Goal: Task Accomplishment & Management: Manage account settings

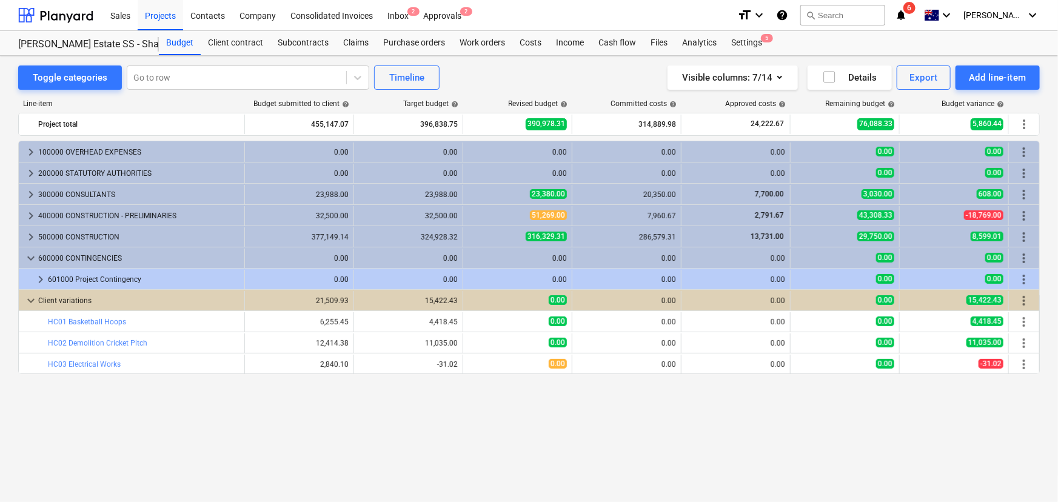
click at [587, 429] on div "keyboard_arrow_right 100000 OVERHEAD EXPENSES 0.00 0.00 0.00 0.00 0.00 0.00 0.0…" at bounding box center [529, 296] width 1022 height 311
click at [233, 40] on div "Client contract" at bounding box center [236, 43] width 70 height 24
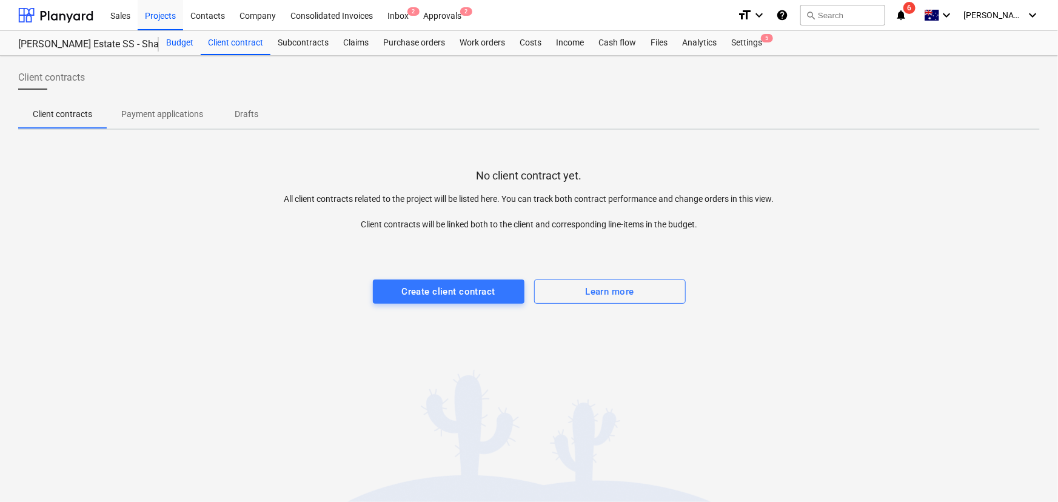
click at [183, 39] on div "Budget" at bounding box center [180, 43] width 42 height 24
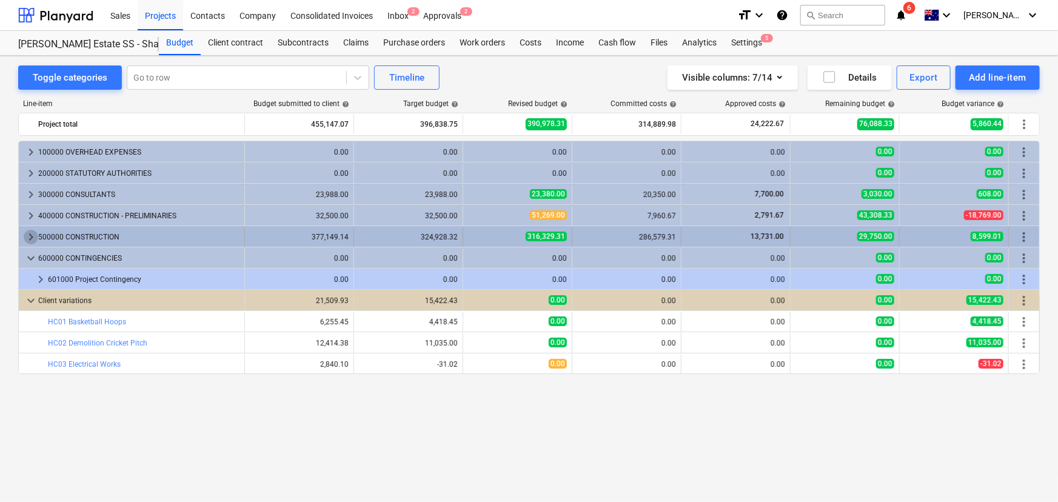
click at [25, 233] on span "keyboard_arrow_right" at bounding box center [31, 237] width 15 height 15
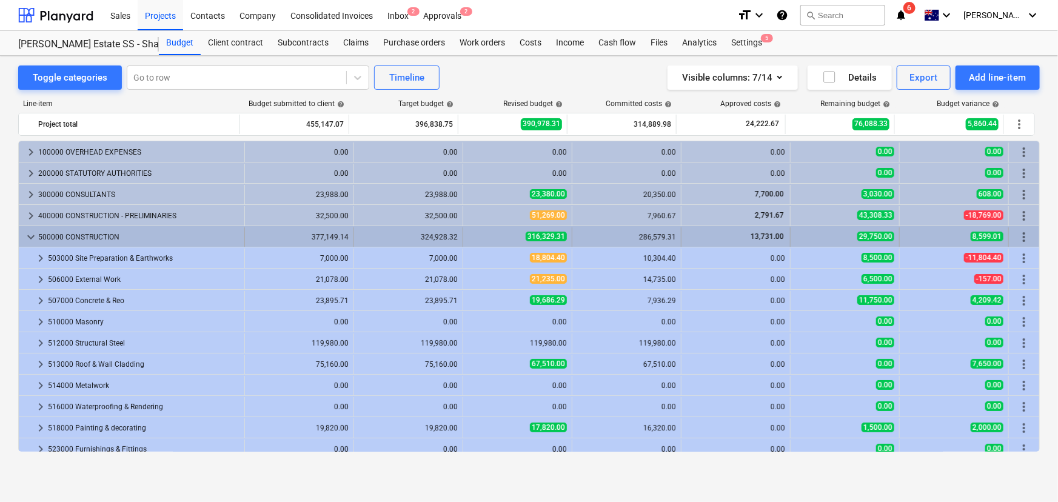
click at [30, 239] on span "keyboard_arrow_down" at bounding box center [31, 237] width 15 height 15
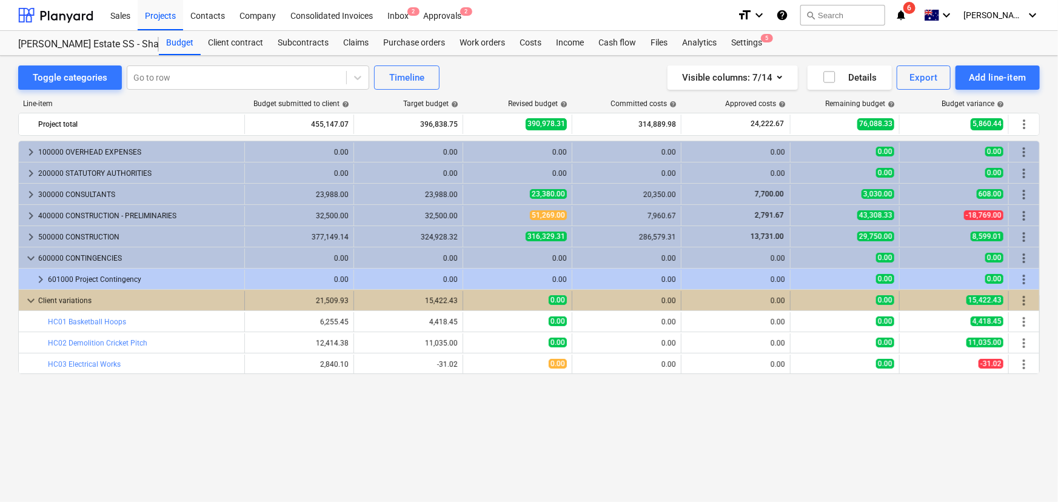
click at [31, 300] on span "keyboard_arrow_down" at bounding box center [31, 300] width 15 height 15
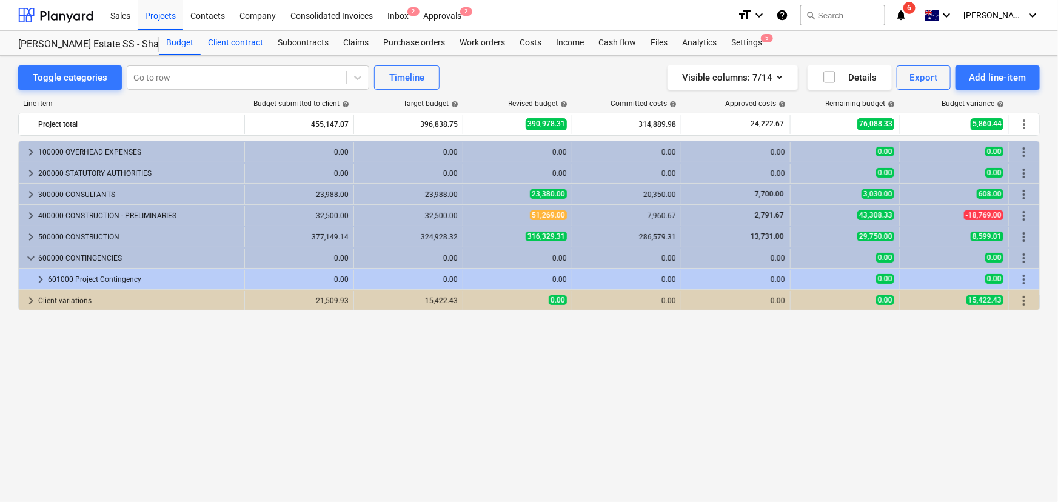
click at [248, 43] on div "Client contract" at bounding box center [236, 43] width 70 height 24
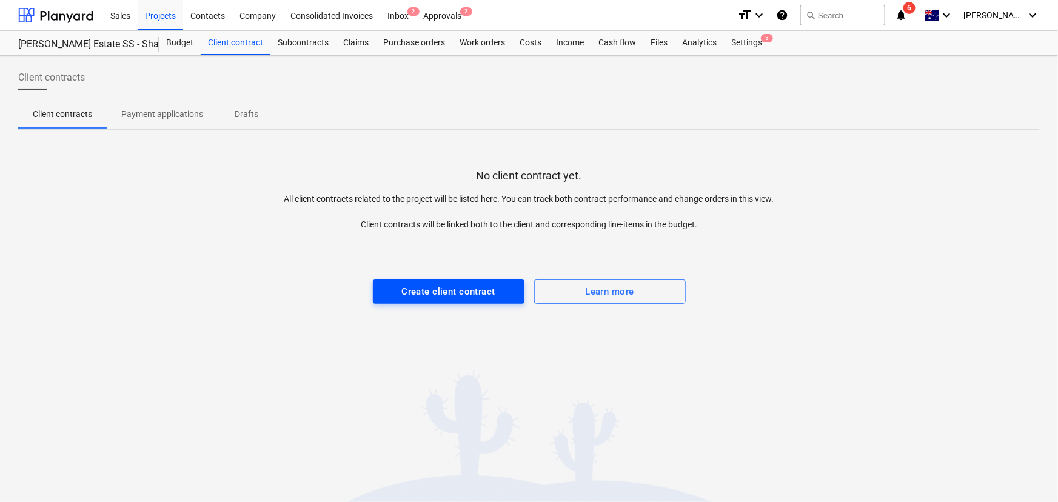
click at [442, 291] on div "Create client contract" at bounding box center [447, 292] width 93 height 16
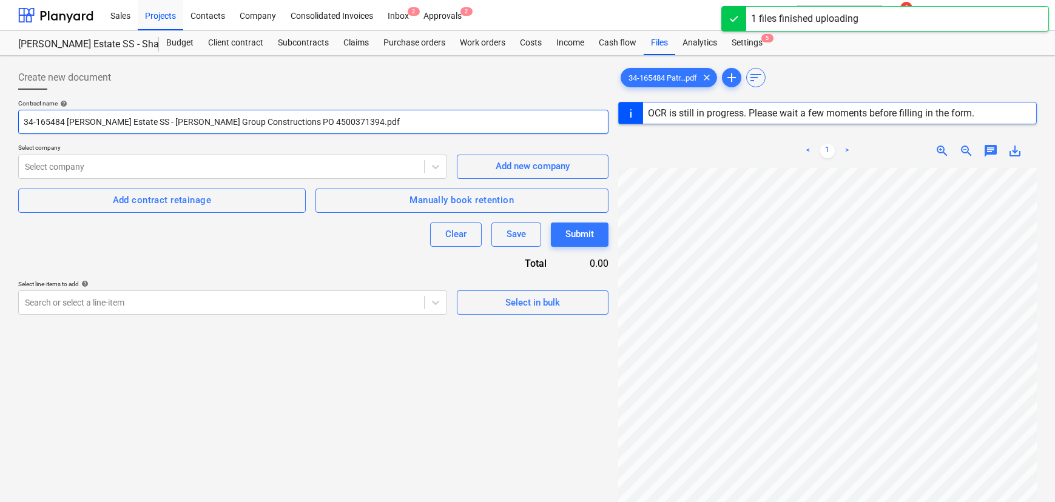
click at [324, 121] on input "34-165484 [PERSON_NAME] Estate SS - [PERSON_NAME] Group Constructions PO 450037…" at bounding box center [313, 122] width 590 height 24
click at [179, 120] on input "34-165484 [PERSON_NAME] Estate SS - [PERSON_NAME] Group Constructions PO 450037…" at bounding box center [313, 122] width 590 height 24
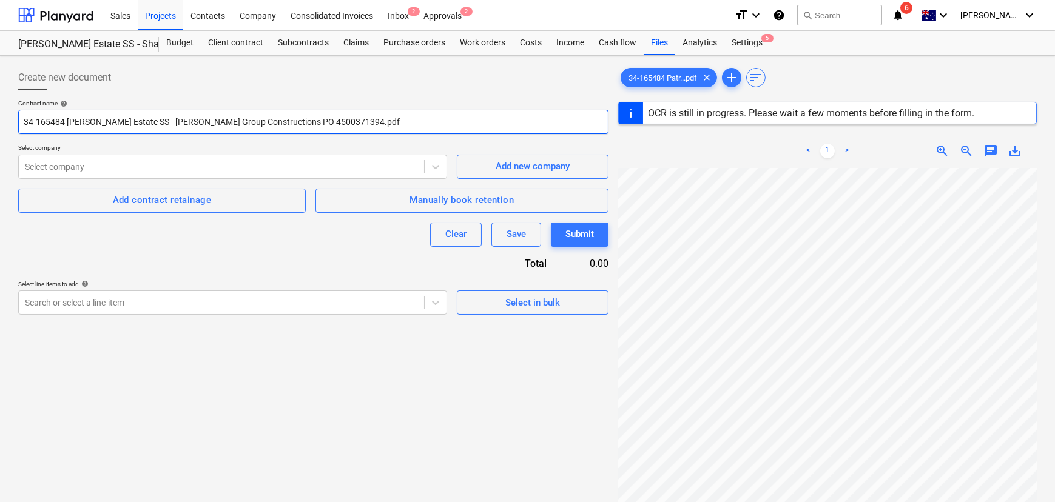
drag, startPoint x: 63, startPoint y: 117, endPoint x: 2, endPoint y: 124, distance: 61.7
click at [2, 124] on div "Create new document Contract name help 34-165484 [PERSON_NAME] Estate SS - [PER…" at bounding box center [527, 351] width 1055 height 590
drag, startPoint x: 199, startPoint y: 118, endPoint x: 95, endPoint y: 120, distance: 104.3
click at [95, 120] on input "[PERSON_NAME] Estate SS - [PERSON_NAME] Group Constructions PO 4500371394.pdf" at bounding box center [313, 122] width 590 height 24
drag, startPoint x: 162, startPoint y: 121, endPoint x: 377, endPoint y: 110, distance: 214.9
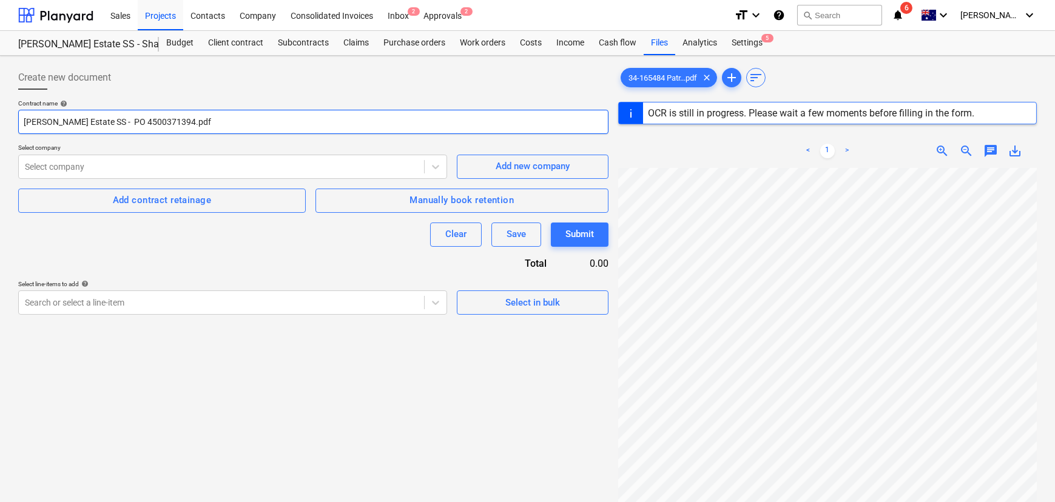
click at [375, 110] on input "[PERSON_NAME] Estate SS - PO 4500371394.pdf" at bounding box center [313, 122] width 590 height 24
type input "[PERSON_NAME] Estate SS - PO 4500371394."
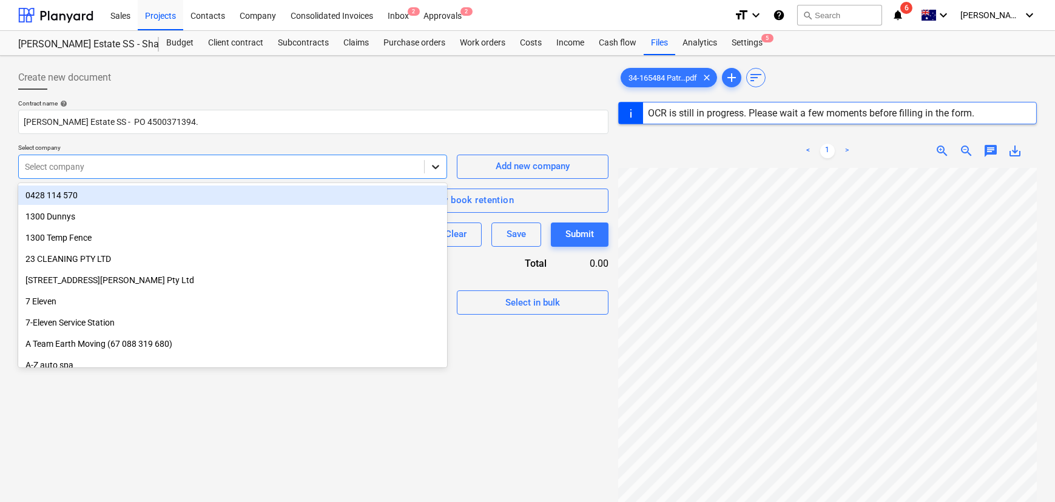
click at [428, 164] on div at bounding box center [435, 167] width 22 height 22
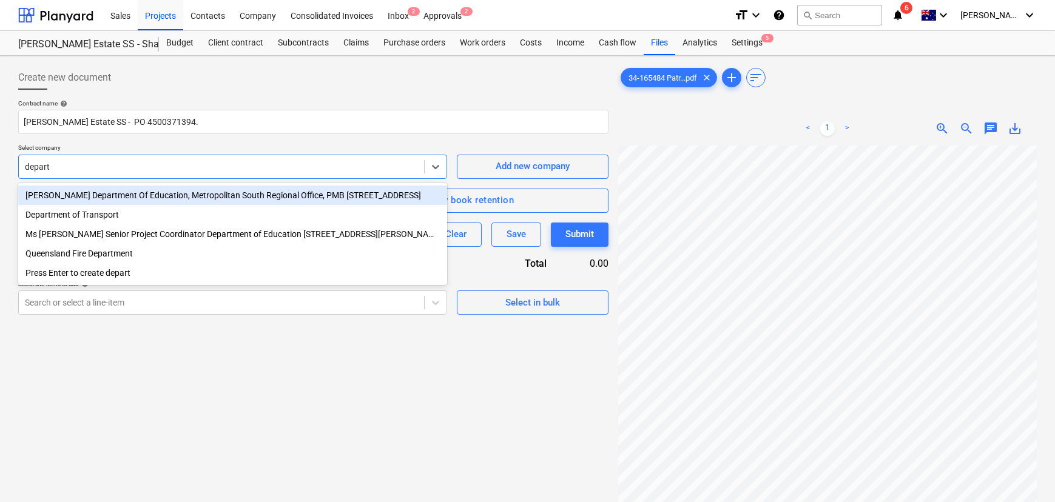
type input "depart"
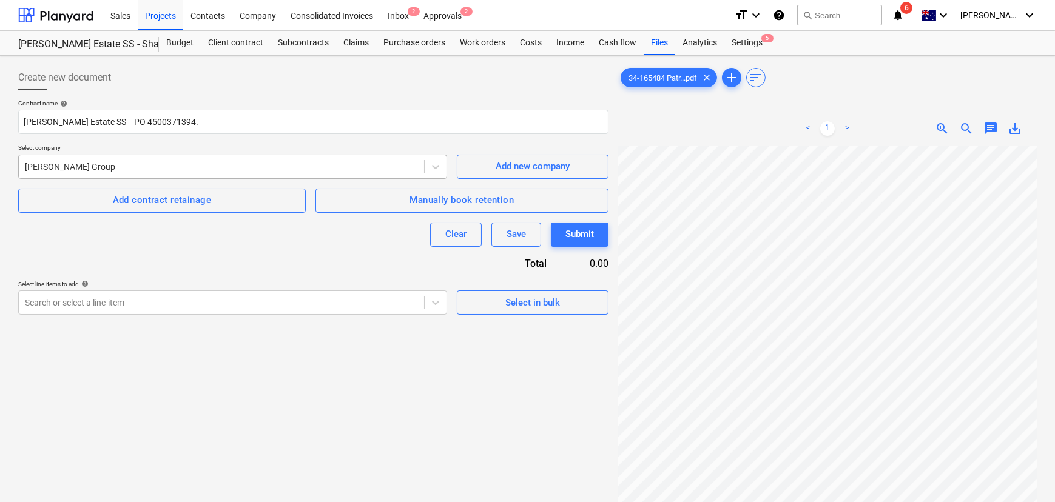
click at [115, 170] on div at bounding box center [221, 167] width 393 height 12
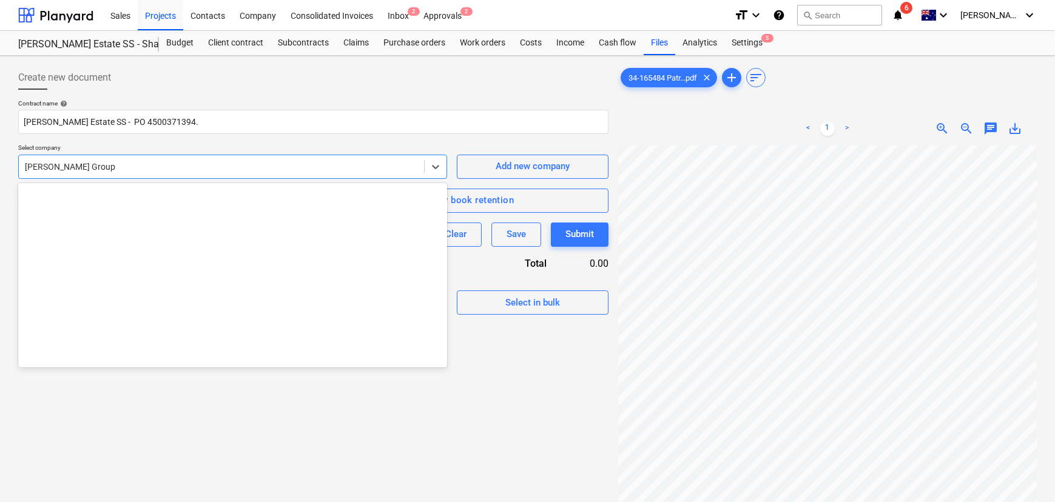
click at [109, 169] on div at bounding box center [221, 167] width 393 height 12
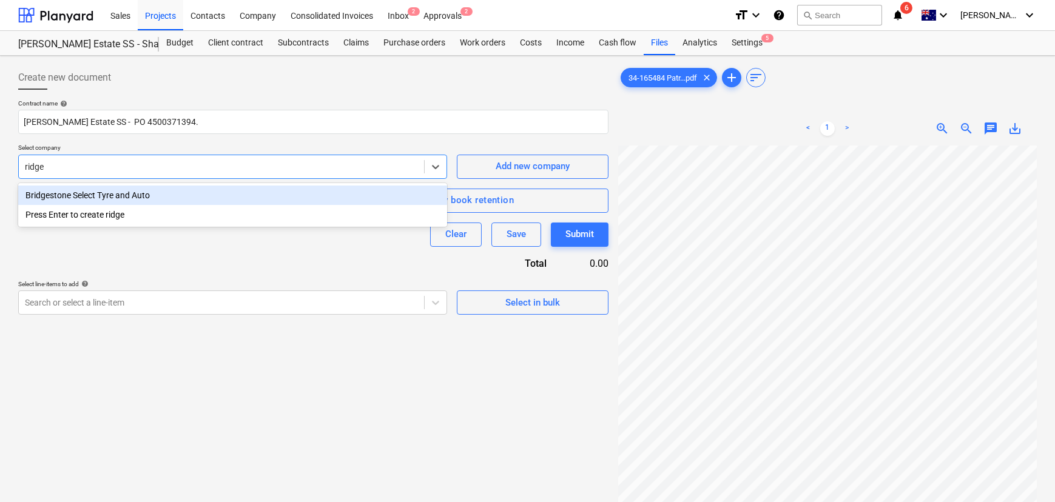
type input "ridge"
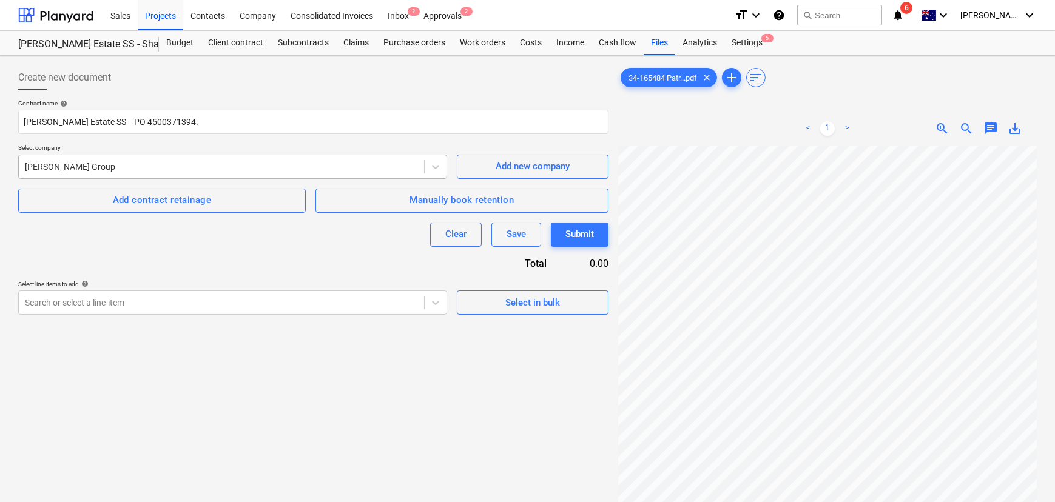
click at [419, 172] on div "[PERSON_NAME] Group" at bounding box center [221, 166] width 405 height 17
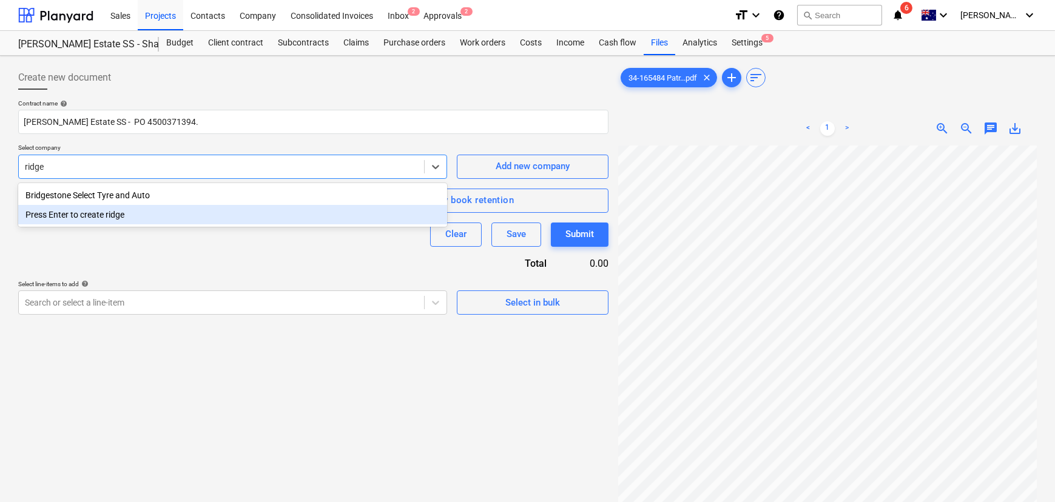
type input "ridge"
click at [331, 414] on div "Create new document Contract name help [PERSON_NAME] Estate SS - PO 4500371394.…" at bounding box center [313, 340] width 600 height 558
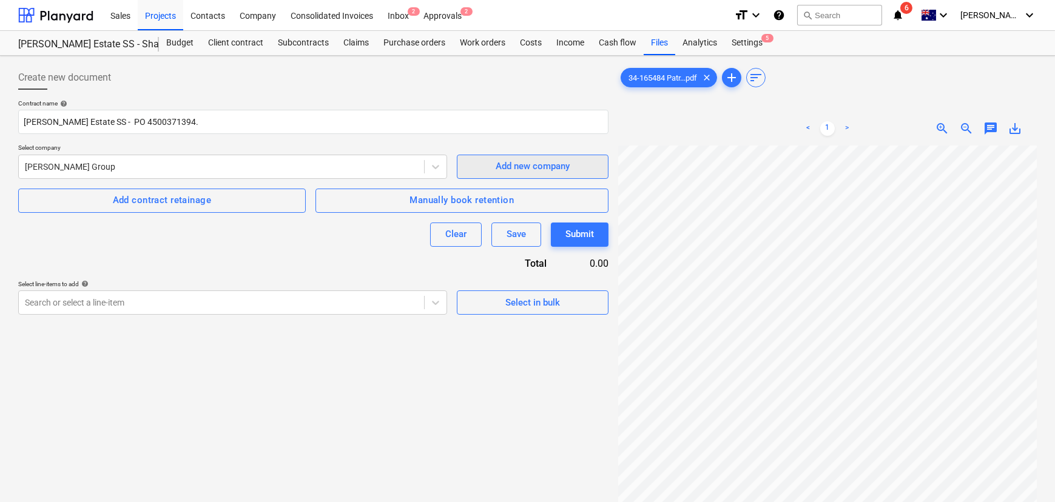
click at [509, 173] on div "Add new company" at bounding box center [532, 166] width 74 height 16
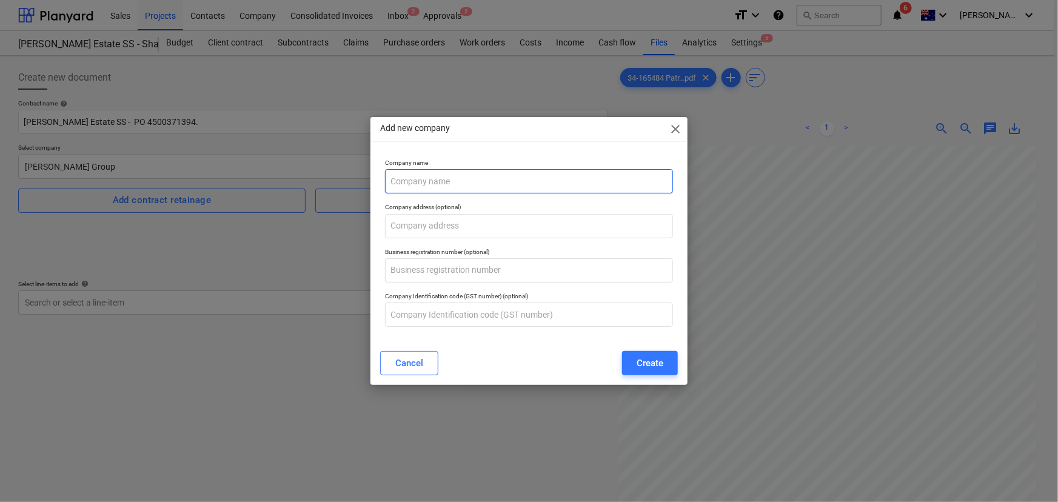
click at [433, 186] on input "text" at bounding box center [529, 181] width 289 height 24
type input "r"
type input "Ridgemill Pty Ltd"
click at [671, 122] on span "close" at bounding box center [675, 129] width 15 height 15
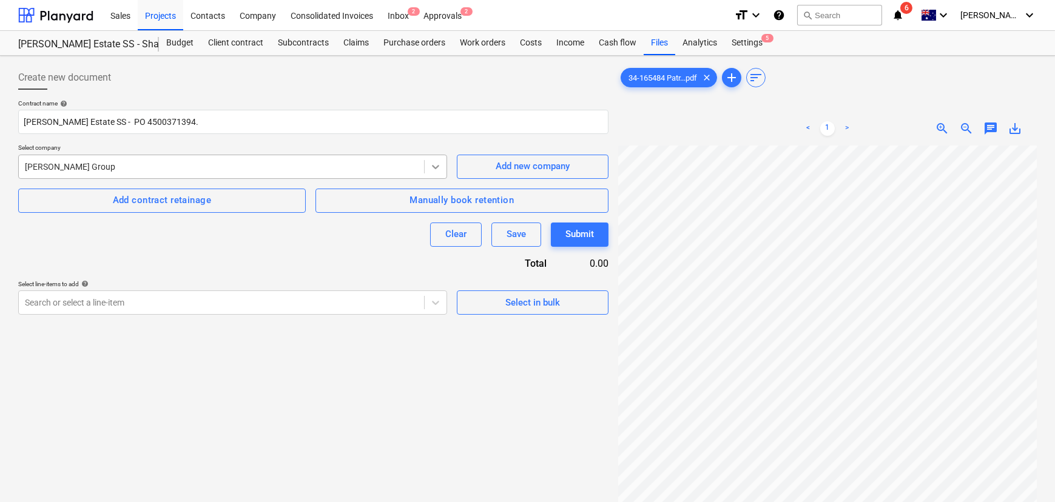
click at [438, 166] on icon at bounding box center [435, 167] width 7 height 4
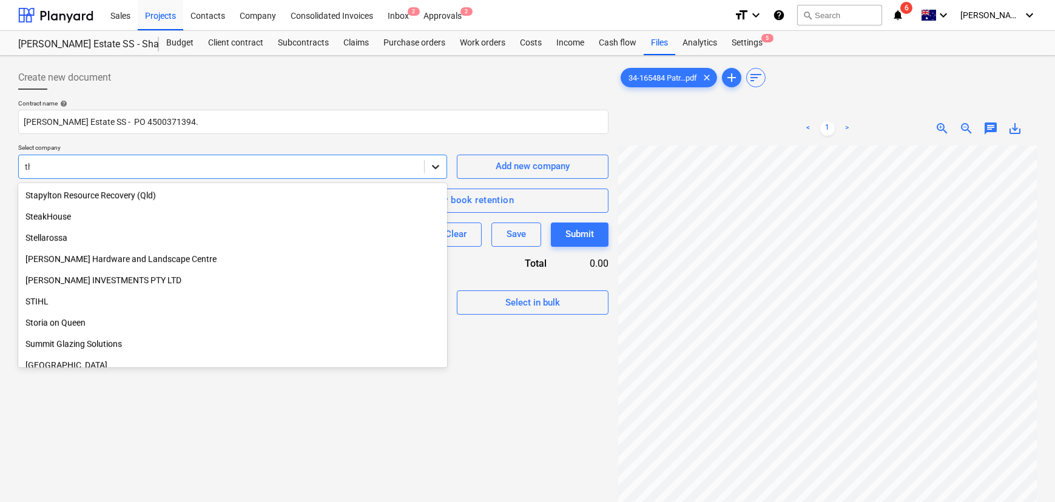
scroll to position [412, 0]
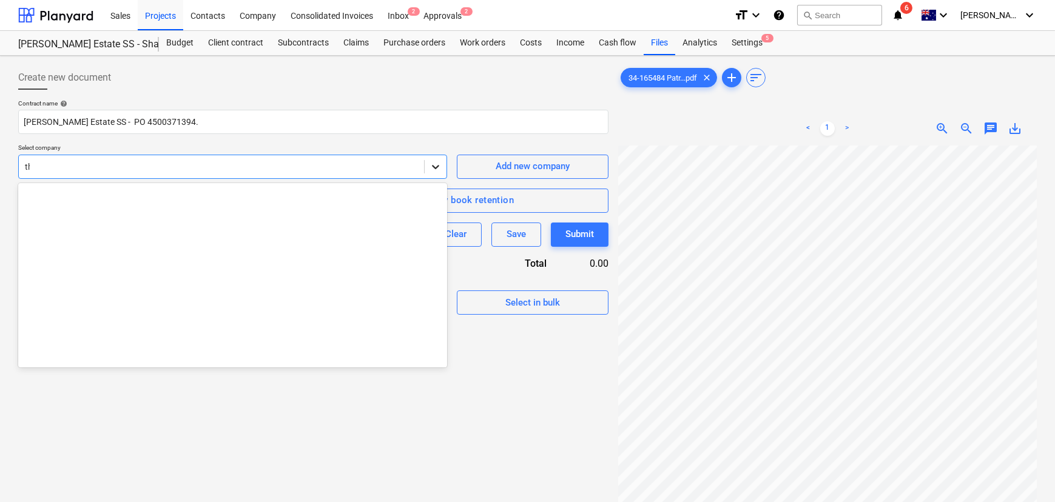
type input "t"
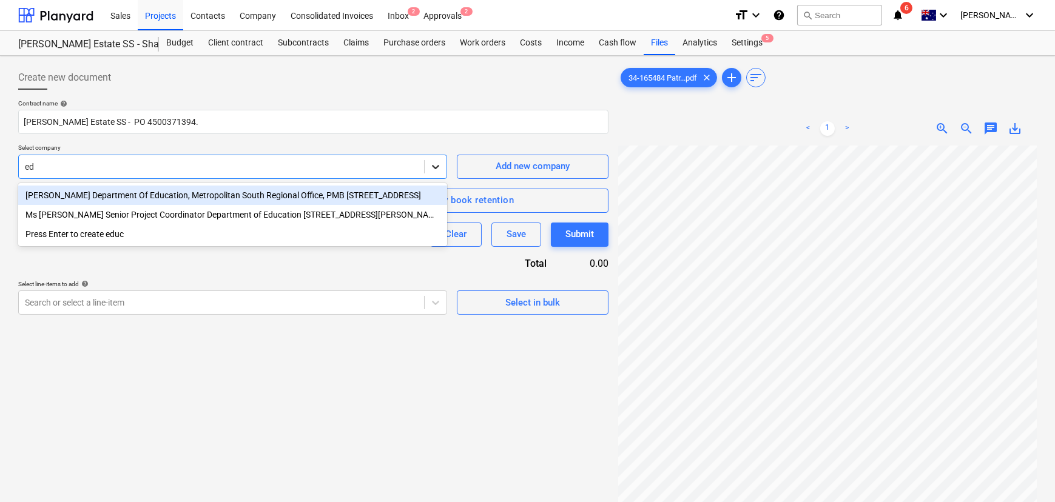
type input "e"
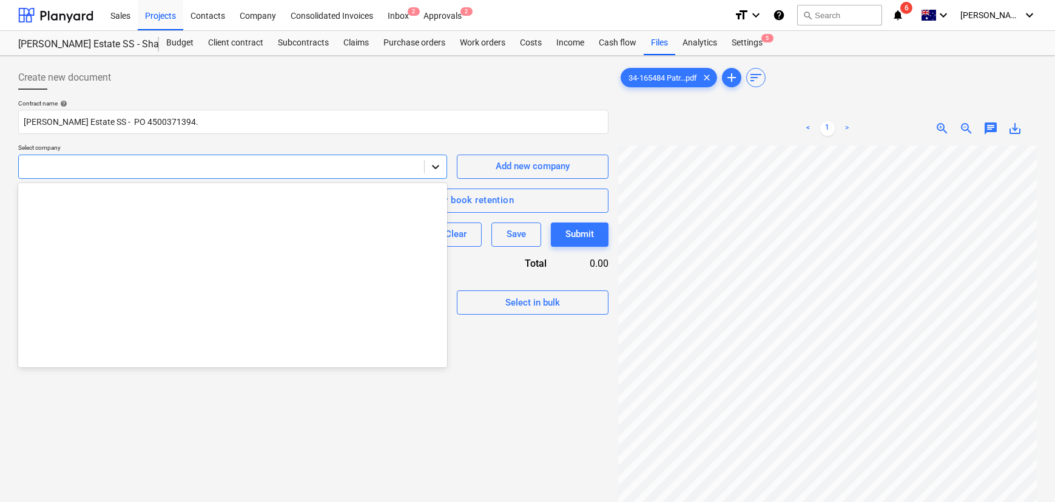
scroll to position [773, 0]
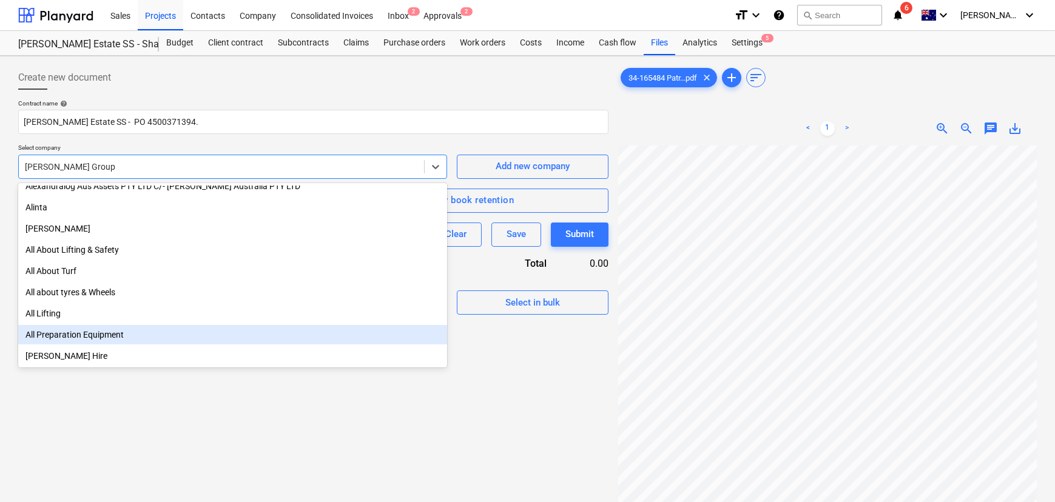
click at [565, 366] on div "Create new document Contract name help [PERSON_NAME] Estate SS - PO 4500371394.…" at bounding box center [313, 340] width 600 height 558
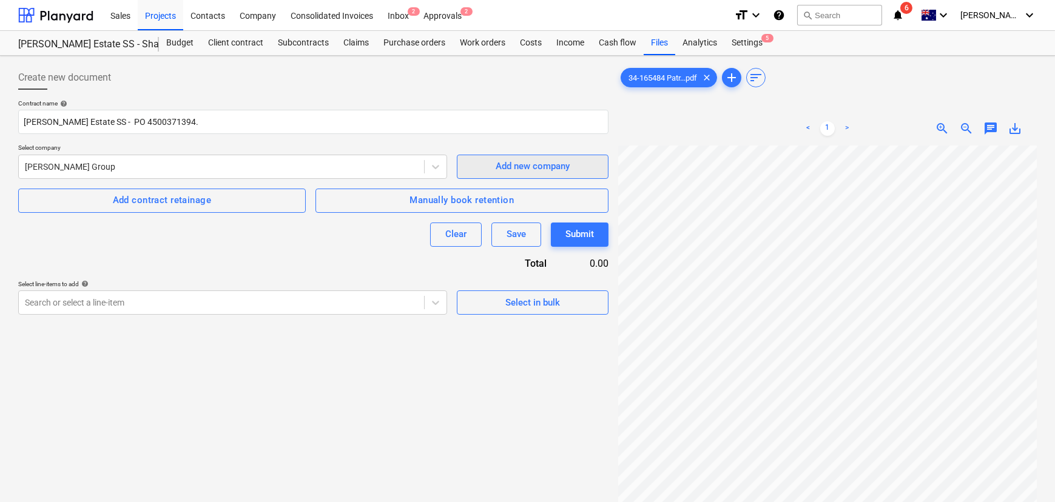
click at [531, 167] on div "Add new company" at bounding box center [532, 166] width 74 height 16
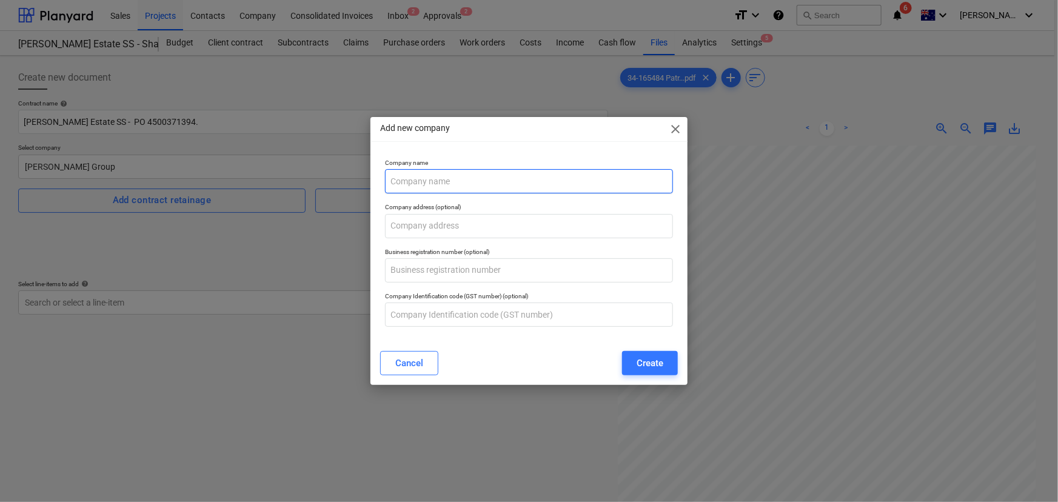
click at [434, 172] on input "text" at bounding box center [529, 181] width 289 height 24
click at [318, 188] on div "Add new company close Company name The Department of Education Company address …" at bounding box center [529, 251] width 1058 height 502
type input "Department of Education"
click at [651, 369] on div "Create" at bounding box center [650, 363] width 27 height 16
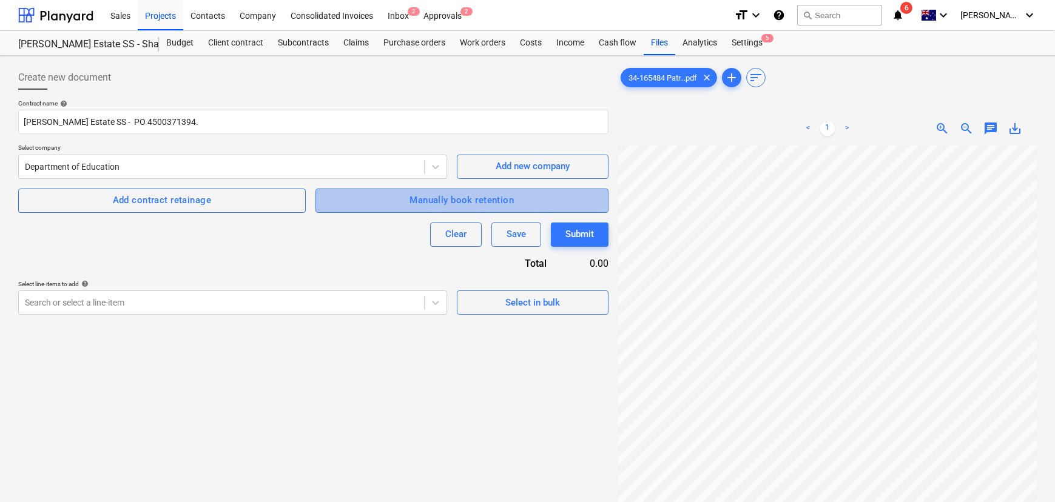
click at [446, 206] on div "Manually book retention" at bounding box center [461, 200] width 104 height 16
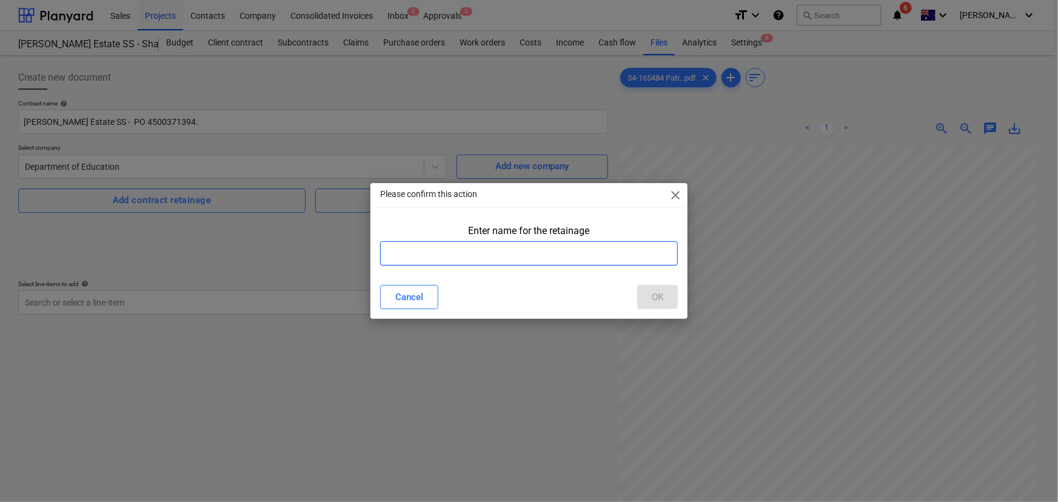
click at [450, 255] on input "text" at bounding box center [529, 253] width 298 height 24
type input "Retention"
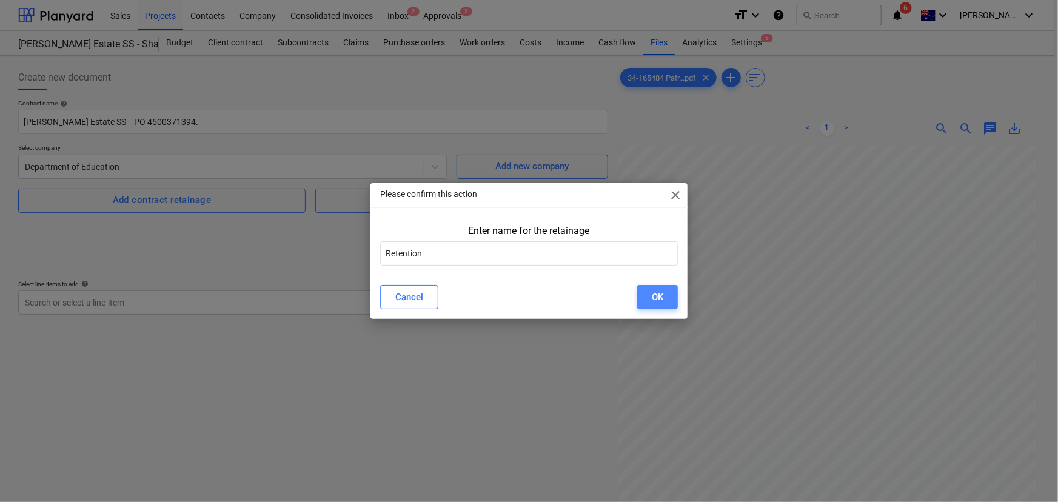
click at [655, 297] on div "OK" at bounding box center [658, 297] width 12 height 16
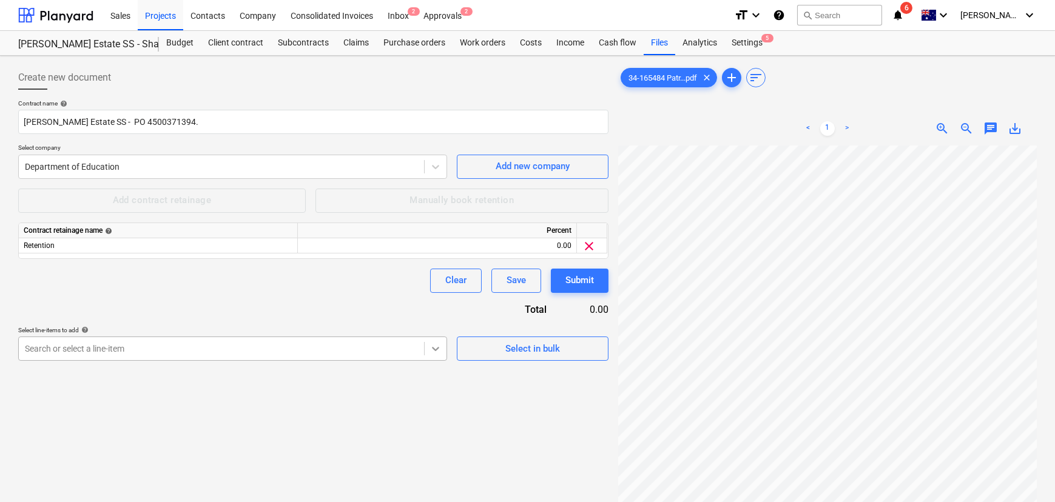
click at [437, 354] on body "Sales Projects Contacts Company Consolidated Invoices Inbox 2 Approvals 2 forma…" at bounding box center [527, 251] width 1055 height 502
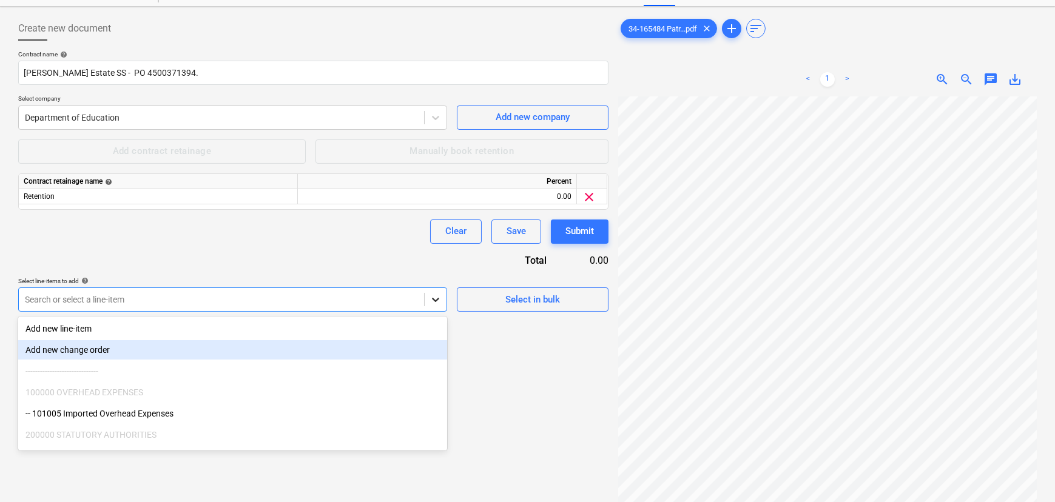
scroll to position [52, 0]
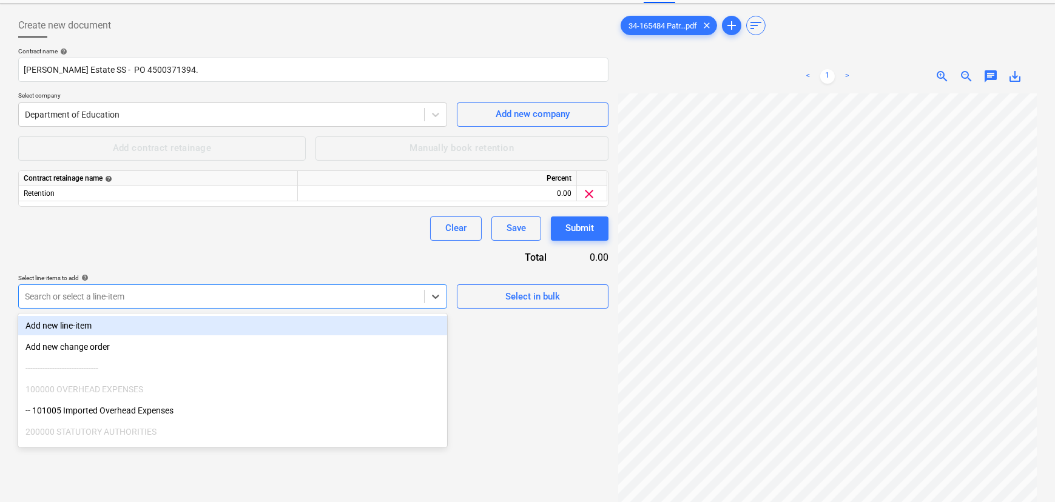
drag, startPoint x: 446, startPoint y: 320, endPoint x: 452, endPoint y: 451, distance: 131.1
click at [452, 450] on body "Sales Projects Contacts Company Consolidated Invoices Inbox 2 Approvals 2 forma…" at bounding box center [527, 199] width 1055 height 502
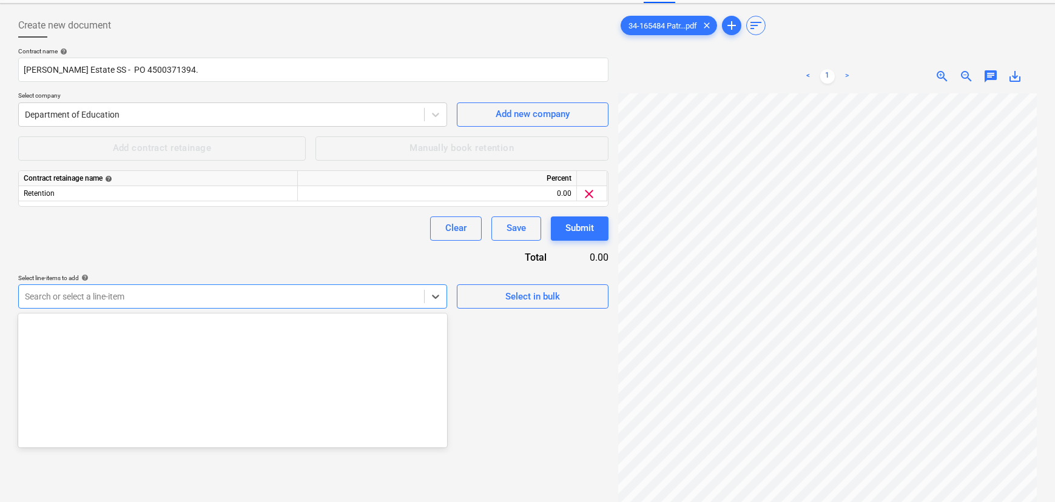
scroll to position [2712, 0]
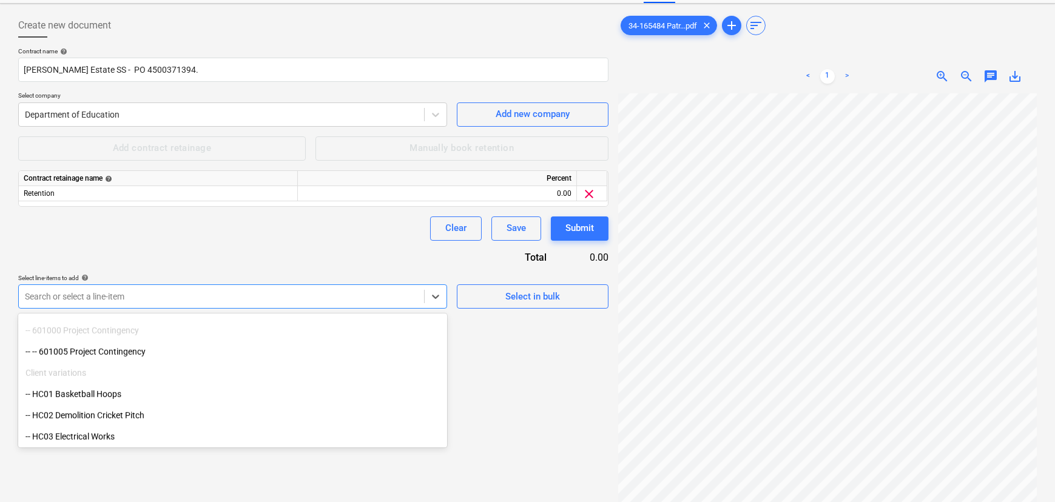
click at [526, 441] on div "Create new document Contract name help [PERSON_NAME] Estate SS - PO 4500371394.…" at bounding box center [313, 287] width 600 height 558
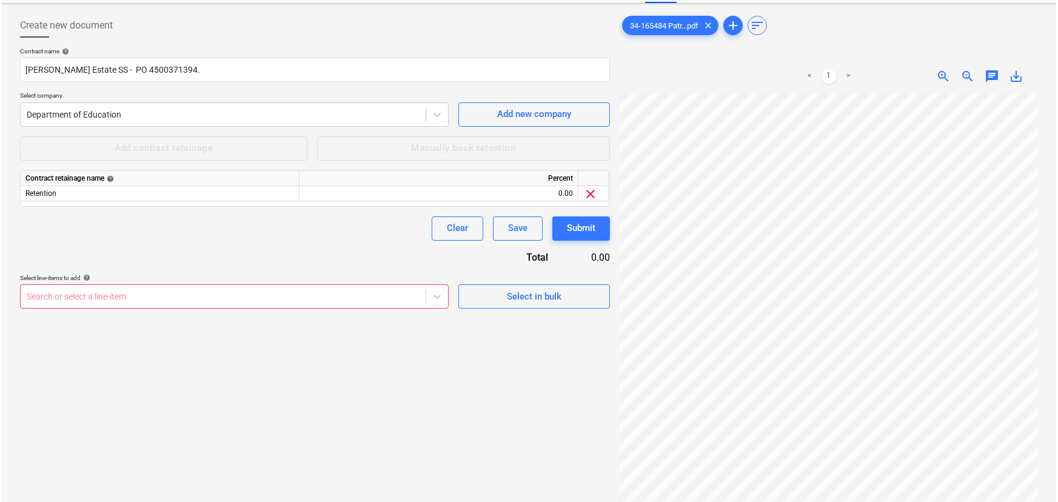
scroll to position [0, 0]
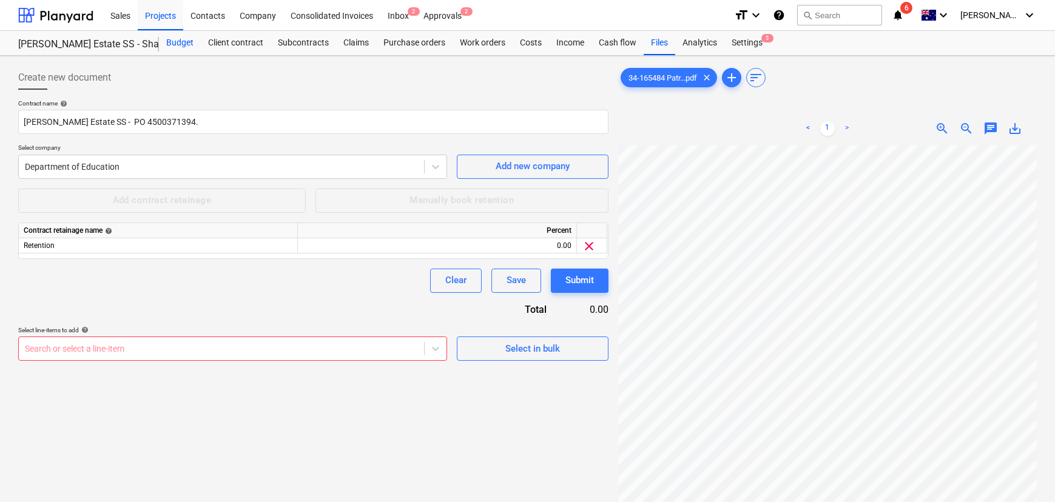
click at [181, 45] on div "Budget" at bounding box center [180, 43] width 42 height 24
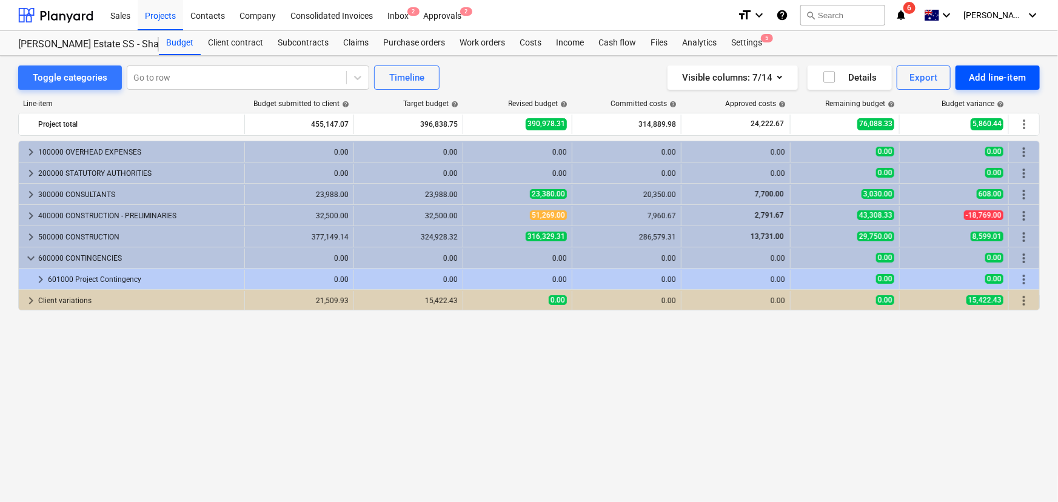
click at [1005, 79] on div "Add line-item" at bounding box center [998, 78] width 58 height 16
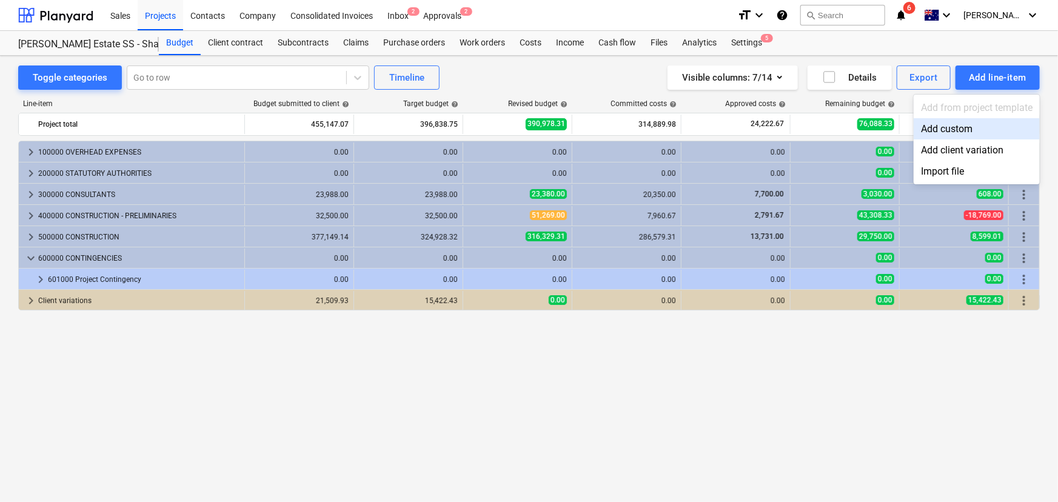
click at [948, 131] on div "Add custom" at bounding box center [977, 128] width 126 height 21
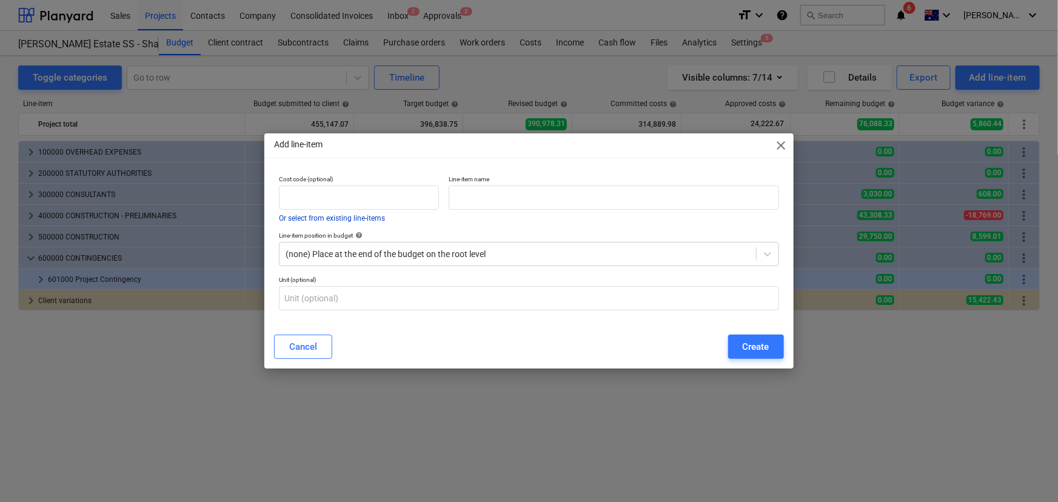
click at [370, 218] on button "Or select from existing line-items" at bounding box center [332, 218] width 106 height 7
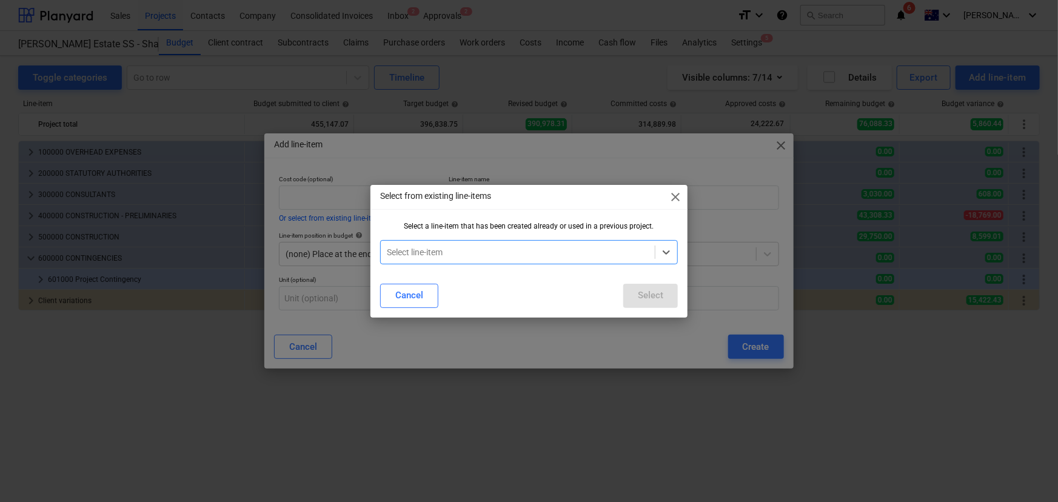
click at [503, 249] on div at bounding box center [518, 252] width 263 height 12
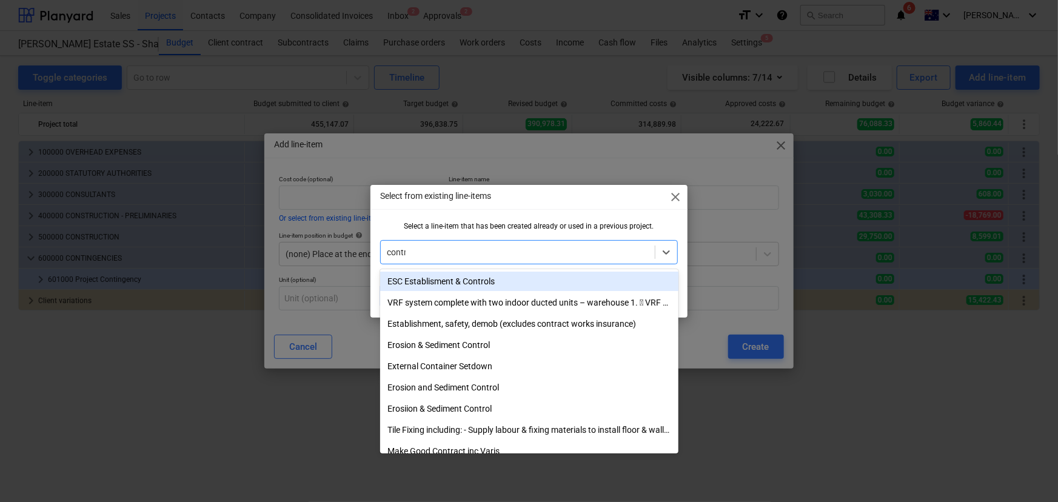
type input "contrac"
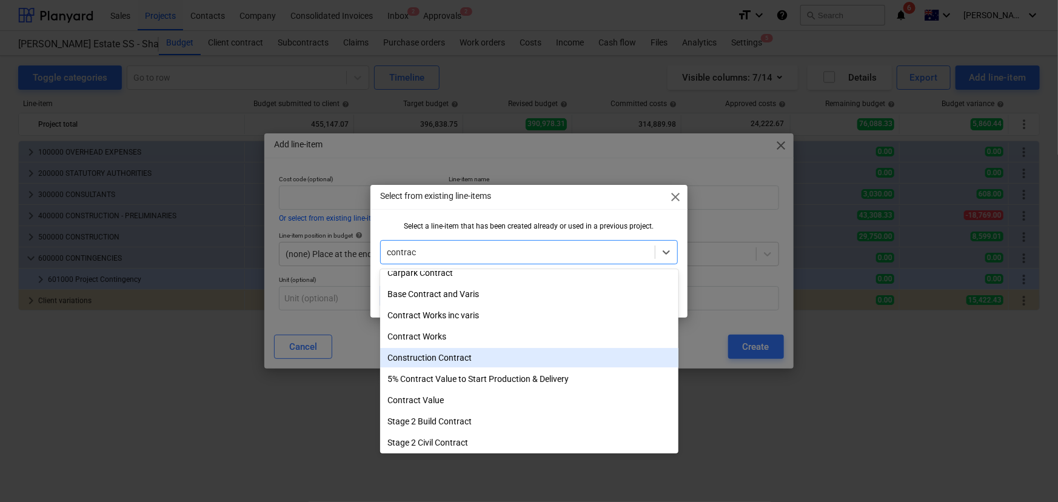
scroll to position [110, 0]
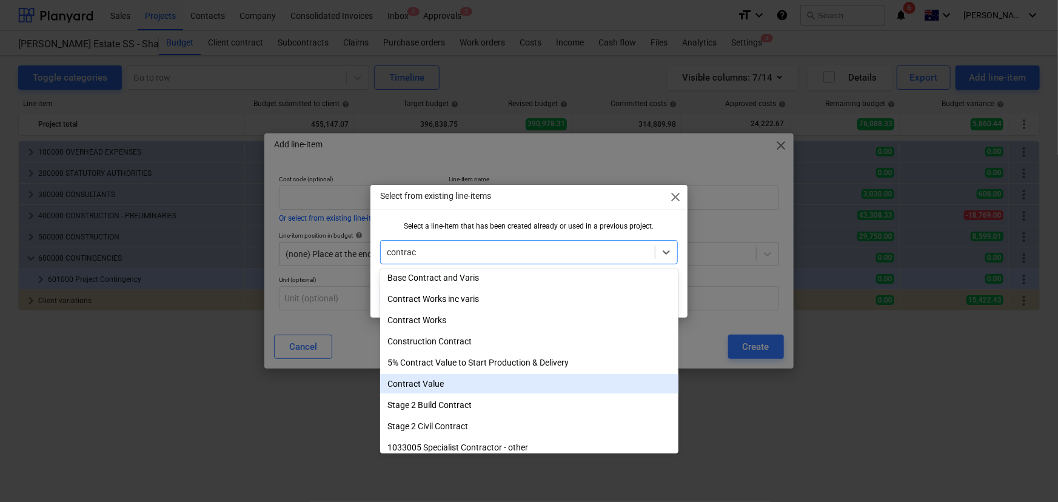
click at [444, 380] on div "Contract Value" at bounding box center [529, 383] width 298 height 19
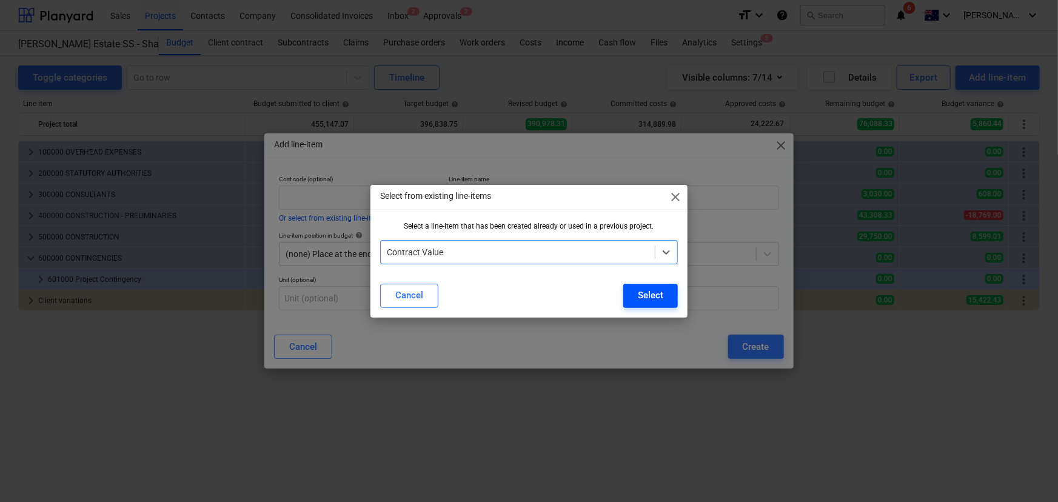
click at [654, 293] on div "Select" at bounding box center [650, 295] width 25 height 16
type input "Contract Value"
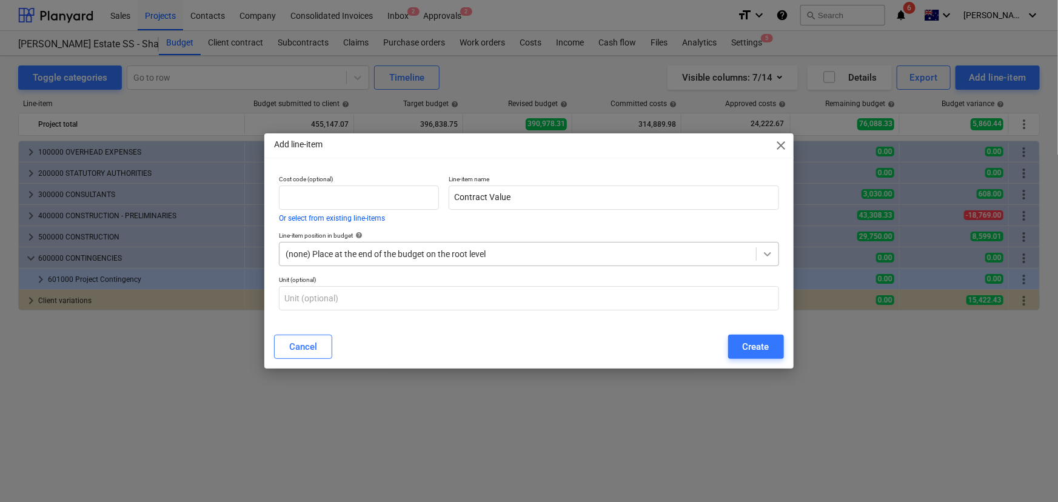
click at [768, 253] on icon at bounding box center [768, 254] width 12 height 12
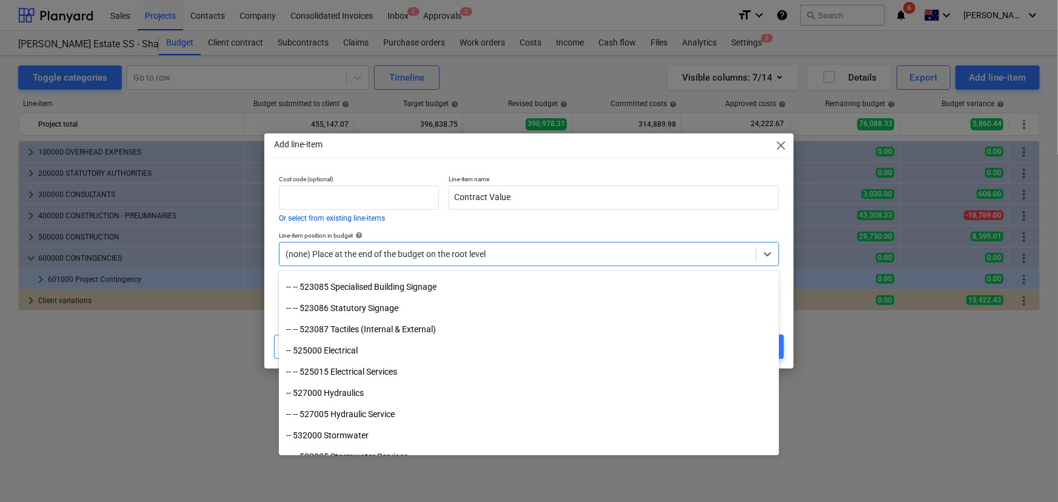
scroll to position [2620, 0]
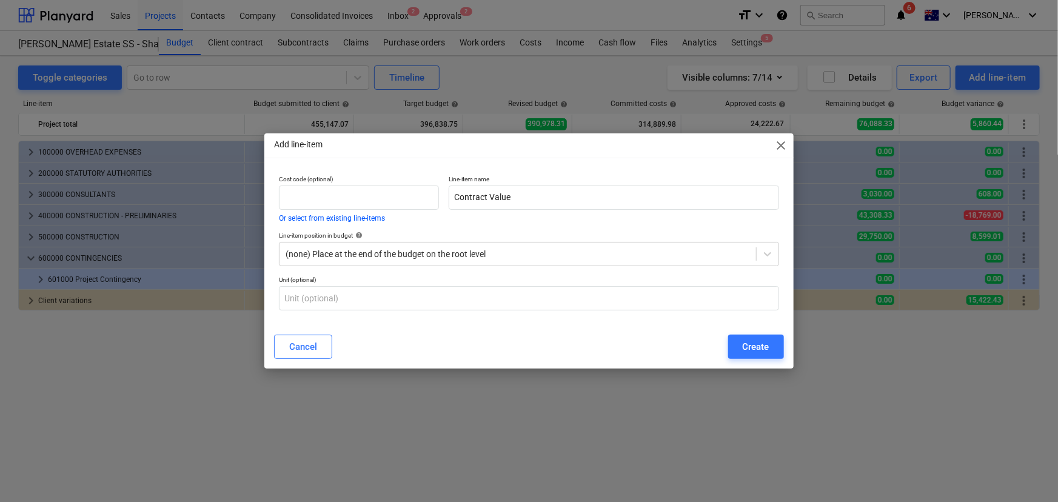
click at [436, 230] on div "Line-item position in budget help (none) Place at the end of the budget on the …" at bounding box center [529, 249] width 510 height 44
click at [323, 218] on button "Or select from existing line-items" at bounding box center [332, 218] width 106 height 7
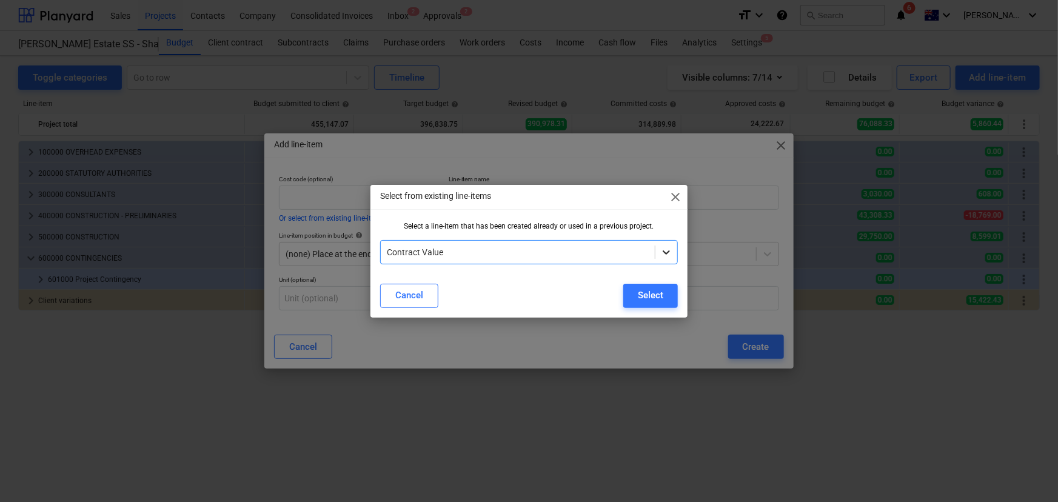
click at [665, 246] on icon at bounding box center [666, 252] width 12 height 12
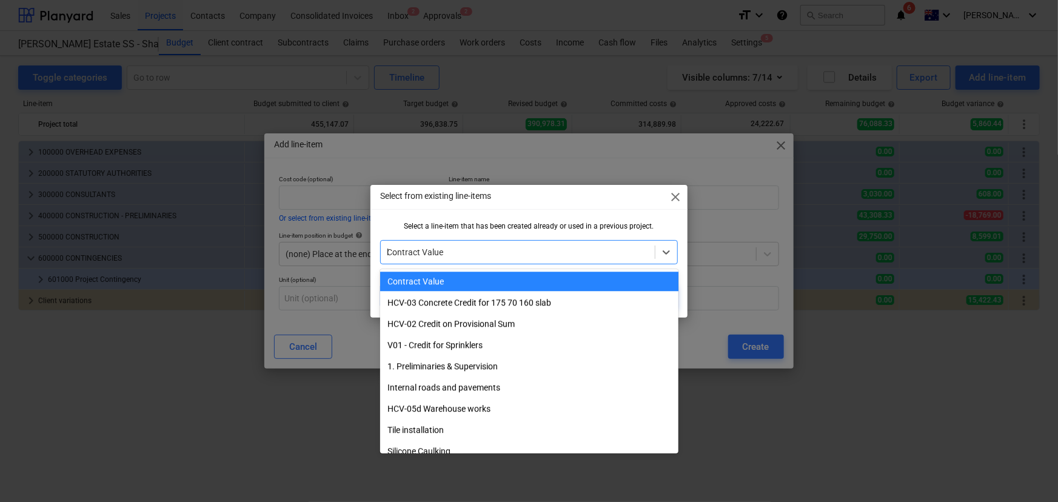
scroll to position [2004, 0]
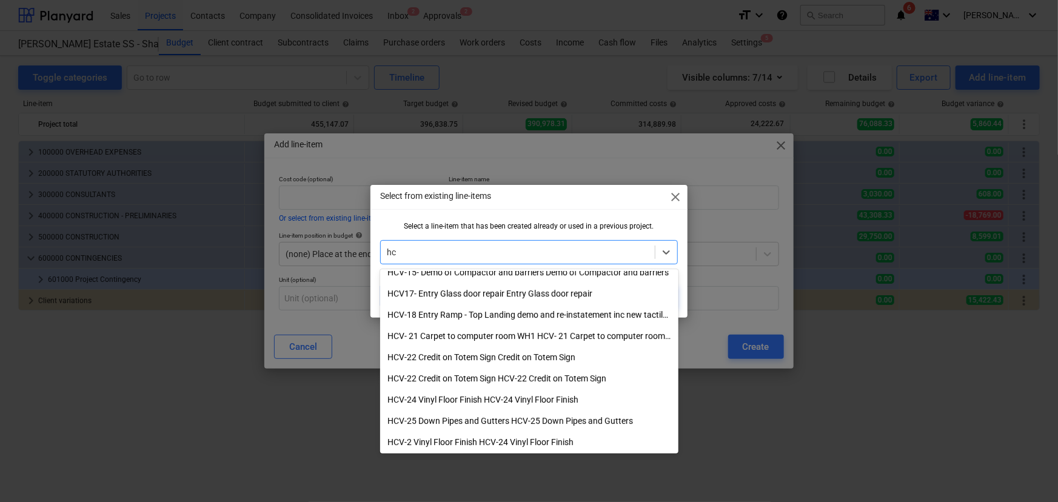
type input "h"
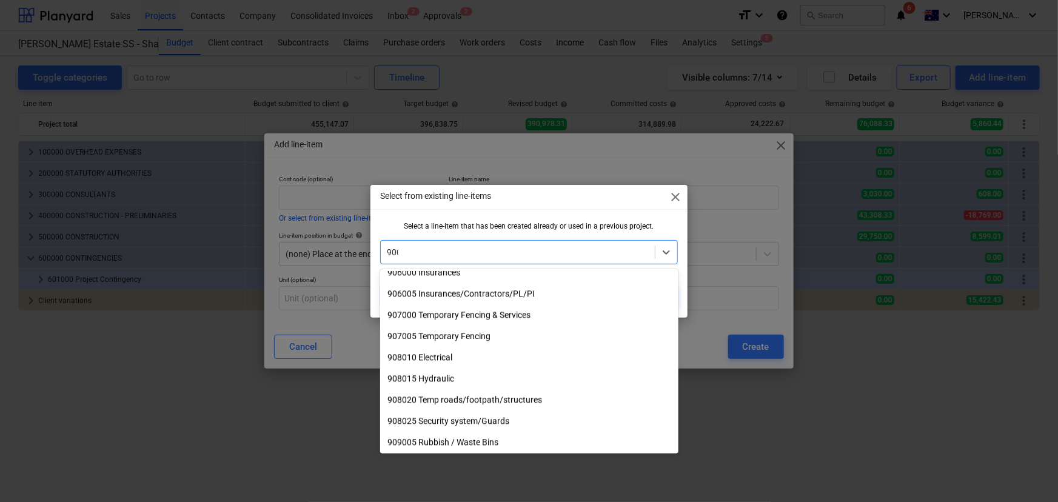
scroll to position [243, 0]
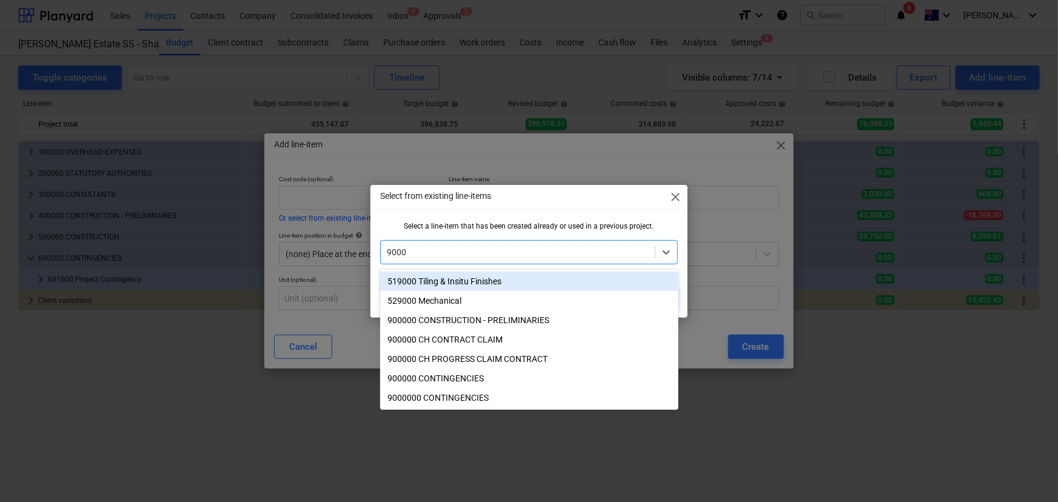
type input "90000"
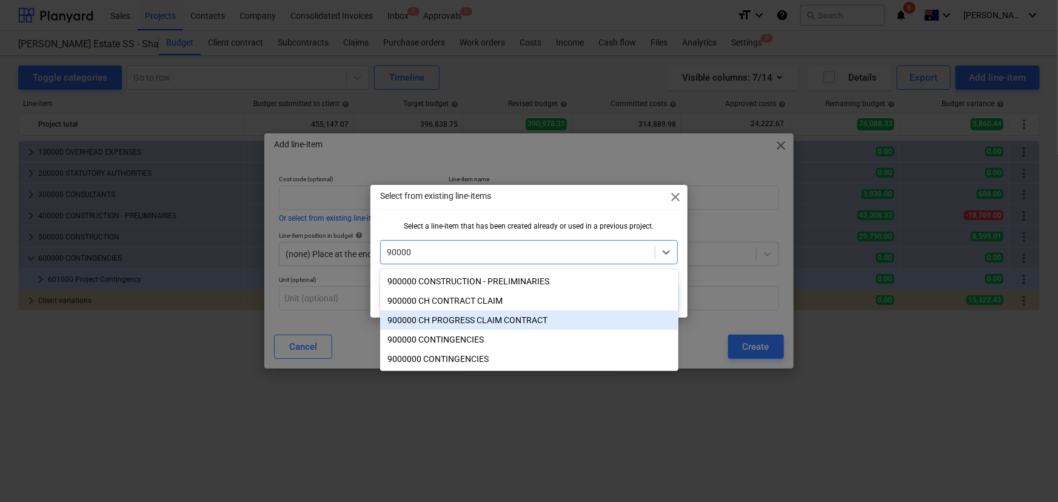
click at [473, 324] on div "900000 CH PROGRESS CLAIM CONTRACT" at bounding box center [529, 319] width 298 height 19
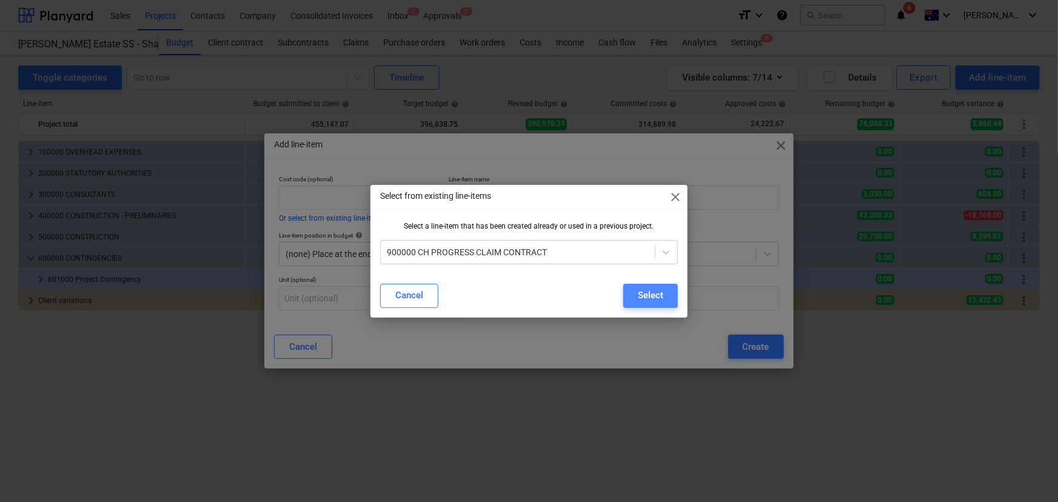
click at [643, 297] on div "Select" at bounding box center [650, 295] width 25 height 16
type input "900000"
type input "CH PROGRESS CLAIM CONTRACT"
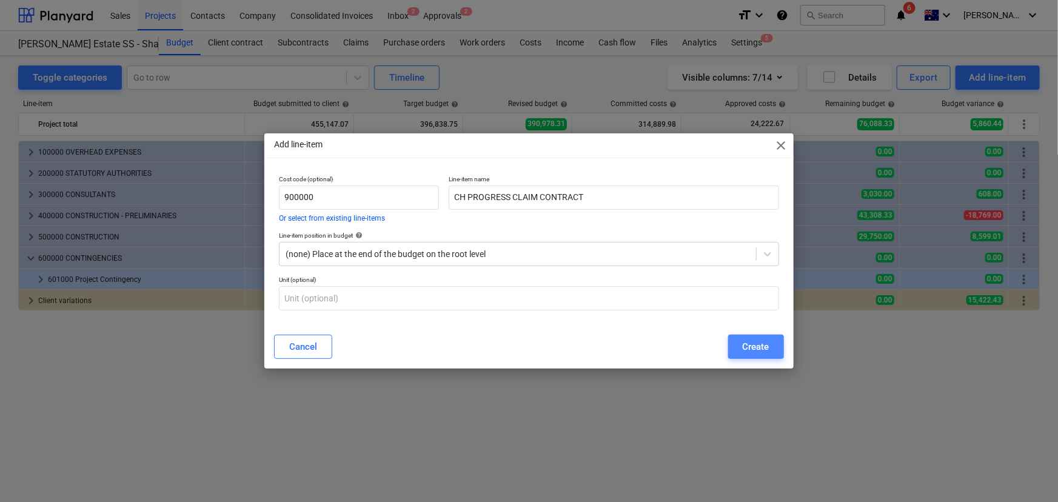
click at [756, 351] on div "Create" at bounding box center [756, 347] width 27 height 16
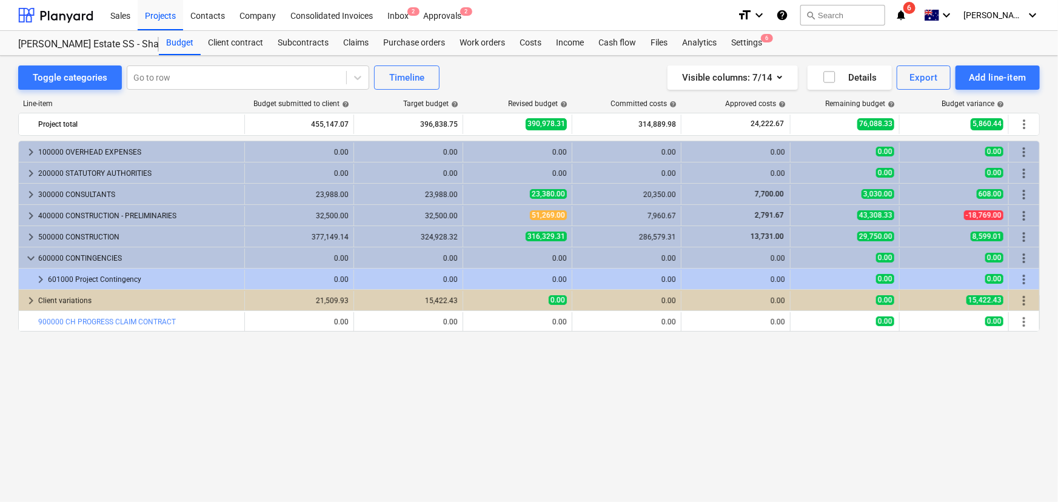
click at [629, 406] on div "keyboard_arrow_right 100000 OVERHEAD EXPENSES 0.00 0.00 0.00 0.00 0.00 0.00 0.0…" at bounding box center [529, 296] width 1022 height 311
click at [626, 392] on div "keyboard_arrow_right 100000 OVERHEAD EXPENSES 0.00 0.00 0.00 0.00 0.00 0.00 0.0…" at bounding box center [529, 296] width 1022 height 311
click at [1020, 72] on div "Add line-item" at bounding box center [998, 78] width 58 height 16
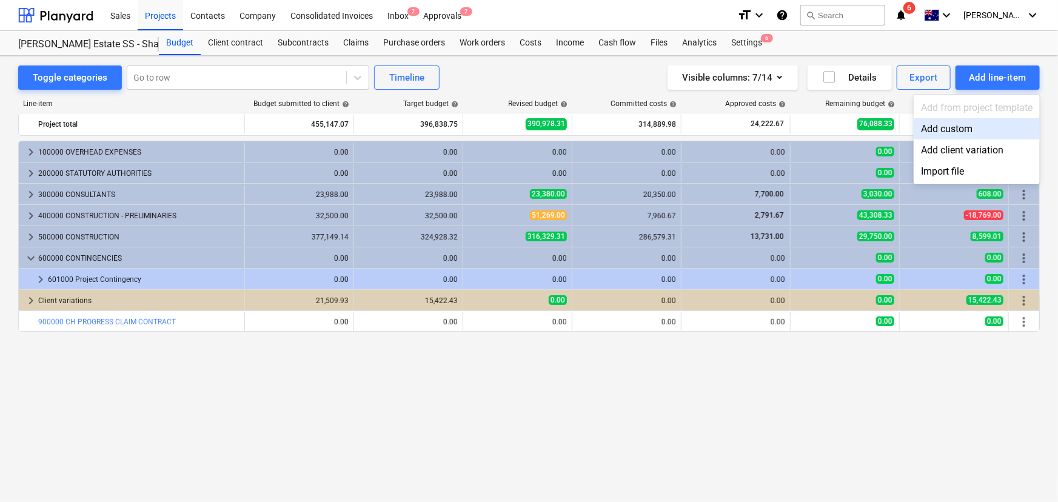
click at [962, 127] on div "Add custom" at bounding box center [977, 128] width 126 height 21
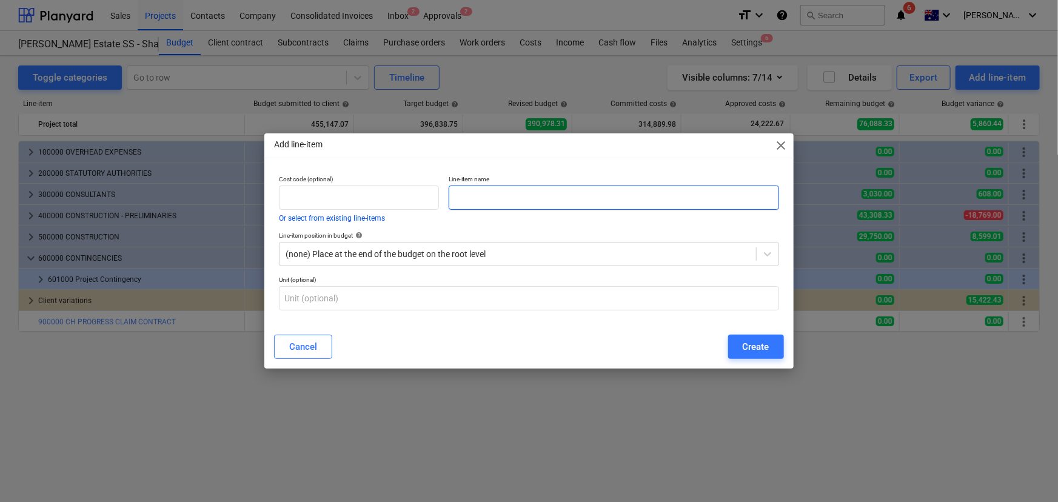
click at [483, 195] on input "text" at bounding box center [614, 198] width 330 height 24
type input "C"
click at [346, 218] on button "Or select from existing line-items" at bounding box center [332, 218] width 106 height 7
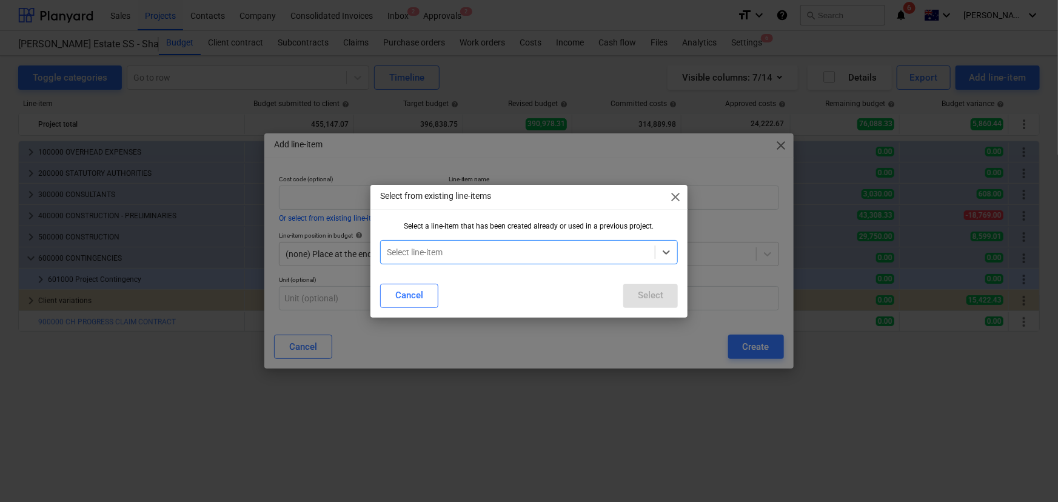
click at [486, 246] on div at bounding box center [518, 252] width 263 height 12
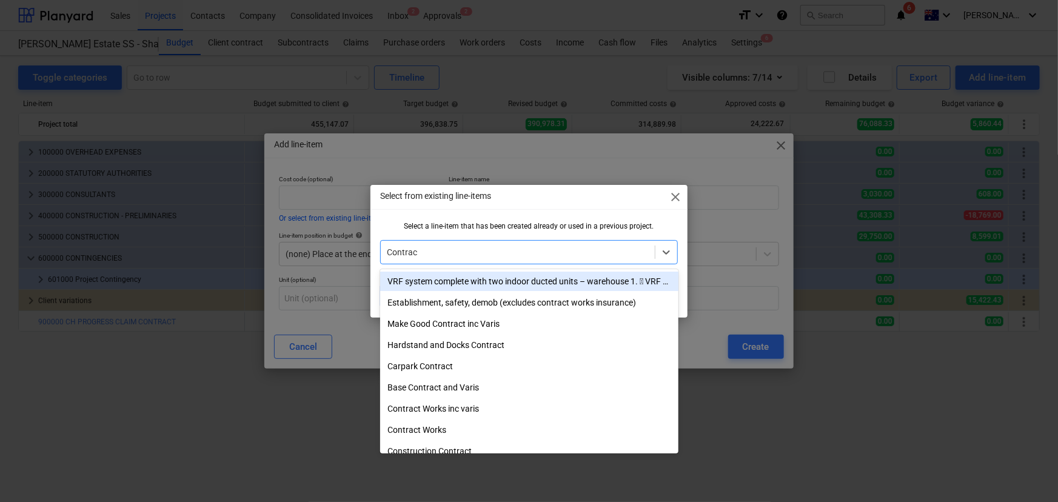
type input "Contract"
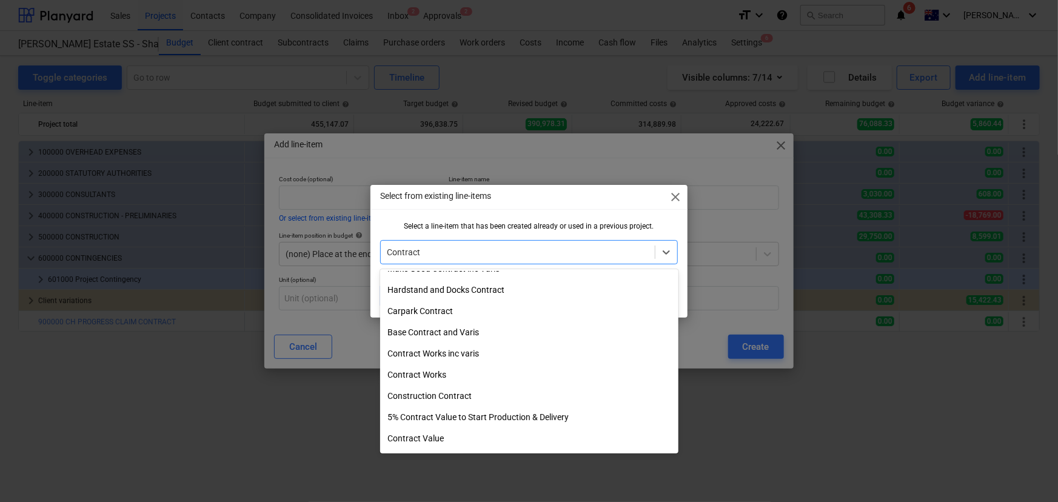
scroll to position [110, 0]
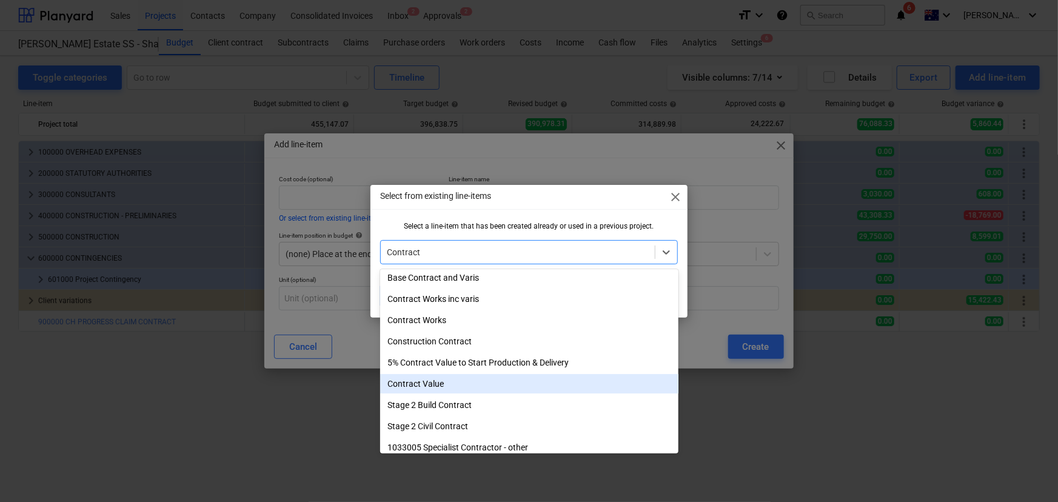
click at [440, 381] on div "Contract Value" at bounding box center [529, 383] width 298 height 19
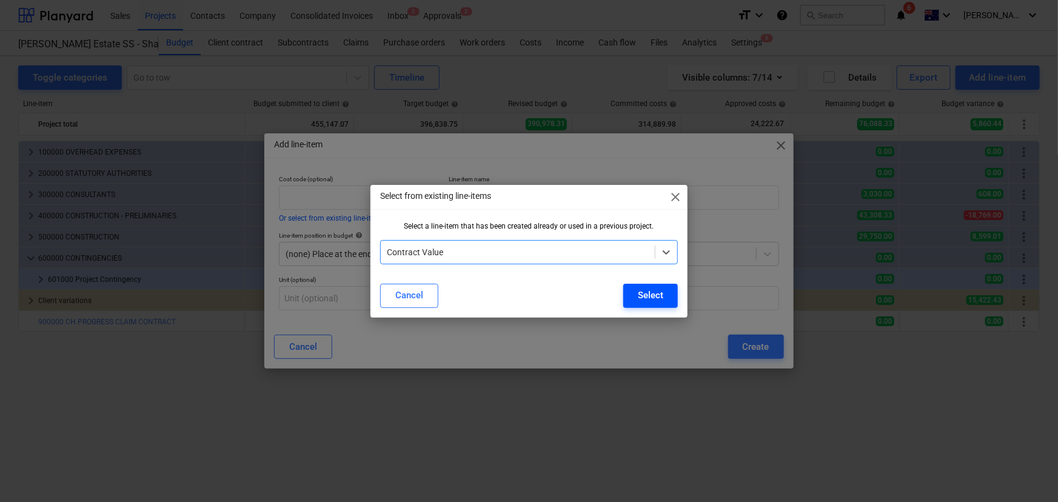
click at [642, 297] on div "Select" at bounding box center [650, 295] width 25 height 16
type input "Contract Value"
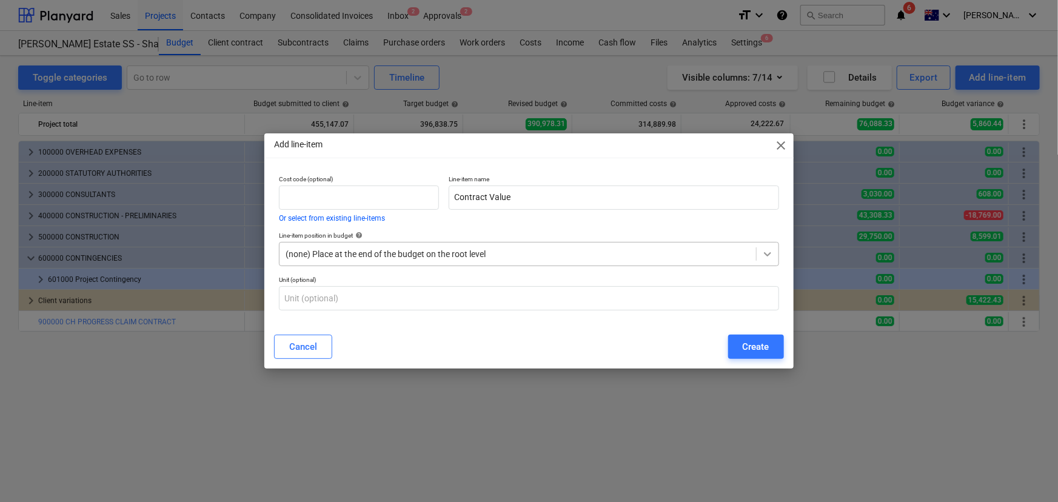
click at [776, 252] on div at bounding box center [768, 254] width 22 height 22
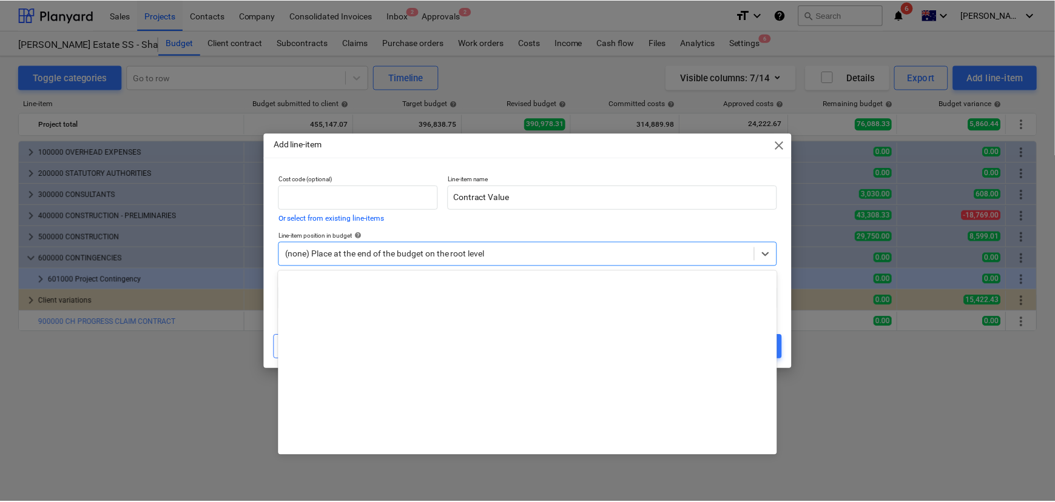
scroll to position [2641, 0]
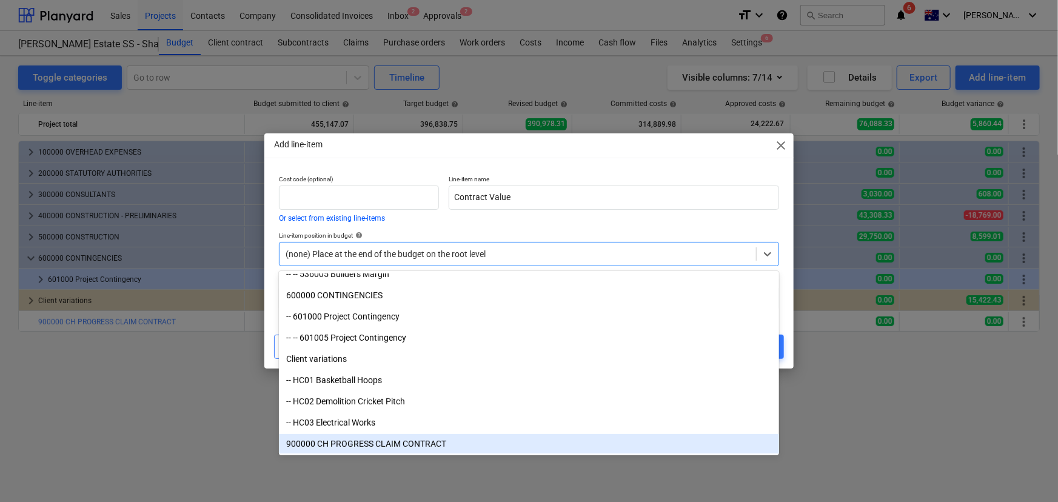
click at [372, 450] on div "900000 CH PROGRESS CLAIM CONTRACT" at bounding box center [529, 443] width 500 height 19
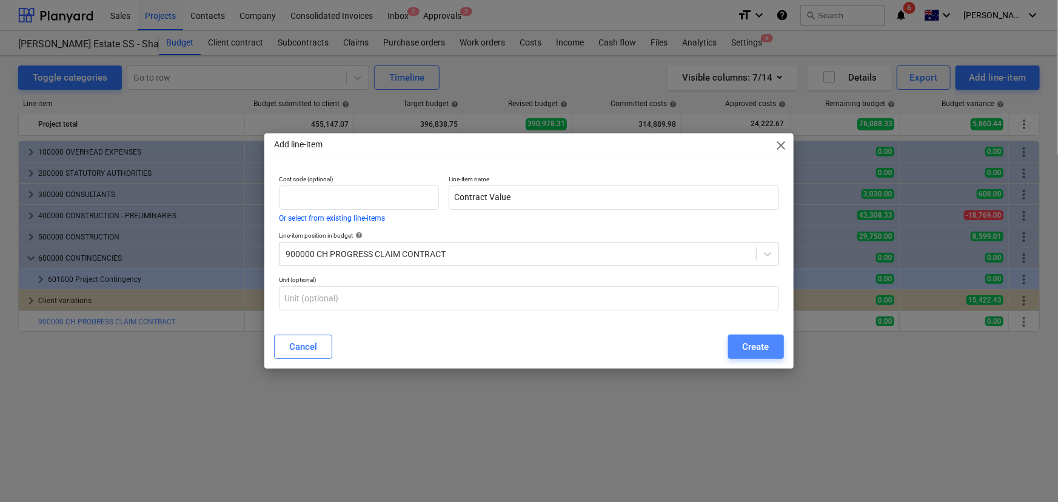
click at [757, 343] on div "Create" at bounding box center [756, 347] width 27 height 16
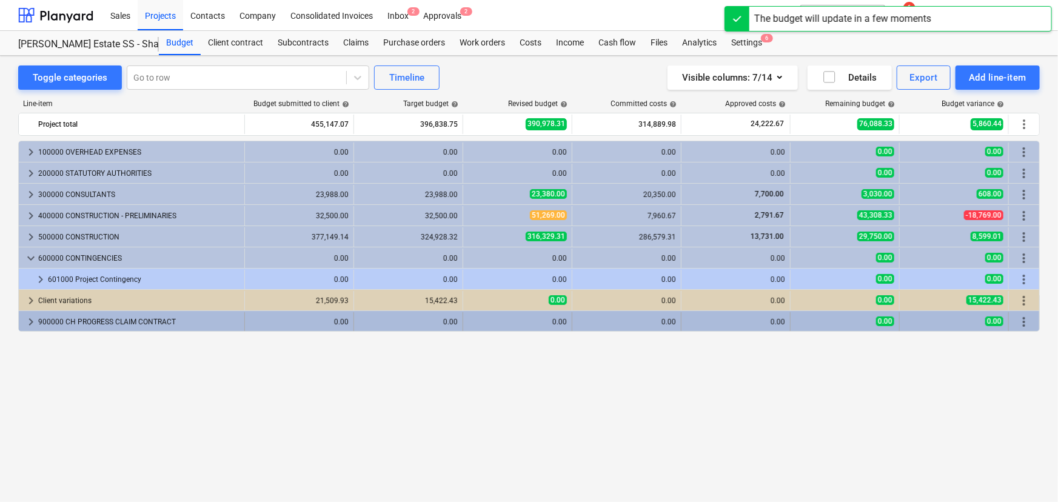
click at [32, 324] on span "keyboard_arrow_right" at bounding box center [31, 322] width 15 height 15
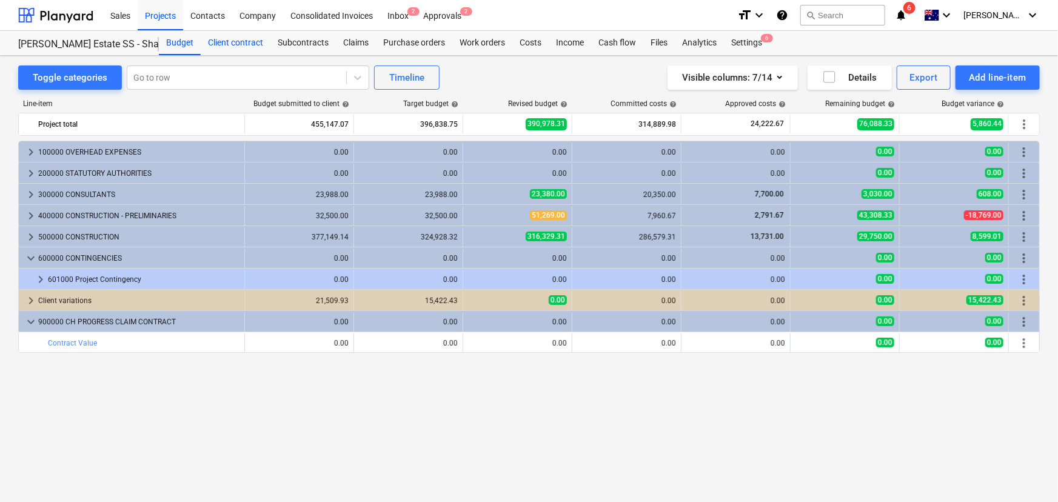
click at [236, 36] on div "Client contract" at bounding box center [236, 43] width 70 height 24
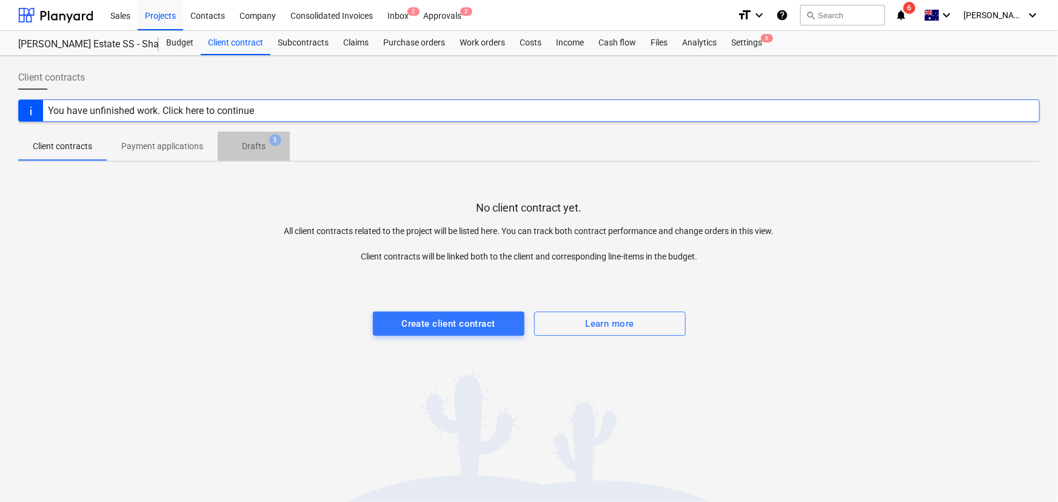
drag, startPoint x: 264, startPoint y: 141, endPoint x: 258, endPoint y: 147, distance: 8.6
click at [263, 141] on p "Drafts" at bounding box center [254, 146] width 24 height 13
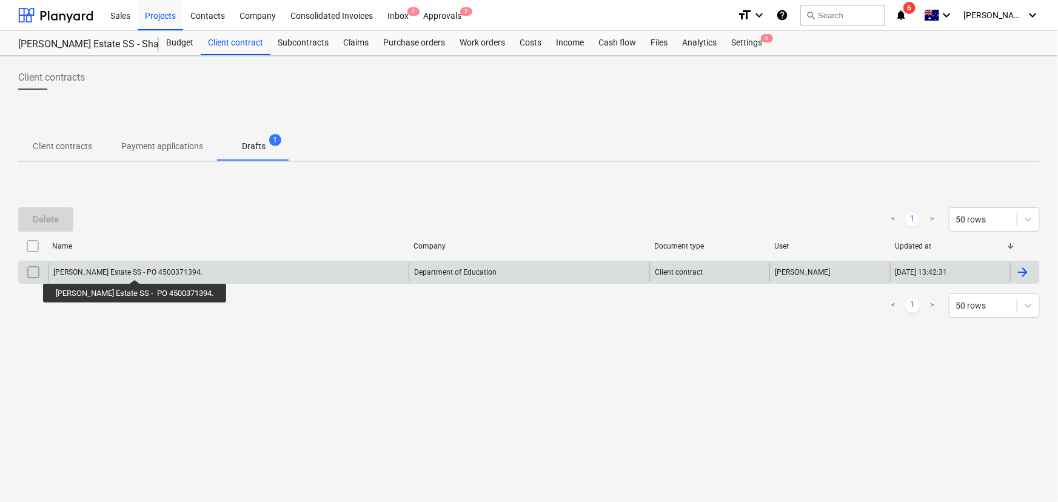
click at [119, 269] on div "[PERSON_NAME] Estate SS - PO 4500371394." at bounding box center [127, 272] width 149 height 8
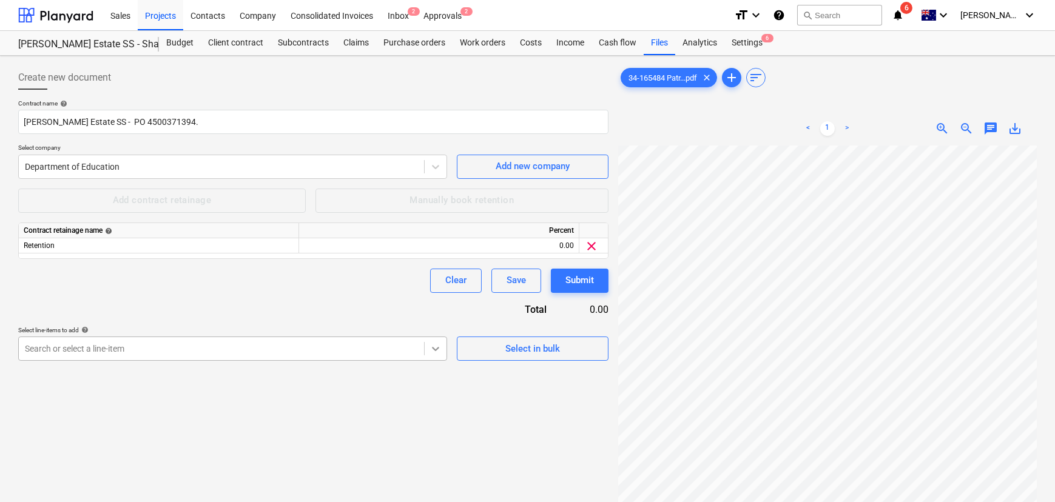
click at [437, 347] on body "Sales Projects Contacts Company Consolidated Invoices Inbox 2 Approvals 2 forma…" at bounding box center [527, 251] width 1055 height 502
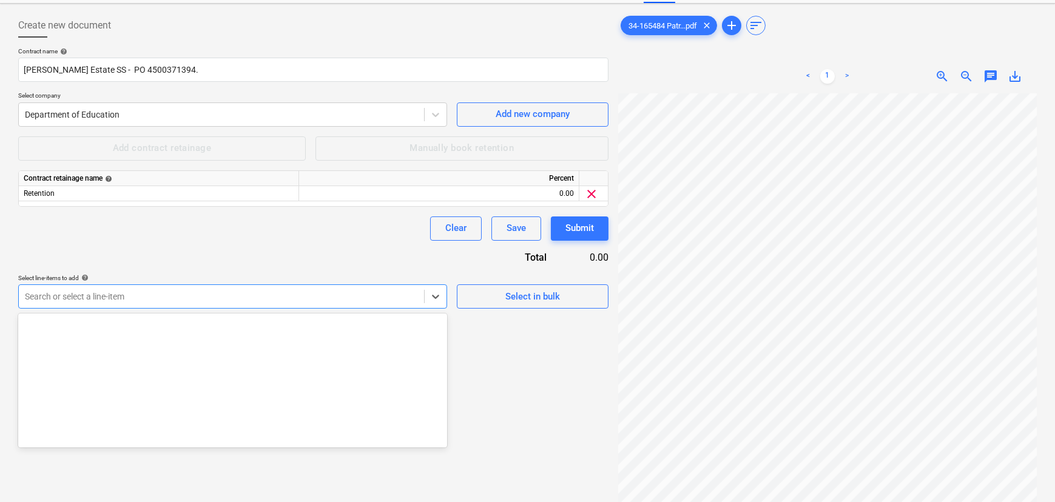
scroll to position [2754, 0]
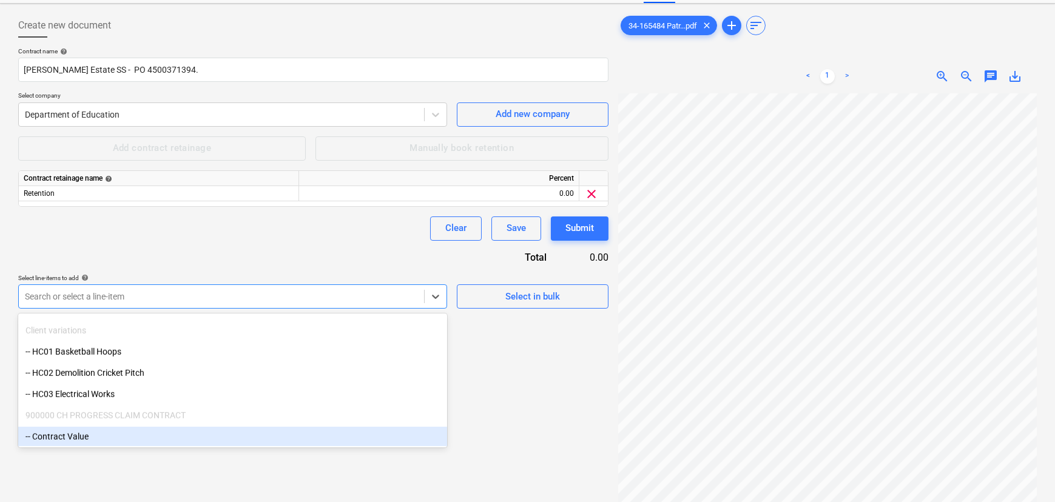
click at [102, 435] on div "-- Contract Value" at bounding box center [232, 436] width 429 height 19
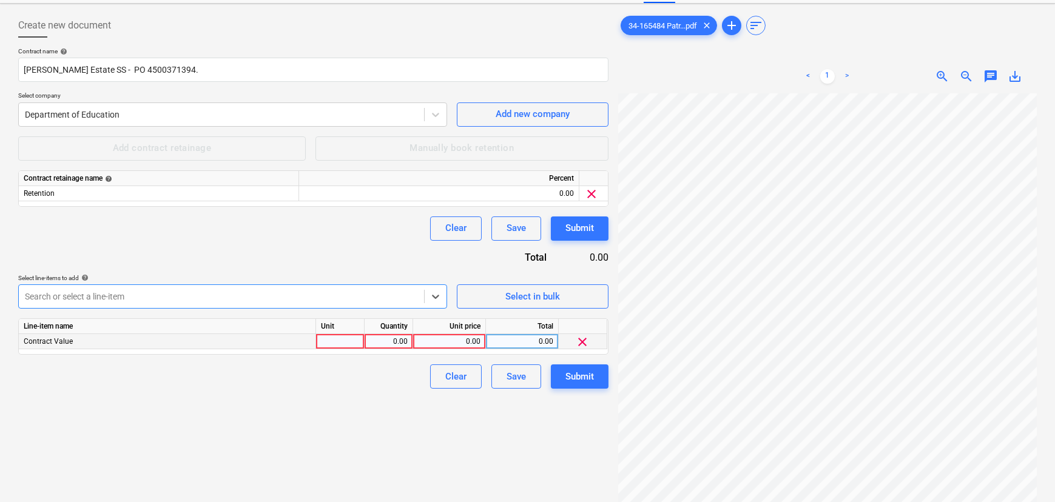
click at [356, 337] on div at bounding box center [340, 341] width 49 height 15
type input "item"
click at [458, 335] on div "0.00" at bounding box center [449, 341] width 62 height 15
type input "433637.14"
click at [388, 436] on div "Create new document Contract name help [PERSON_NAME] Estate SS - PO 4500371394.…" at bounding box center [313, 287] width 600 height 558
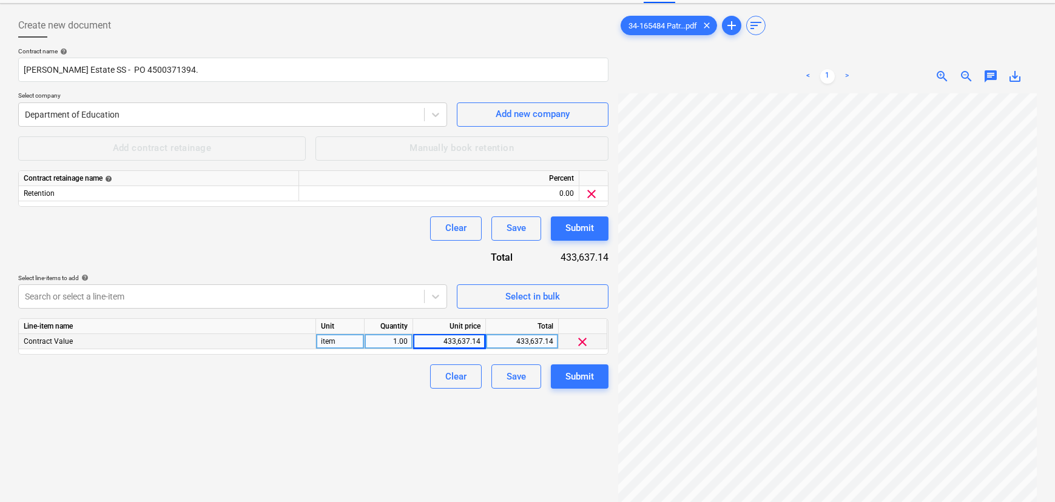
scroll to position [0, 0]
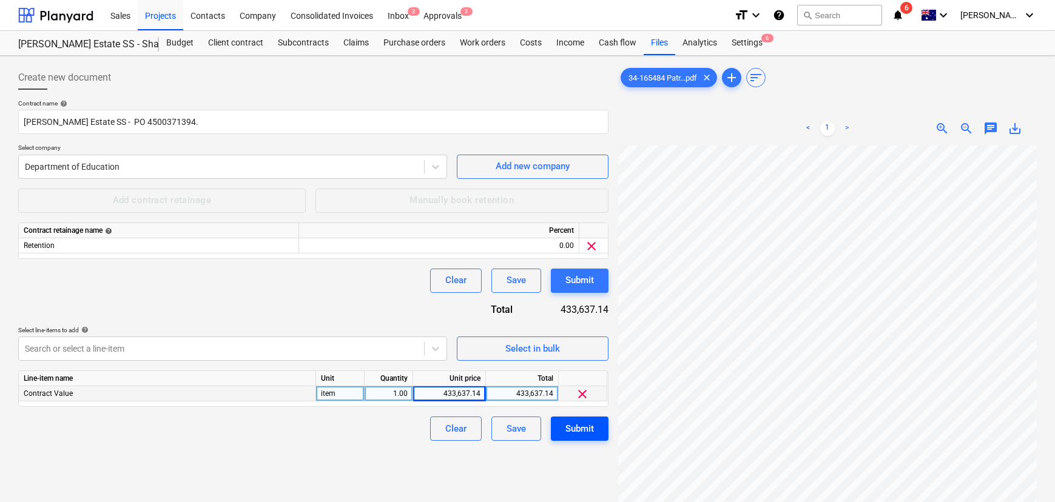
click at [586, 421] on div "Submit" at bounding box center [579, 429] width 29 height 16
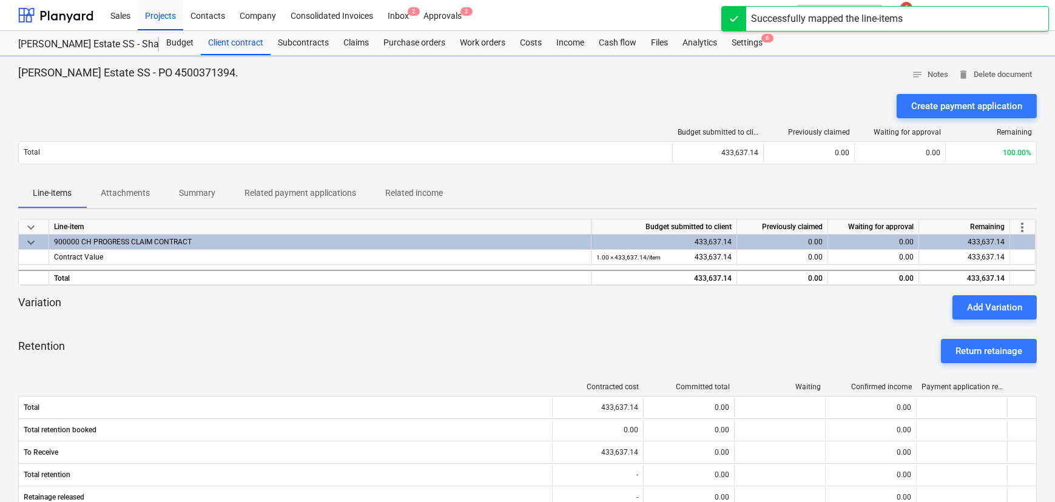
scroll to position [55, 0]
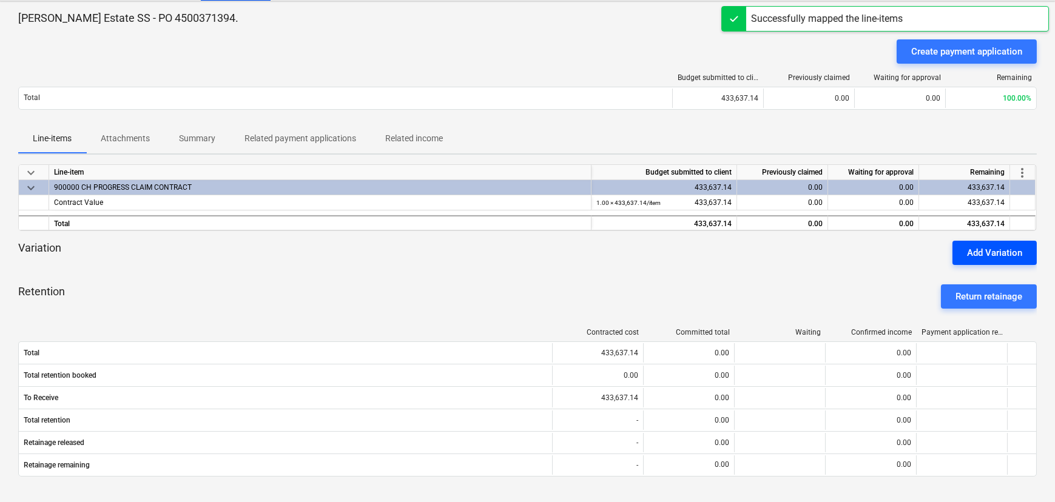
click at [996, 249] on div "Add Variation" at bounding box center [994, 253] width 55 height 16
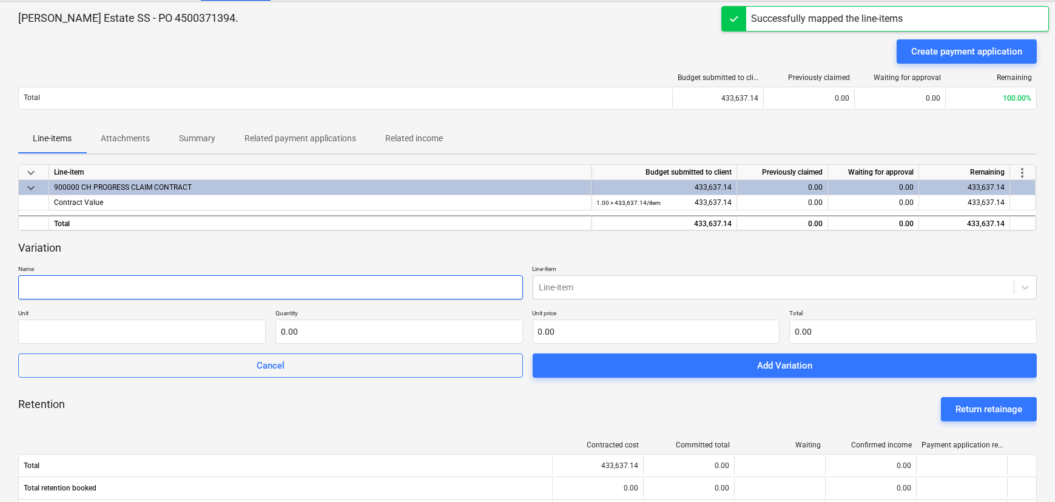
click at [122, 289] on input "text" at bounding box center [270, 287] width 505 height 24
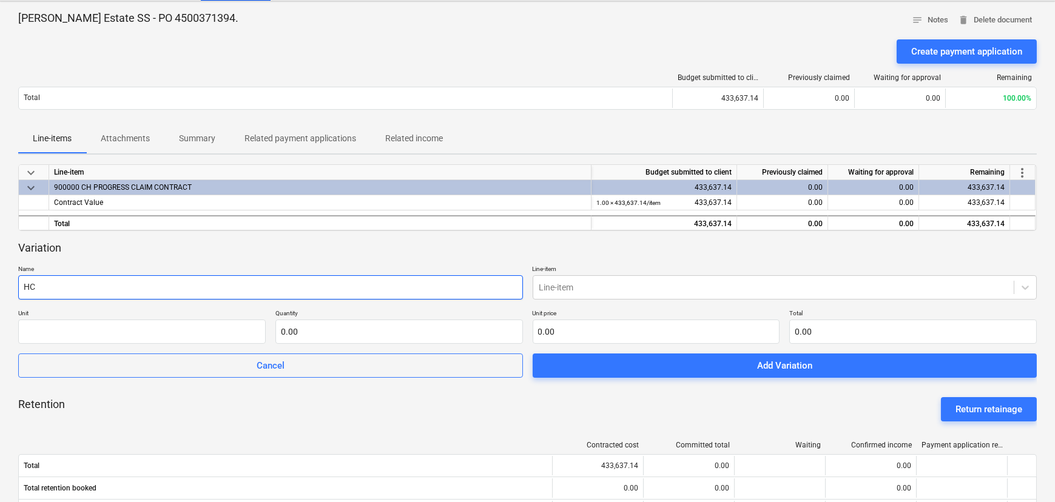
type input "H"
drag, startPoint x: 90, startPoint y: 281, endPoint x: -13, endPoint y: 281, distance: 102.5
click at [0, 281] on html "Sales Projects Contacts Company Consolidated Invoices Inbox 2 Approvals 2 forma…" at bounding box center [527, 196] width 1055 height 502
type input "Variation 1"
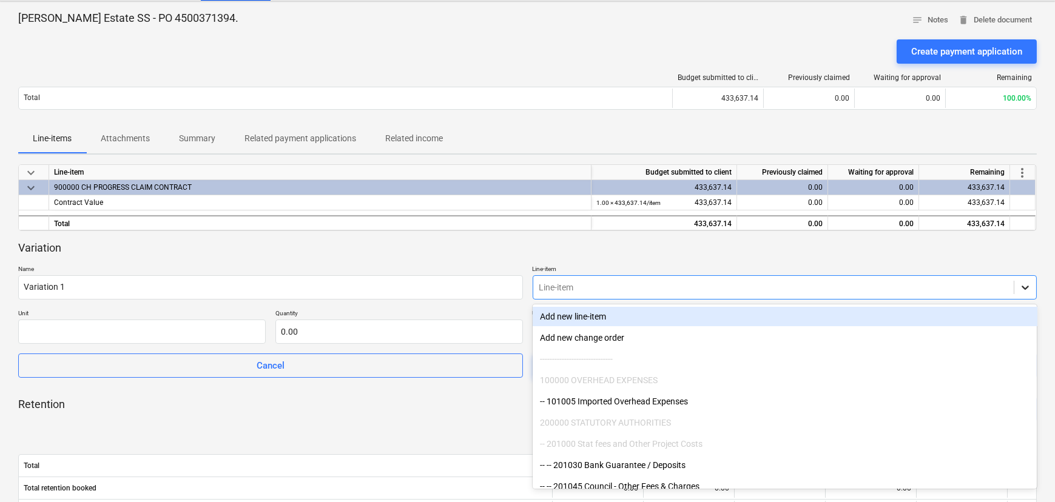
click at [1028, 285] on icon at bounding box center [1025, 287] width 12 height 12
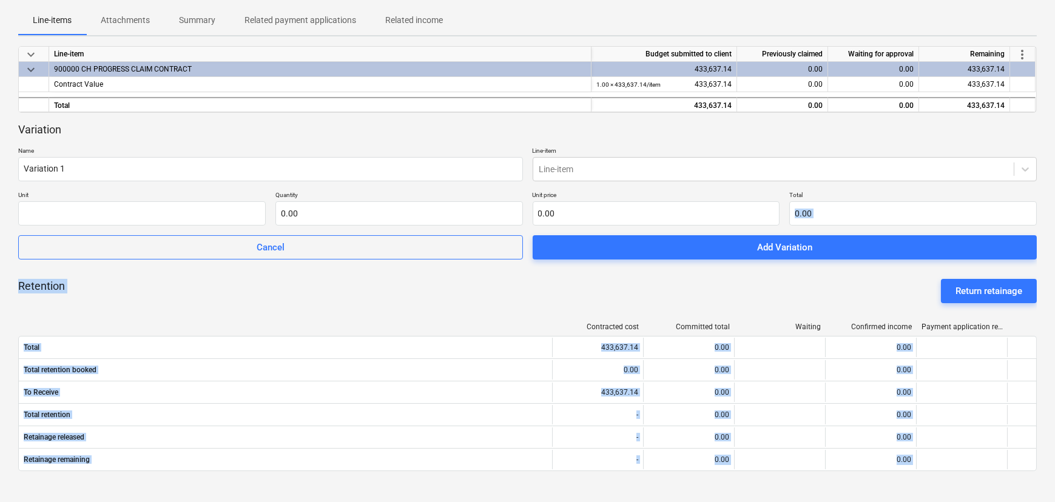
drag, startPoint x: 1036, startPoint y: 310, endPoint x: 1033, endPoint y: 503, distance: 192.3
click at [1033, 329] on html "Sales Projects Contacts Company Consolidated Invoices Inbox 2 Approvals 2 forma…" at bounding box center [527, 78] width 1055 height 502
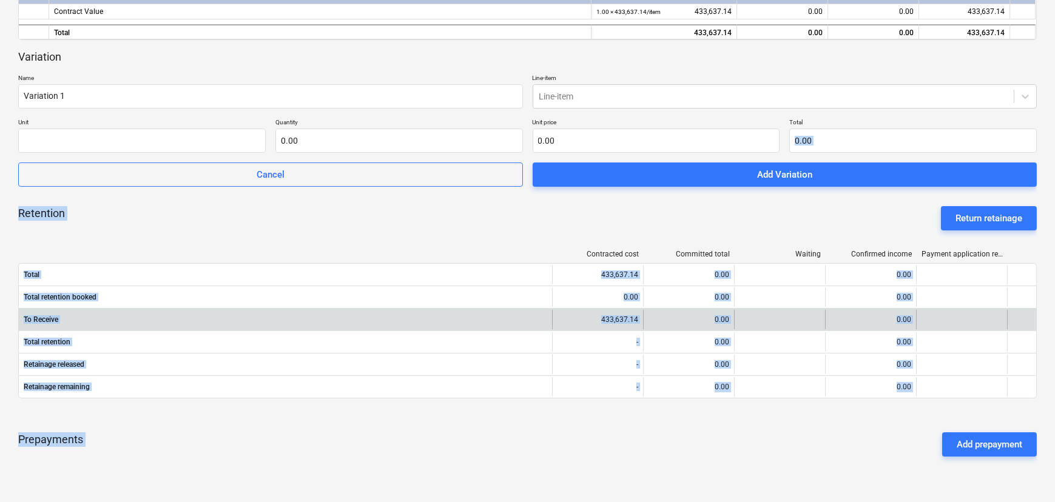
scroll to position [25, 0]
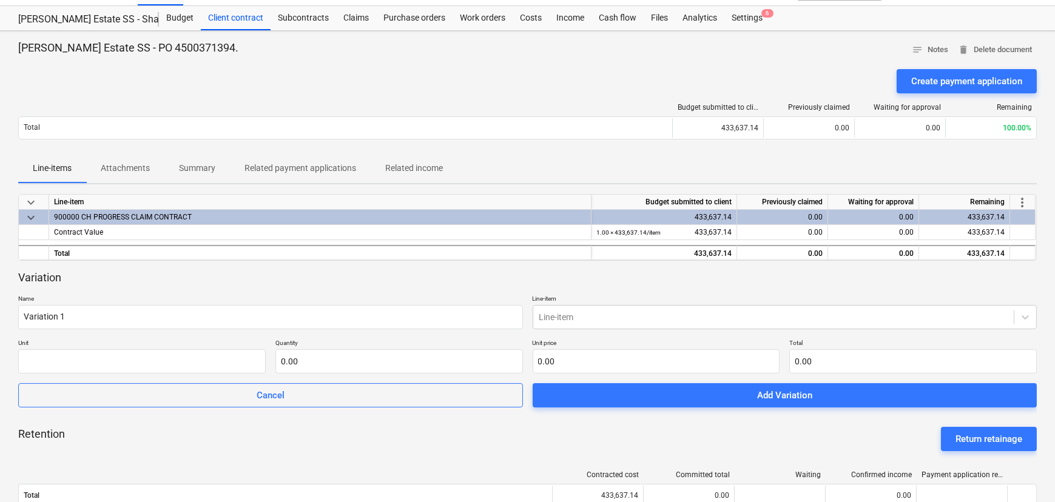
click at [945, 275] on div "Variation" at bounding box center [527, 277] width 1018 height 15
click at [1030, 309] on div at bounding box center [1025, 317] width 22 height 22
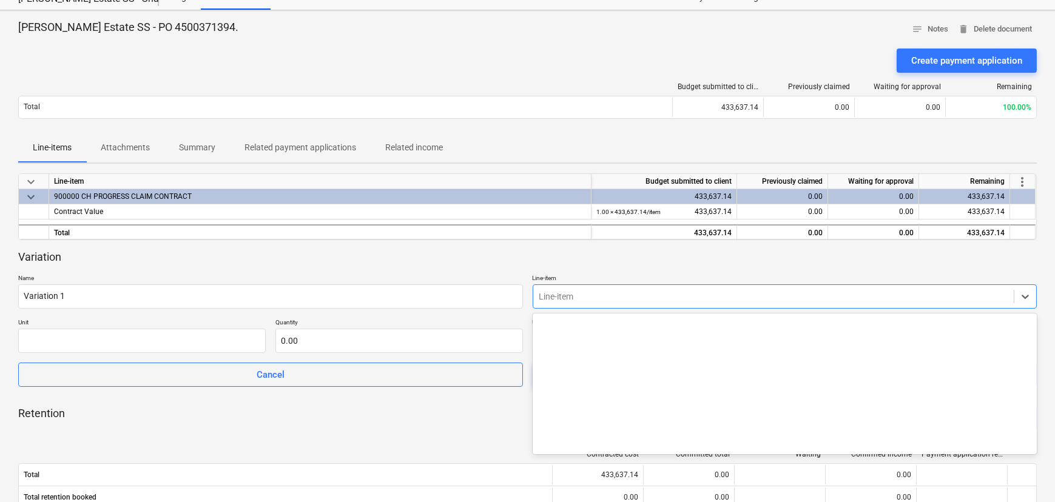
scroll to position [2748, 0]
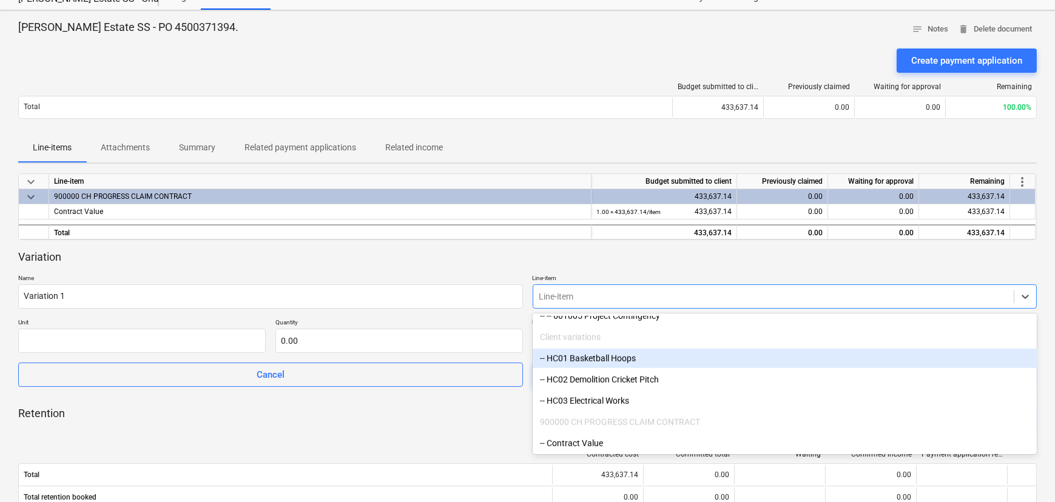
click at [614, 357] on div "-- HC01 Basketball Hoops" at bounding box center [784, 358] width 505 height 19
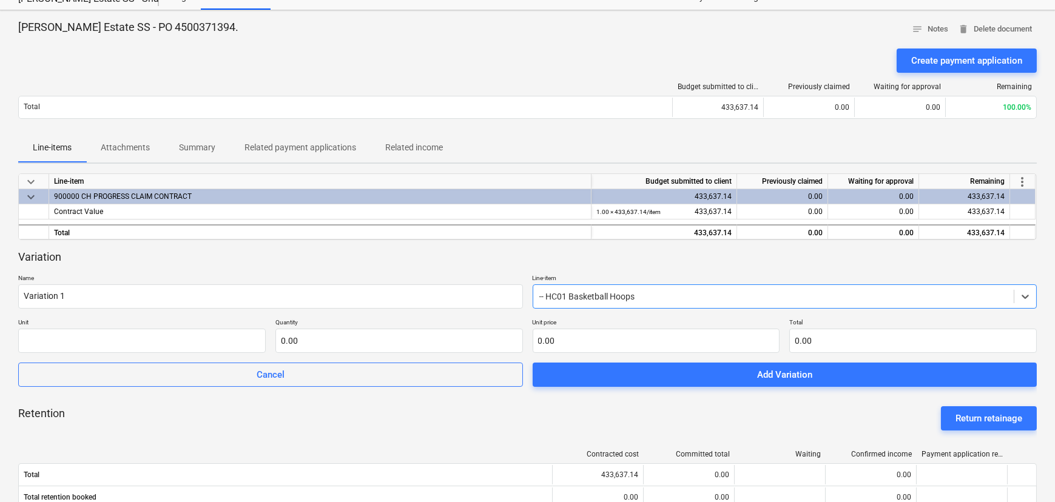
click at [338, 255] on div "Variation" at bounding box center [527, 257] width 1018 height 15
click at [80, 341] on input "text" at bounding box center [141, 341] width 247 height 24
type input "item"
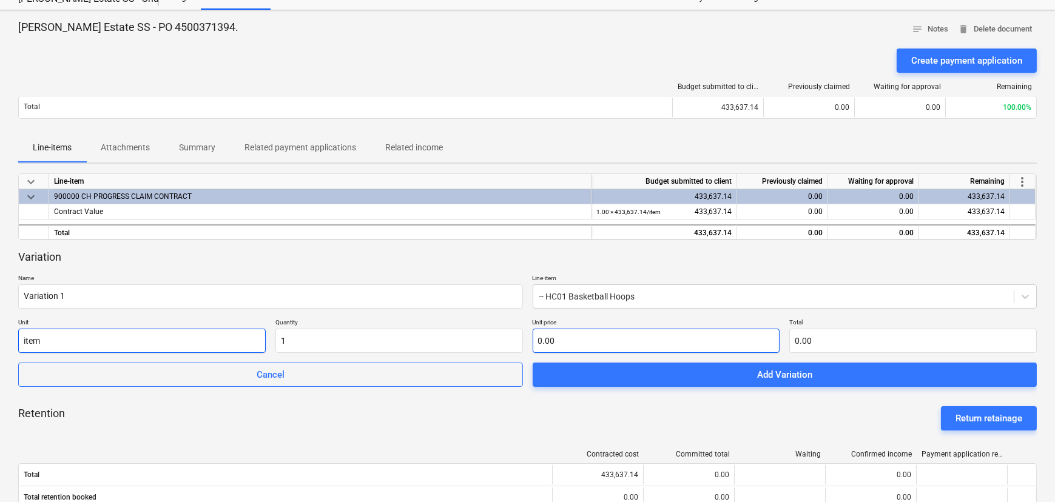
type input "1.00"
type input "6"
type input "6.00"
type input "62"
type input "62.00"
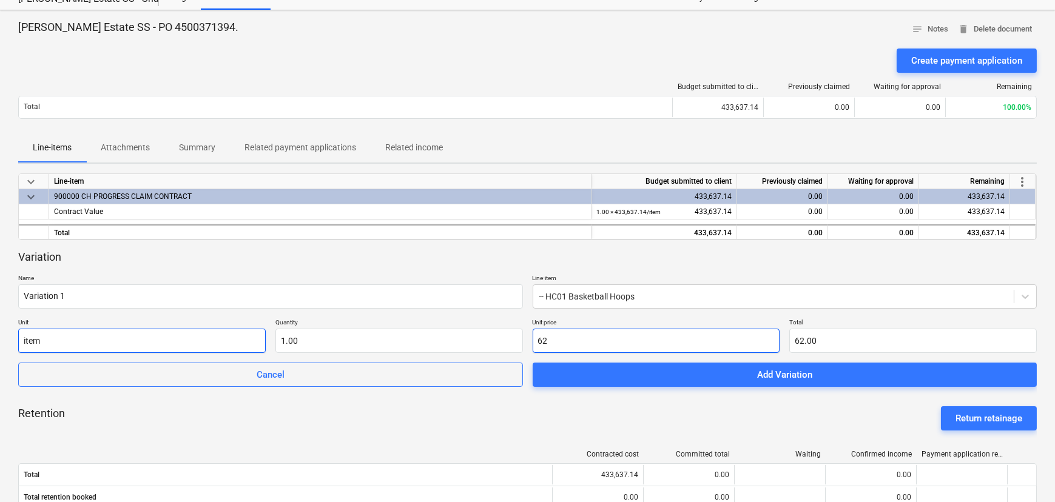
type input "625"
type input "625.00"
type input "6255"
type input "6,255.00"
type input "6255.4"
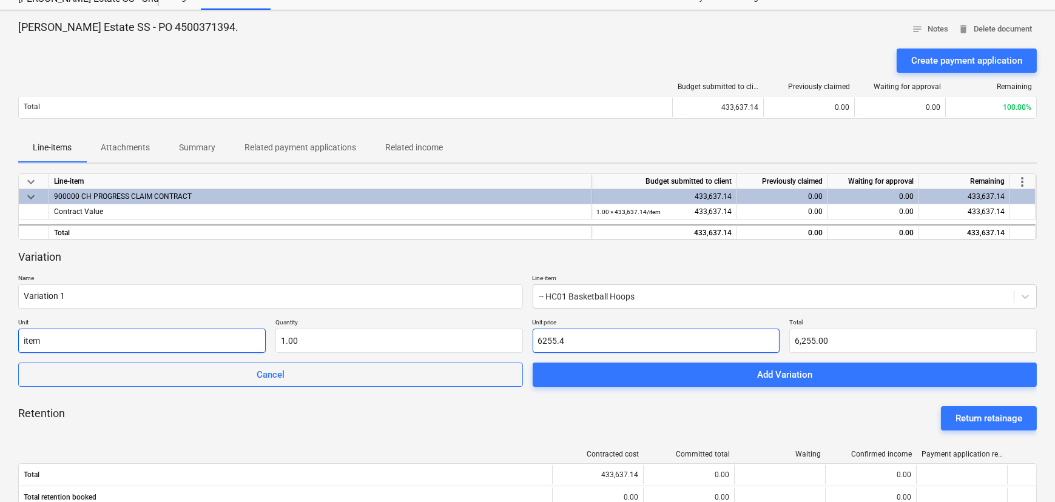
type input "6,255.40"
type input "6255.45"
type input "6,255.45"
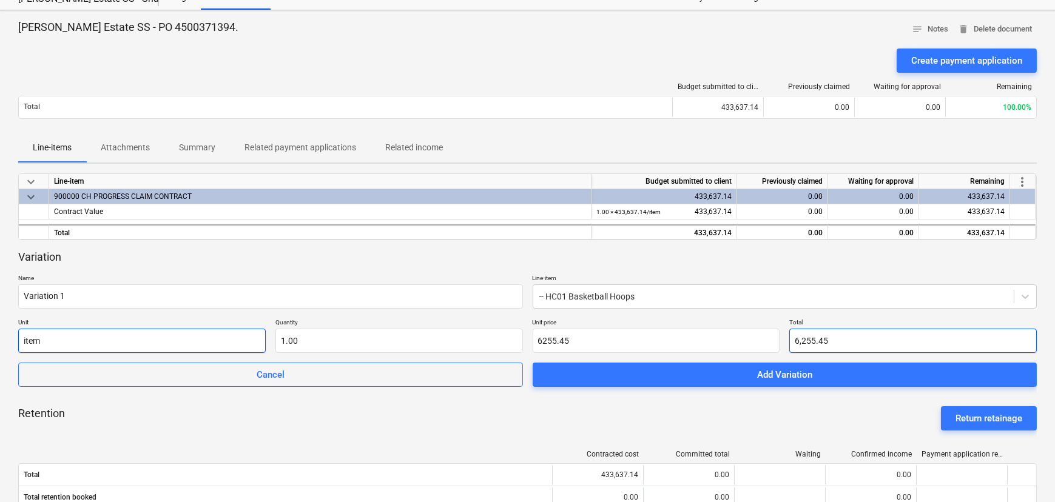
type input "6,255.45"
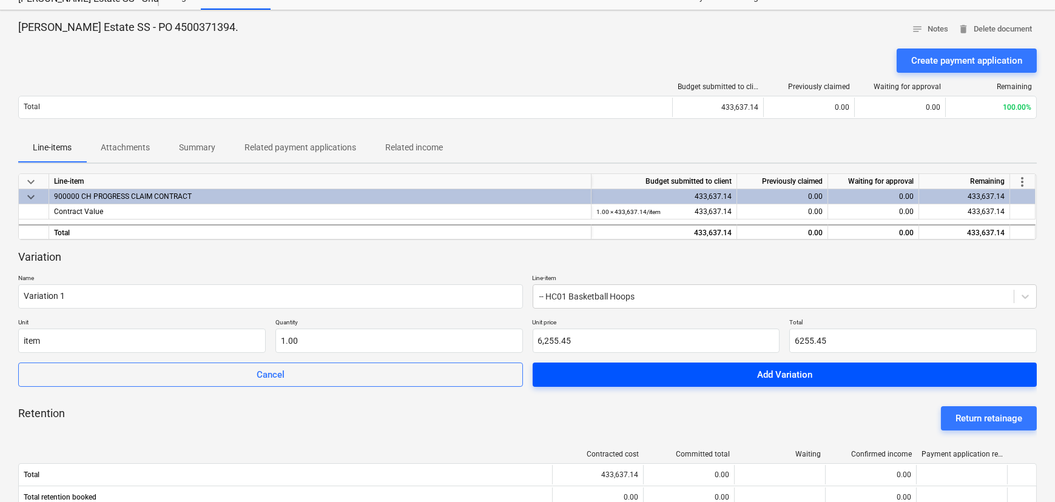
type input "6,255.45"
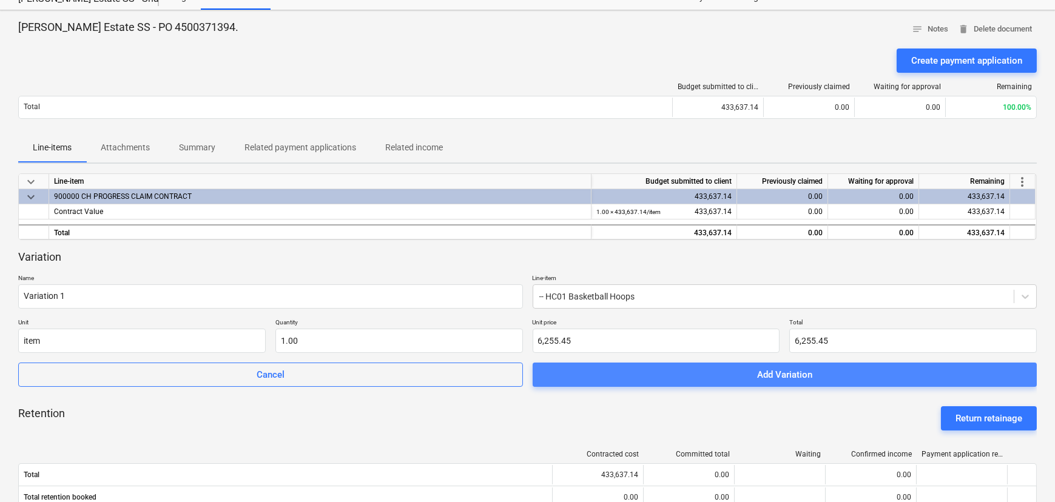
click at [800, 376] on div "Add Variation" at bounding box center [784, 375] width 55 height 16
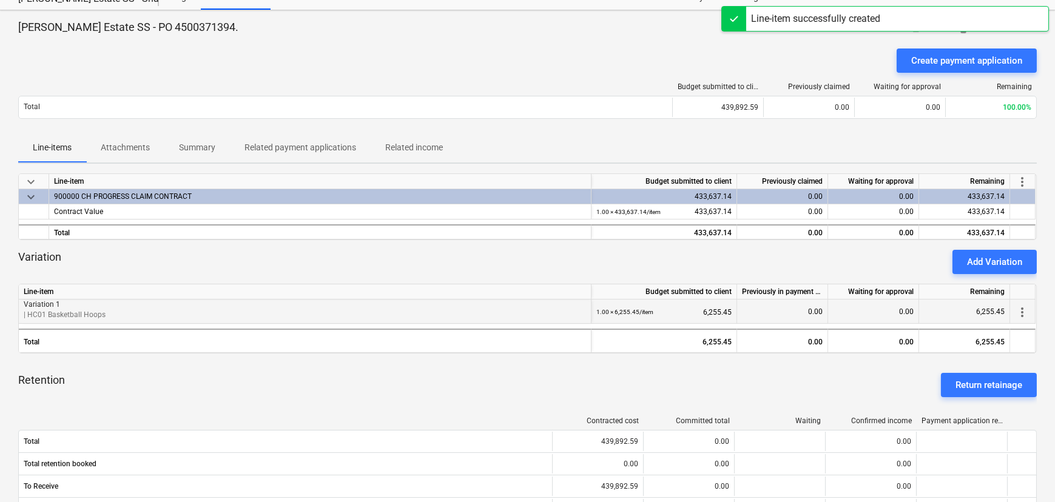
click at [1015, 314] on span "more_vert" at bounding box center [1022, 312] width 15 height 15
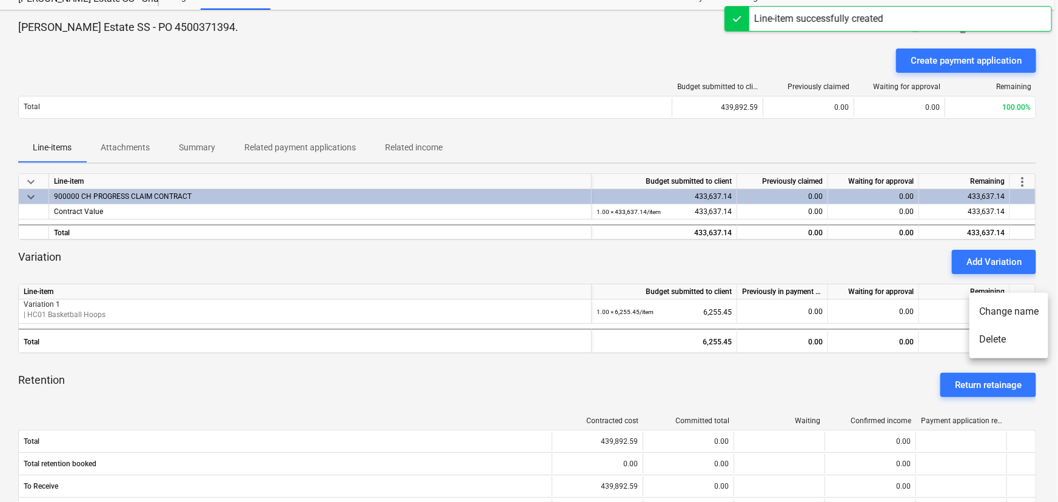
click at [1002, 314] on li "Change name" at bounding box center [1009, 312] width 79 height 28
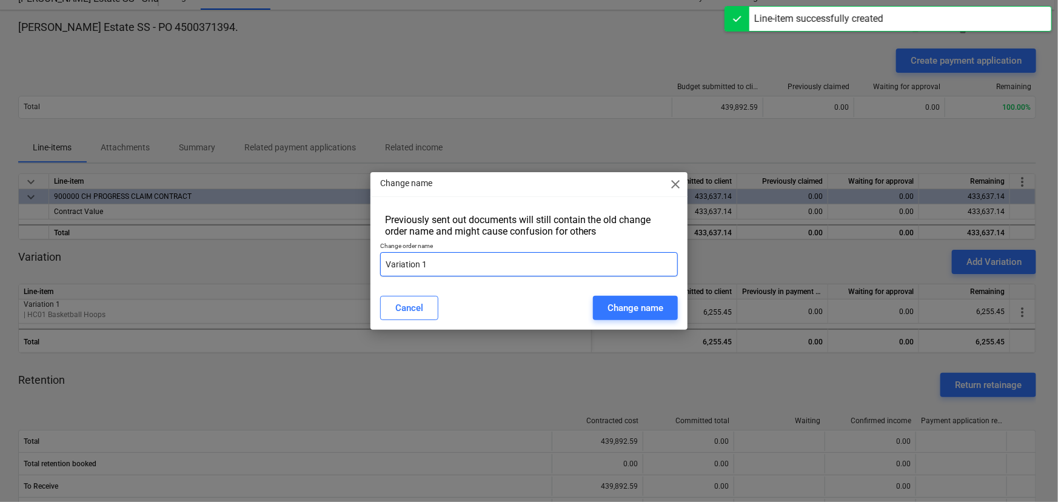
click at [440, 269] on input "Variation 1" at bounding box center [529, 264] width 298 height 24
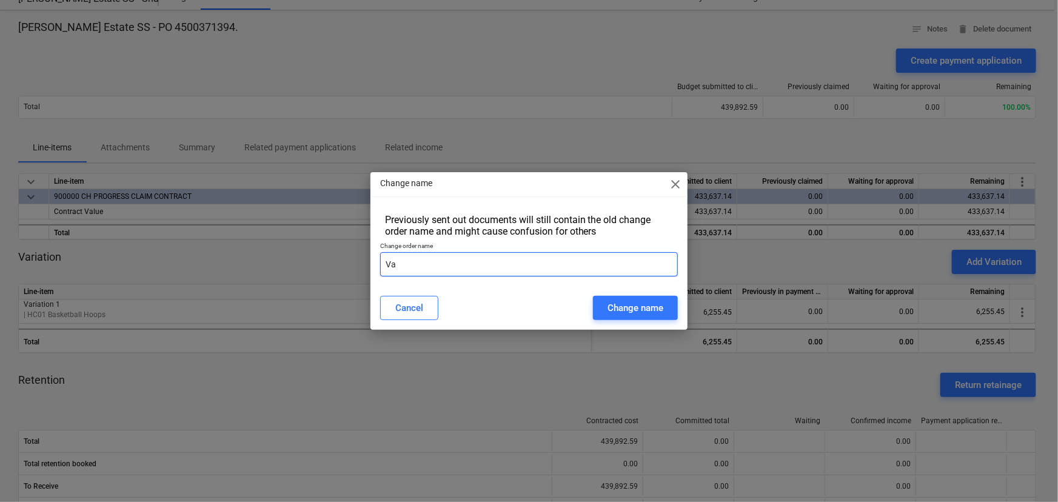
type input "V"
type input "HCV-01 Basketball hoops"
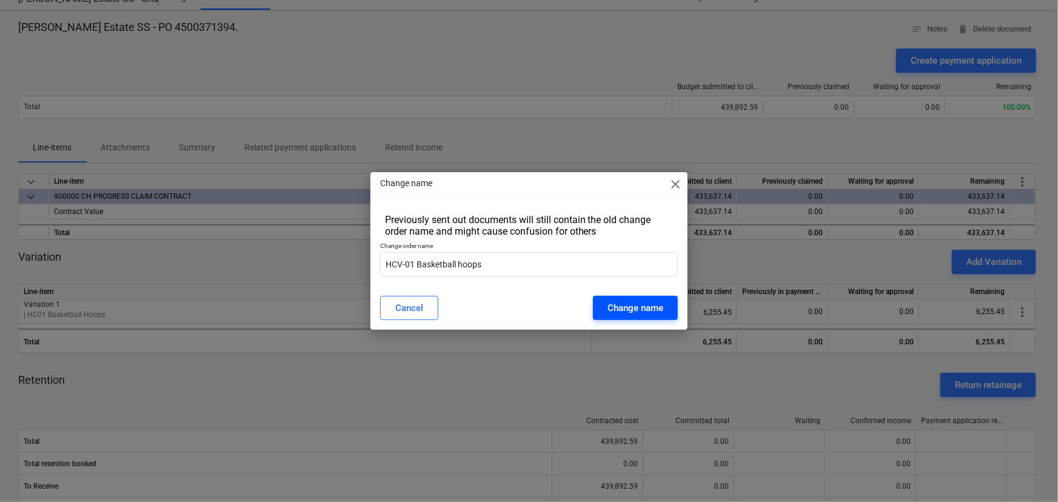
click at [636, 302] on div "Change name" at bounding box center [636, 308] width 56 height 16
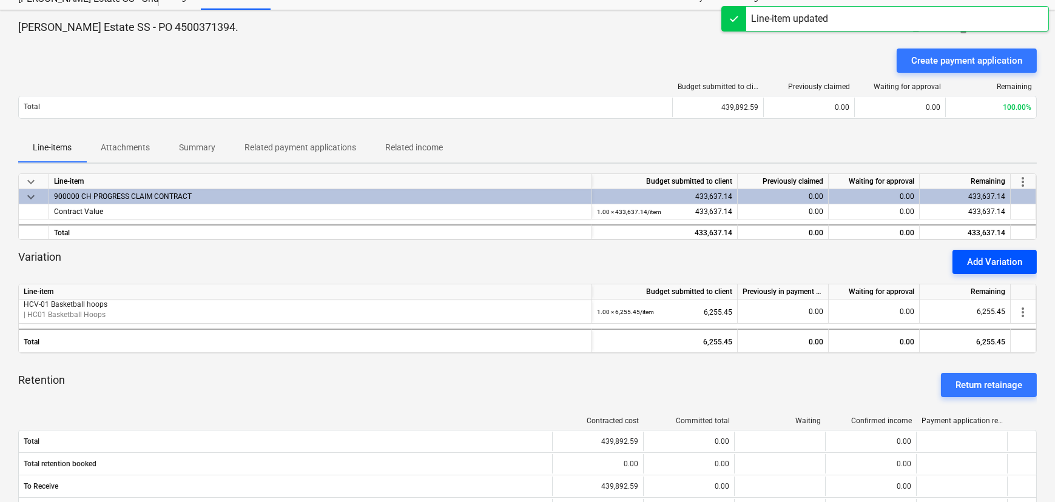
click at [995, 260] on div "Add Variation" at bounding box center [994, 262] width 55 height 16
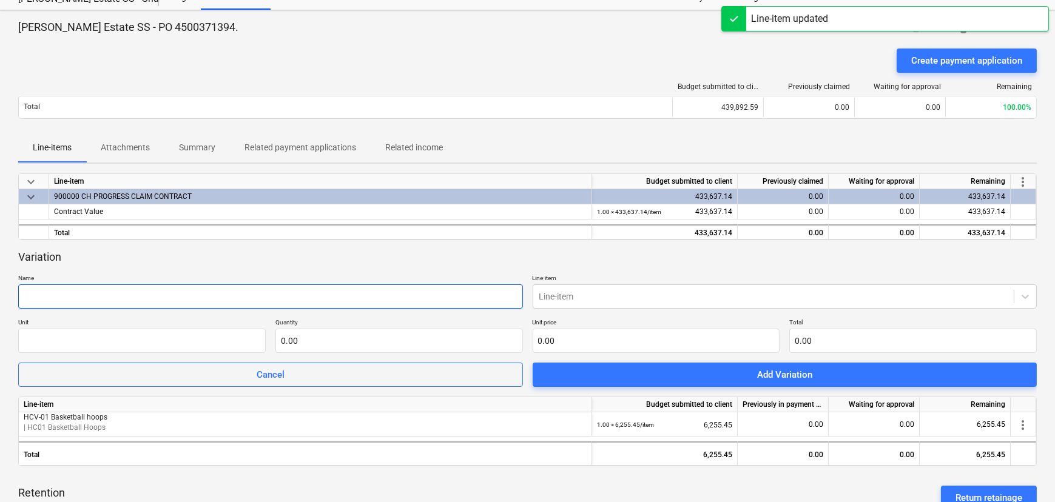
click at [175, 301] on input "text" at bounding box center [270, 296] width 505 height 24
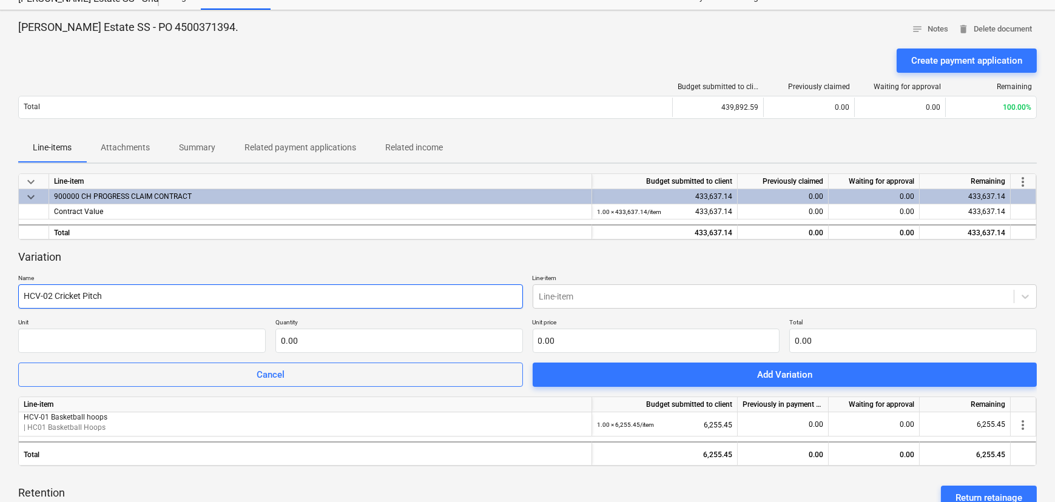
type input "HCV-02 Cricket Pitch"
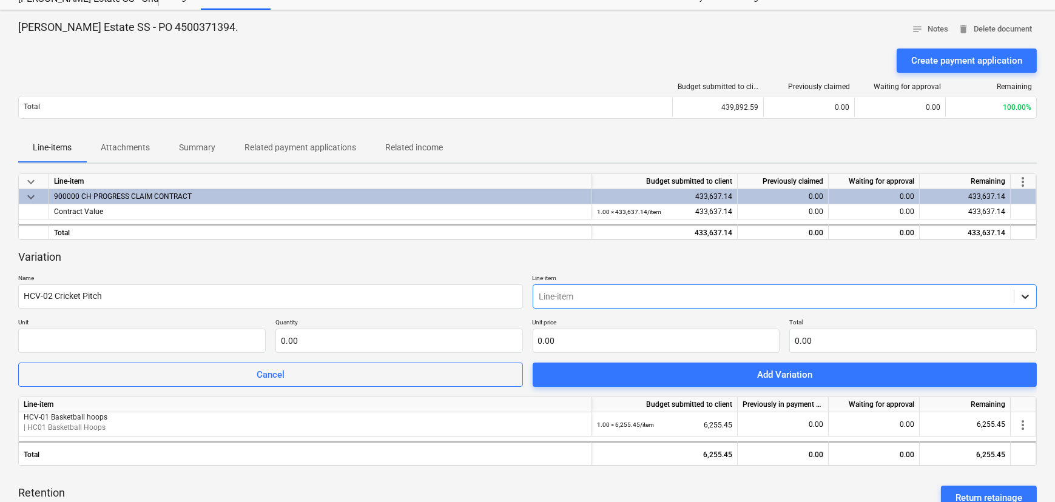
click at [1031, 301] on icon at bounding box center [1025, 296] width 12 height 12
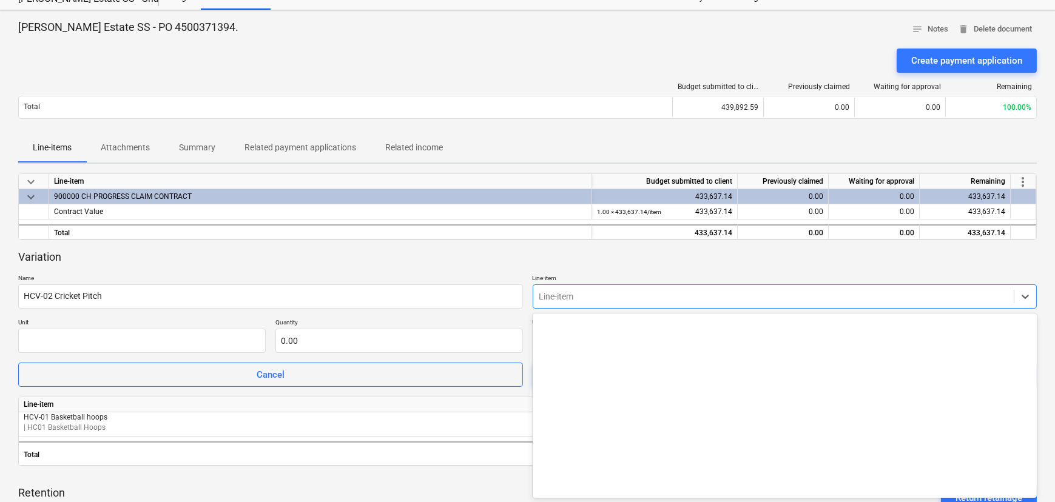
scroll to position [2705, 0]
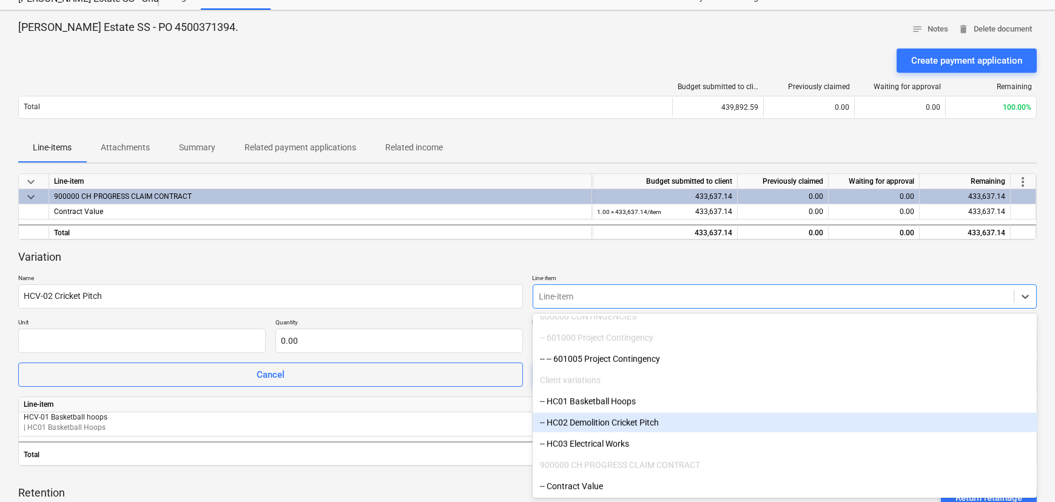
click at [585, 420] on div "-- HC02 Demolition Cricket Pitch" at bounding box center [784, 422] width 505 height 19
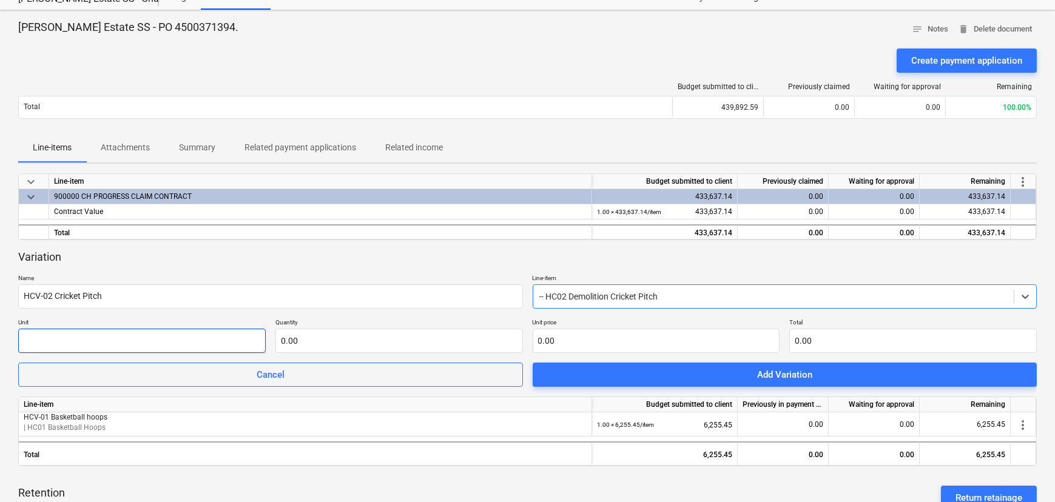
click at [73, 334] on input "text" at bounding box center [141, 341] width 247 height 24
type input "item"
type input "1.00"
type input "1"
type input "1.00"
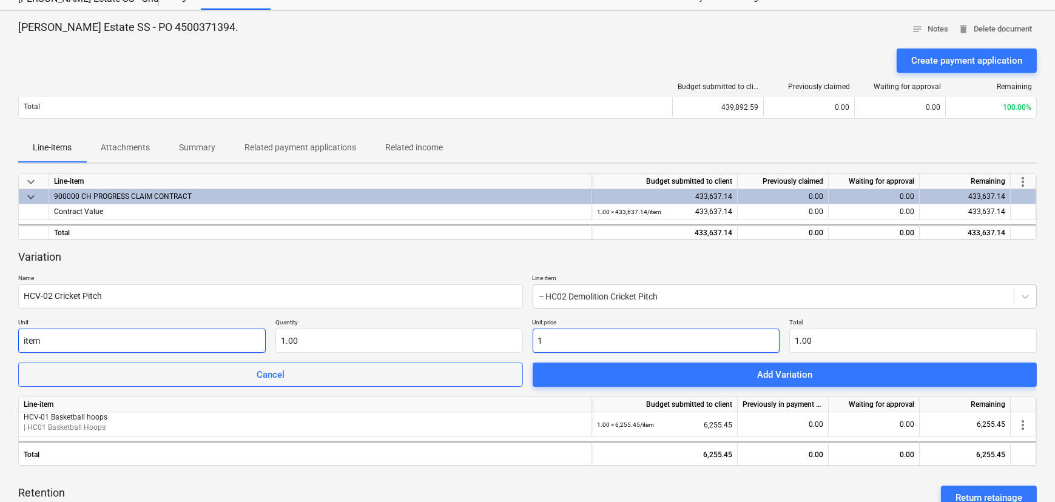
type input "12"
type input "12.00"
type input "124"
type input "124.00"
type input "1241"
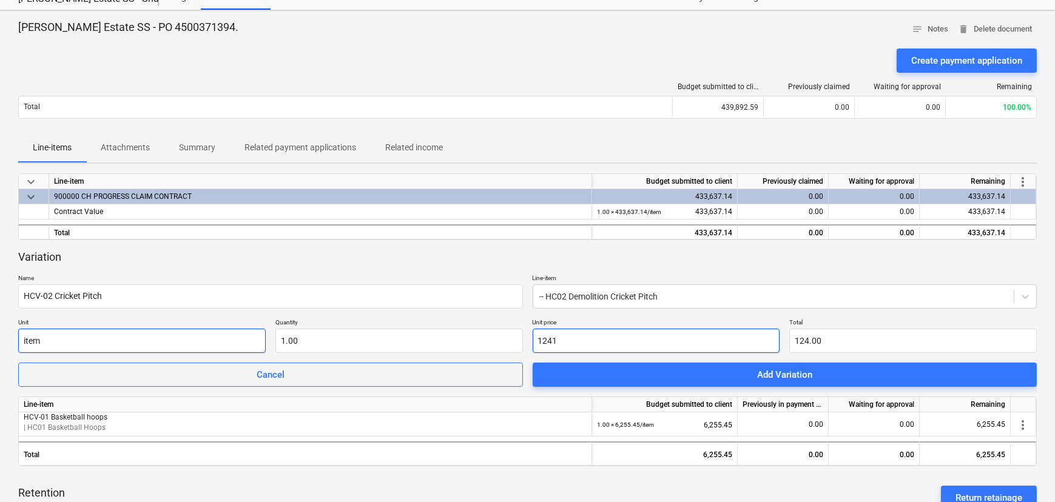
type input "1,241.00"
type input "12414"
type input "12,414.00"
type input "12414.3"
type input "12,414.30"
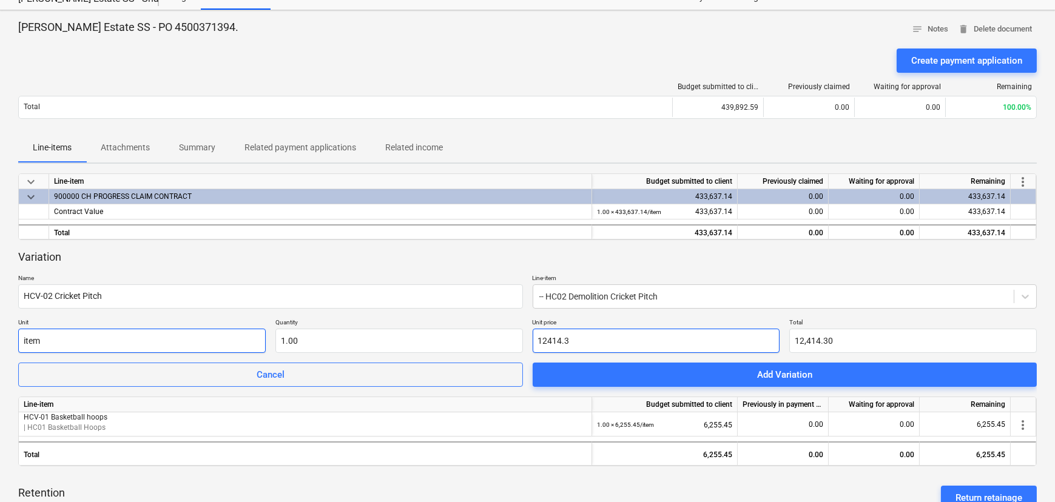
type input "12414.38"
type input "12,414.38"
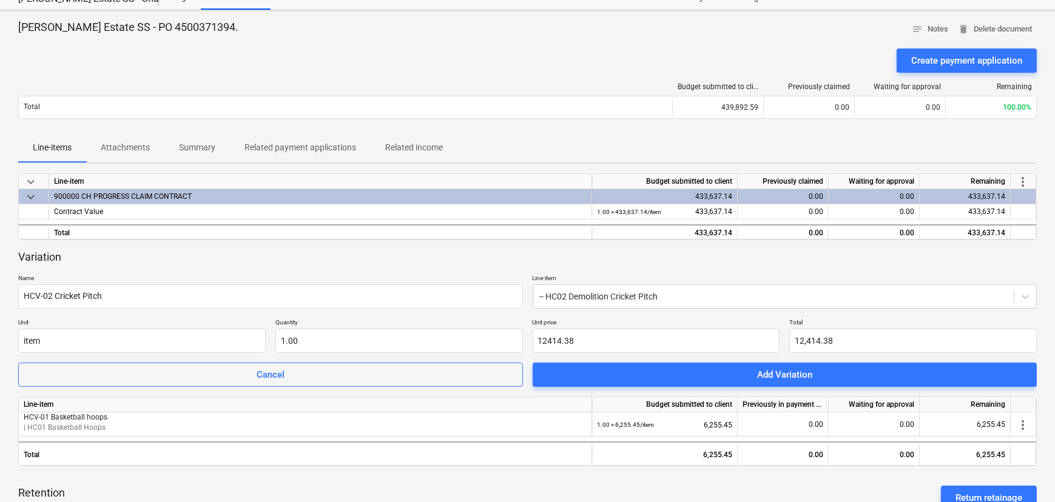
type input "12,414.38"
click at [379, 253] on div "Variation" at bounding box center [527, 257] width 1018 height 15
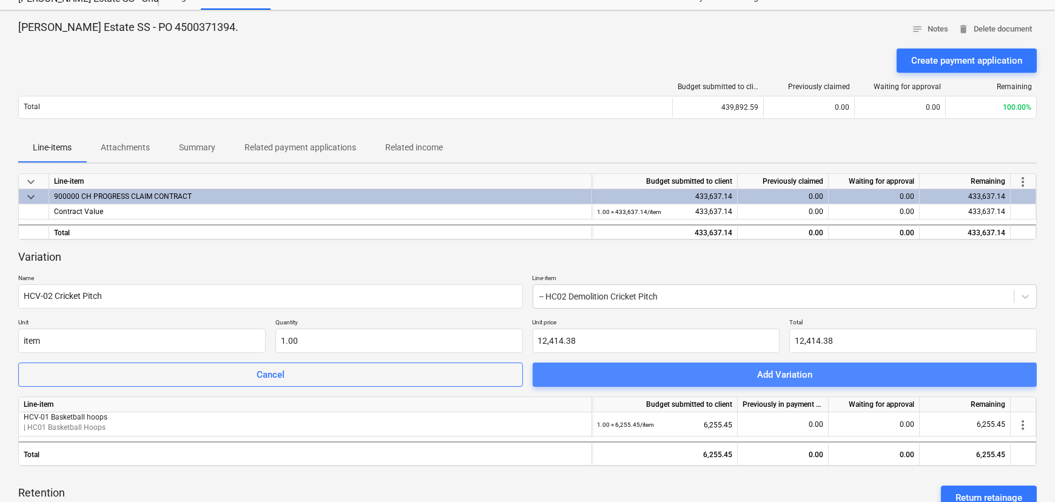
click at [766, 373] on div "Add Variation" at bounding box center [784, 375] width 55 height 16
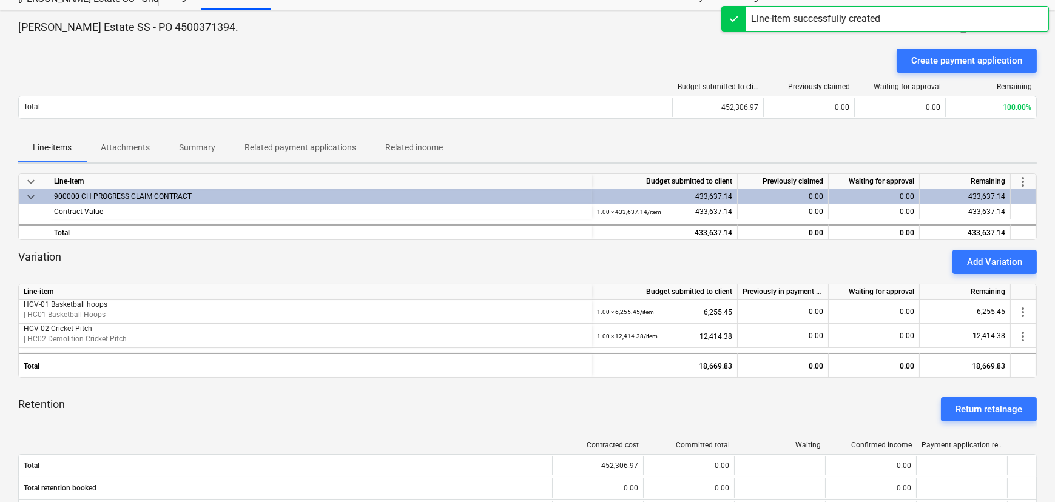
click at [1012, 270] on button "Add Variation" at bounding box center [994, 262] width 84 height 24
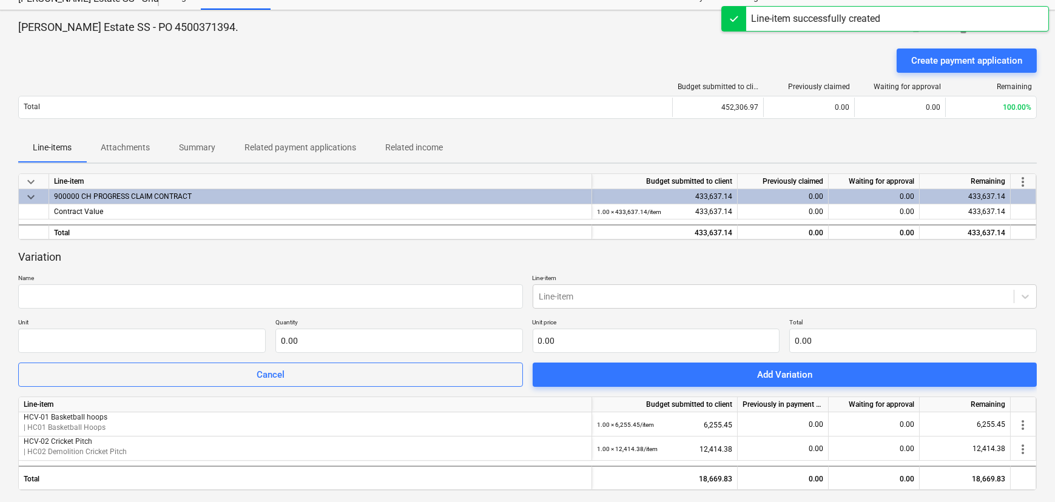
click at [79, 283] on p "Name" at bounding box center [270, 279] width 505 height 10
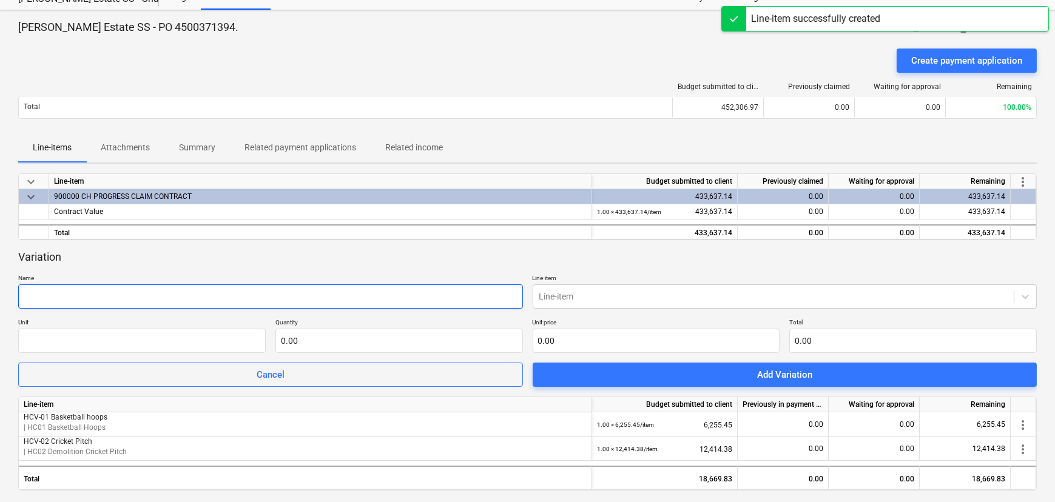
click at [90, 297] on input "text" at bounding box center [270, 296] width 505 height 24
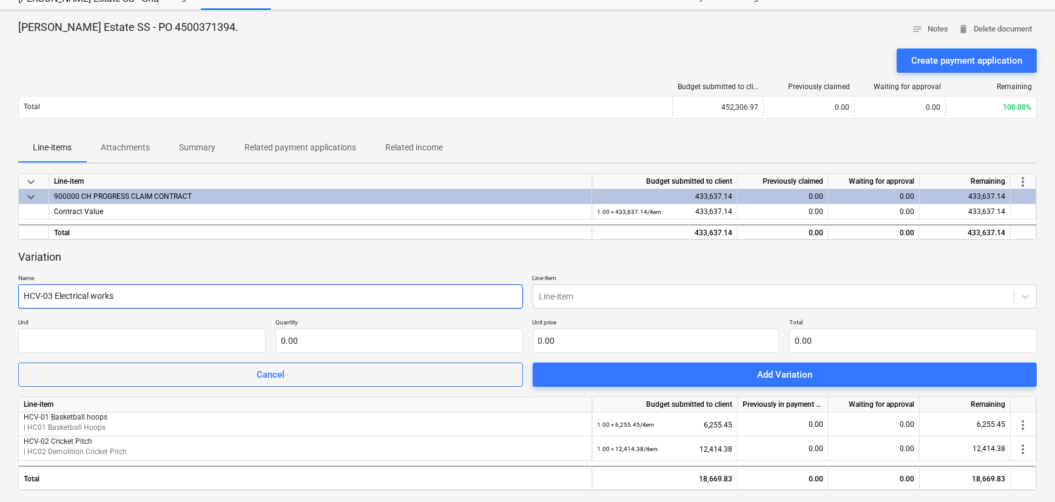
type input "HCV-03 Electrical works"
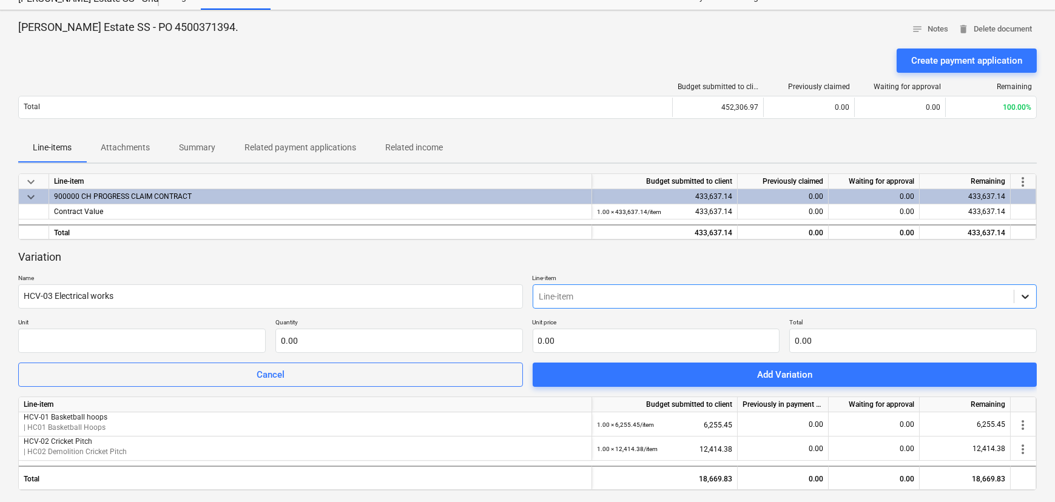
click at [1025, 295] on icon at bounding box center [1025, 296] width 12 height 12
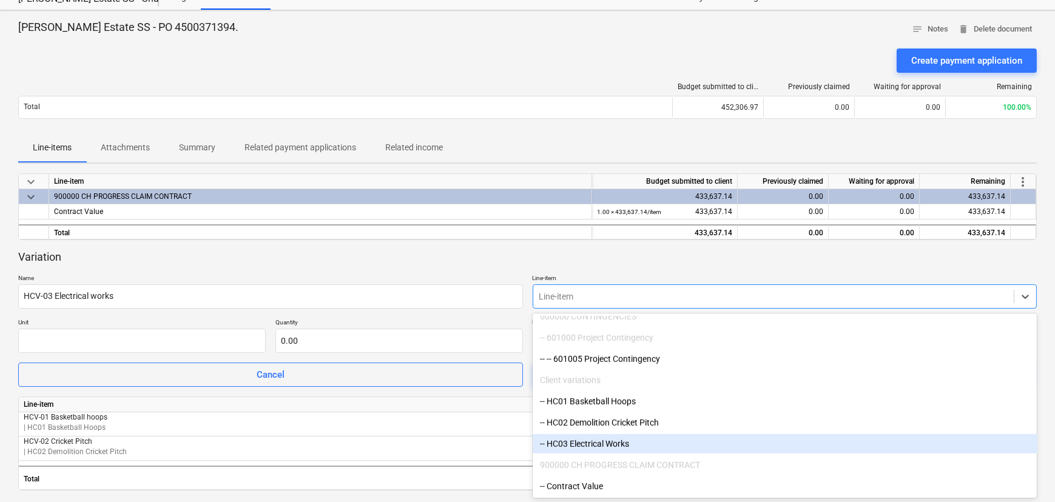
click at [589, 448] on div "-- HC03 Electrical Works" at bounding box center [784, 443] width 505 height 19
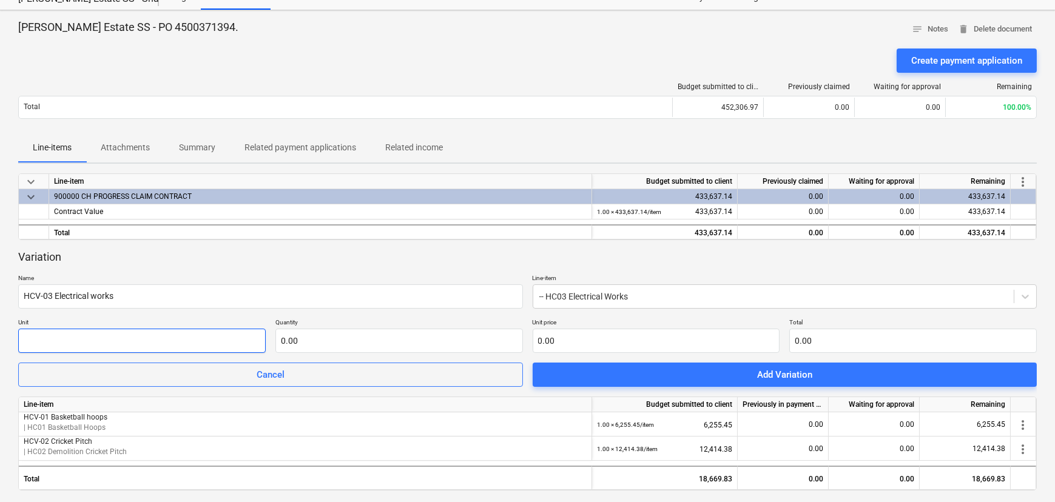
click at [66, 337] on input "text" at bounding box center [141, 341] width 247 height 24
type input "item"
type input "1.00"
type input "2"
type input "2.00"
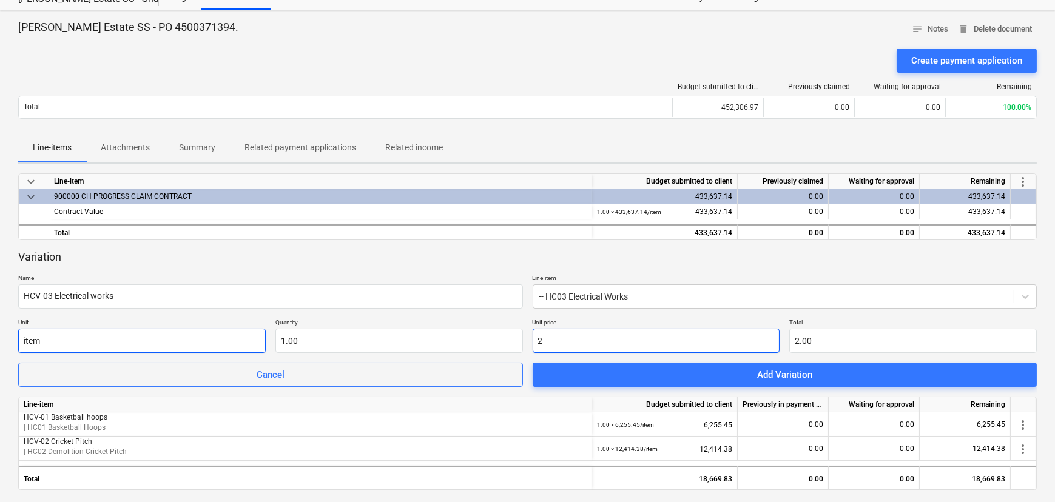
type input "28"
type input "28.00"
type input "284"
type input "284.00"
type input "2840"
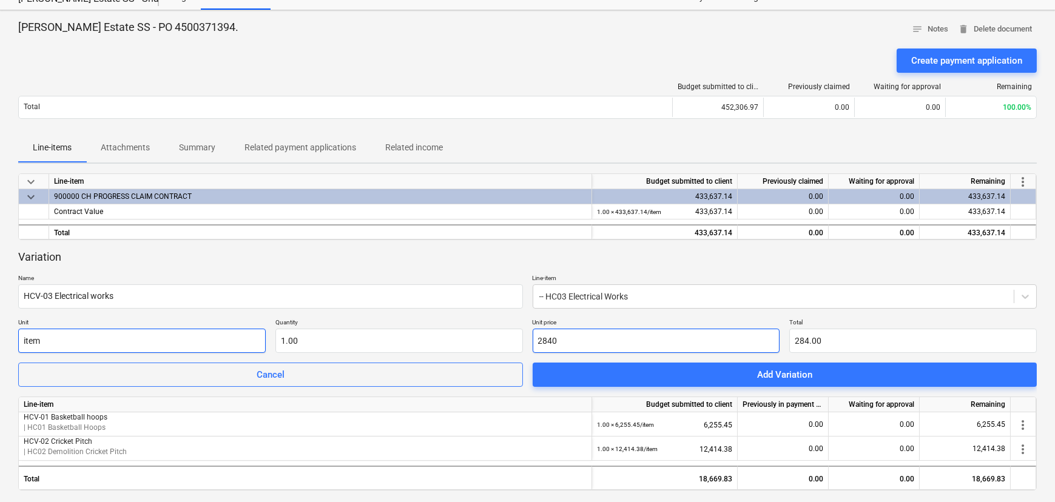
type input "2,840.00"
type input "2840.1"
type input "2,840.10"
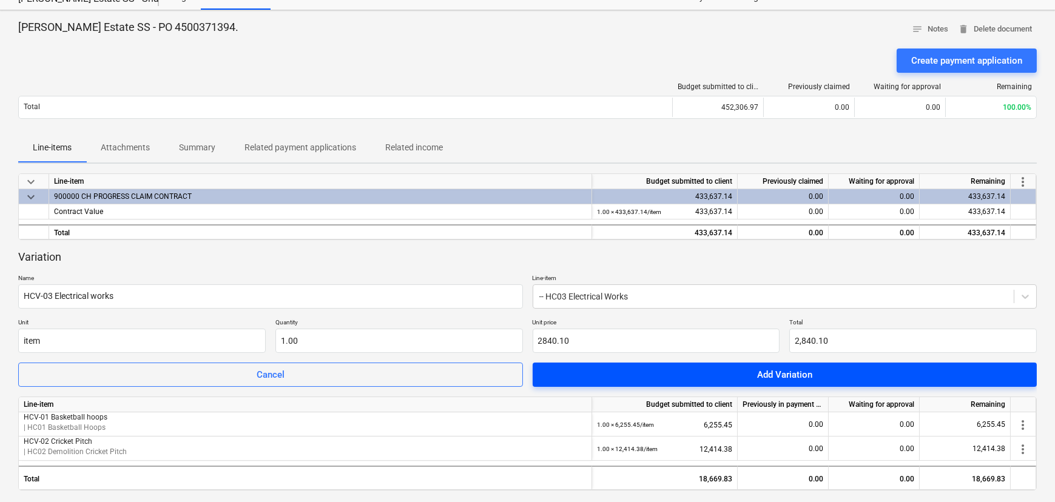
type input "2,840.10"
click at [742, 377] on span "Add Variation" at bounding box center [784, 375] width 475 height 16
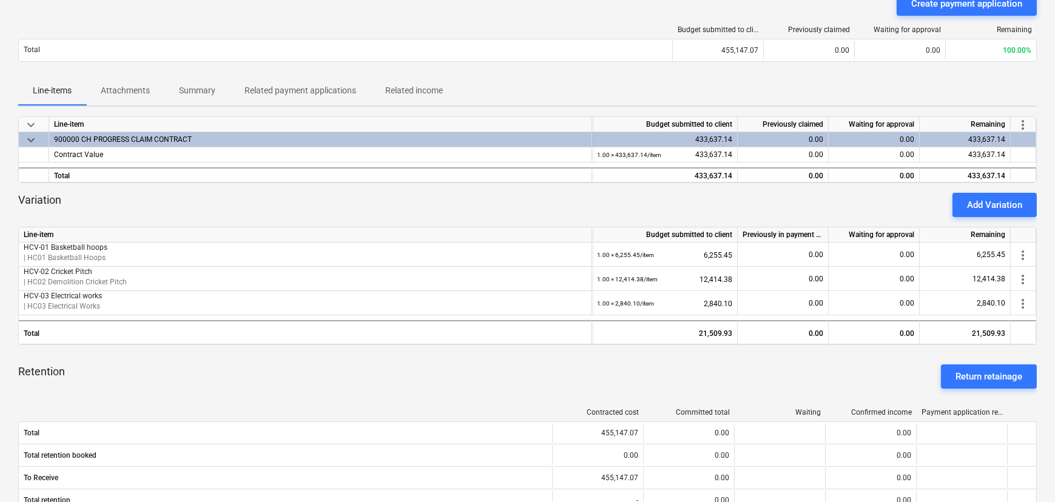
scroll to position [0, 0]
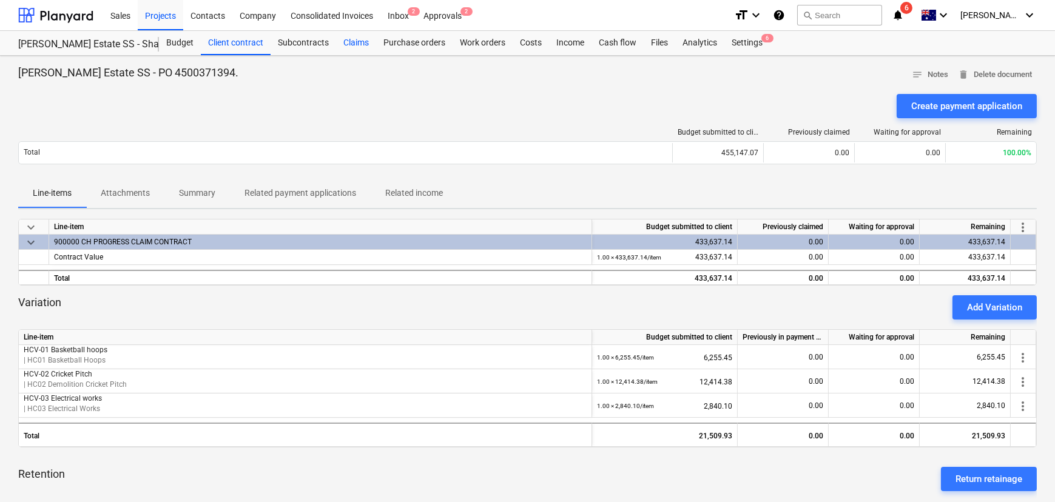
click at [346, 41] on div "Claims" at bounding box center [356, 43] width 40 height 24
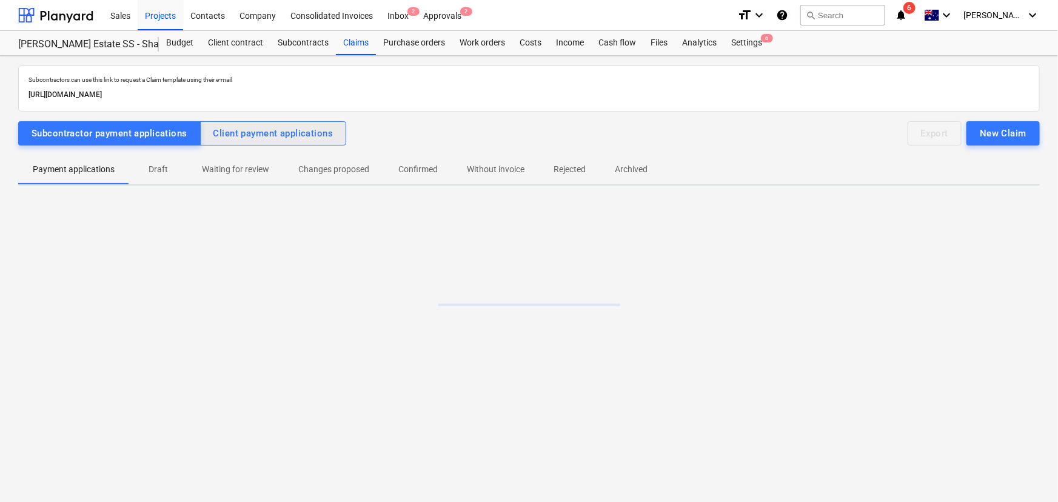
click at [321, 122] on button "Client payment applications" at bounding box center [273, 133] width 147 height 24
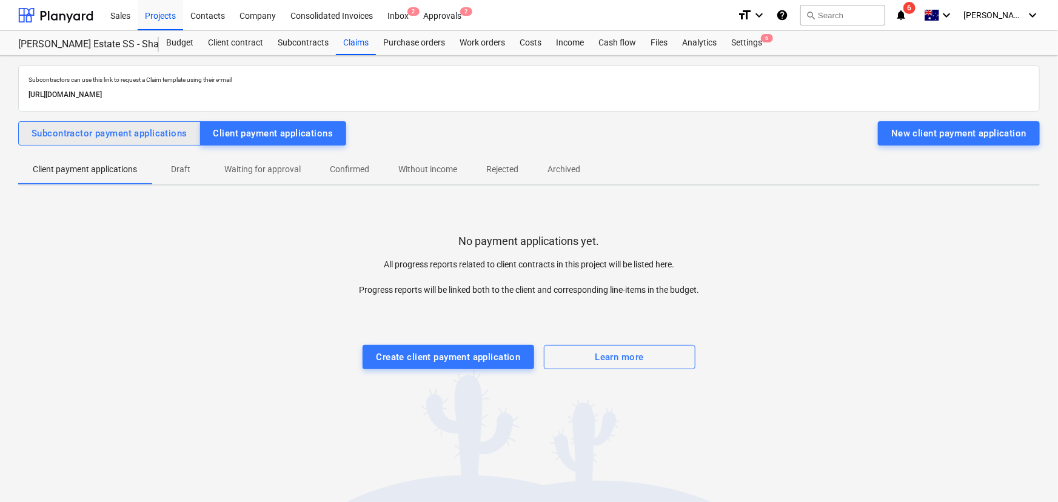
click at [118, 121] on button "Subcontractor payment applications" at bounding box center [109, 133] width 183 height 24
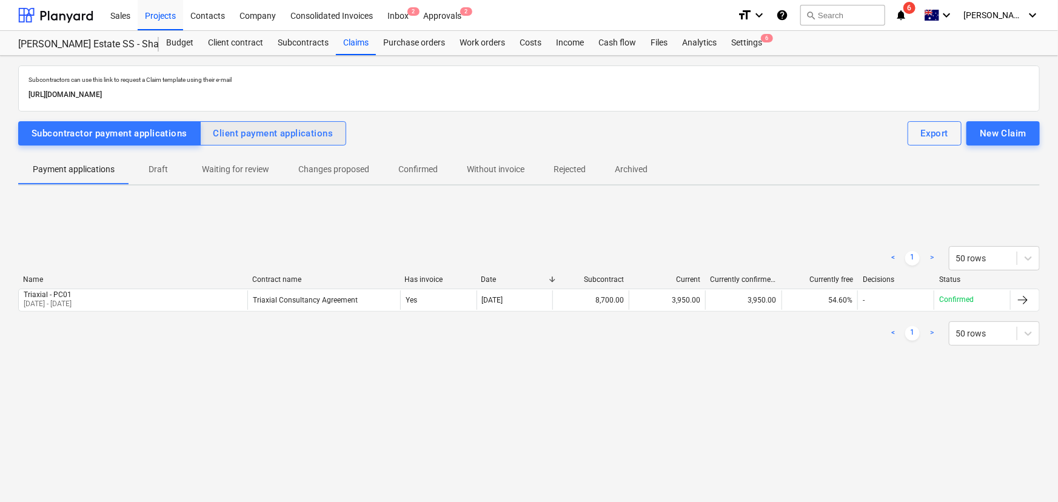
click at [285, 133] on div "Client payment applications" at bounding box center [273, 134] width 120 height 16
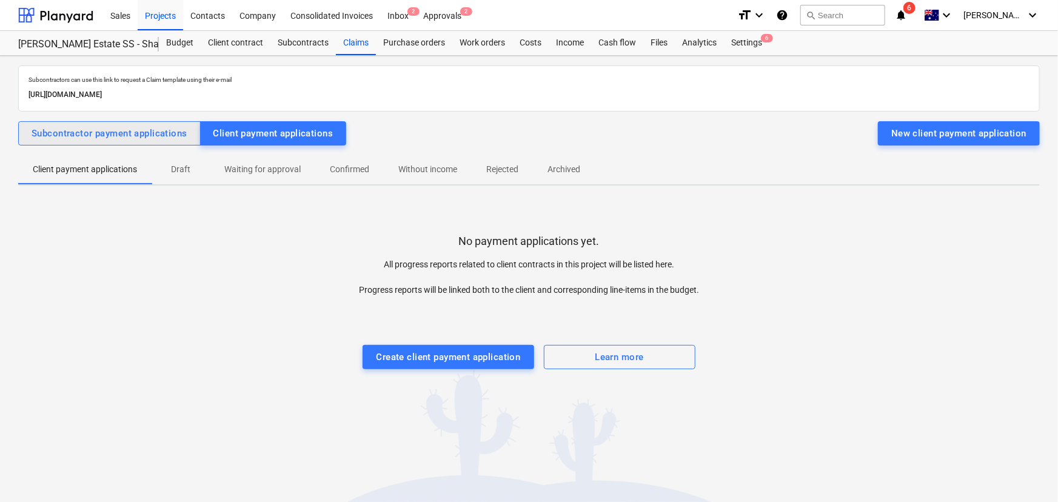
click at [153, 133] on div "Subcontractor payment applications" at bounding box center [110, 134] width 156 height 16
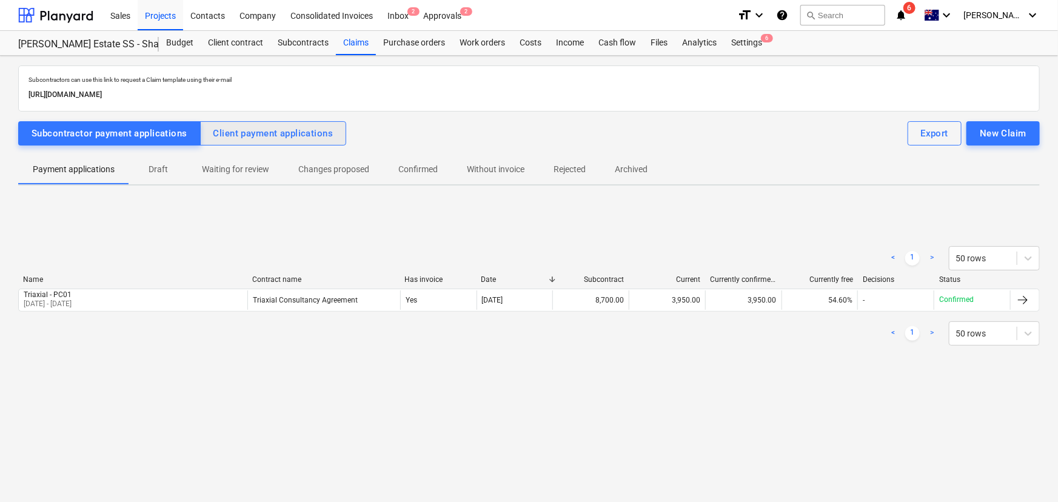
click at [332, 139] on div "Client payment applications" at bounding box center [273, 134] width 120 height 16
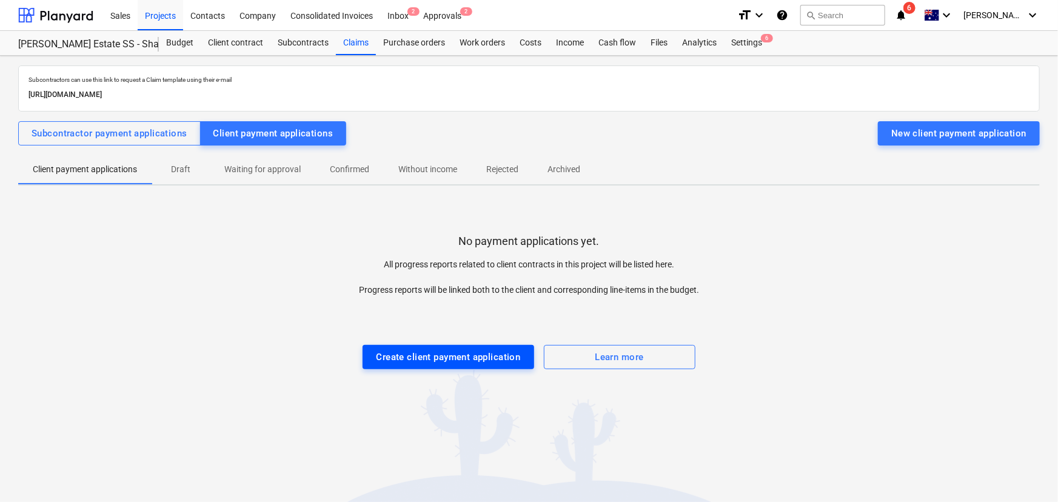
click at [443, 355] on div "Create client payment application" at bounding box center [448, 357] width 144 height 16
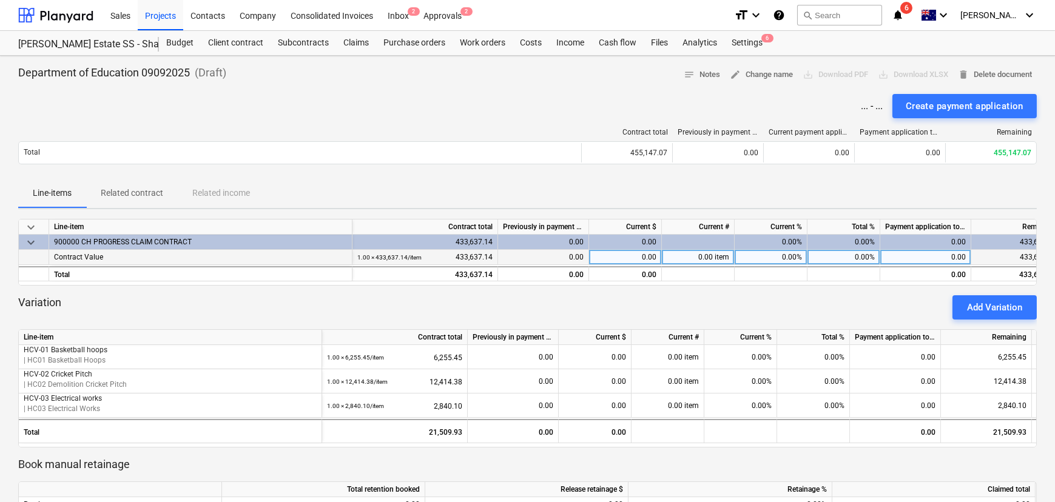
click at [624, 260] on div "0.00" at bounding box center [625, 257] width 73 height 15
type input "4"
type input "44781.46"
click at [660, 194] on div "Line-items Related contract Related income" at bounding box center [527, 193] width 1018 height 29
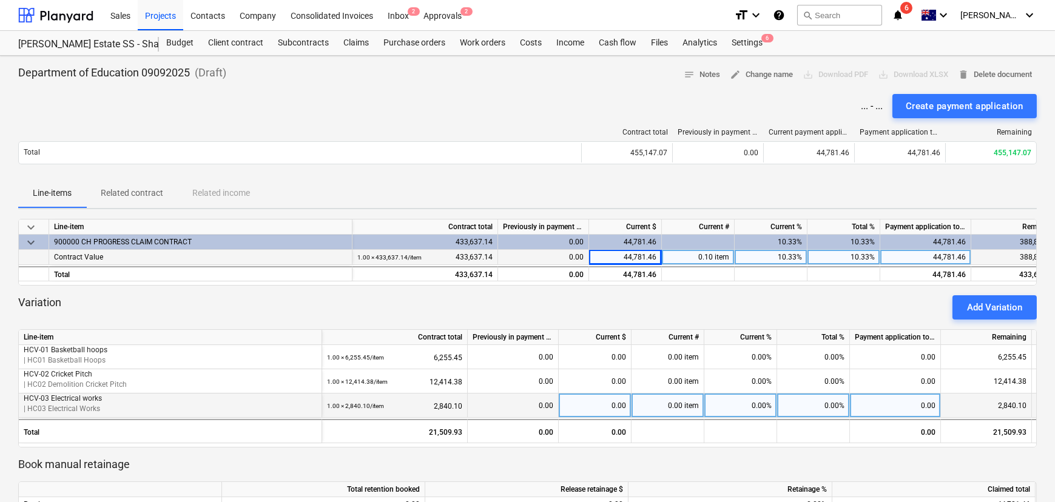
click at [595, 403] on div "0.00" at bounding box center [594, 406] width 73 height 24
type input "1420.05"
click at [636, 196] on div "Line-items Related contract Related income" at bounding box center [527, 193] width 1018 height 29
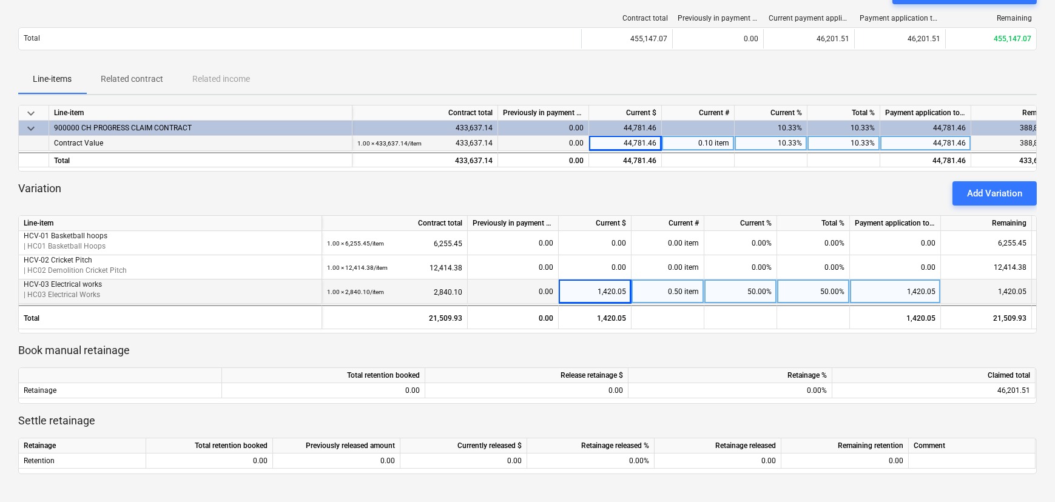
scroll to position [220, 0]
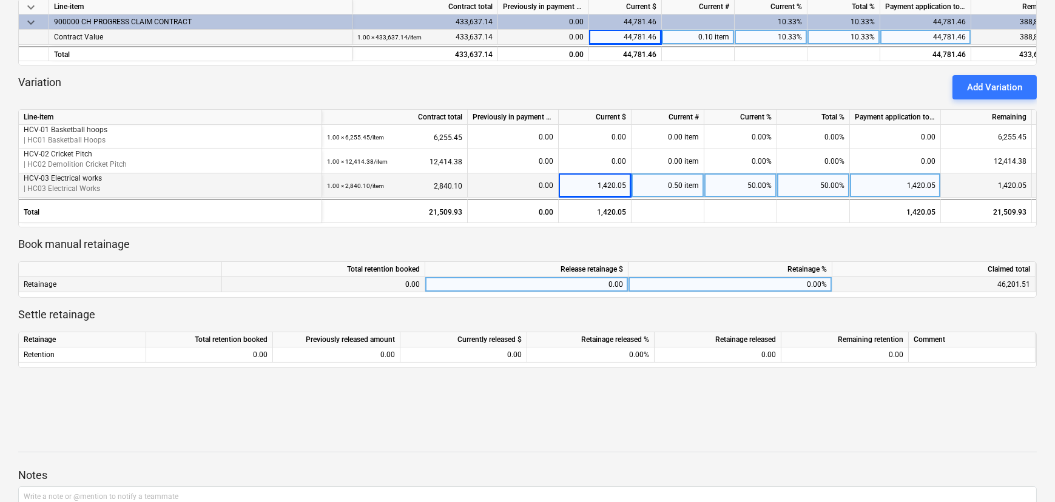
click at [565, 281] on div "0.00" at bounding box center [526, 284] width 193 height 15
type input "4620.15"
click at [640, 384] on div "keyboard_arrow_down Line-item Contract total Previously in payment applications…" at bounding box center [527, 198] width 1018 height 398
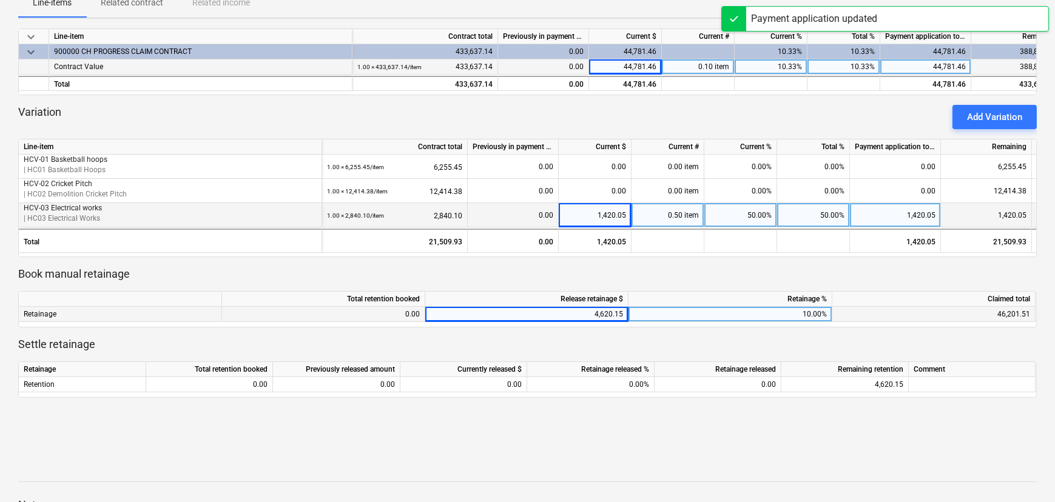
scroll to position [165, 0]
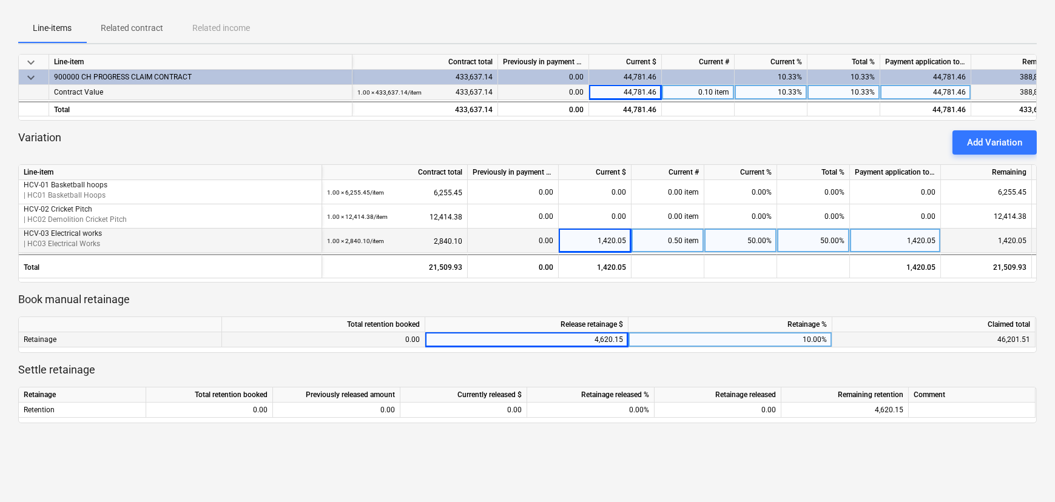
click at [718, 457] on div "Department of Education 09092025 ( Draft ) notes Notes edit Change name save_al…" at bounding box center [527, 276] width 1055 height 771
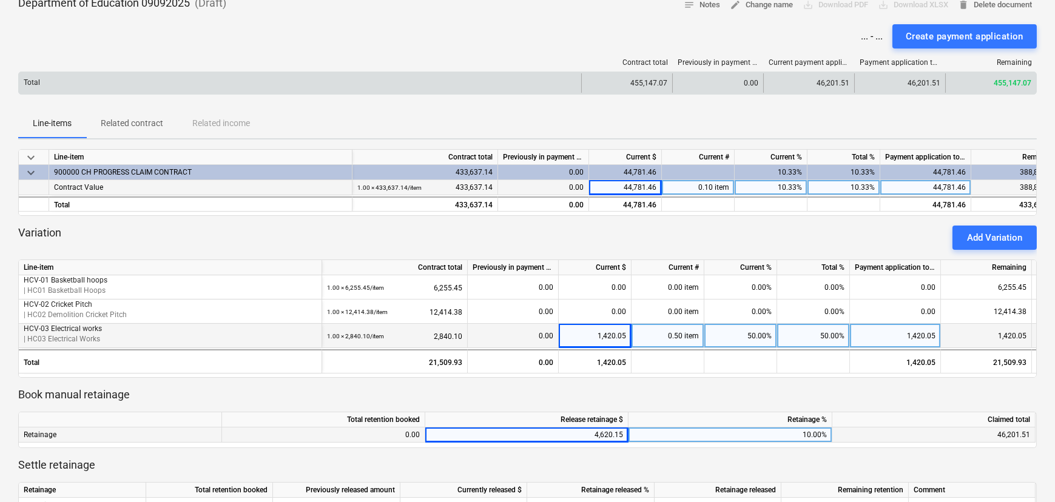
scroll to position [0, 0]
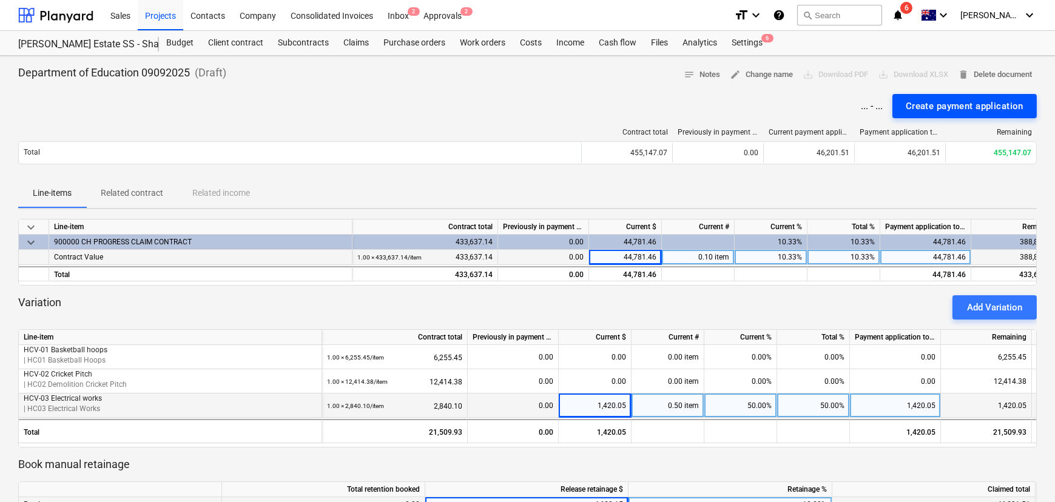
click at [961, 98] on div "Create payment application" at bounding box center [964, 106] width 118 height 16
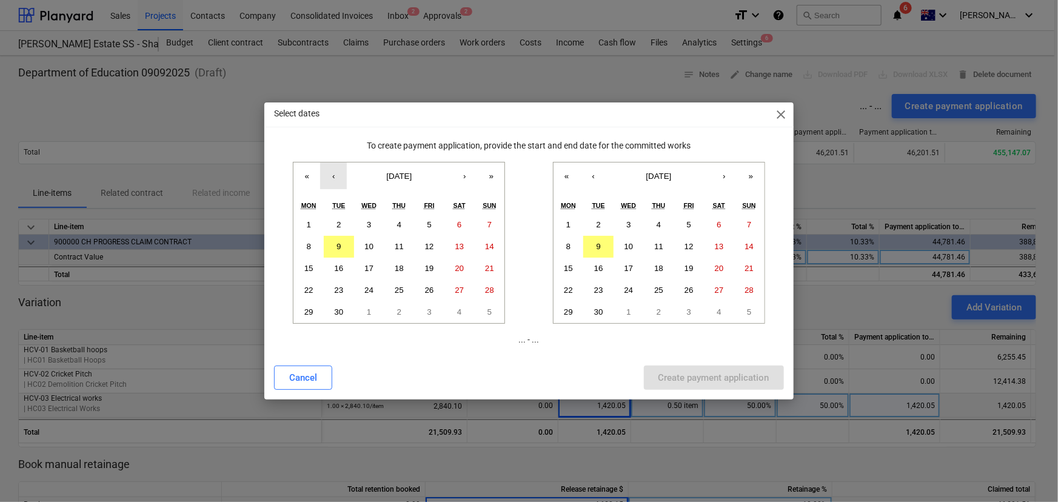
click at [337, 180] on button "‹" at bounding box center [333, 176] width 27 height 27
click at [424, 223] on button "1" at bounding box center [429, 225] width 30 height 22
click at [600, 176] on button "‹" at bounding box center [593, 176] width 27 height 27
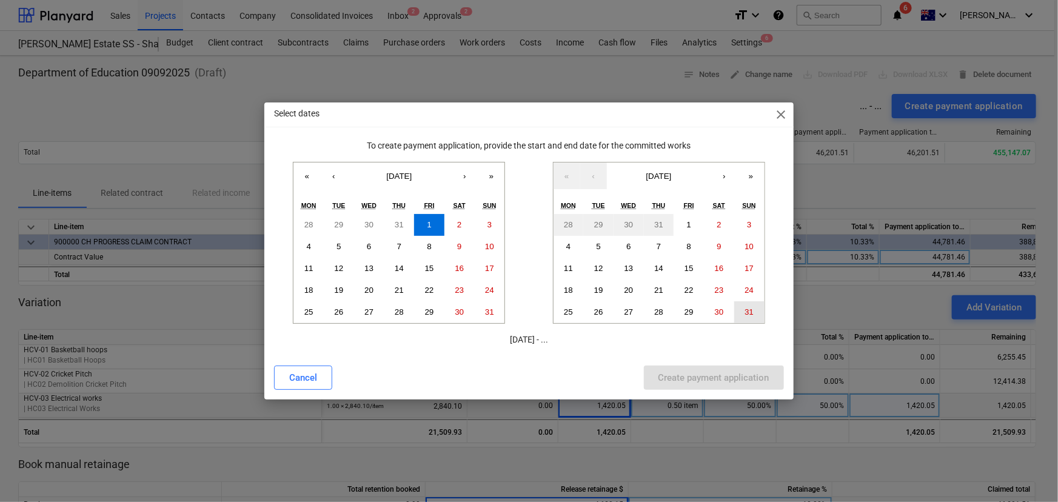
click at [743, 315] on button "31" at bounding box center [749, 312] width 30 height 22
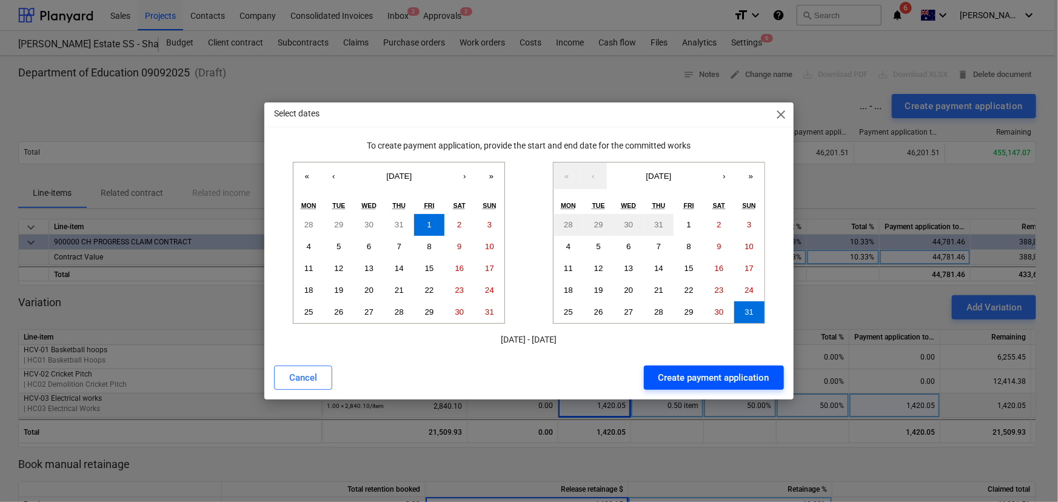
click at [707, 380] on div "Create payment application" at bounding box center [714, 378] width 111 height 16
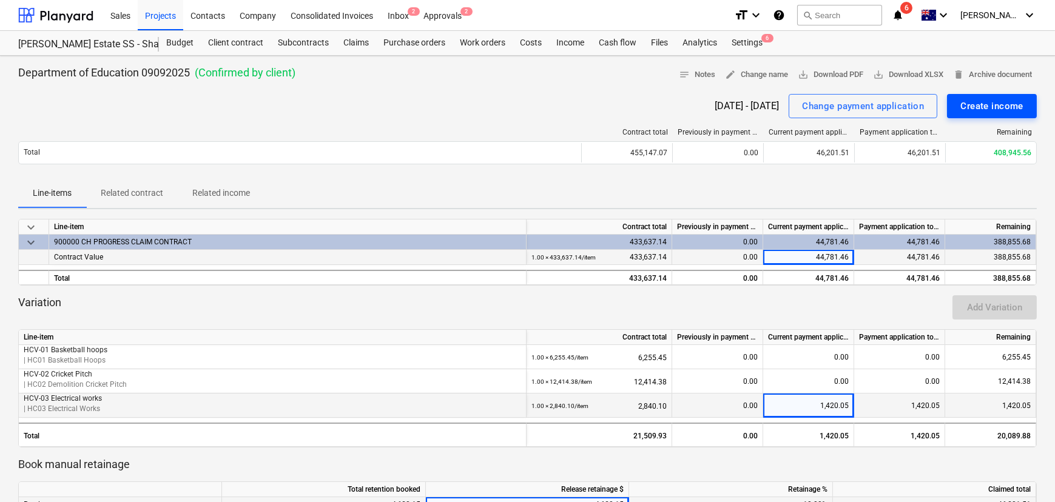
click at [999, 102] on div "Create income" at bounding box center [991, 106] width 63 height 16
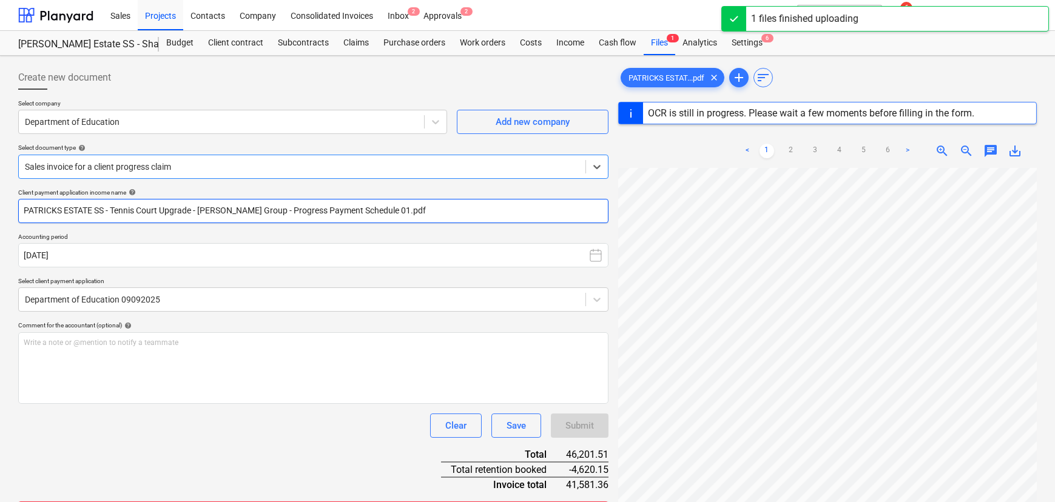
click at [137, 208] on input "PATRICKS ESTATE SS - Tennis Court Upgrade - [PERSON_NAME] Group - Progress Paym…" at bounding box center [313, 211] width 590 height 24
drag, startPoint x: 429, startPoint y: 209, endPoint x: 59, endPoint y: 206, distance: 369.9
click at [59, 206] on input "PATRICKS ESTATE SS - Tennis Court Upgrade - [PERSON_NAME] Group - Progress Paym…" at bounding box center [313, 211] width 590 height 24
click at [286, 218] on input "PATRICKS ESTATE SS - Tennis Court Upgrade - [PERSON_NAME] Group - Progress Paym…" at bounding box center [313, 211] width 590 height 24
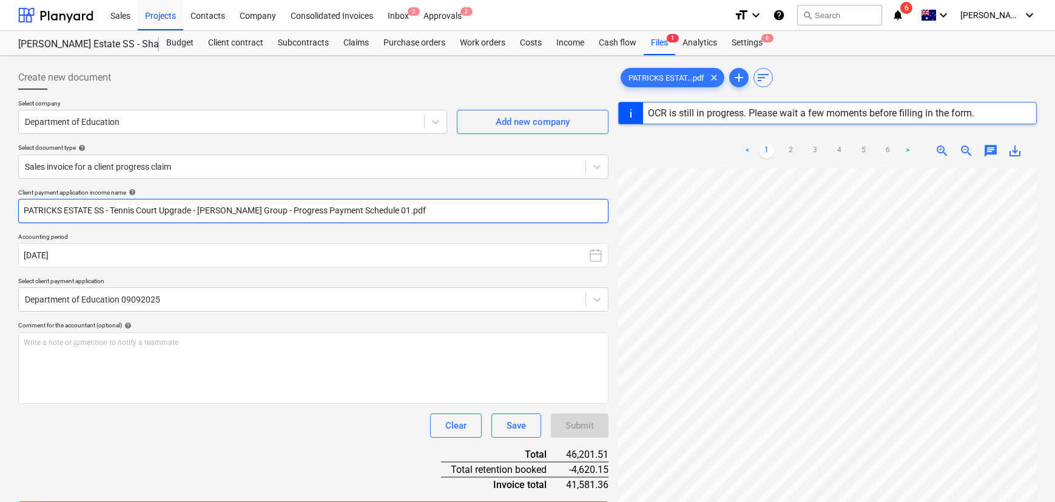
drag, startPoint x: 255, startPoint y: 210, endPoint x: 104, endPoint y: 206, distance: 151.0
click at [104, 206] on input "PATRICKS ESTATE SS - Tennis Court Upgrade - [PERSON_NAME] Group - Progress Paym…" at bounding box center [313, 211] width 590 height 24
drag, startPoint x: 275, startPoint y: 201, endPoint x: 115, endPoint y: 212, distance: 160.5
click at [115, 212] on input "PATRICKS ESTATE SS- Progress Payment Schedule 01.pdf" at bounding box center [313, 211] width 590 height 24
type input "PATRICKS ESTATE SS- PC 01"
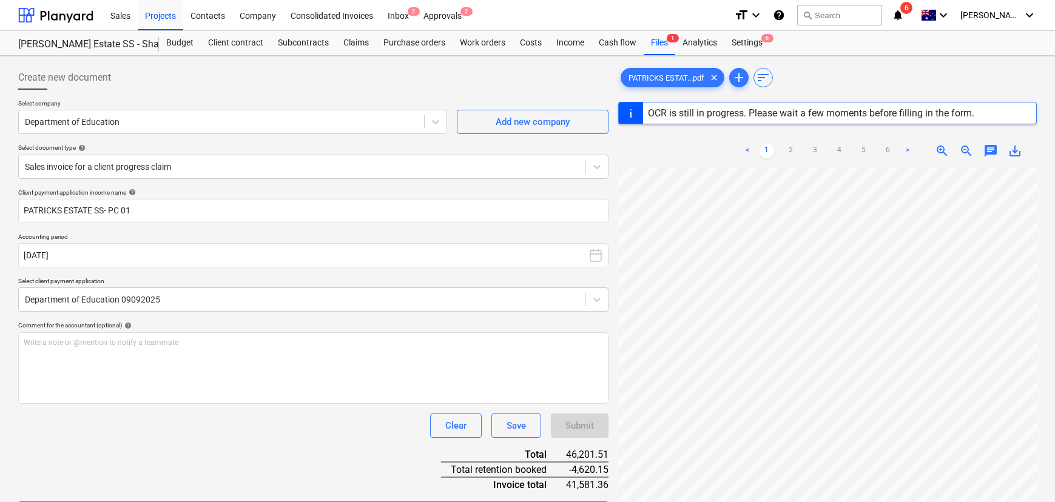
click at [257, 441] on div "Client payment application income name help PATRICKS ESTATE SS- PC 01 Accountin…" at bounding box center [313, 437] width 590 height 497
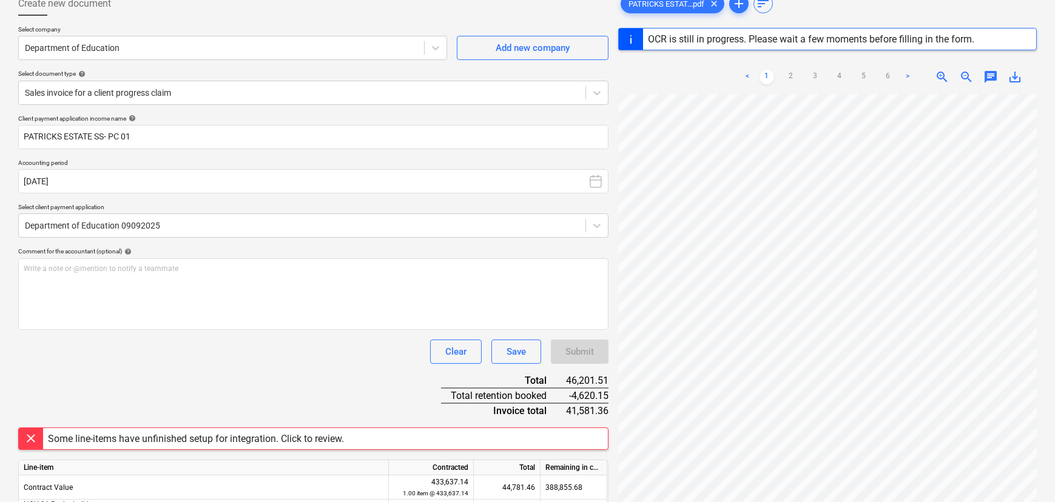
scroll to position [193, 0]
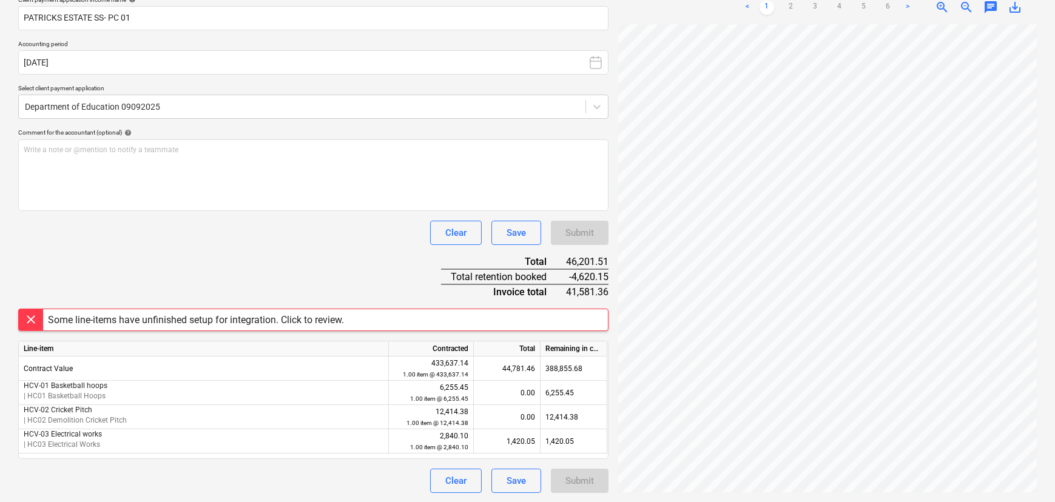
click at [229, 309] on div "Some line-items have unfinished setup for integration. Click to review." at bounding box center [196, 319] width 306 height 21
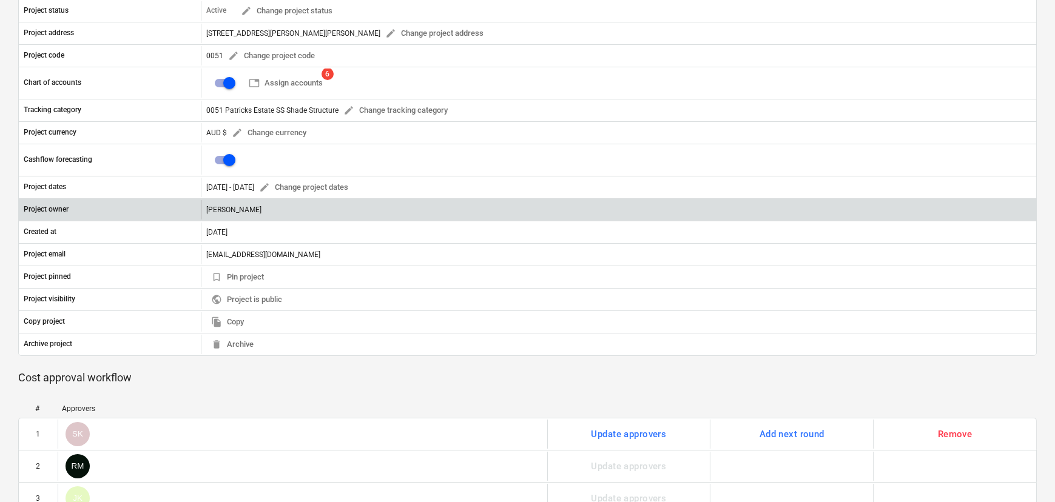
scroll to position [193, 0]
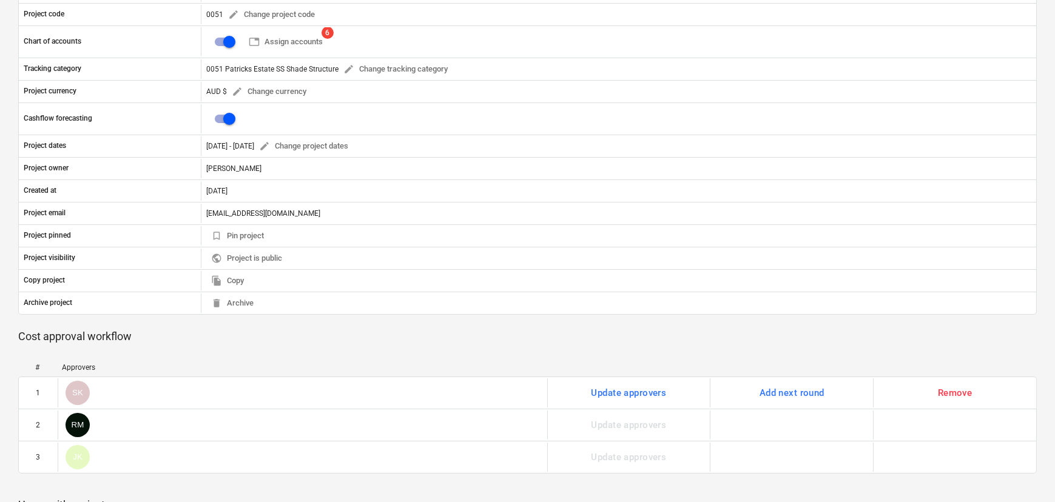
click at [317, 39] on span "table Assign accounts" at bounding box center [286, 42] width 74 height 14
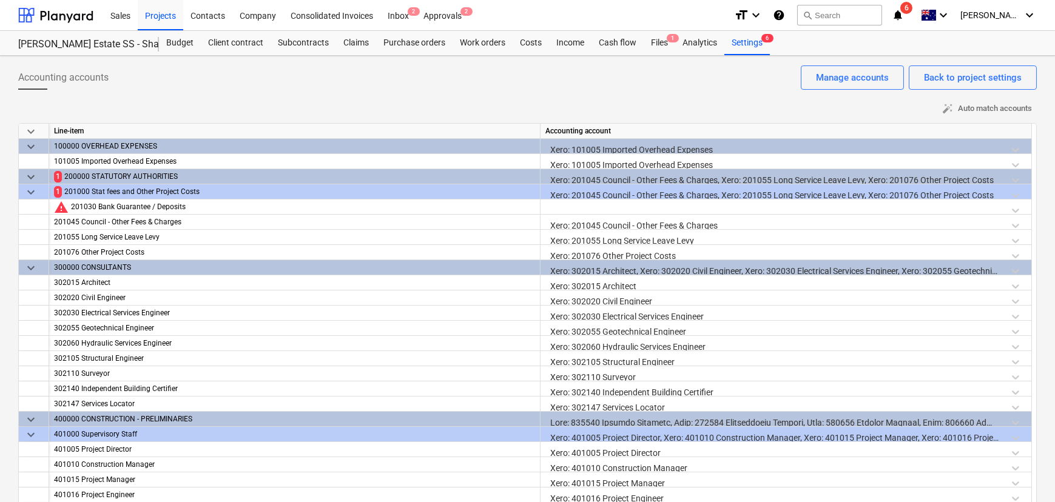
drag, startPoint x: 1021, startPoint y: 109, endPoint x: 895, endPoint y: 137, distance: 128.7
click at [1021, 108] on span "auto_fix_high Auto match accounts" at bounding box center [987, 109] width 90 height 14
click at [582, 210] on div at bounding box center [785, 210] width 481 height 21
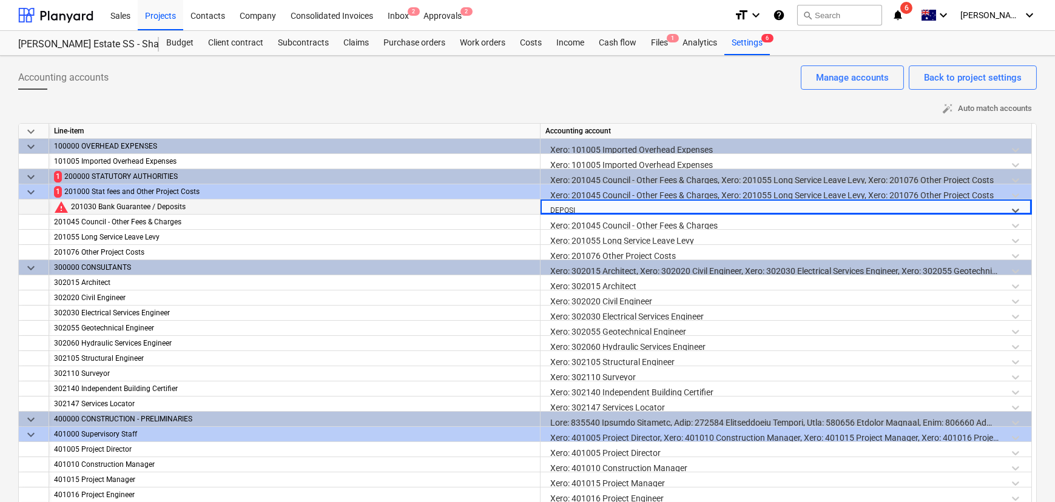
type input "DEPOSIT"
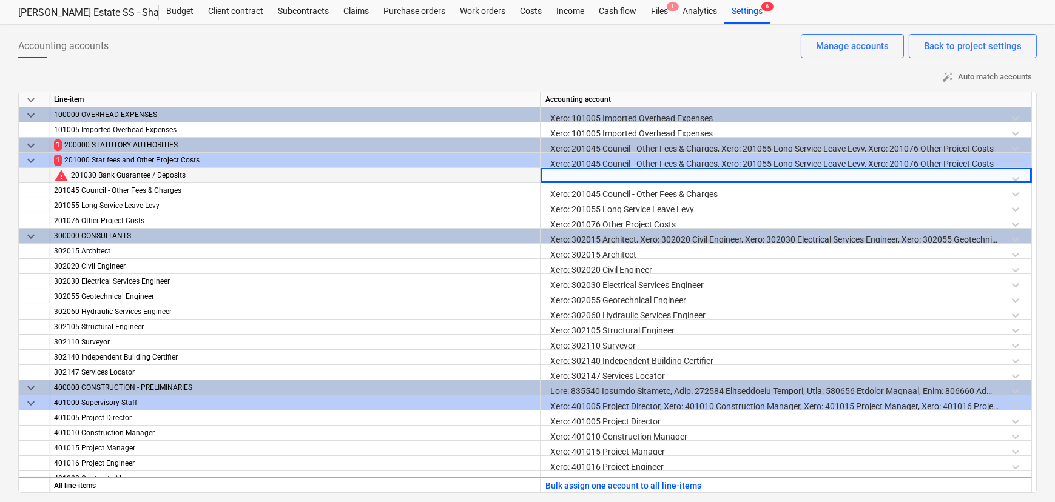
click at [476, 79] on div "auto_fix_high Auto match accounts" at bounding box center [527, 77] width 1018 height 19
click at [578, 176] on div at bounding box center [785, 178] width 481 height 21
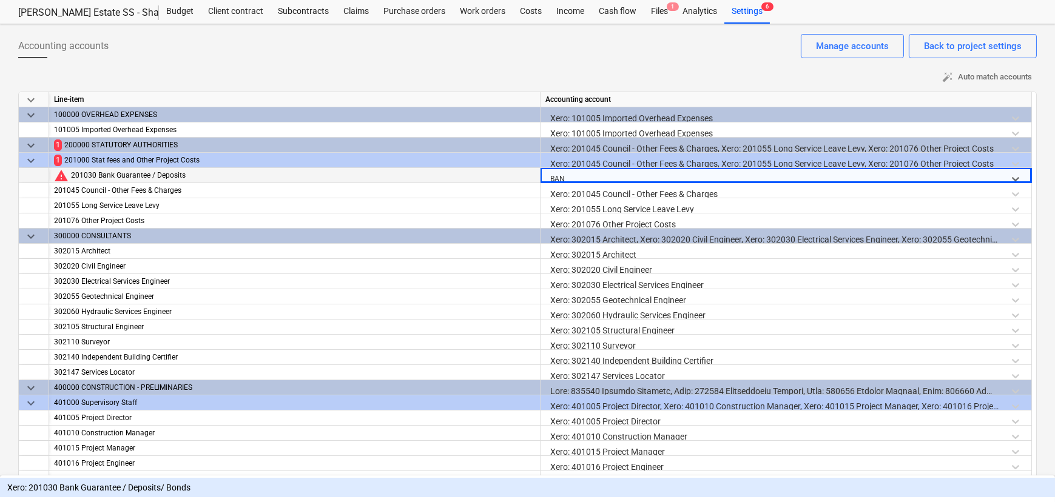
type input "BANK"
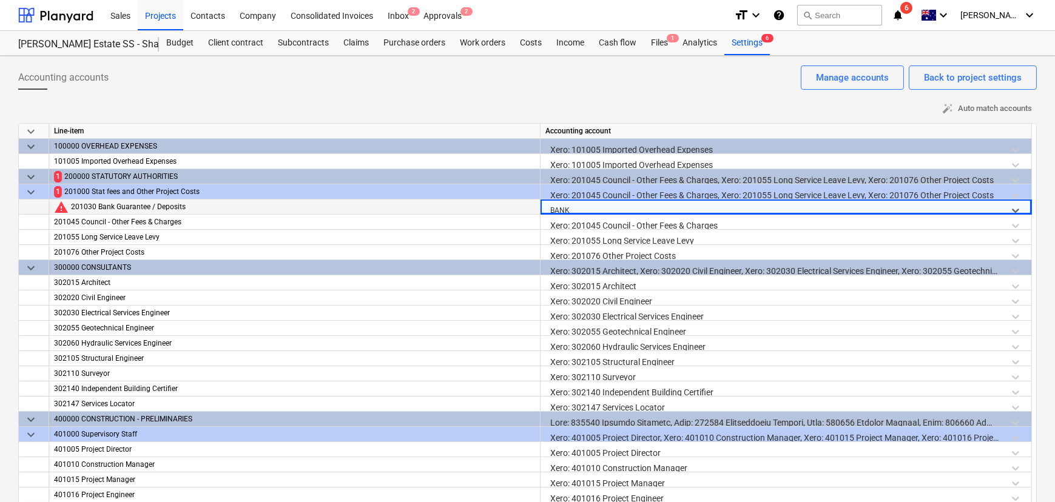
click at [584, 97] on div "Accounting accounts Back to project settings Manage accounts" at bounding box center [527, 82] width 1018 height 34
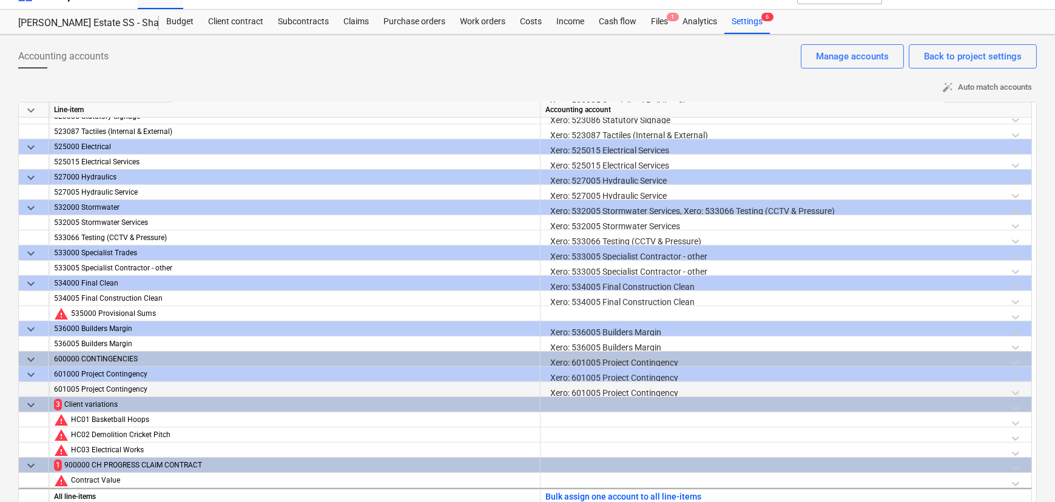
scroll to position [32, 0]
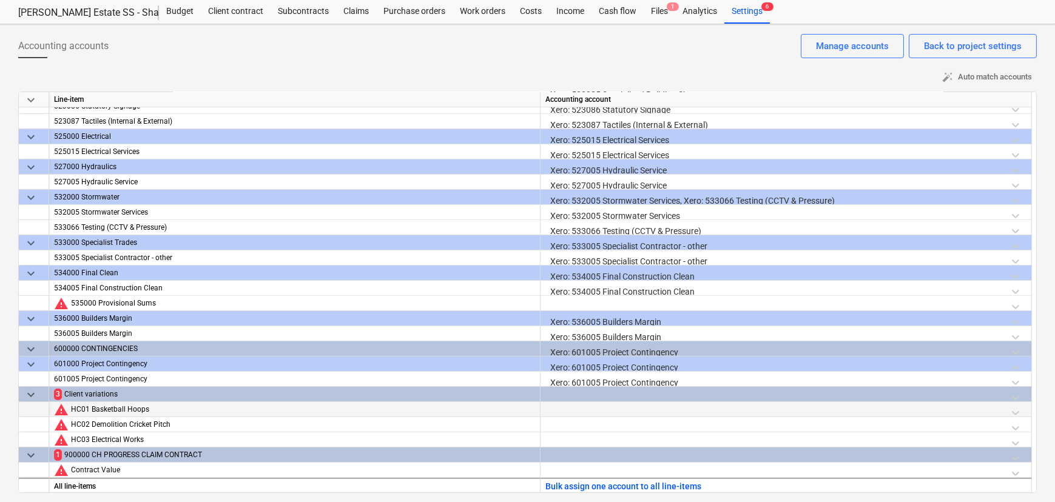
click at [575, 408] on div at bounding box center [785, 412] width 481 height 21
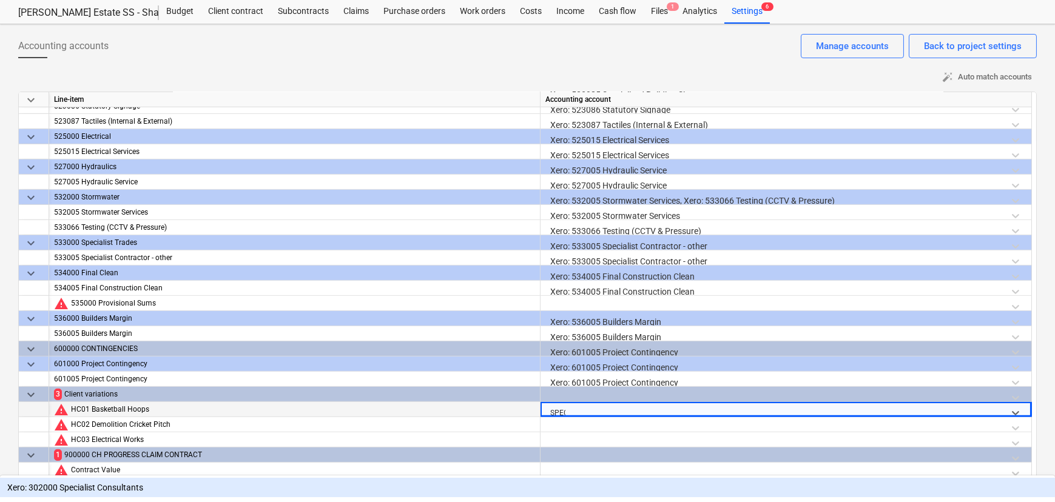
type input "SPECI"
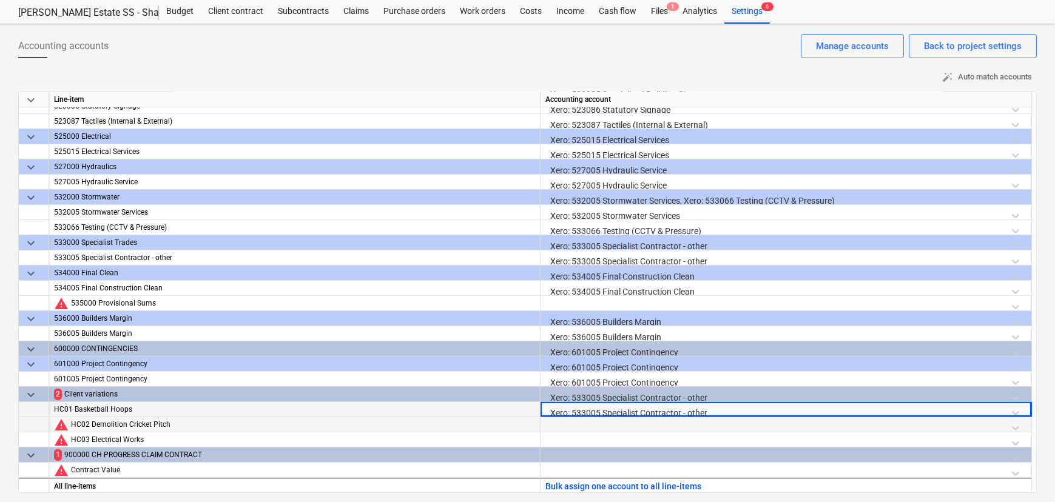
click at [585, 424] on div at bounding box center [785, 427] width 481 height 21
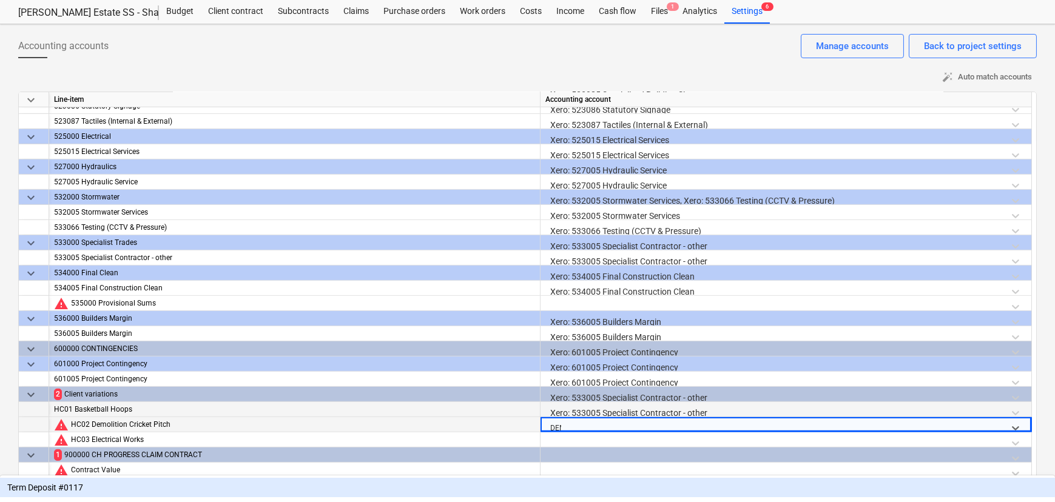
type input "DEMO"
click at [614, 478] on div "Xero: 503020 Demolition" at bounding box center [527, 487] width 1055 height 19
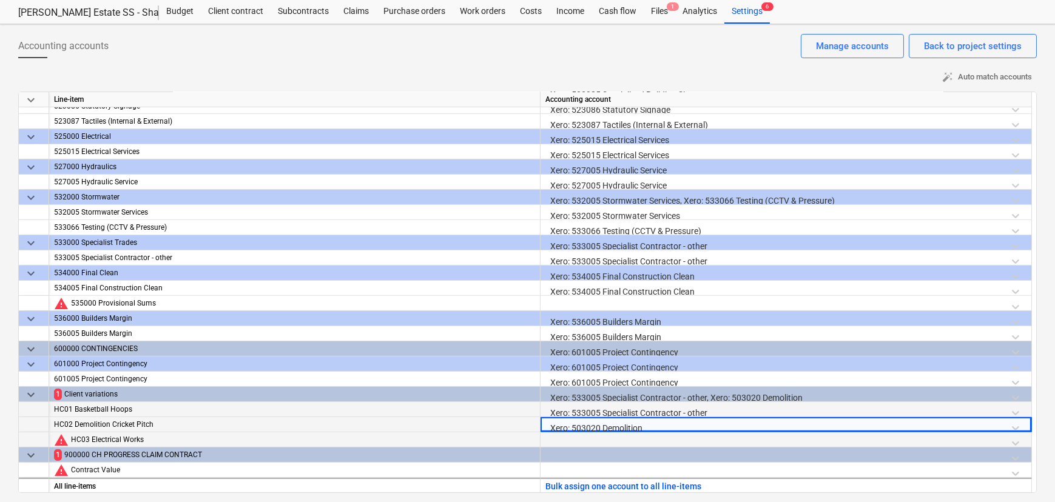
click at [589, 441] on div at bounding box center [785, 442] width 481 height 21
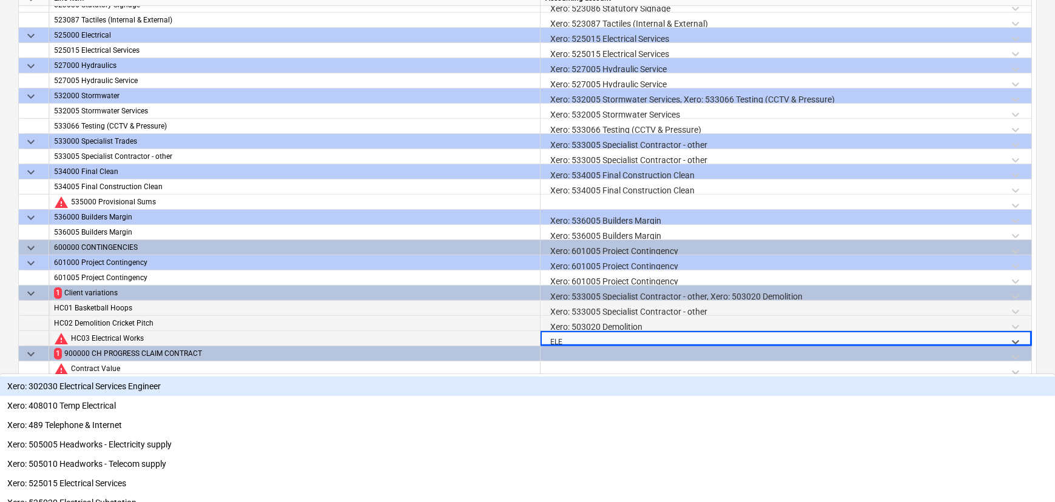
type input "ELEC"
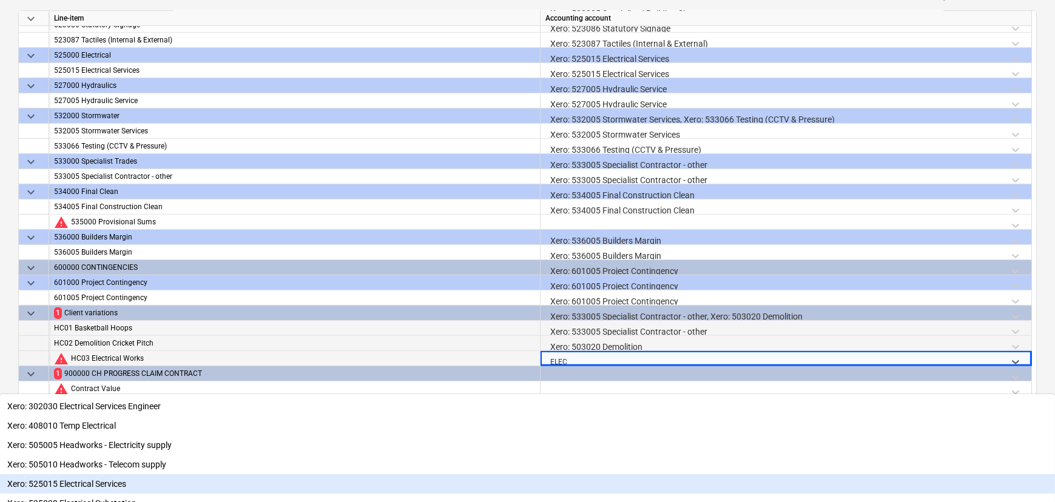
click at [613, 474] on div "Xero: 525015 Electrical Services" at bounding box center [527, 483] width 1055 height 19
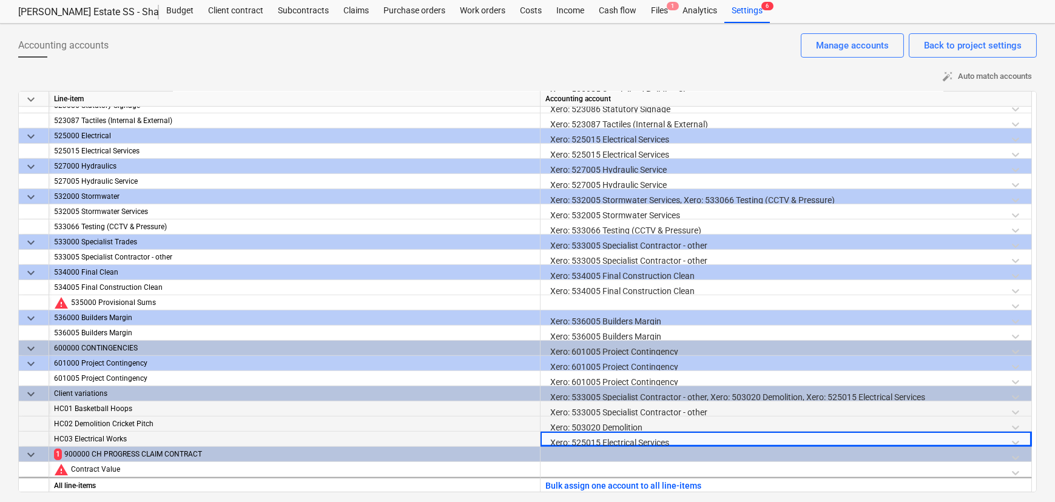
scroll to position [32, 0]
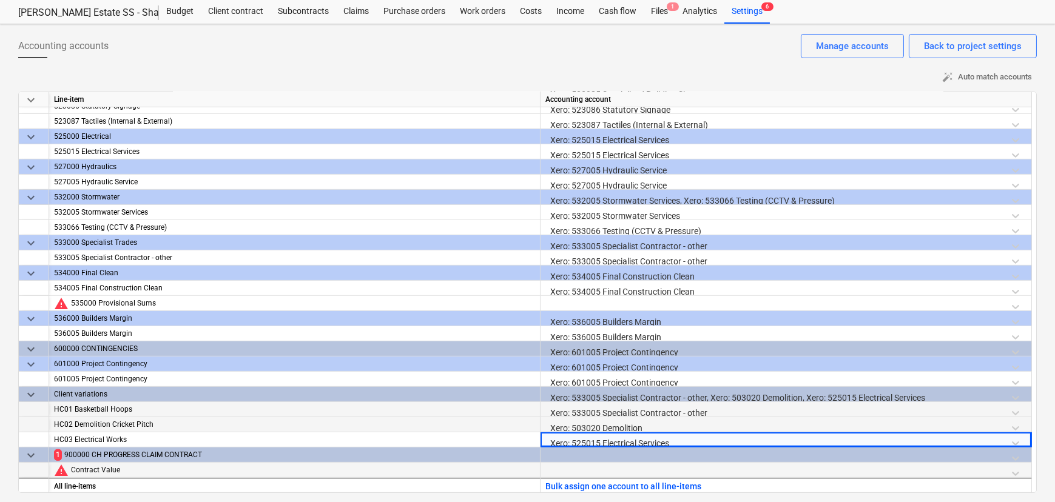
click at [603, 468] on div at bounding box center [785, 473] width 481 height 21
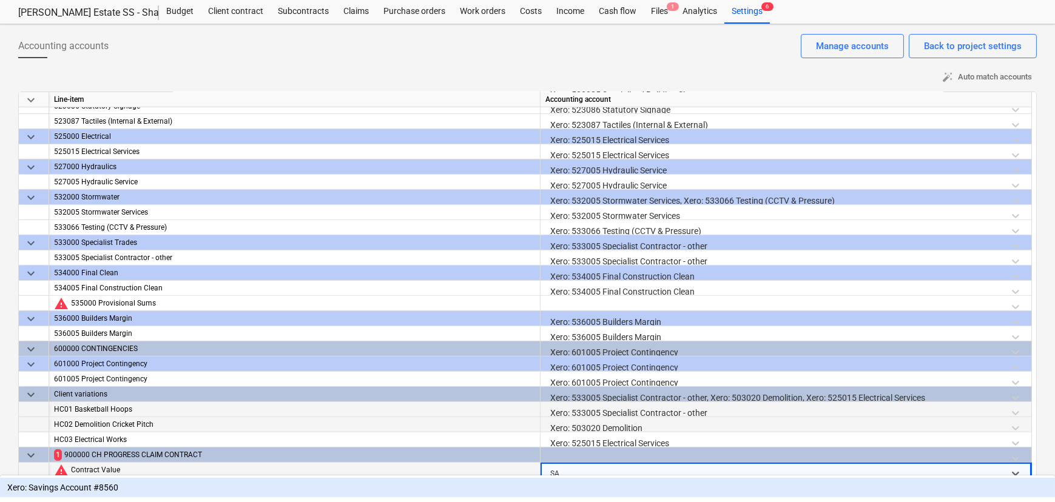
scroll to position [42, 0]
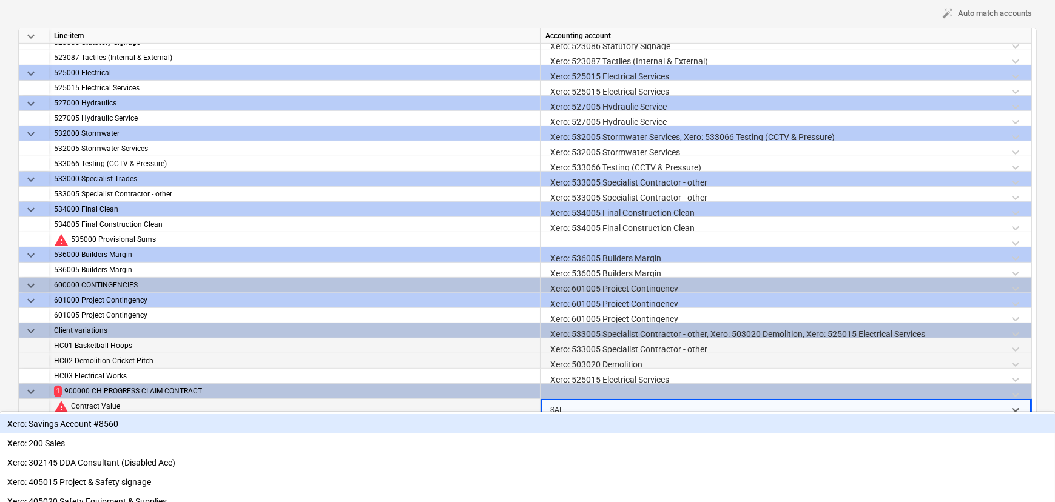
type input "SALE"
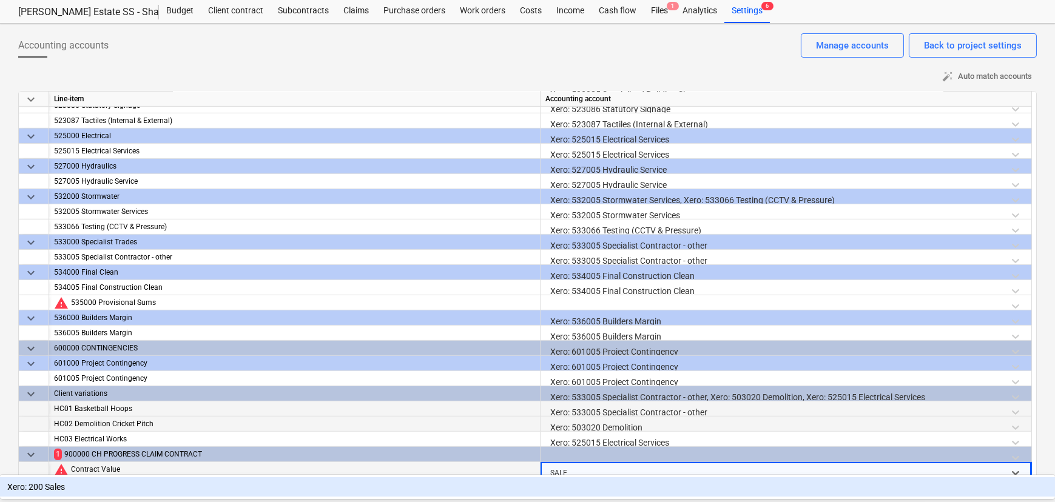
click at [605, 484] on div "Xero: 200 Sales" at bounding box center [527, 486] width 1055 height 19
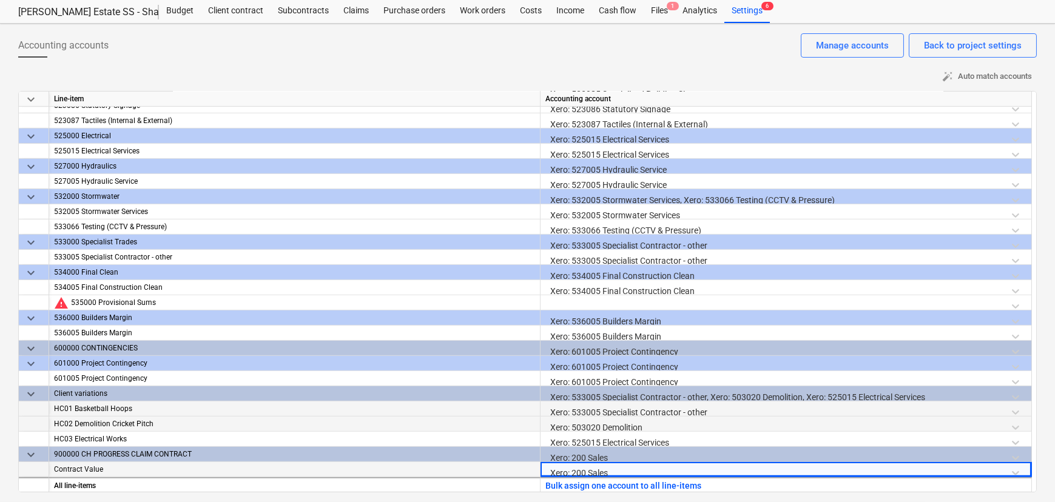
scroll to position [32, 0]
click at [637, 64] on div "Accounting accounts Back to project settings Manage accounts" at bounding box center [527, 51] width 1018 height 34
click at [606, 305] on div at bounding box center [785, 306] width 481 height 21
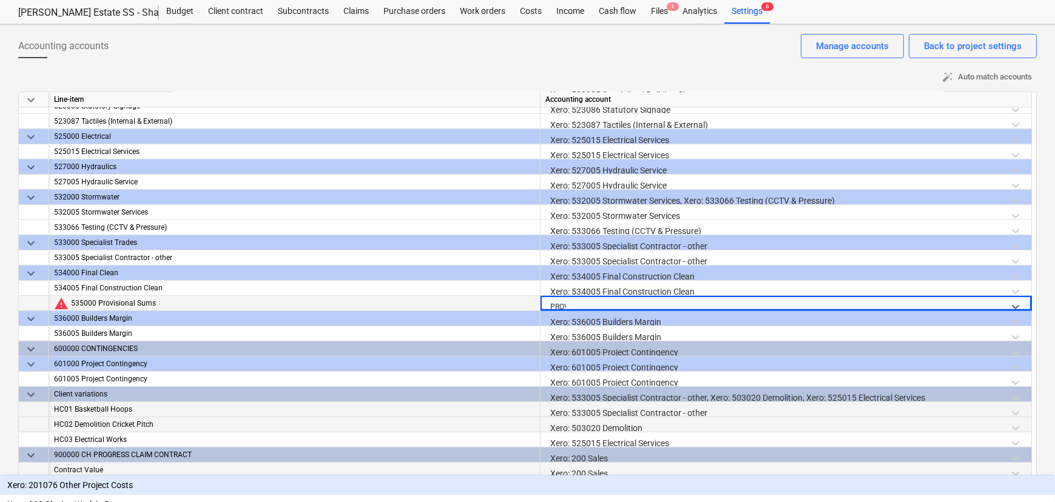
type input "PROVI"
click at [613, 475] on div "Xero: 535005 Provisional Sums" at bounding box center [527, 484] width 1055 height 19
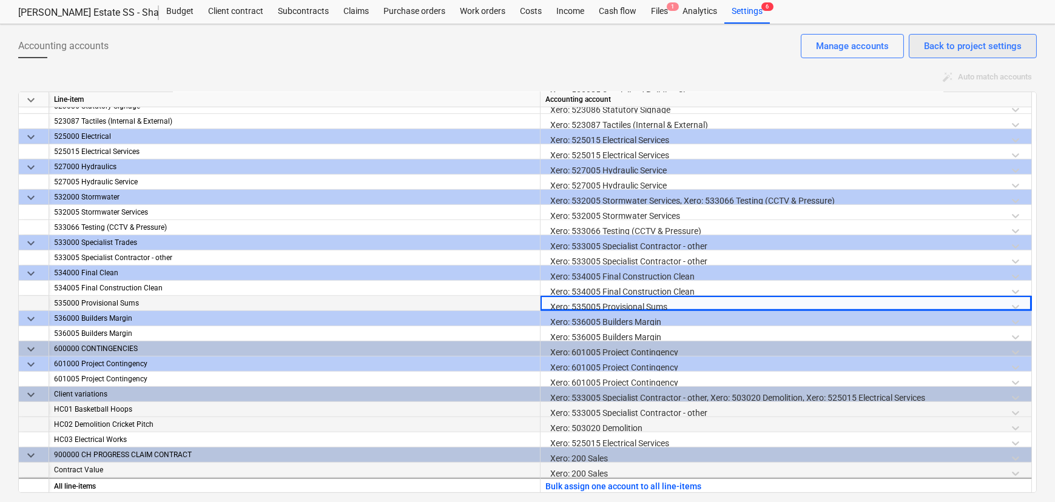
click at [998, 47] on div "Back to project settings" at bounding box center [973, 46] width 98 height 16
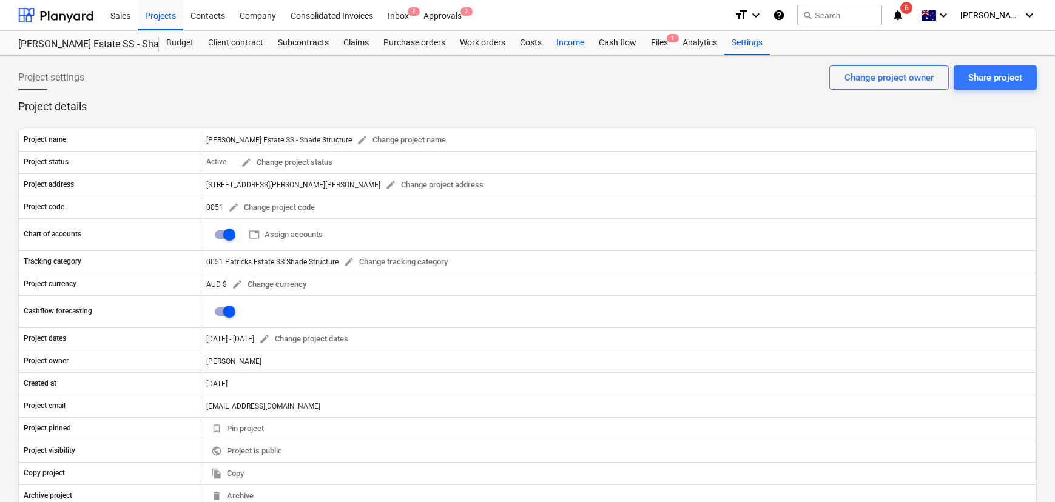
click at [571, 44] on div "Income" at bounding box center [570, 43] width 42 height 24
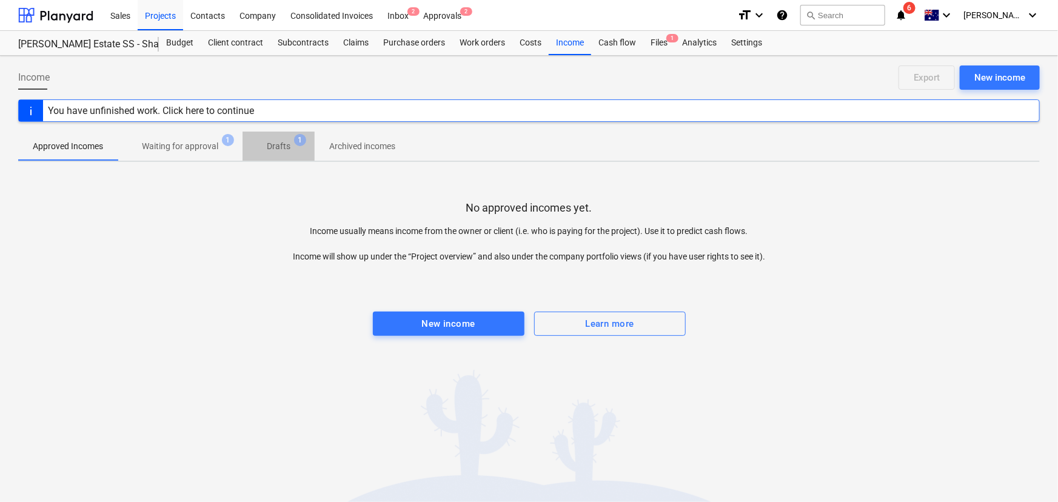
click at [282, 143] on p "Drafts" at bounding box center [279, 146] width 24 height 13
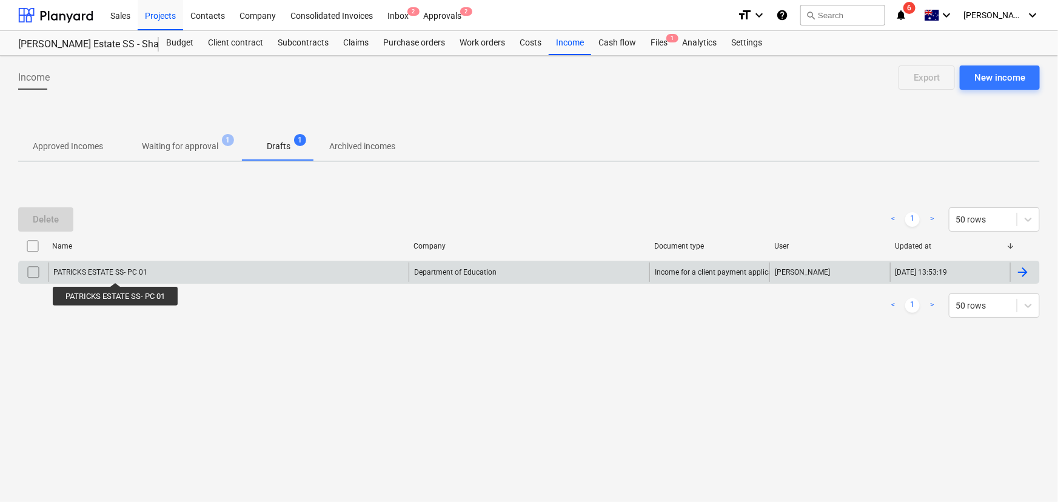
click at [112, 264] on div "PATRICKS ESTATE SS- PC 01" at bounding box center [228, 272] width 361 height 19
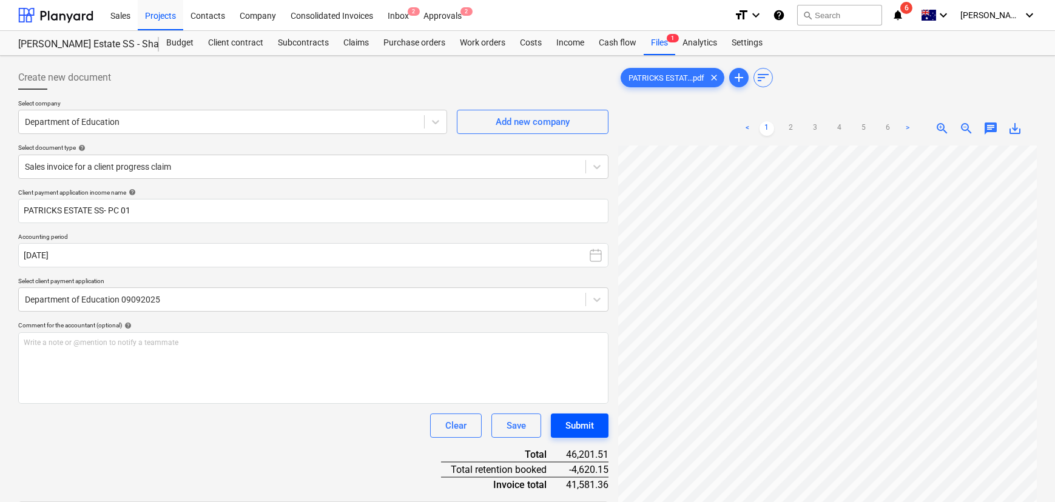
click at [568, 432] on div "Submit" at bounding box center [579, 426] width 29 height 16
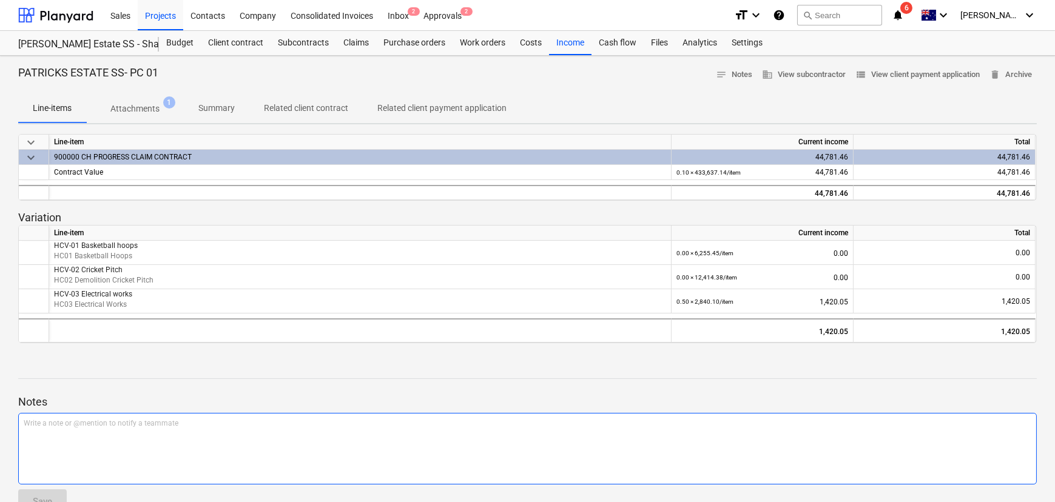
drag, startPoint x: 135, startPoint y: 106, endPoint x: 529, endPoint y: 412, distance: 499.0
click at [135, 106] on p "Attachments" at bounding box center [134, 108] width 49 height 13
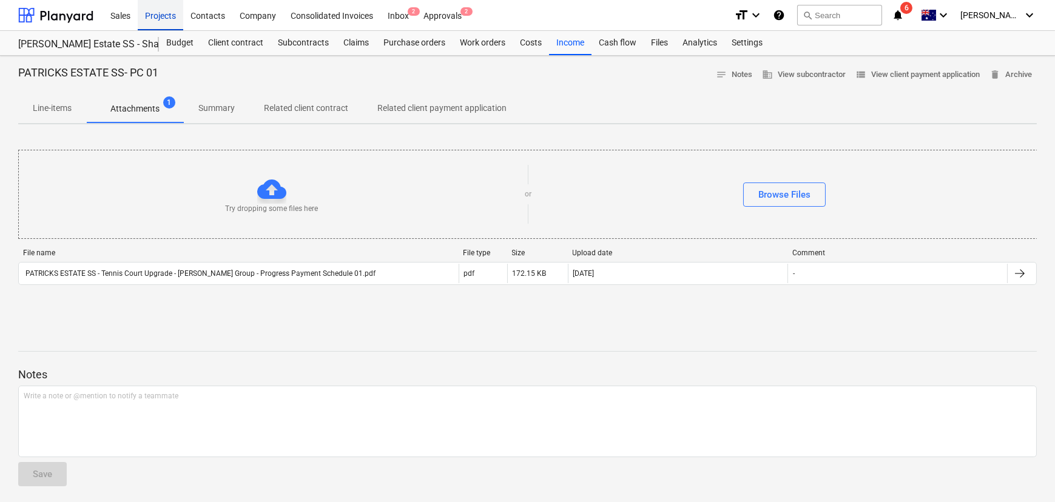
drag, startPoint x: 170, startPoint y: 17, endPoint x: 174, endPoint y: 24, distance: 8.1
click at [170, 17] on div "Projects" at bounding box center [160, 14] width 45 height 31
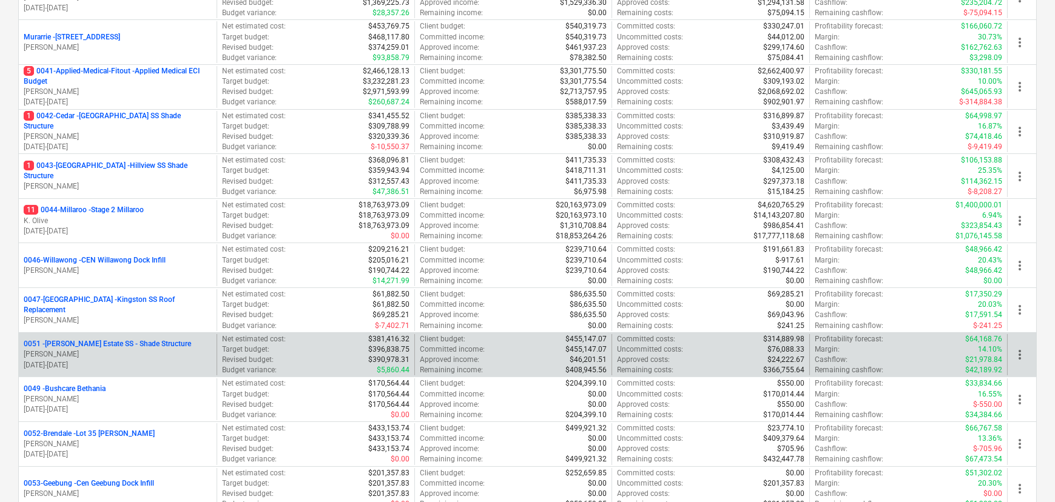
scroll to position [330, 0]
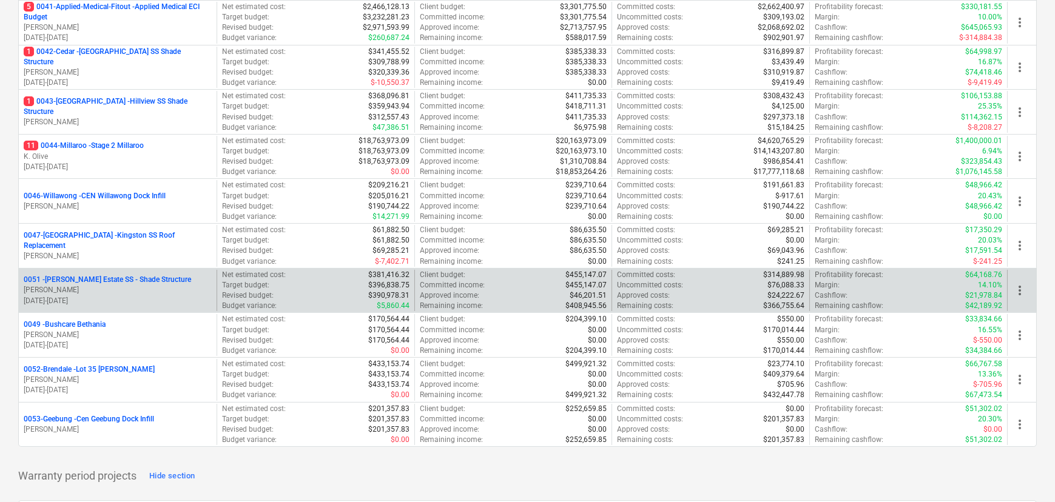
click at [93, 275] on p "0051 - [PERSON_NAME] Estate SS - Shade Structure" at bounding box center [107, 280] width 167 height 10
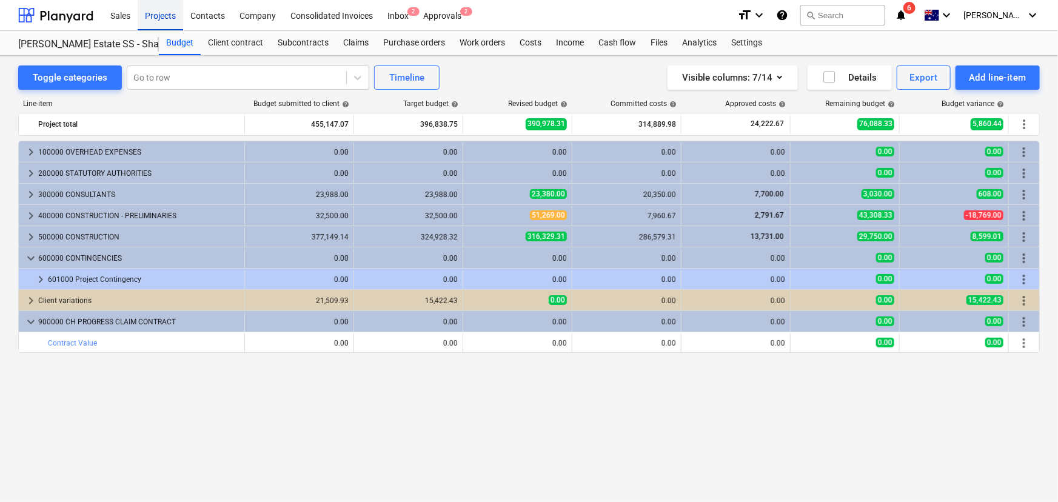
click at [164, 24] on div "Projects" at bounding box center [160, 14] width 45 height 31
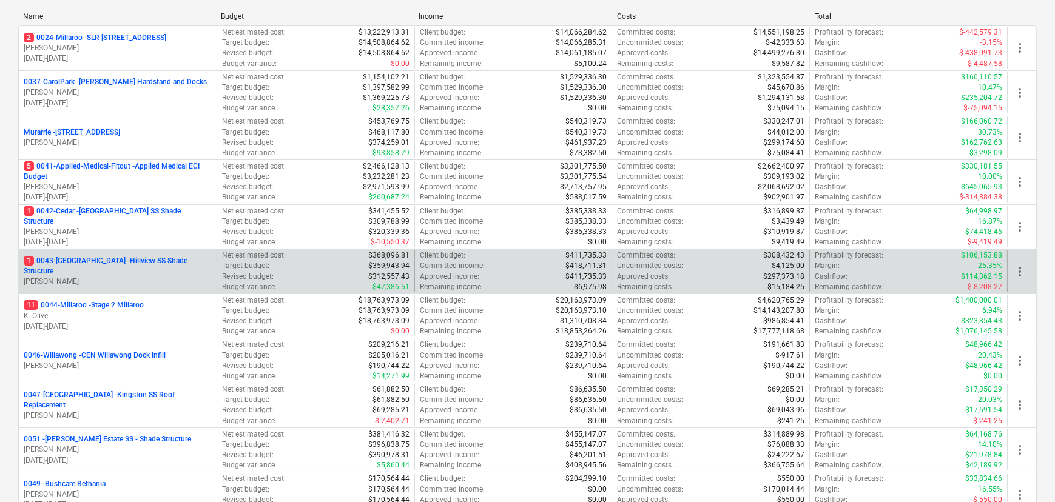
scroll to position [330, 0]
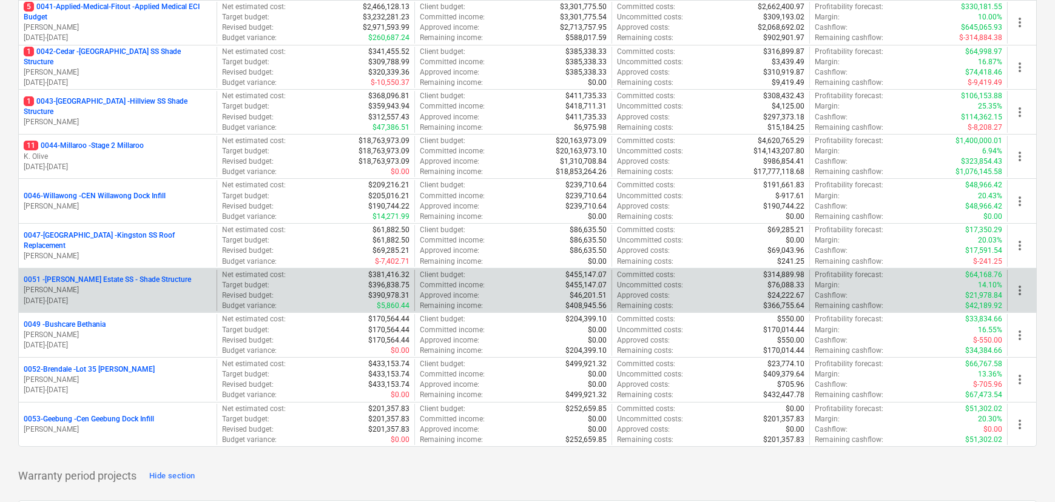
click at [92, 284] on p "0051 - [PERSON_NAME] Estate SS - Shade Structure" at bounding box center [107, 280] width 167 height 10
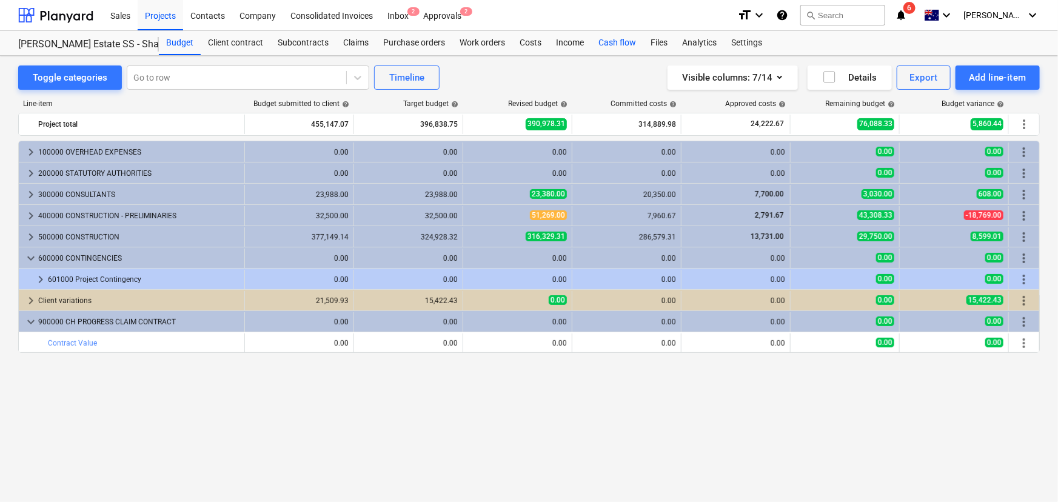
click at [611, 39] on div "Cash flow" at bounding box center [617, 43] width 52 height 24
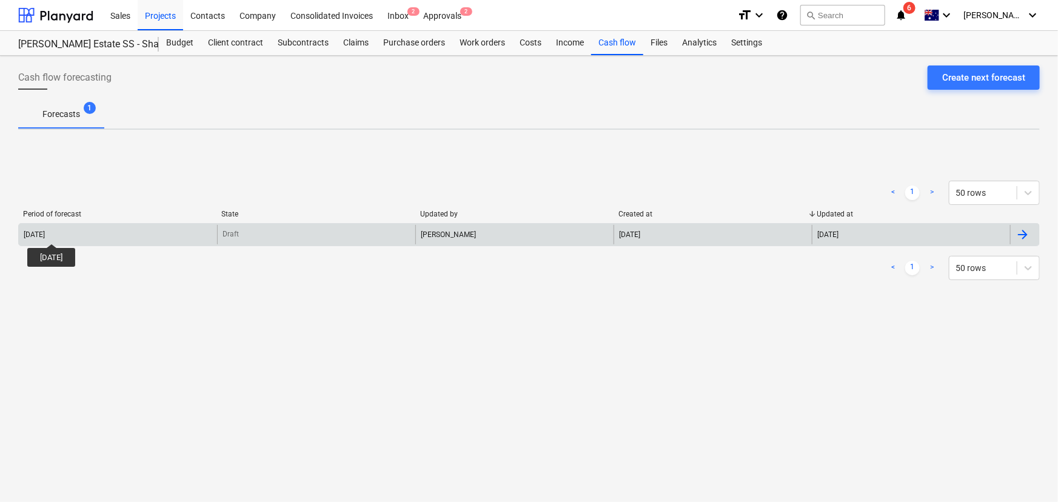
click at [45, 233] on div "[DATE]" at bounding box center [34, 234] width 21 height 8
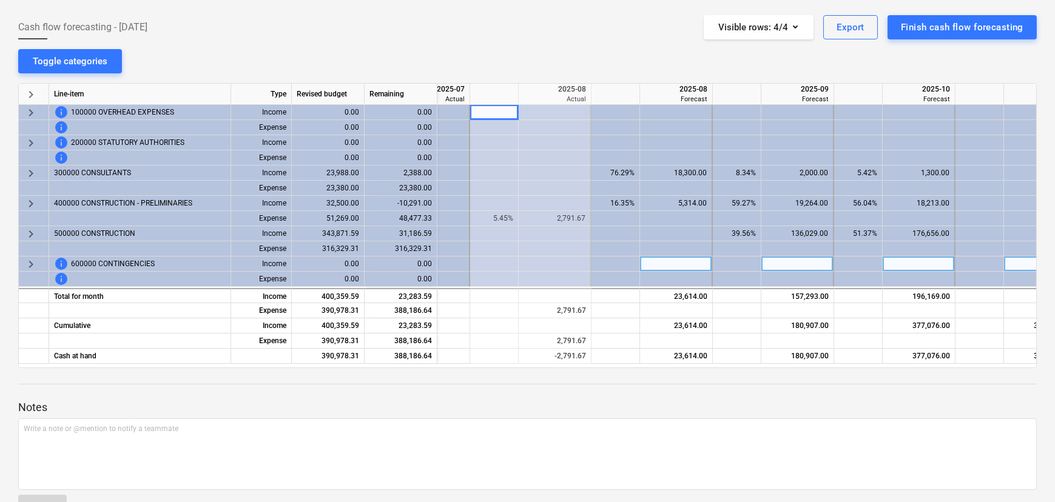
scroll to position [59, 0]
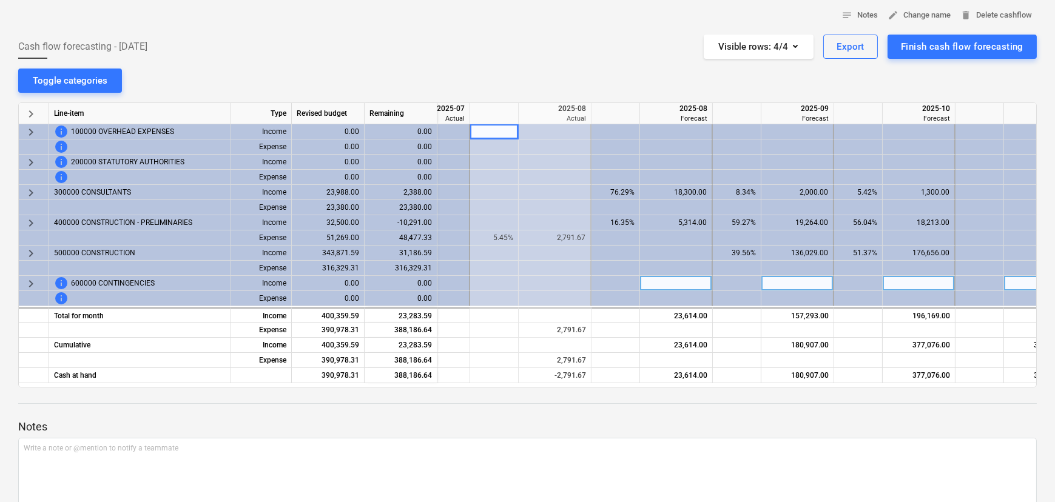
click at [28, 285] on span "keyboard_arrow_right" at bounding box center [31, 284] width 15 height 15
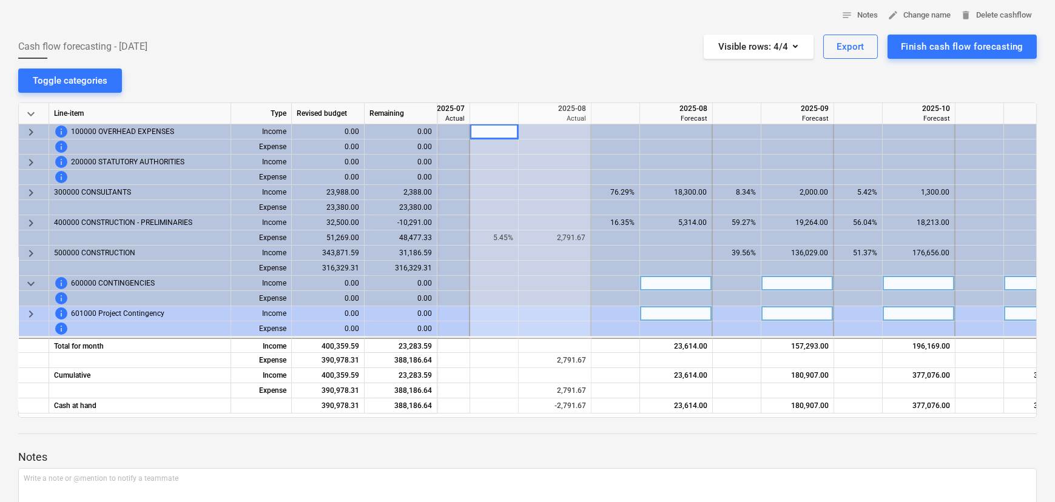
click at [32, 317] on span "keyboard_arrow_right" at bounding box center [31, 314] width 15 height 15
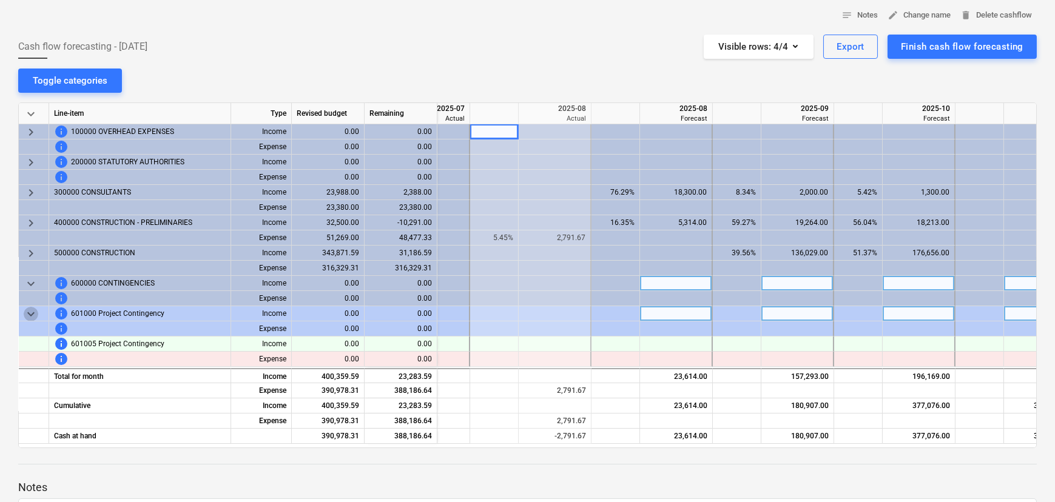
click at [32, 317] on span "keyboard_arrow_down" at bounding box center [31, 314] width 15 height 15
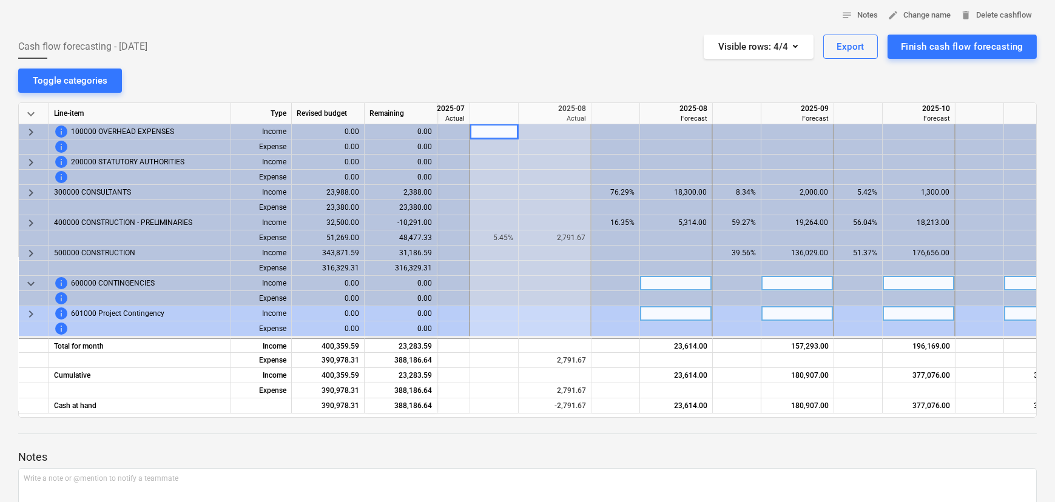
click at [33, 284] on span "keyboard_arrow_down" at bounding box center [31, 284] width 15 height 15
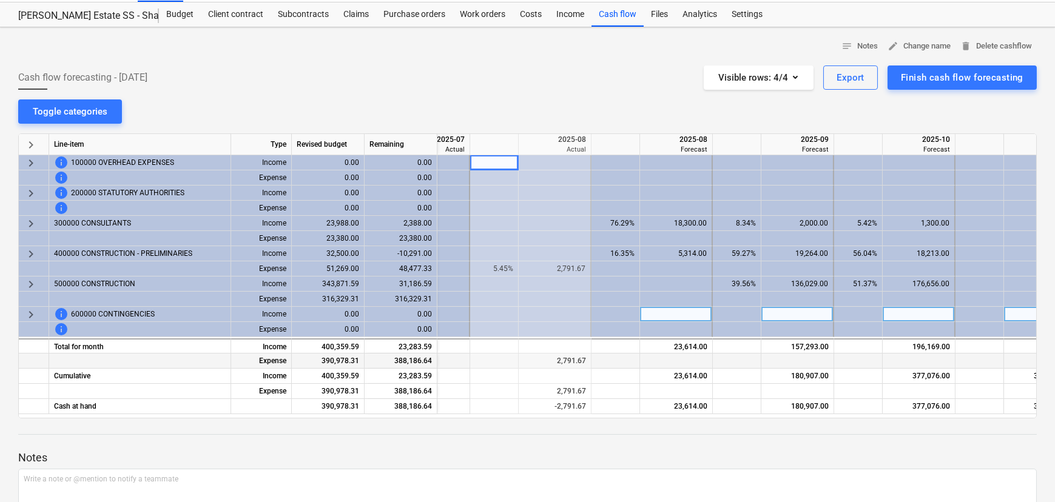
scroll to position [55, 0]
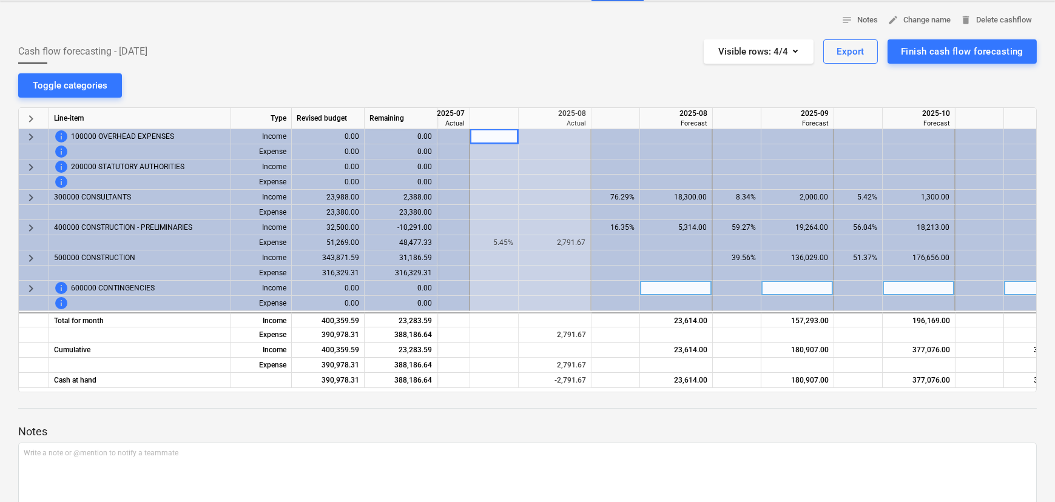
click at [18, 91] on div "notes Notes edit Change name delete Delete cashflow Cash flow forecasting - [DA…" at bounding box center [527, 282] width 1055 height 562
drag, startPoint x: 61, startPoint y: 81, endPoint x: 218, endPoint y: 79, distance: 157.1
click at [61, 81] on div "Toggle categories" at bounding box center [70, 86] width 75 height 16
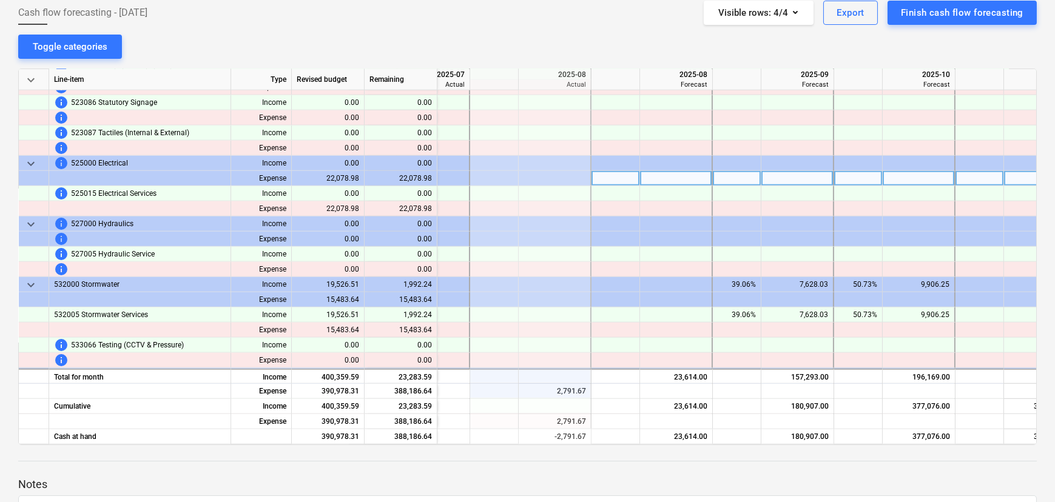
scroll to position [0, 0]
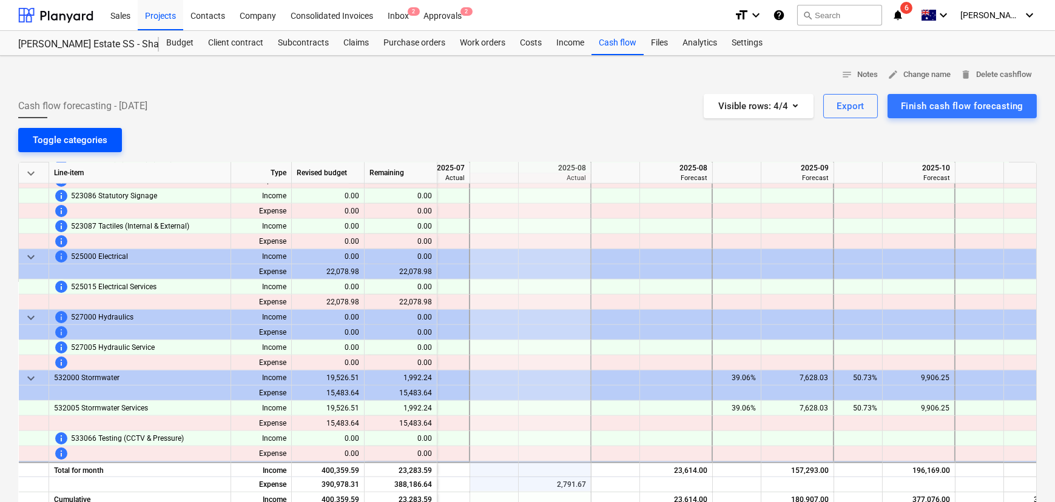
drag, startPoint x: 79, startPoint y: 140, endPoint x: 100, endPoint y: 128, distance: 24.4
click at [79, 140] on div "Toggle categories" at bounding box center [70, 140] width 75 height 16
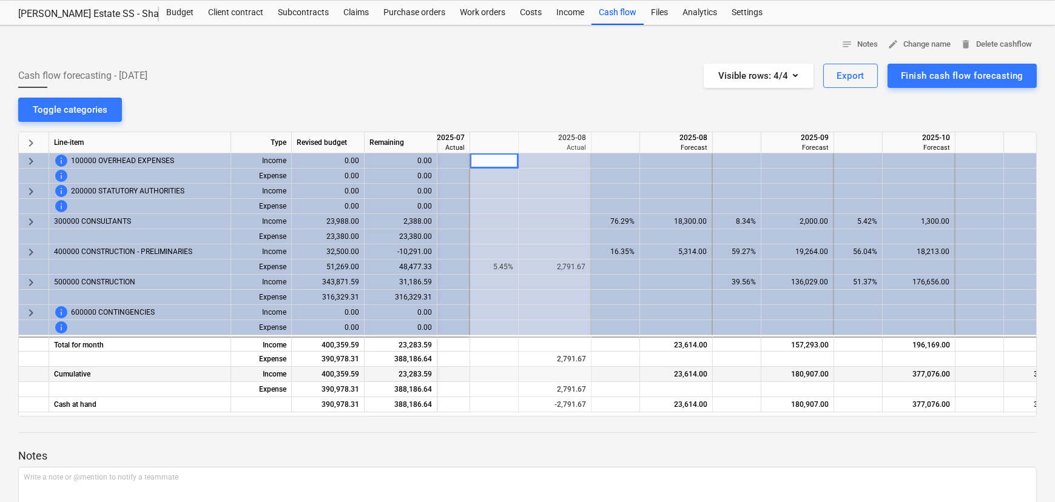
scroll to position [55, 0]
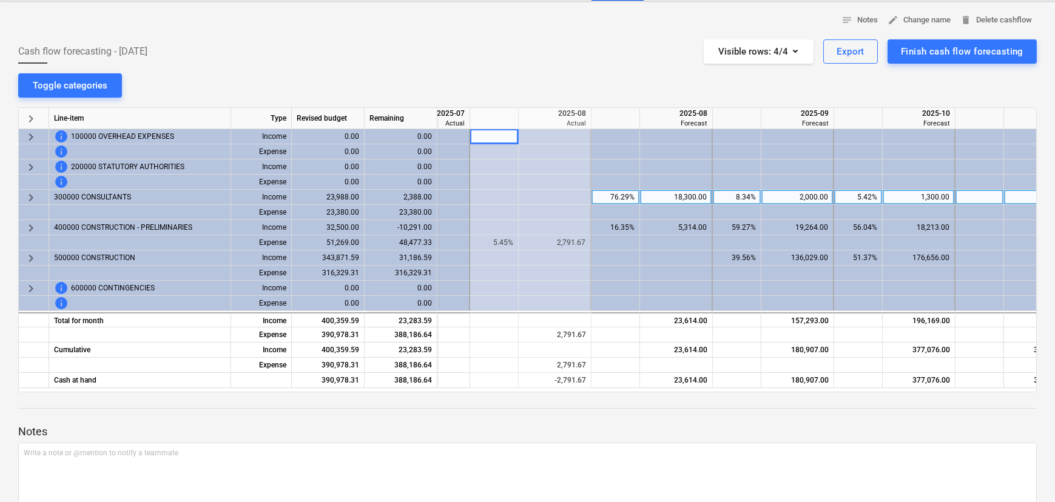
click at [22, 198] on div "keyboard_arrow_right" at bounding box center [34, 197] width 30 height 15
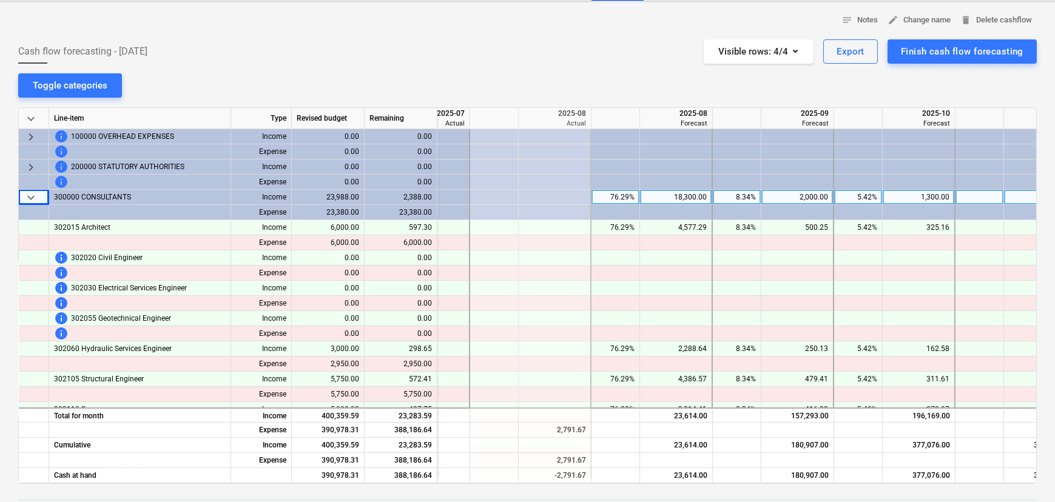
click at [22, 198] on div "keyboard_arrow_down" at bounding box center [34, 197] width 30 height 15
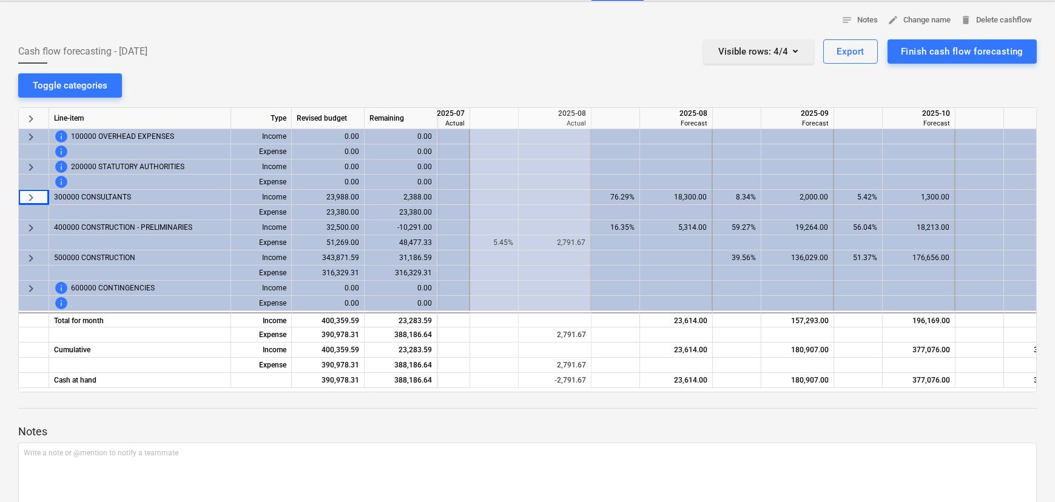
click at [810, 46] on button "Visible rows : 4/4" at bounding box center [758, 51] width 110 height 24
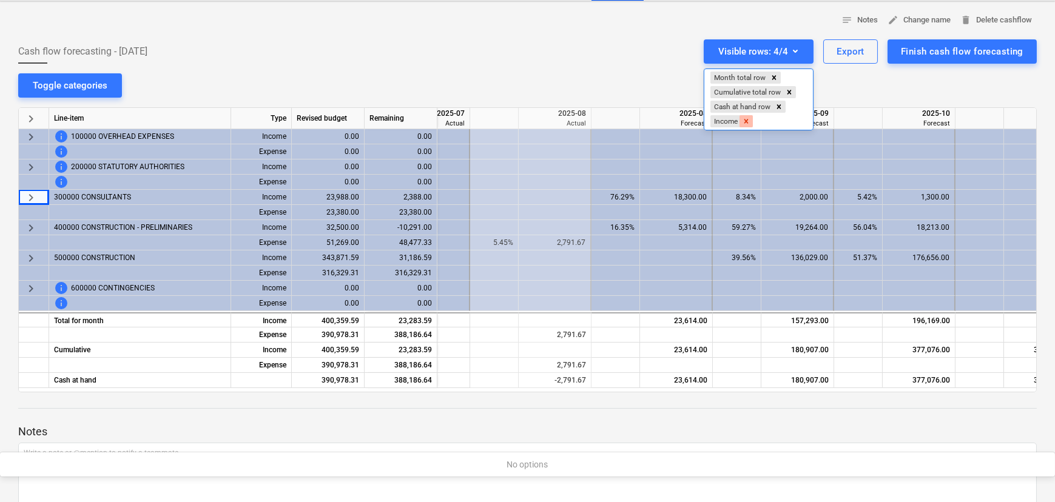
click at [746, 121] on icon "Remove Income" at bounding box center [746, 121] width 8 height 8
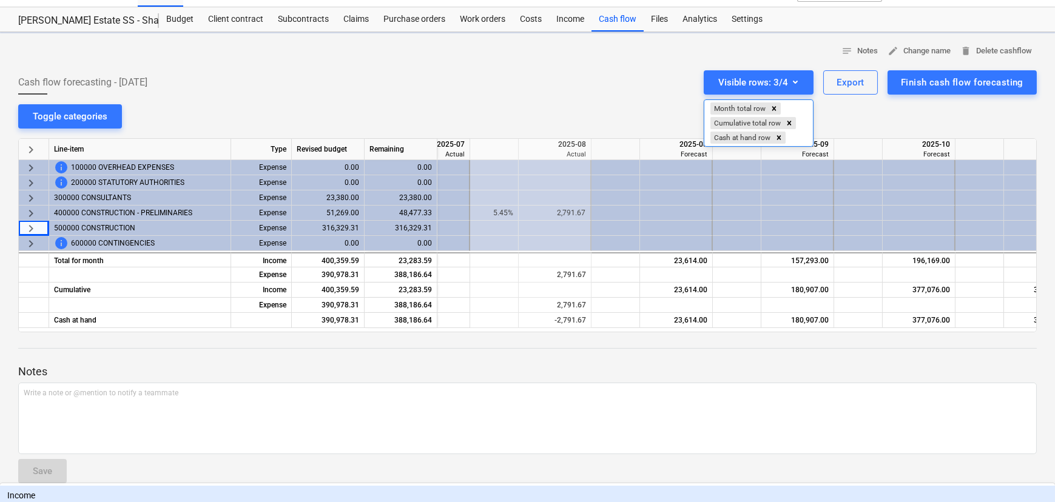
click at [728, 486] on div "Income" at bounding box center [527, 495] width 1055 height 19
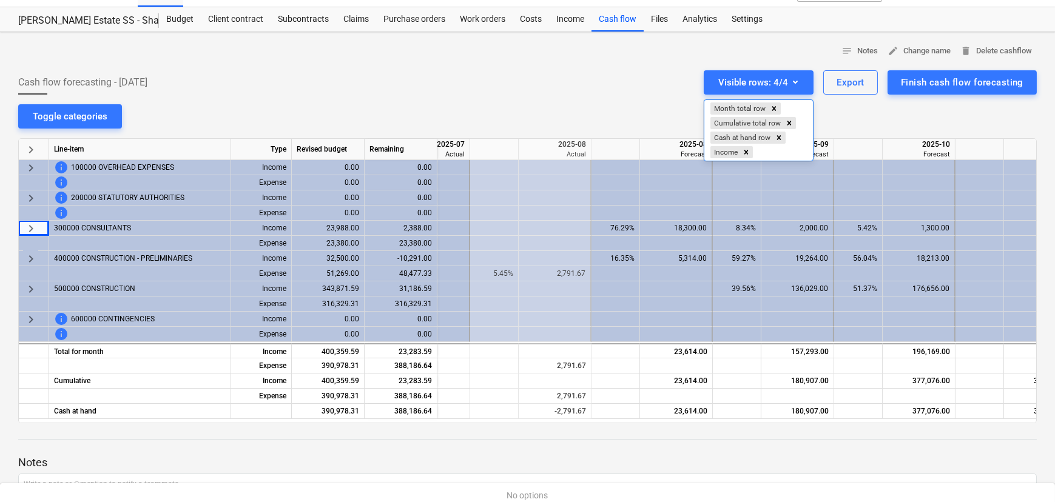
scroll to position [55, 0]
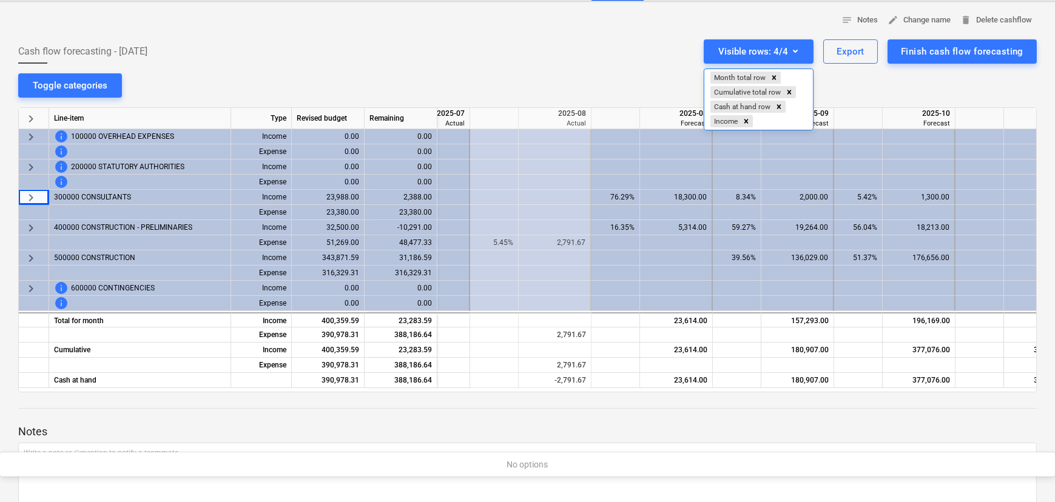
click at [604, 35] on div at bounding box center [527, 251] width 1055 height 502
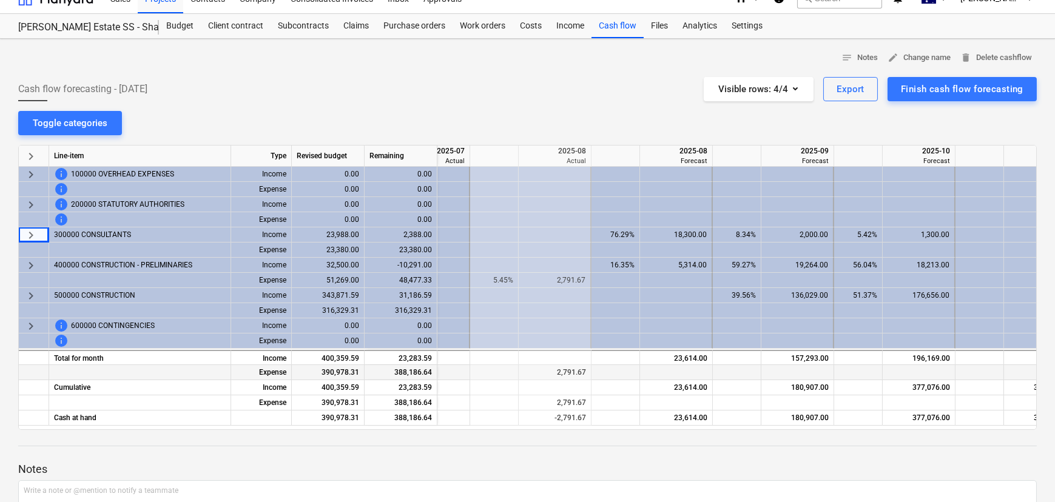
scroll to position [0, 0]
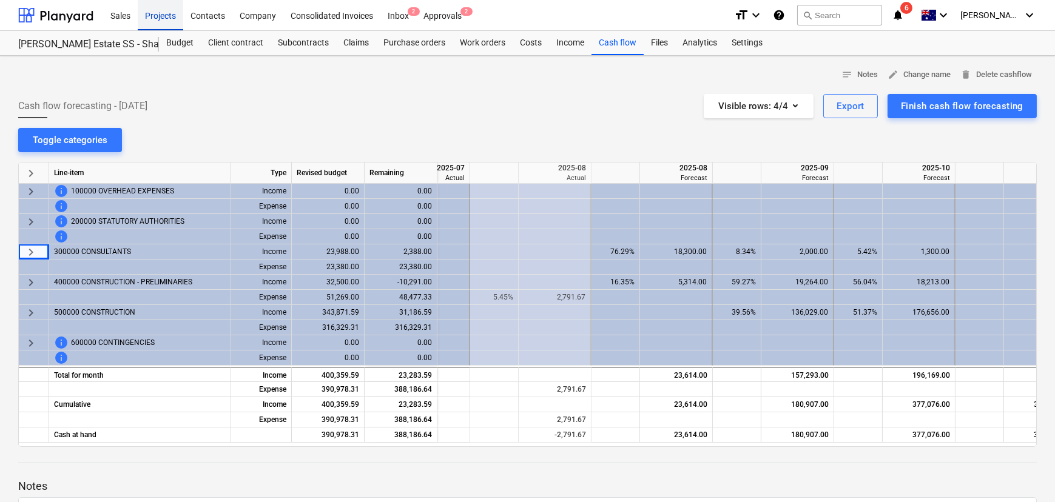
click at [161, 22] on div "Projects" at bounding box center [160, 14] width 45 height 31
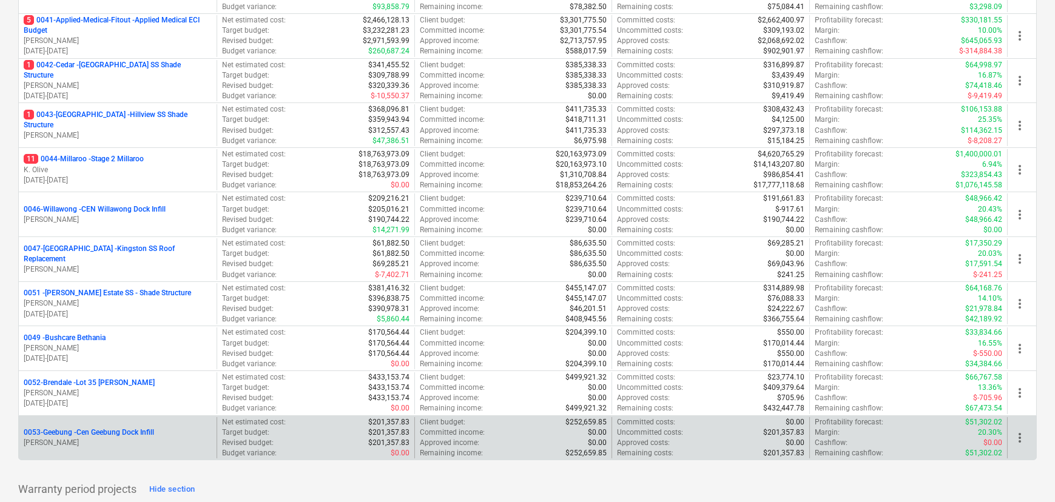
scroll to position [386, 0]
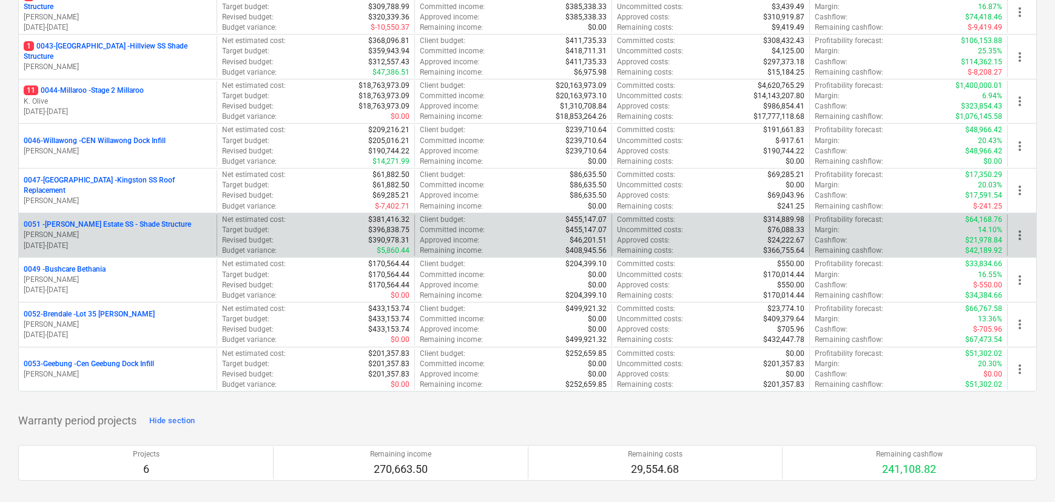
click at [103, 221] on p "0051 - [PERSON_NAME] Estate SS - Shade Structure" at bounding box center [107, 225] width 167 height 10
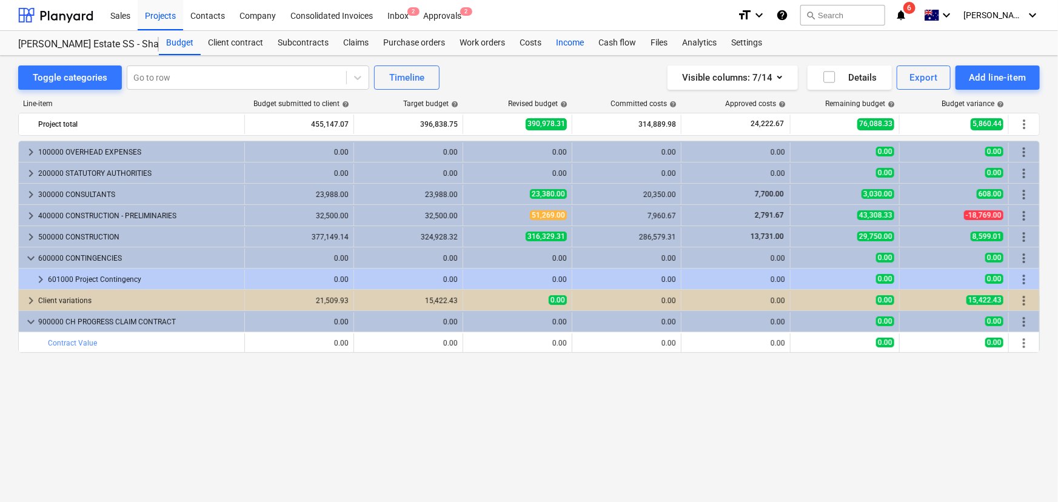
click at [555, 42] on div "Income" at bounding box center [570, 43] width 42 height 24
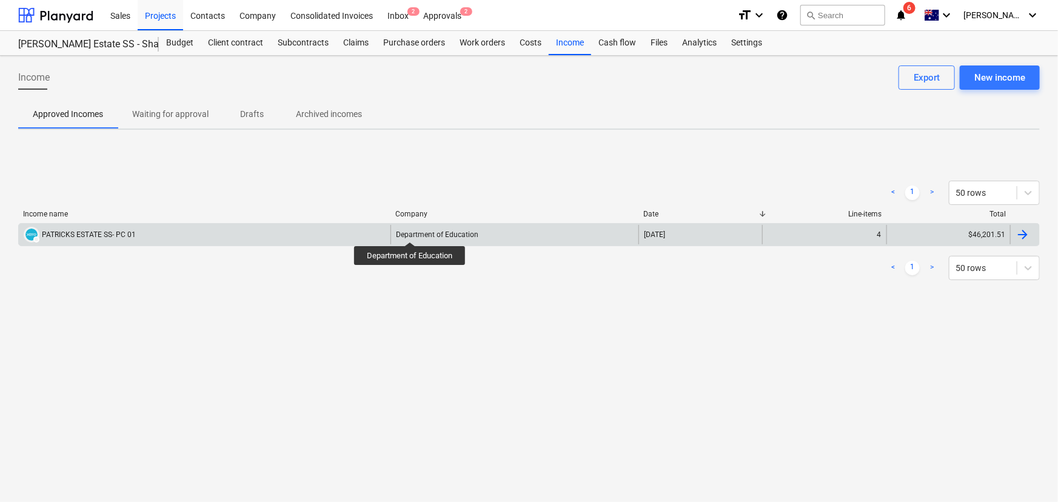
click at [411, 230] on div "Department of Education" at bounding box center [437, 234] width 82 height 8
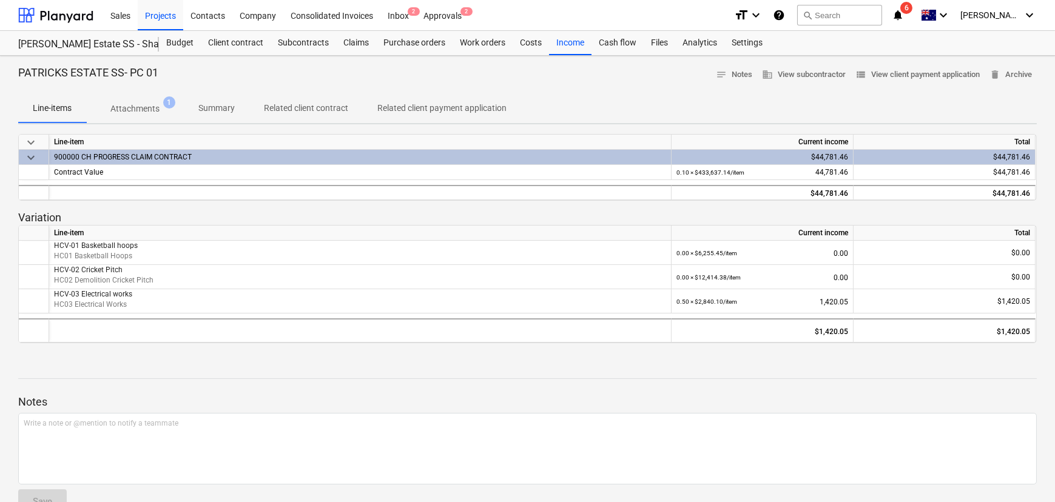
click at [147, 110] on p "Attachments" at bounding box center [134, 108] width 49 height 13
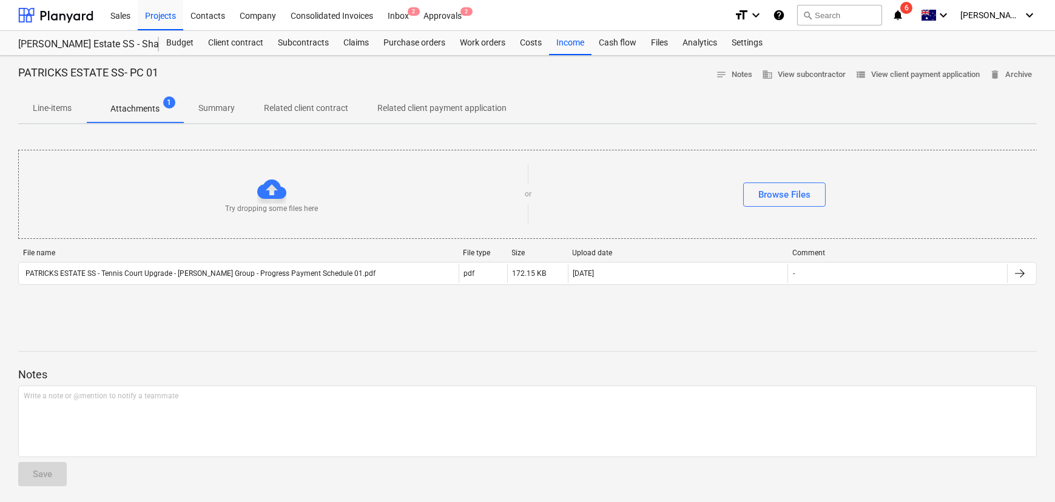
click at [46, 108] on p "Line-items" at bounding box center [52, 108] width 39 height 13
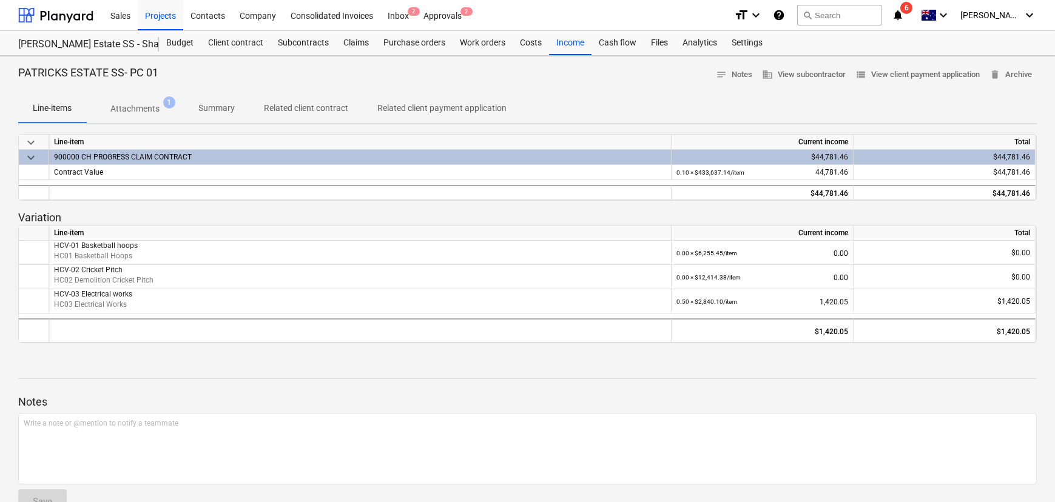
click at [144, 106] on p "Attachments" at bounding box center [134, 108] width 49 height 13
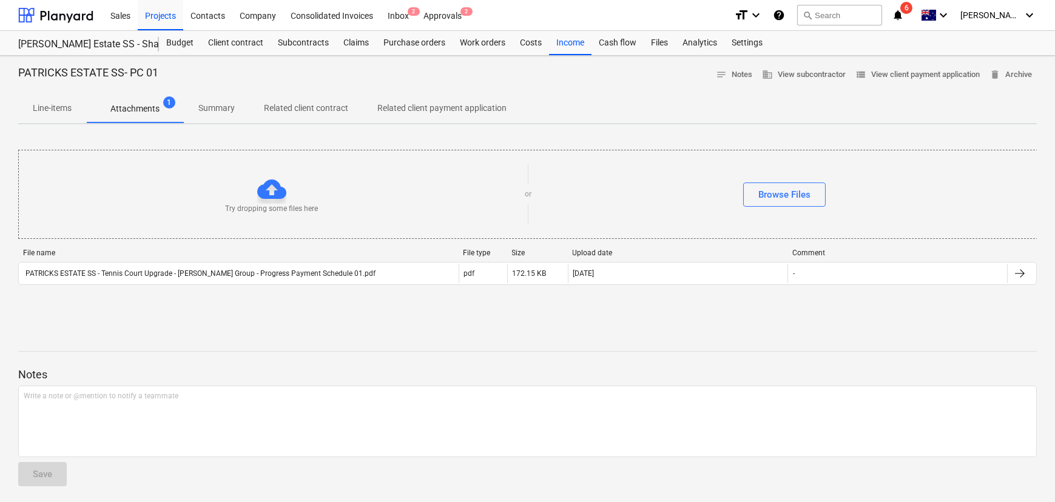
click at [200, 116] on span "Summary" at bounding box center [216, 108] width 65 height 20
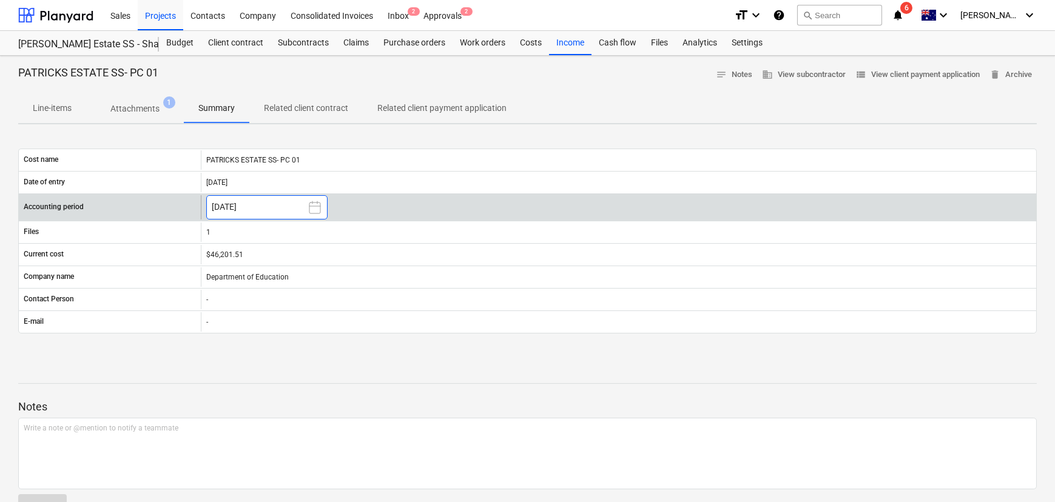
click at [306, 204] on button "[DATE]" at bounding box center [266, 207] width 121 height 24
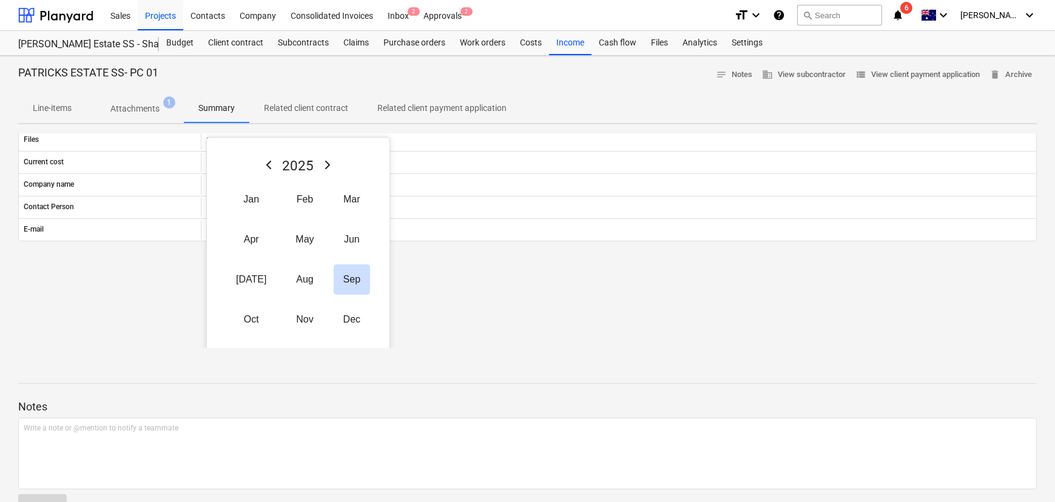
scroll to position [101, 0]
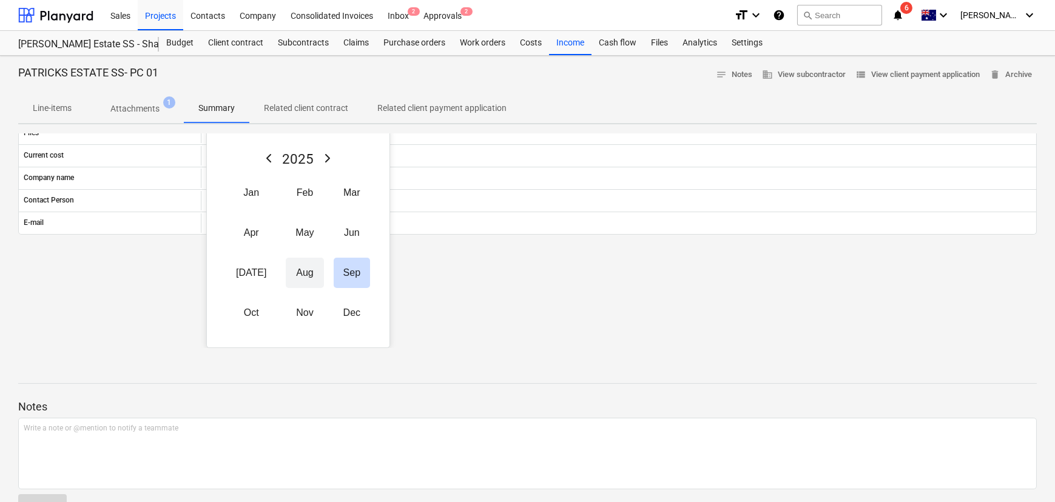
click at [301, 266] on button "Aug" at bounding box center [305, 273] width 38 height 30
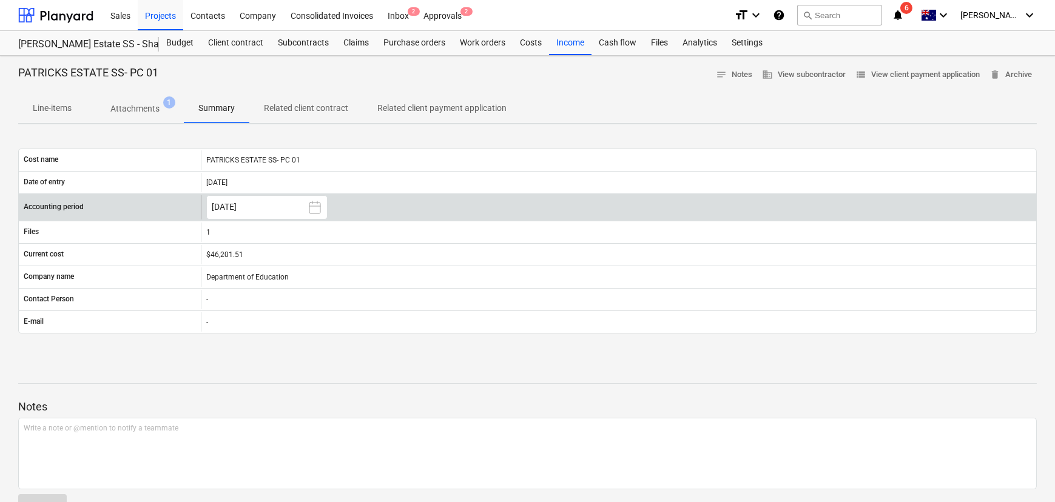
scroll to position [0, 0]
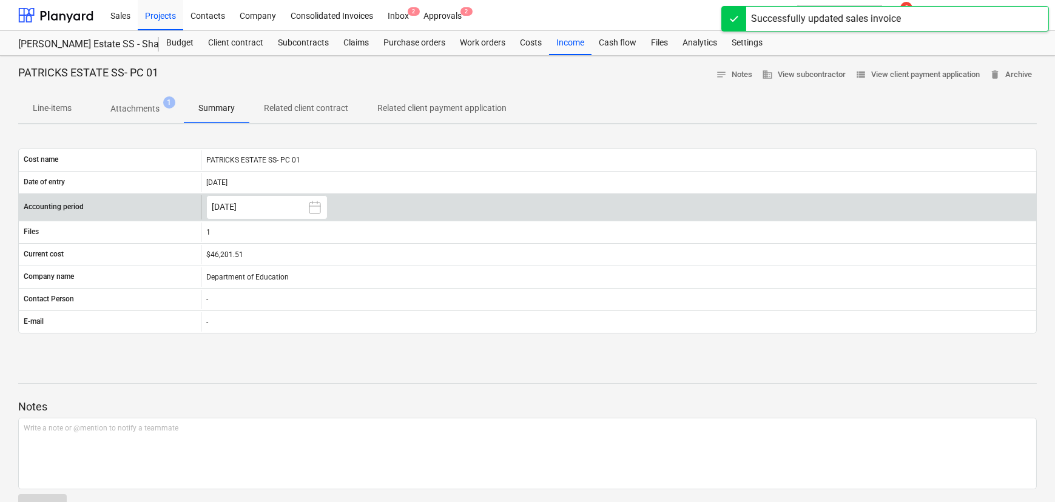
click at [462, 390] on div at bounding box center [527, 395] width 1018 height 10
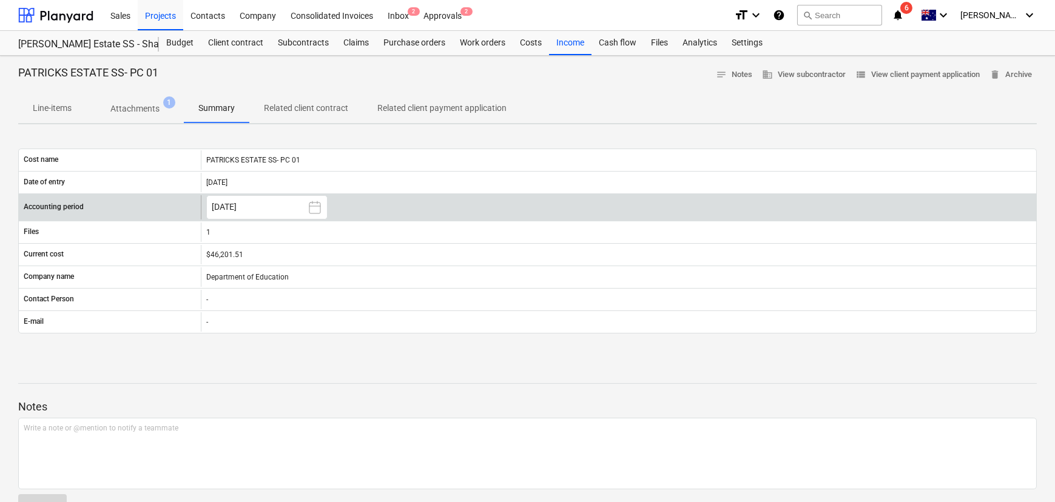
click at [287, 117] on span "Related client contract" at bounding box center [305, 108] width 113 height 20
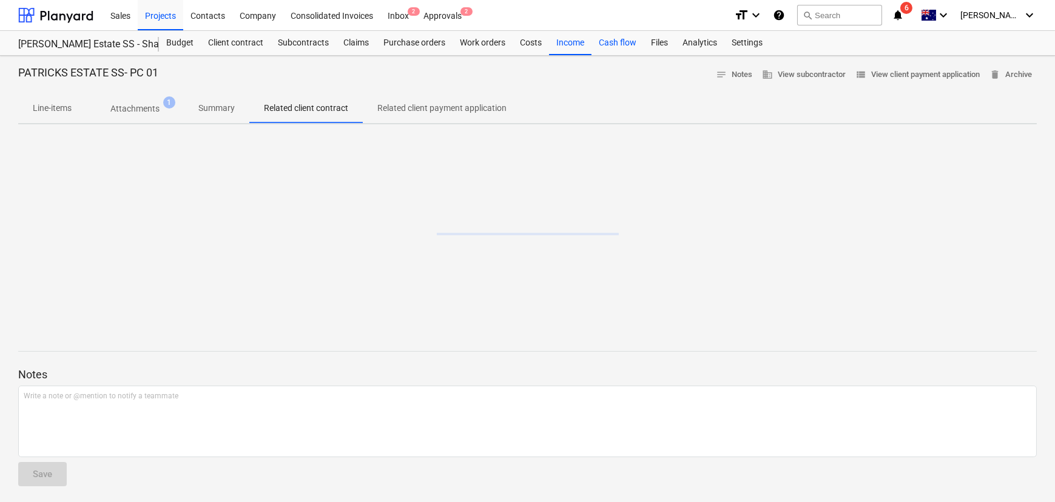
click at [612, 44] on div "Cash flow" at bounding box center [617, 43] width 52 height 24
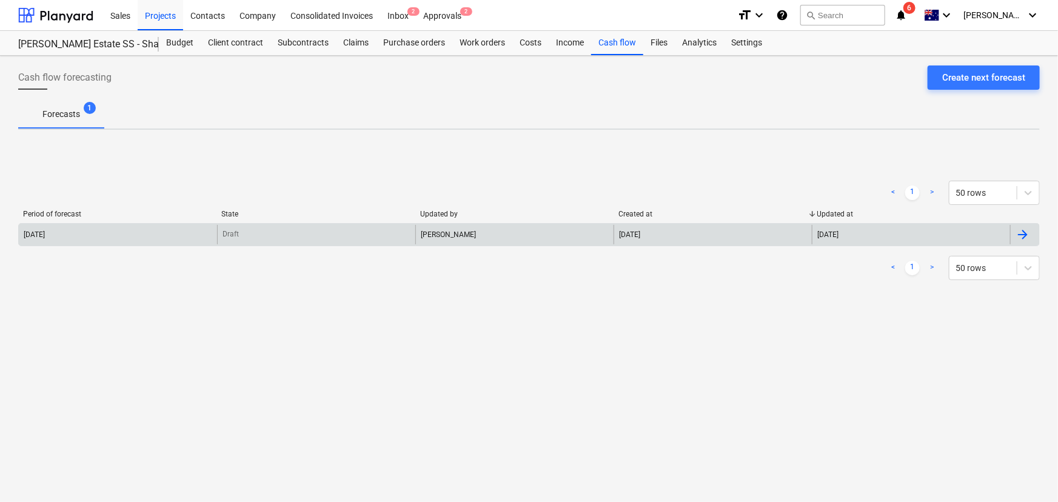
click at [438, 227] on div "[PERSON_NAME]" at bounding box center [514, 234] width 198 height 19
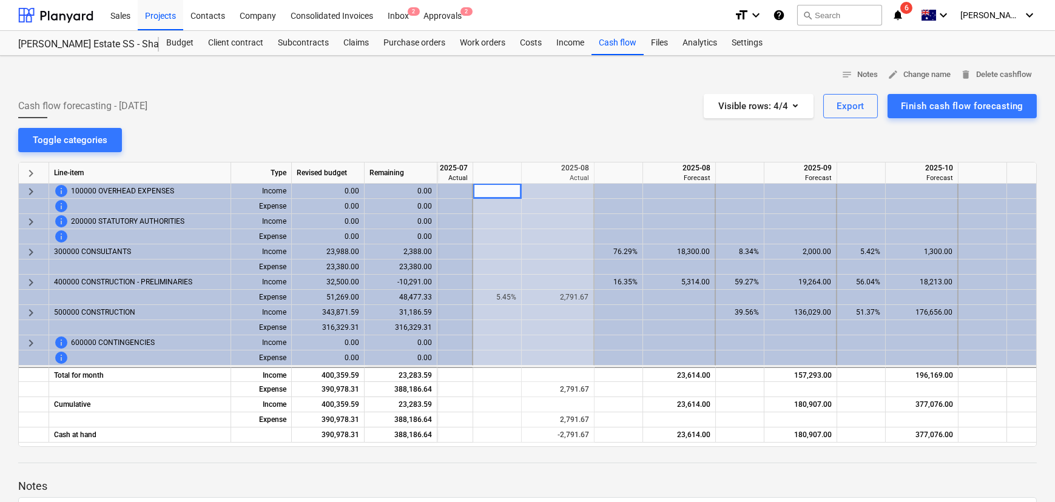
scroll to position [0, 76]
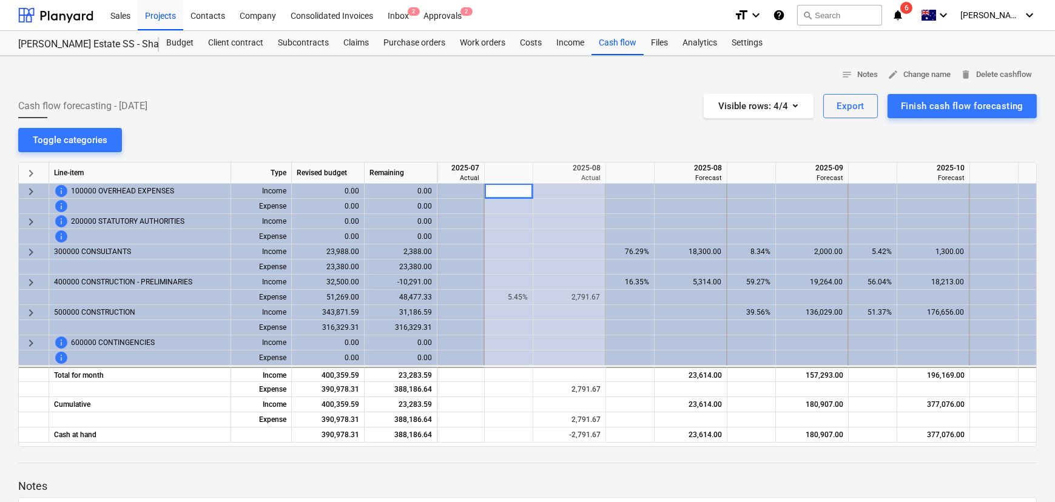
scroll to position [0, 81]
click at [260, 19] on div "Company" at bounding box center [257, 14] width 51 height 31
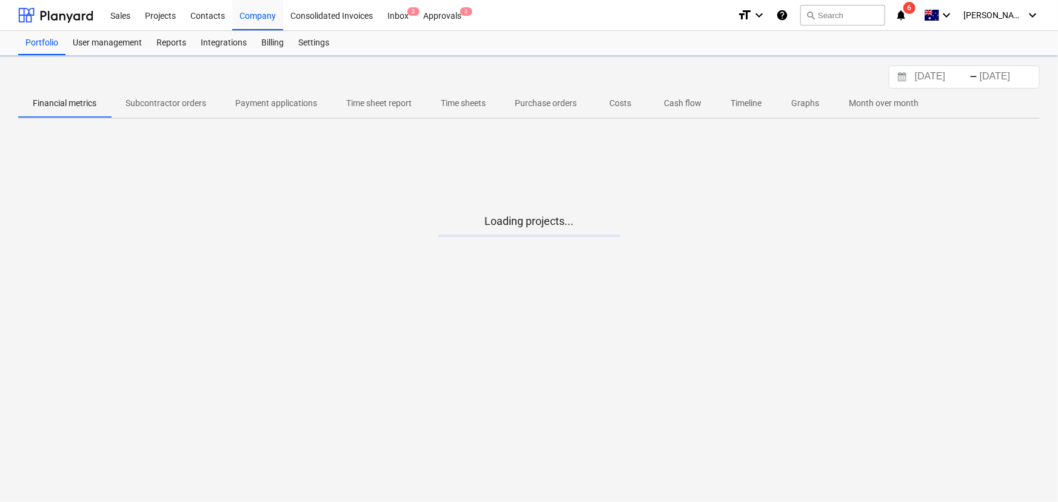
click at [679, 104] on p "Cash flow" at bounding box center [683, 103] width 38 height 13
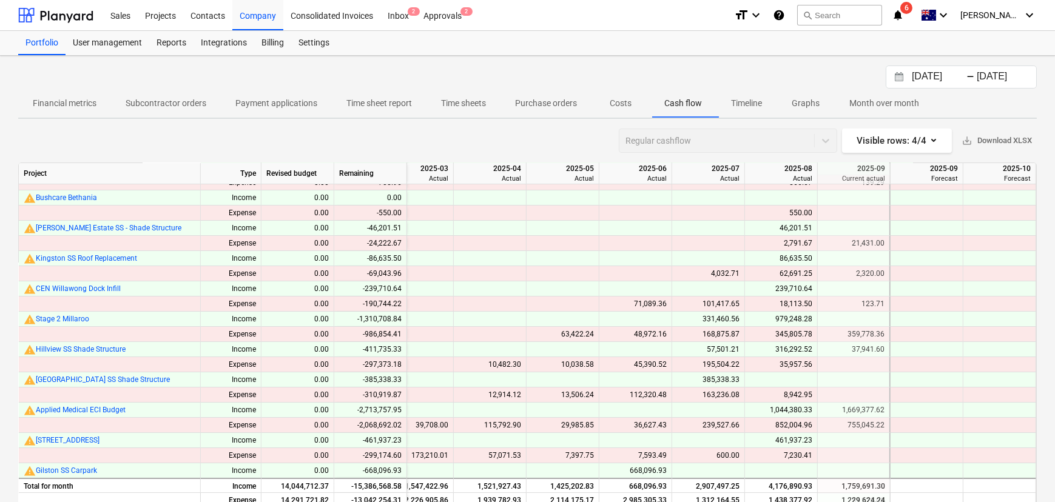
scroll to position [0, 1267]
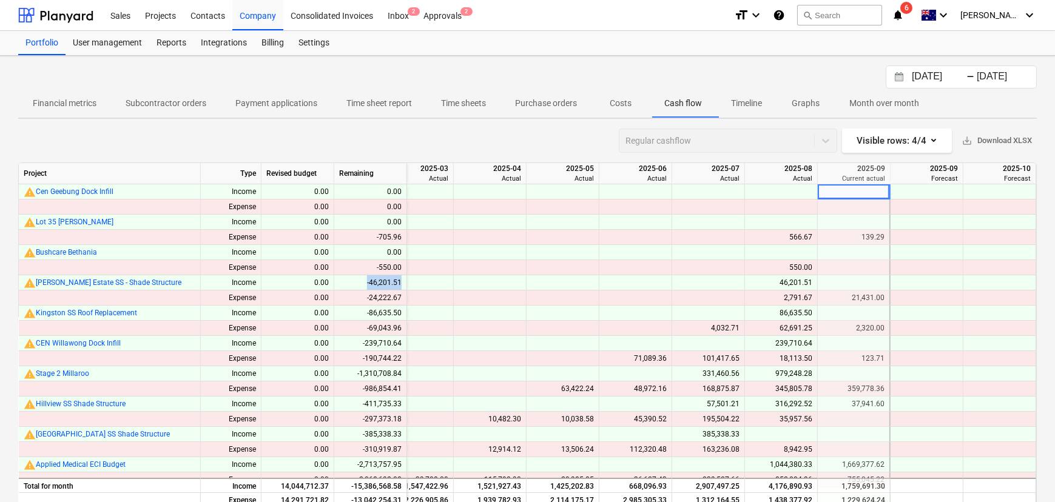
drag, startPoint x: 366, startPoint y: 283, endPoint x: 400, endPoint y: 283, distance: 34.0
click at [400, 283] on div "-46,201.51" at bounding box center [370, 282] width 73 height 15
drag, startPoint x: 764, startPoint y: 281, endPoint x: 822, endPoint y: 281, distance: 57.6
click at [0, 0] on div "warning Patrick Estate SS - Shade Structure Income 0.00 -46,201.51 46,201.51" at bounding box center [0, 0] width 0 height 0
click at [78, 284] on span "[PERSON_NAME] Estate SS - Shade Structure" at bounding box center [109, 282] width 146 height 8
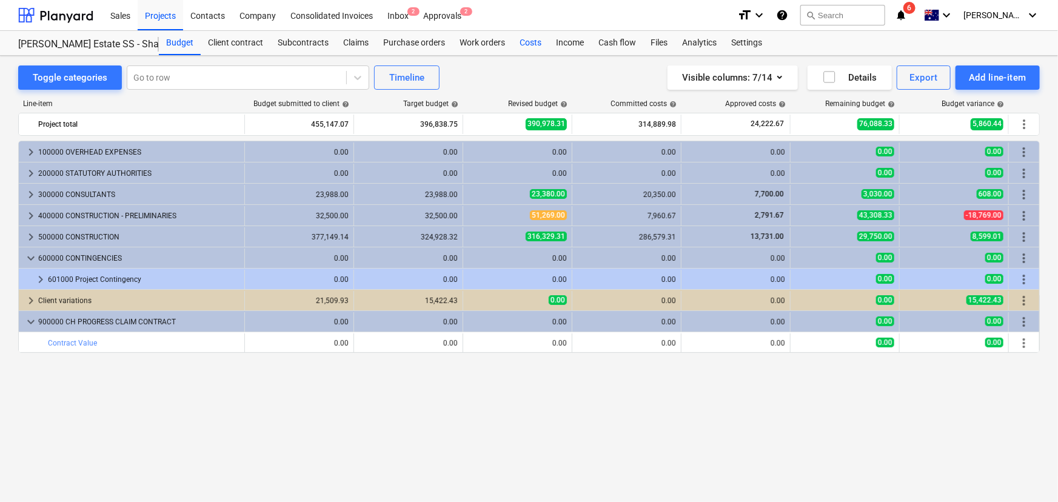
click at [533, 45] on div "Costs" at bounding box center [530, 43] width 36 height 24
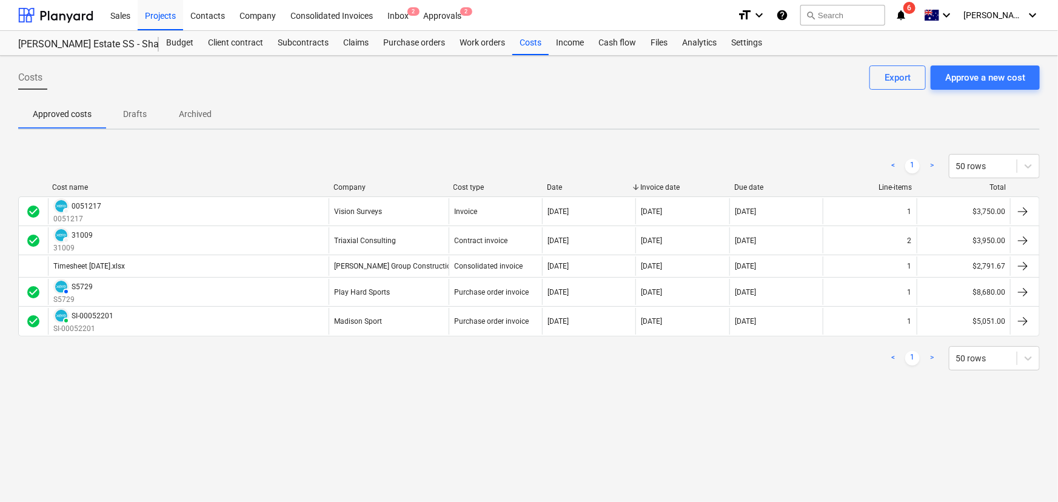
drag, startPoint x: 616, startPoint y: 46, endPoint x: 499, endPoint y: 108, distance: 132.4
click at [499, 108] on div "Approved costs Drafts Archived" at bounding box center [529, 113] width 1022 height 29
click at [625, 42] on div "Cash flow" at bounding box center [617, 43] width 52 height 24
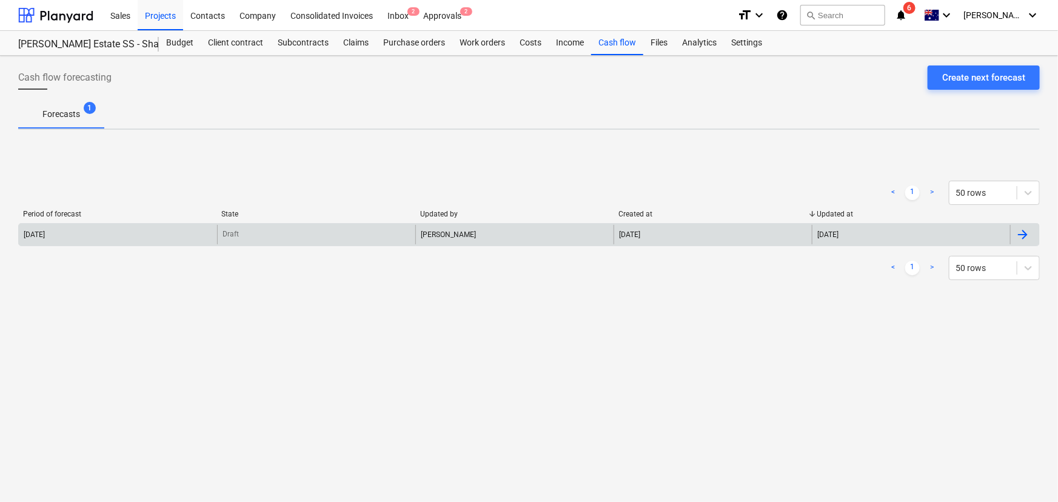
click at [418, 226] on div "[PERSON_NAME]" at bounding box center [514, 234] width 198 height 19
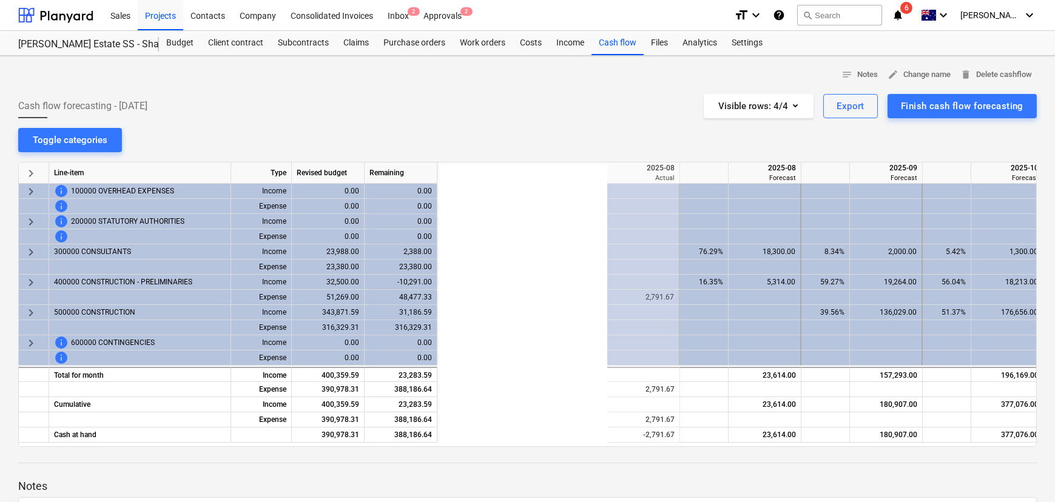
scroll to position [0, 121]
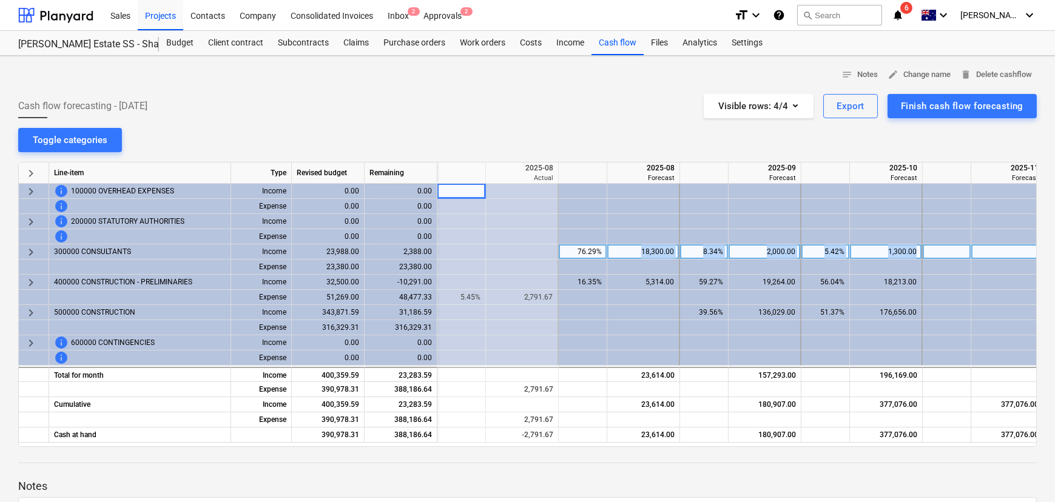
drag, startPoint x: 642, startPoint y: 251, endPoint x: 928, endPoint y: 249, distance: 285.6
click at [0, 0] on div "keyboard_arrow_right 300000 CONSULTANTS Income 23,988.00 2,388.00 76.29% 18,300…" at bounding box center [0, 0] width 0 height 0
drag, startPoint x: 580, startPoint y: 252, endPoint x: 933, endPoint y: 250, distance: 352.9
click at [0, 0] on div "keyboard_arrow_right 300000 CONSULTANTS Income 23,988.00 2,388.00 76.29% 18,300…" at bounding box center [0, 0] width 0 height 0
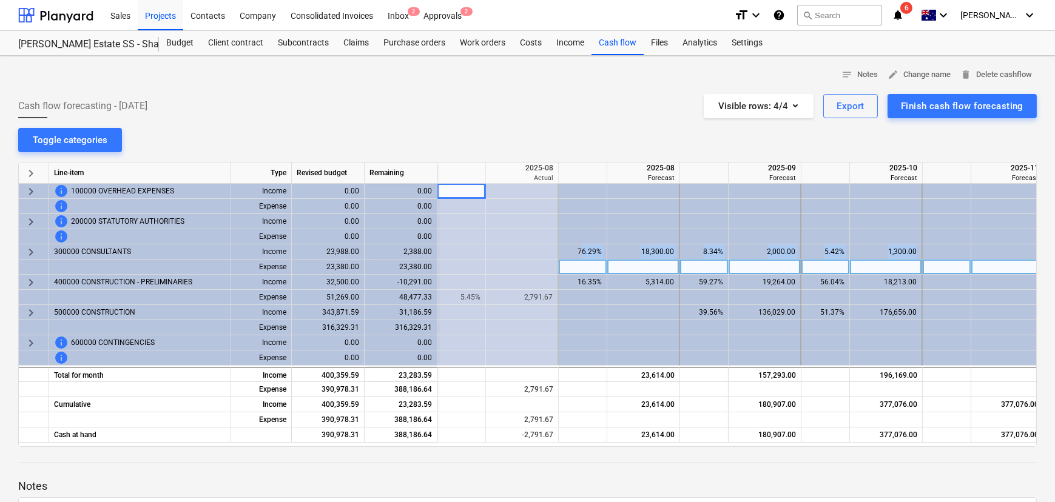
copy div "6.29% 18,300.00 8.34% 2,000.00 5.42% 1,300.00"
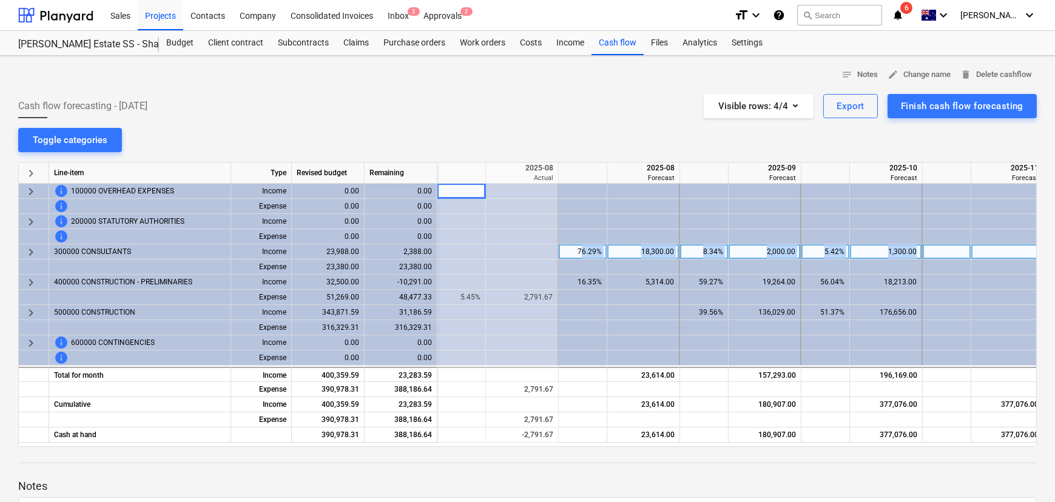
click at [698, 254] on div "8.34%" at bounding box center [704, 251] width 38 height 15
type input "8.3375"
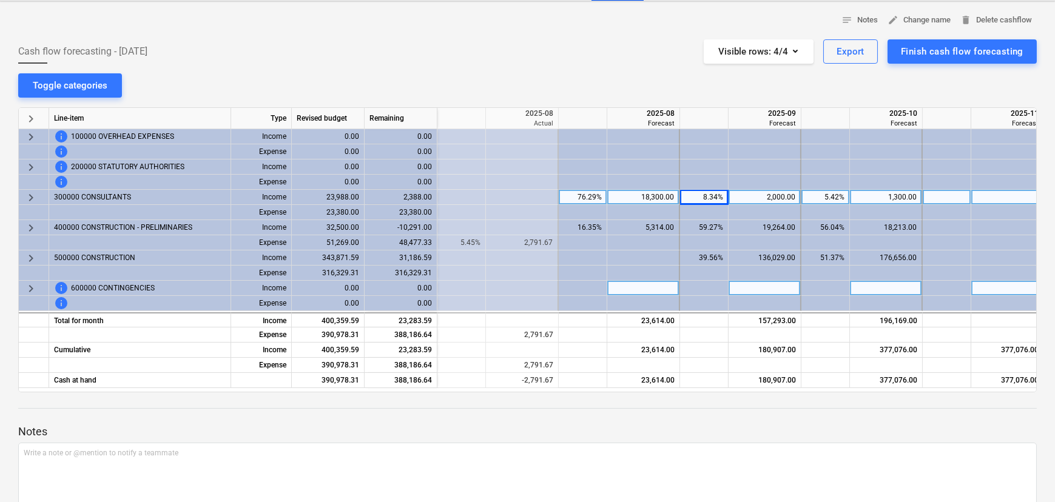
scroll to position [0, 0]
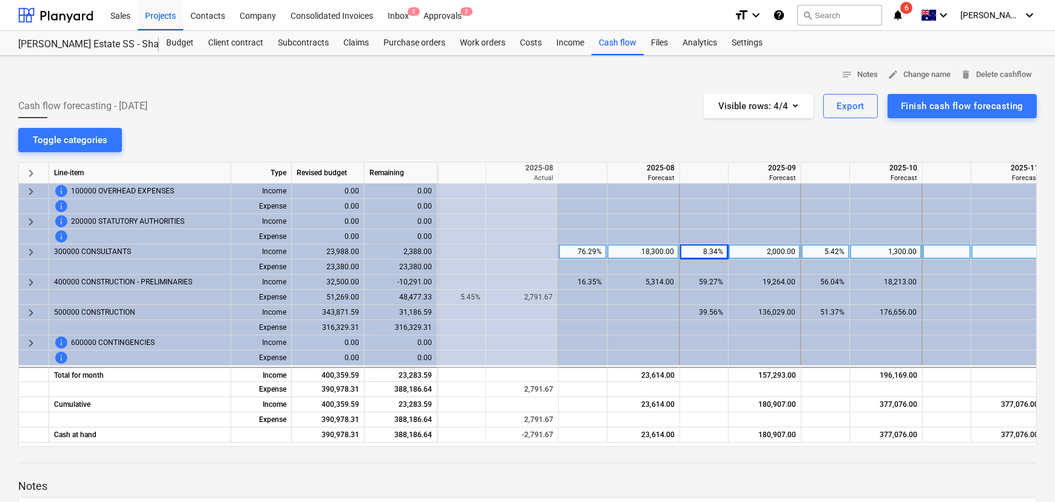
click at [780, 251] on div "2,000.00" at bounding box center [764, 251] width 62 height 15
click at [661, 253] on div "18,300.00" at bounding box center [643, 251] width 62 height 15
click at [762, 251] on div "2,000.00" at bounding box center [764, 251] width 62 height 15
type input "18300"
click at [862, 248] on div "1,300.00" at bounding box center [885, 251] width 62 height 15
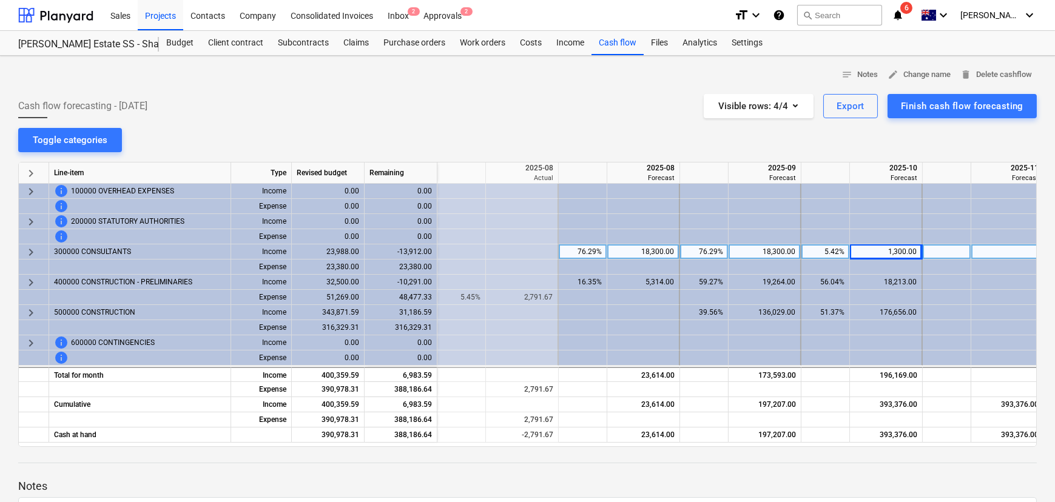
click at [872, 257] on div "1,300.00" at bounding box center [885, 251] width 62 height 15
type input "2000"
click at [1014, 257] on div at bounding box center [1007, 251] width 73 height 15
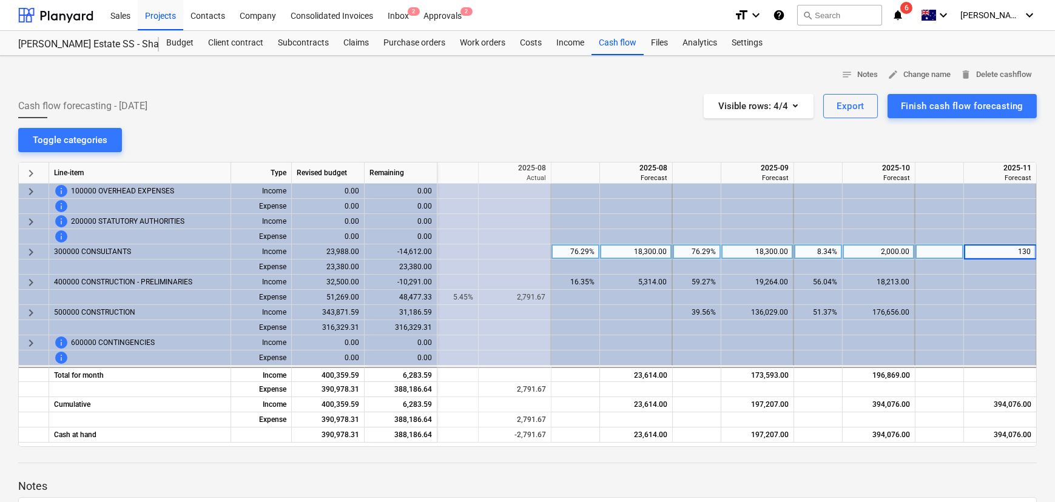
type input "1300"
click at [636, 256] on div "18,300.00" at bounding box center [636, 251] width 62 height 15
click at [636, 256] on input "18300" at bounding box center [636, 251] width 72 height 15
click at [643, 252] on div "18,300.00" at bounding box center [636, 251] width 62 height 15
type input "0"
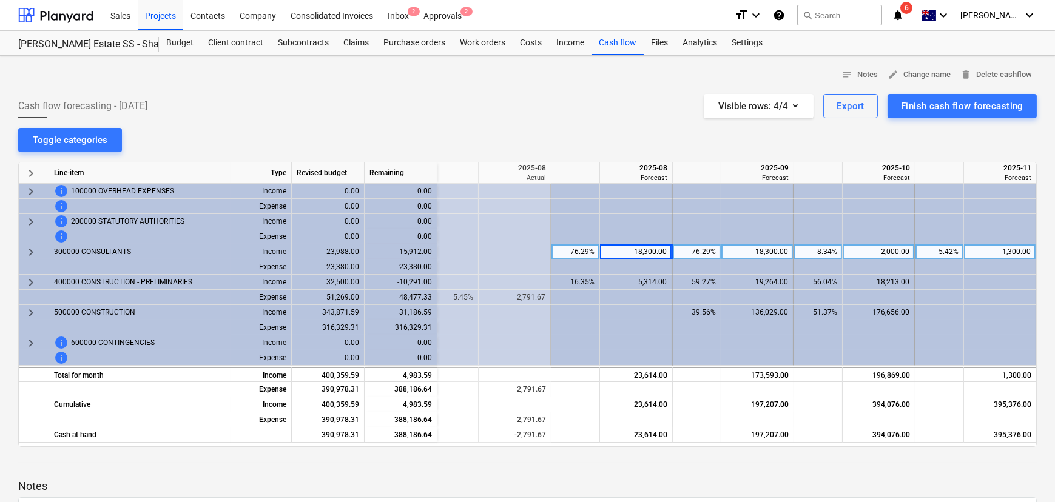
click at [645, 129] on div "notes Notes edit Change name delete Delete cashflow Cash flow forecasting - 202…" at bounding box center [527, 337] width 1055 height 562
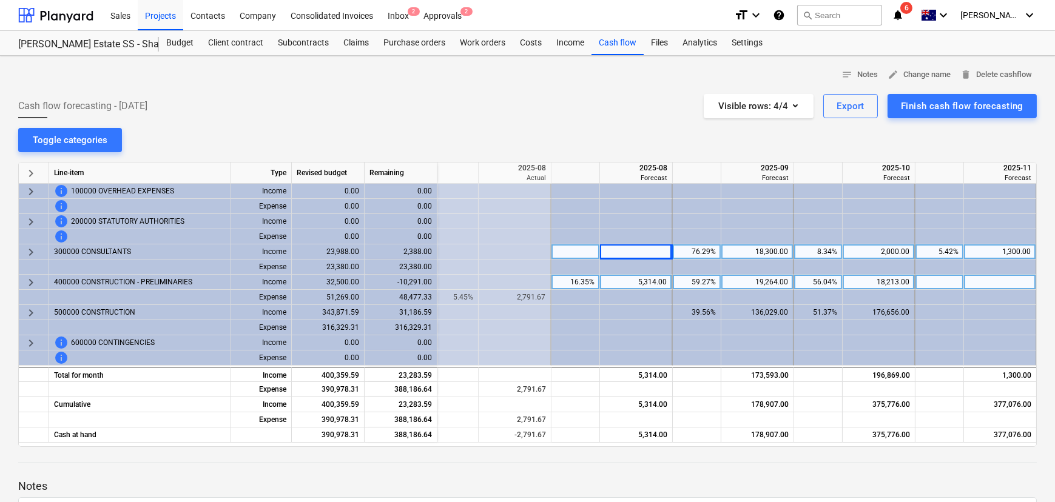
click at [646, 282] on div "5,314.00" at bounding box center [636, 282] width 62 height 15
type input "0"
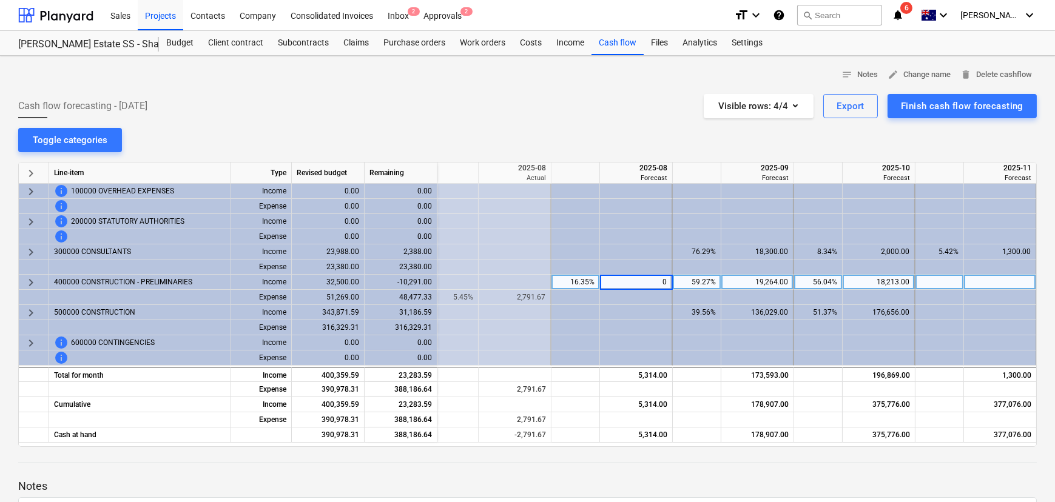
click at [631, 103] on div "Cash flow forecasting - 2025 August Visible rows : 4/4 Export Finish cash flow …" at bounding box center [527, 106] width 1018 height 24
click at [799, 280] on div "56.04%" at bounding box center [818, 282] width 38 height 15
click at [773, 283] on div "19,264.00" at bounding box center [757, 282] width 62 height 15
type input "5314"
click at [876, 283] on div "18,213.00" at bounding box center [878, 282] width 62 height 15
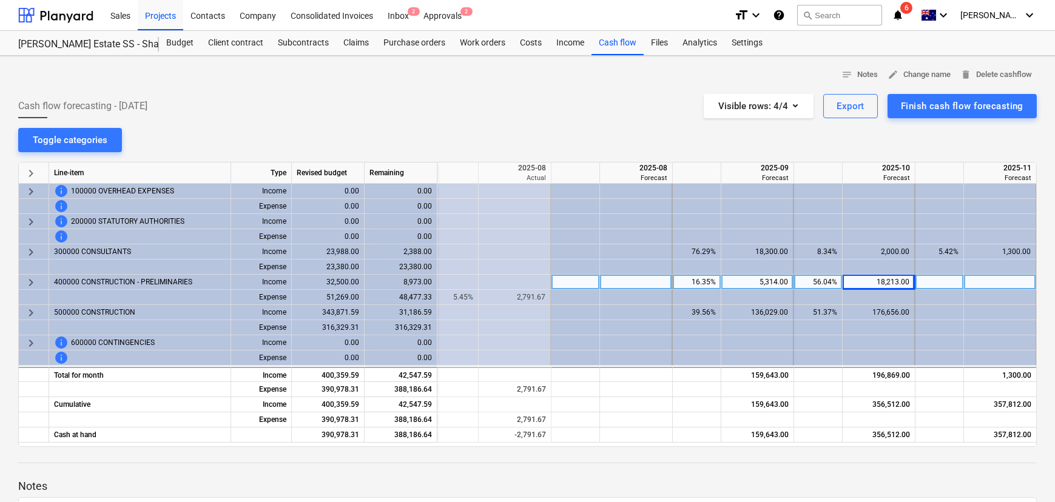
click at [890, 280] on div "18,213.00" at bounding box center [878, 282] width 62 height 15
type input "19264"
click at [1013, 284] on div at bounding box center [1000, 282] width 73 height 15
type input "18213"
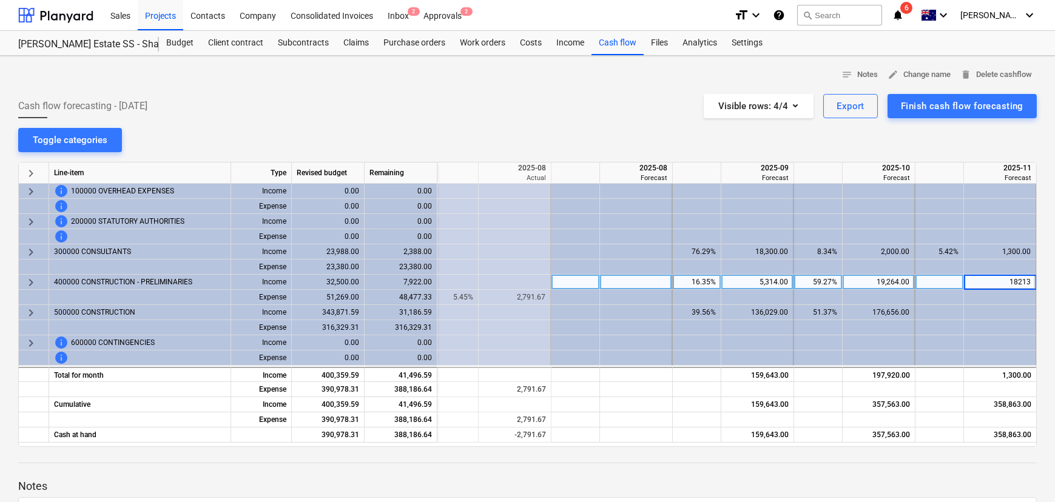
click at [850, 146] on div "notes Notes edit Change name delete Delete cashflow Cash flow forecasting - 202…" at bounding box center [527, 337] width 1055 height 562
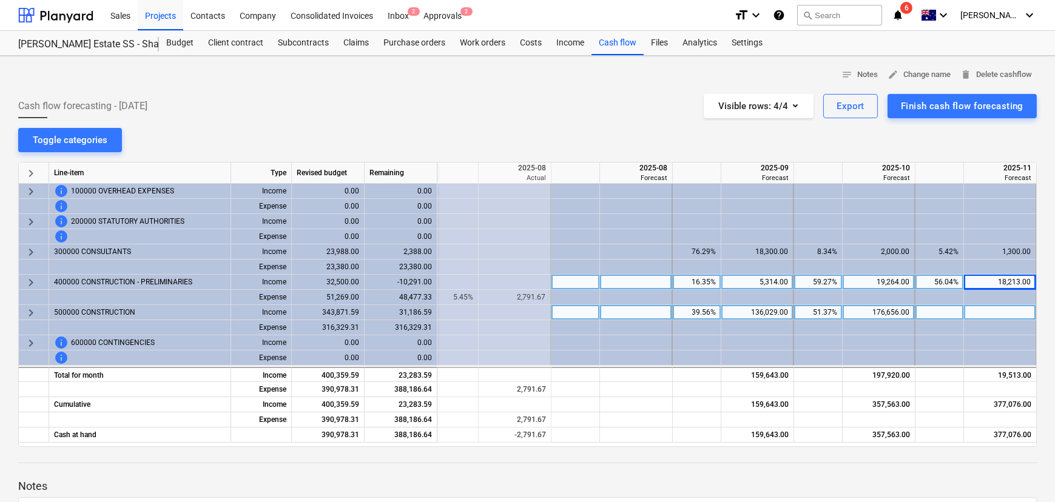
click at [758, 312] on div "136,029.00" at bounding box center [757, 312] width 62 height 15
click at [759, 311] on div "136,029.00" at bounding box center [757, 312] width 62 height 15
click at [874, 312] on div "176,656.00" at bounding box center [878, 312] width 62 height 15
click at [776, 315] on div "136,029.00" at bounding box center [757, 312] width 62 height 15
type input "0"
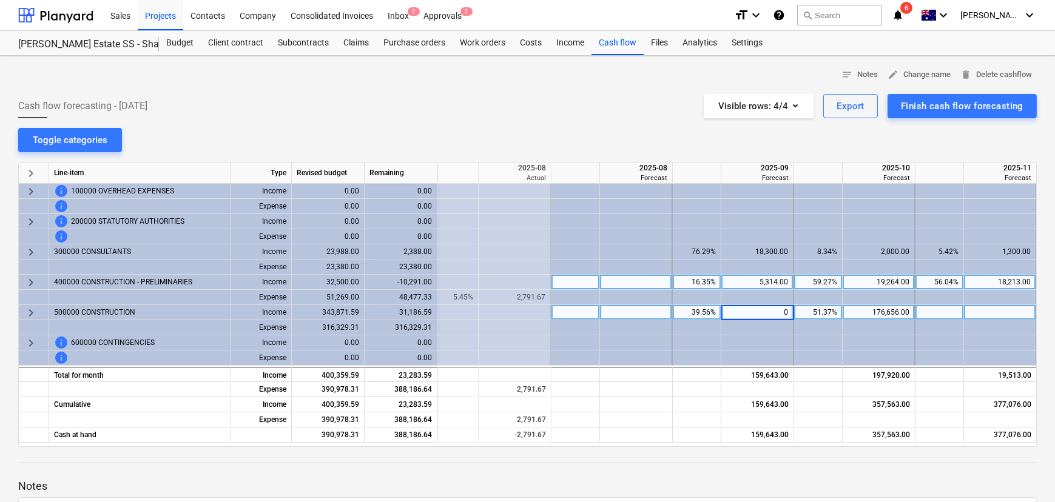
click at [873, 309] on div "176,656.00" at bounding box center [878, 312] width 62 height 15
type input "136029"
click at [982, 306] on div at bounding box center [1000, 312] width 73 height 15
click at [1004, 309] on div at bounding box center [1000, 312] width 73 height 15
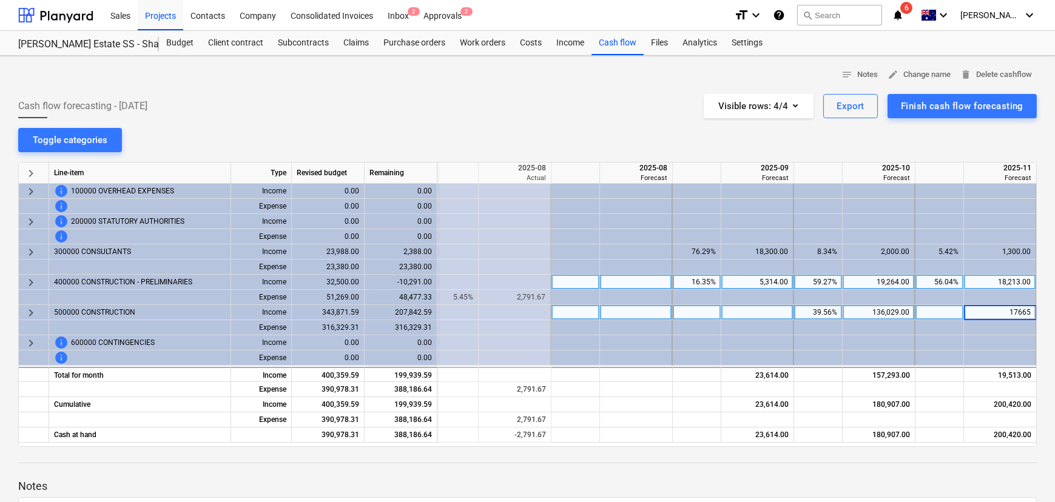
type input "176656"
click at [937, 147] on div "notes Notes edit Change name delete Delete cashflow Cash flow forecasting - 202…" at bounding box center [527, 337] width 1055 height 562
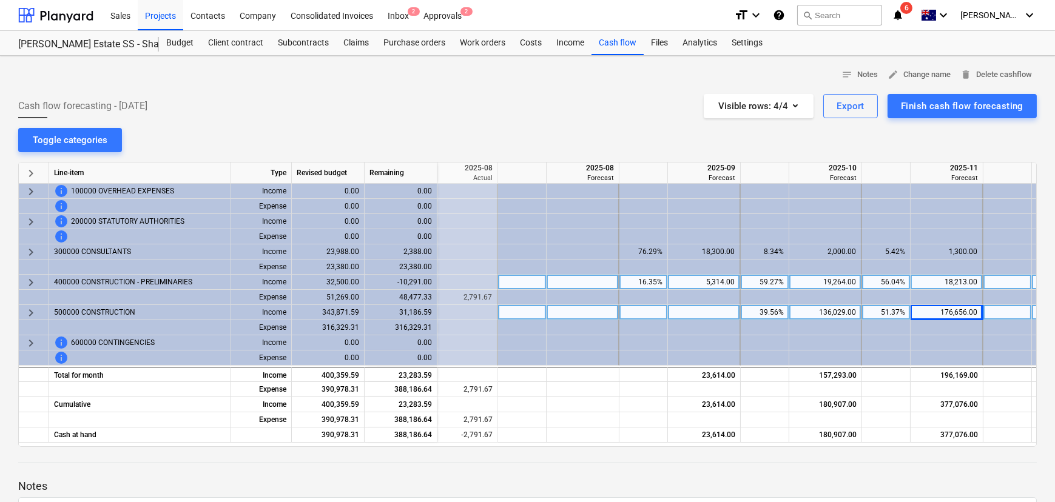
scroll to position [0, 212]
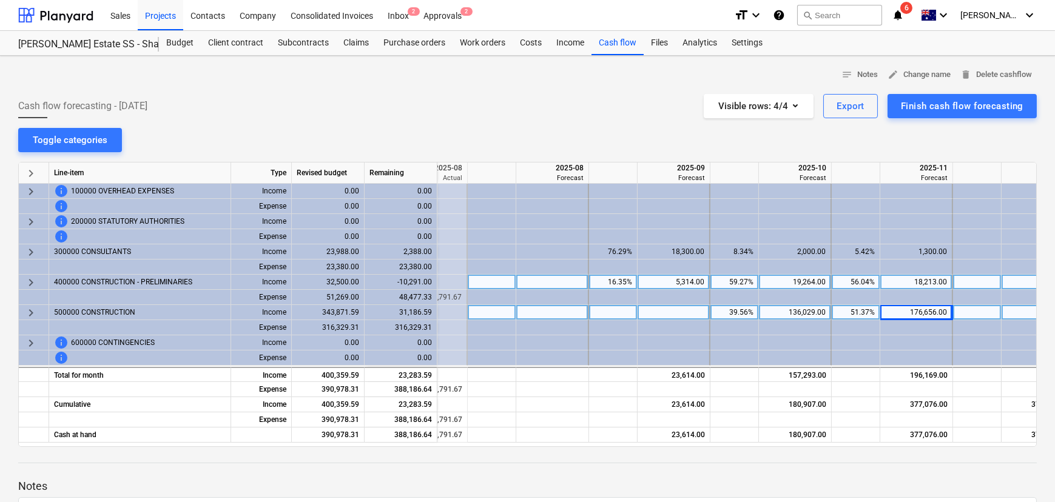
click at [556, 103] on div "Cash flow forecasting - 2025 August Visible rows : 4/4 Export Finish cash flow …" at bounding box center [527, 106] width 1018 height 24
click at [594, 120] on div "notes Notes edit Change name delete Delete cashflow Cash flow forecasting - 202…" at bounding box center [527, 337] width 1055 height 562
click at [571, 41] on div "Income" at bounding box center [570, 43] width 42 height 24
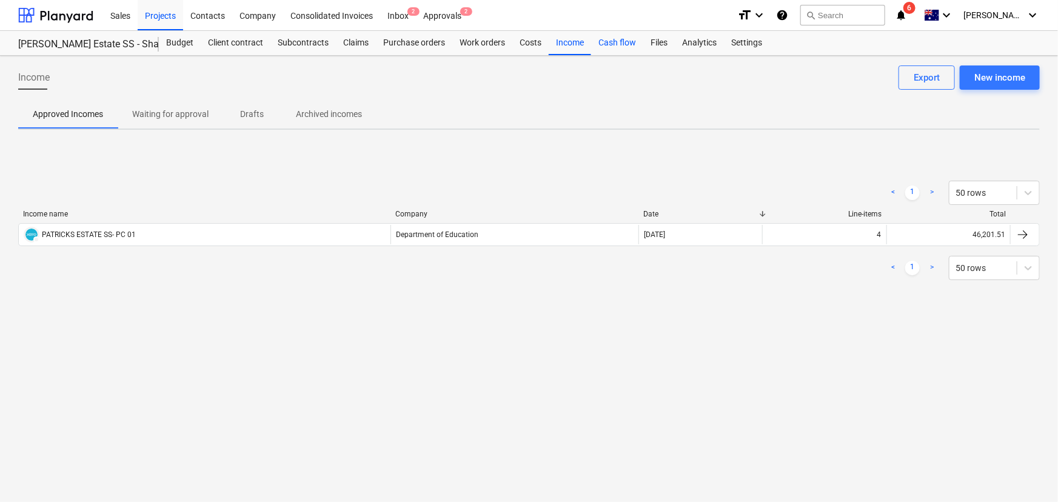
click at [605, 34] on div "Cash flow" at bounding box center [617, 43] width 52 height 24
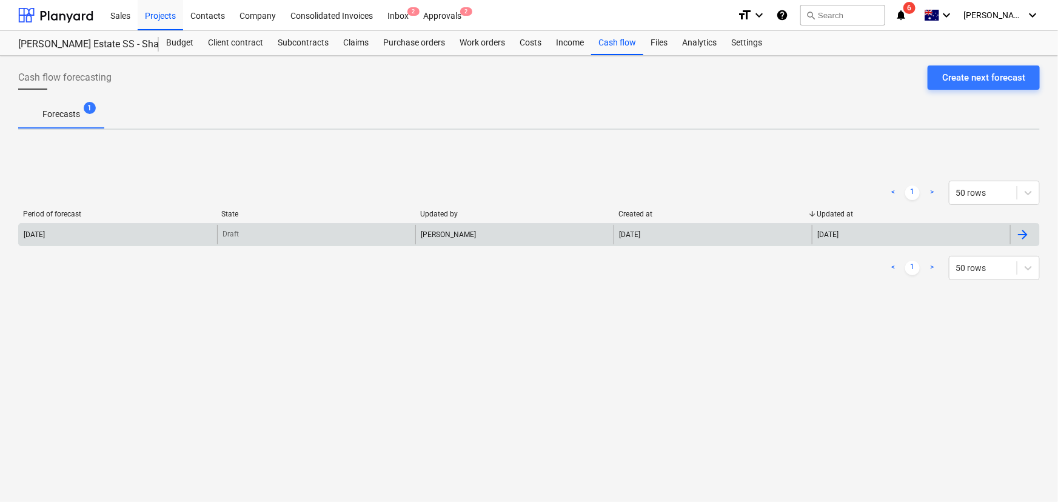
click at [448, 236] on div "Jason Escobar" at bounding box center [514, 234] width 198 height 19
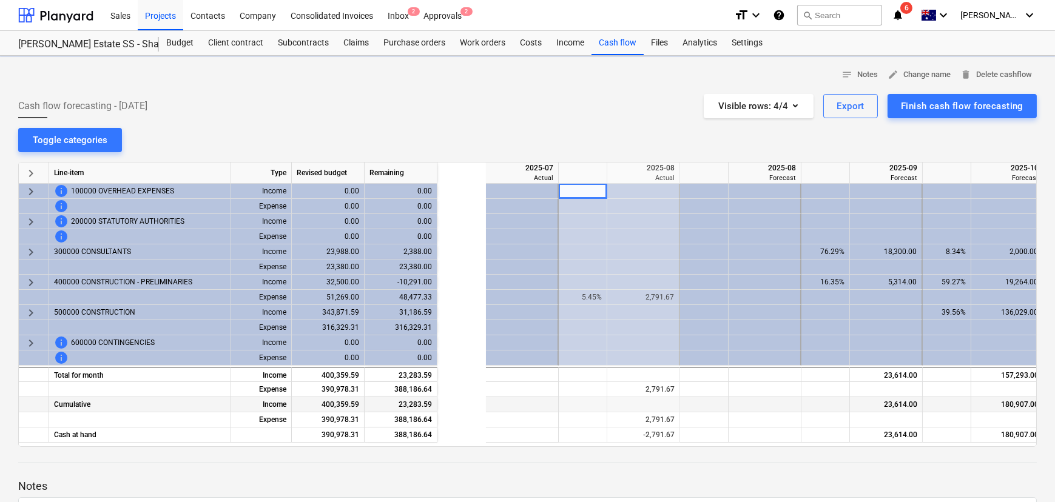
scroll to position [0, 121]
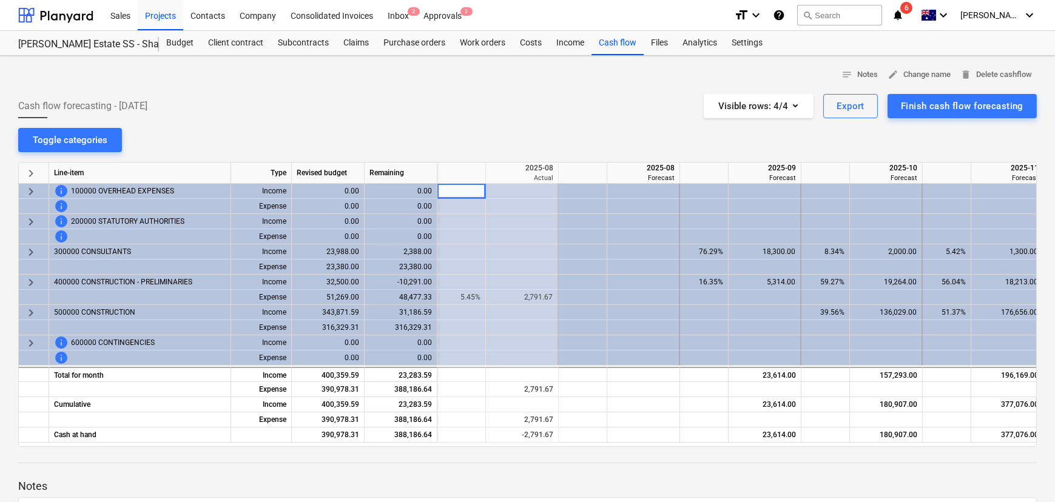
click at [600, 118] on div "notes Notes edit Change name delete Delete cashflow Cash flow forecasting - [DA…" at bounding box center [527, 337] width 1055 height 562
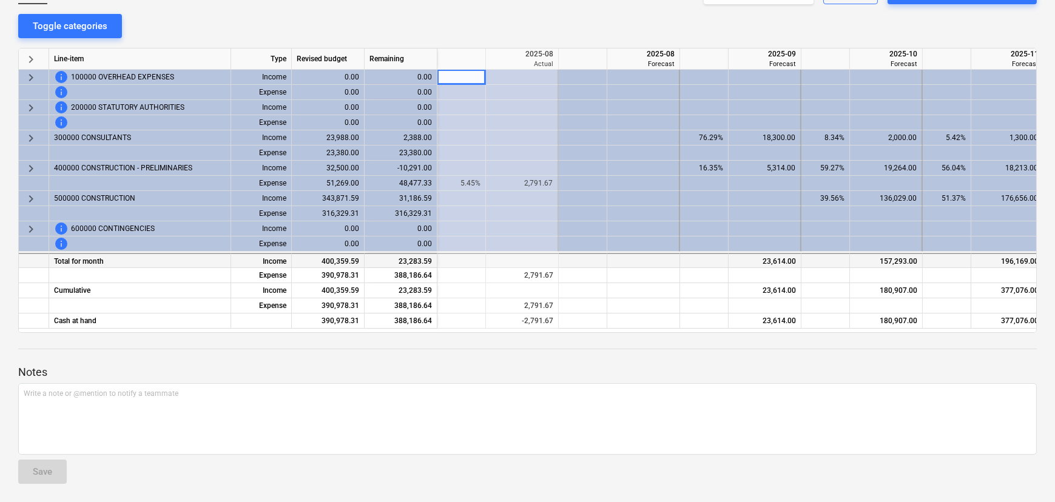
scroll to position [115, 0]
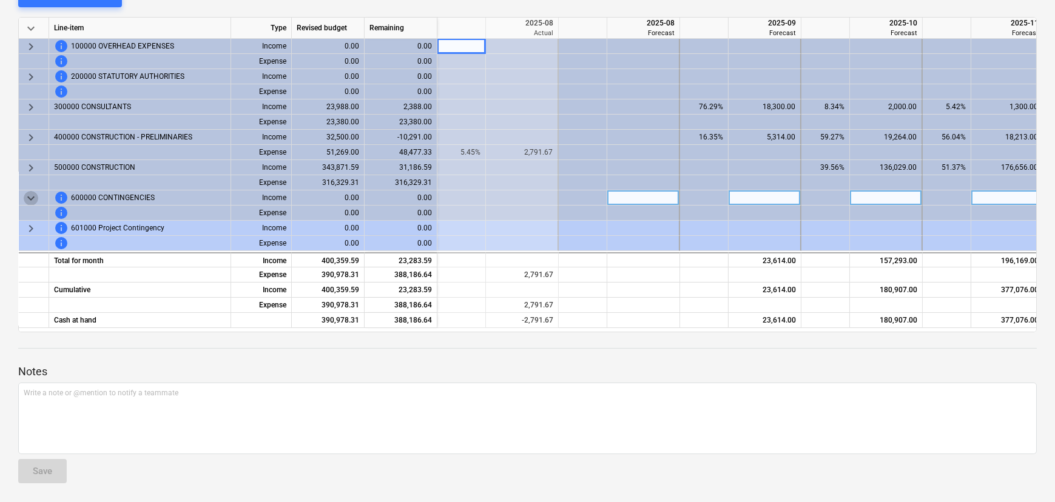
click at [31, 200] on span "keyboard_arrow_down" at bounding box center [31, 198] width 15 height 15
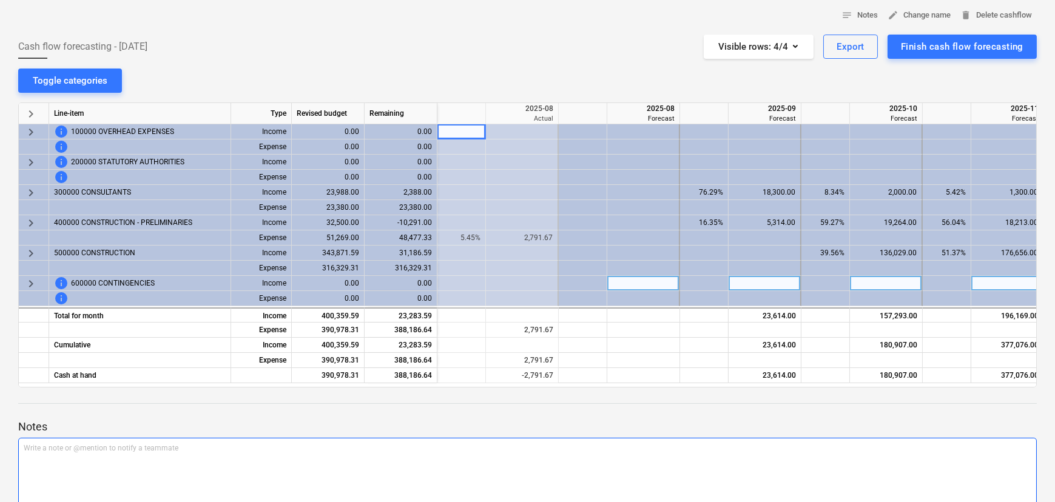
scroll to position [0, 0]
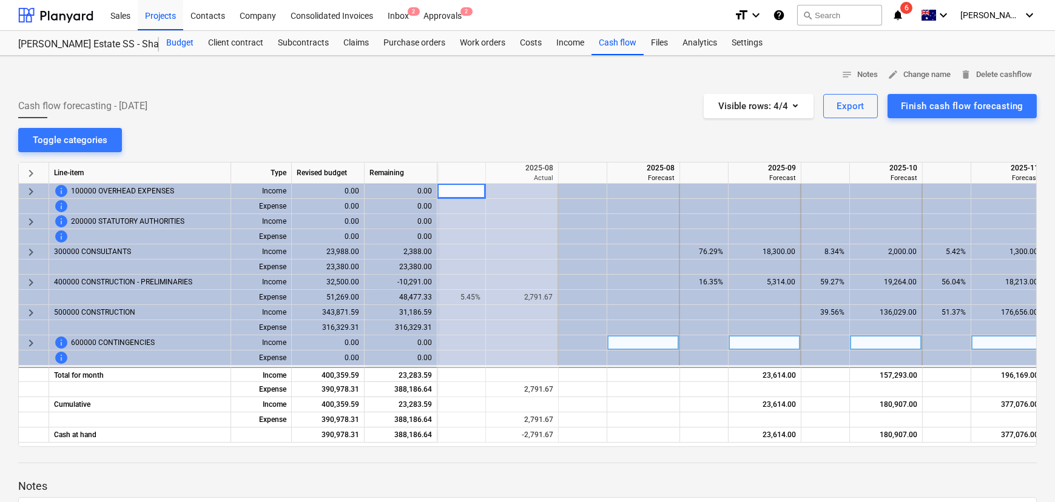
click at [170, 42] on div "Budget" at bounding box center [180, 43] width 42 height 24
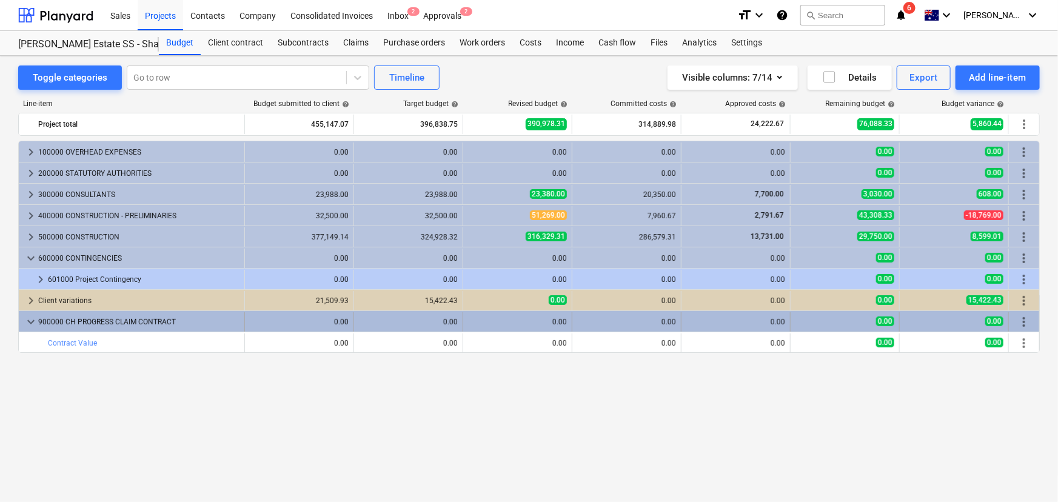
click at [25, 321] on span "keyboard_arrow_down" at bounding box center [31, 322] width 15 height 15
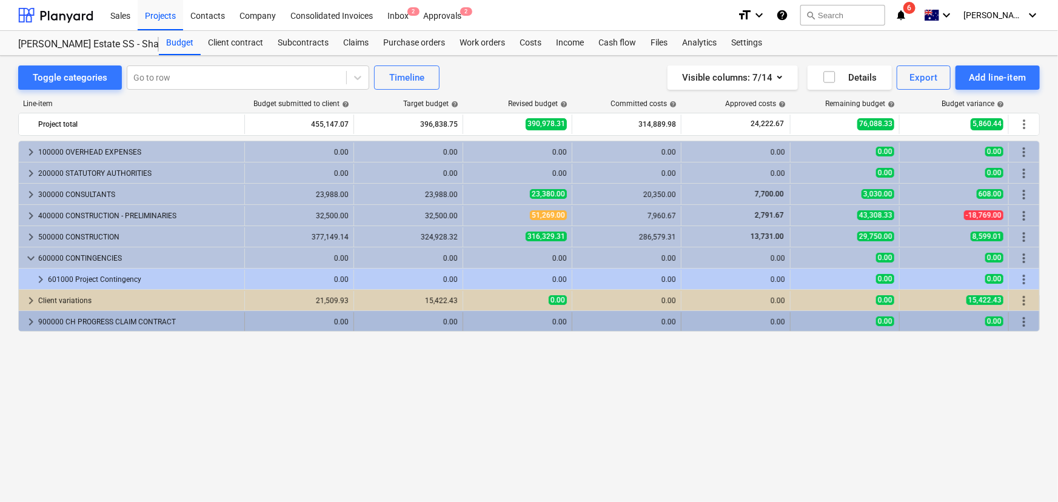
click at [25, 324] on span "keyboard_arrow_right" at bounding box center [31, 322] width 15 height 15
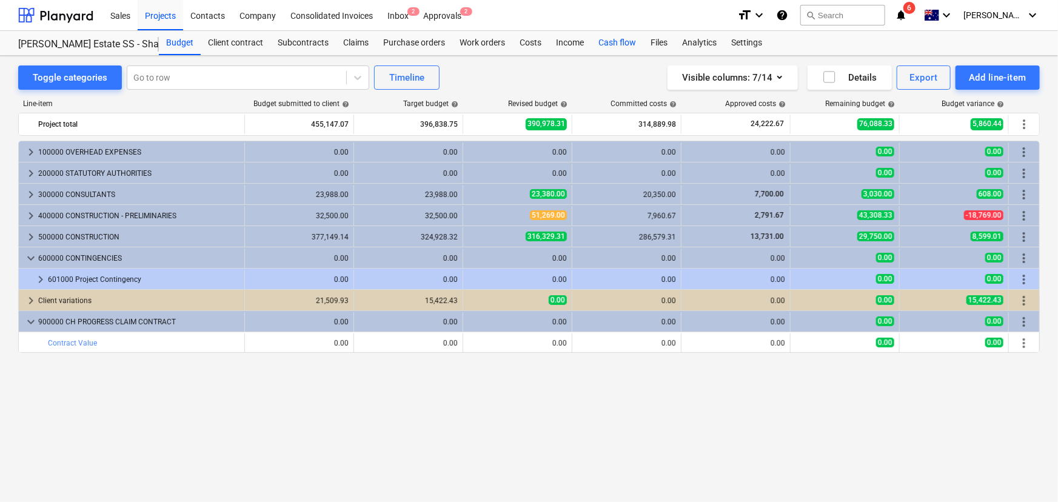
click at [609, 42] on div "Cash flow" at bounding box center [617, 43] width 52 height 24
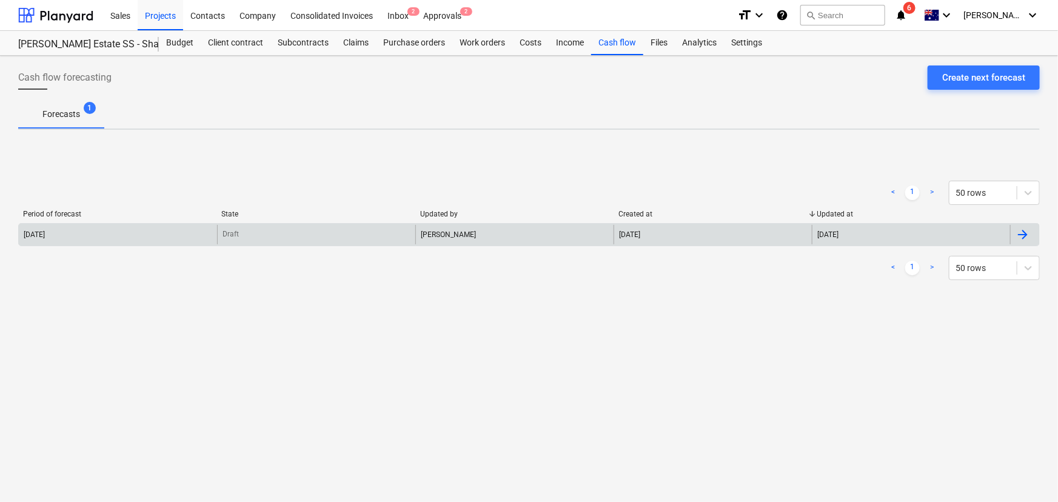
click at [45, 235] on div "[DATE]" at bounding box center [34, 234] width 21 height 8
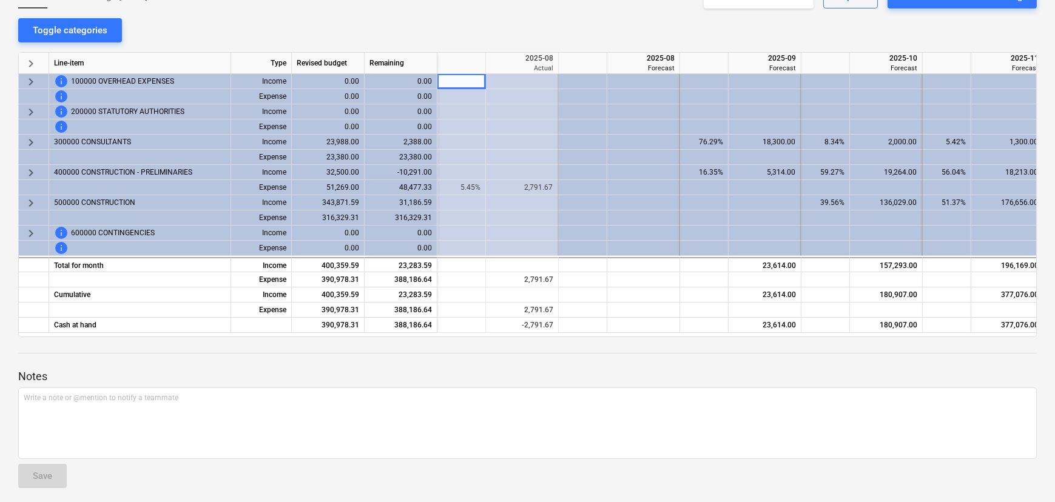
scroll to position [55, 0]
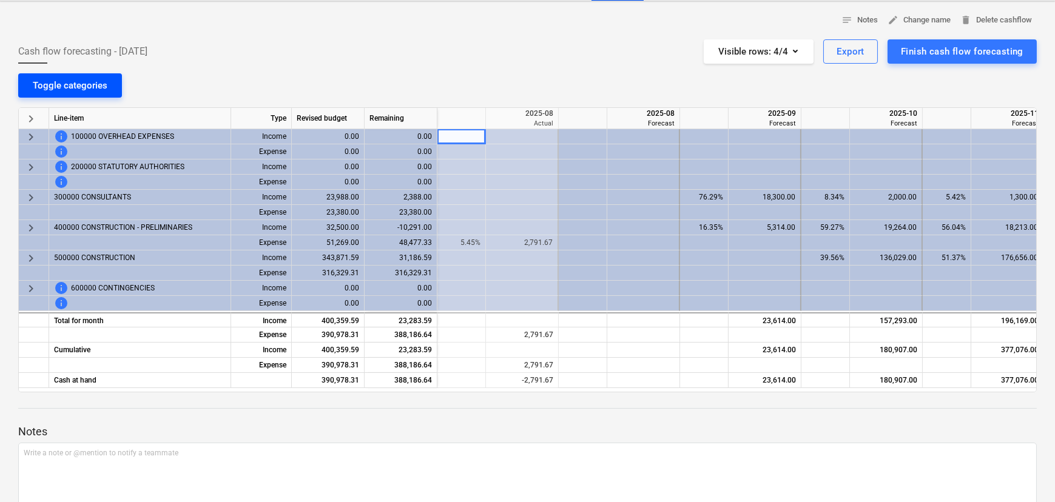
click at [43, 90] on div "Toggle categories" at bounding box center [70, 86] width 75 height 16
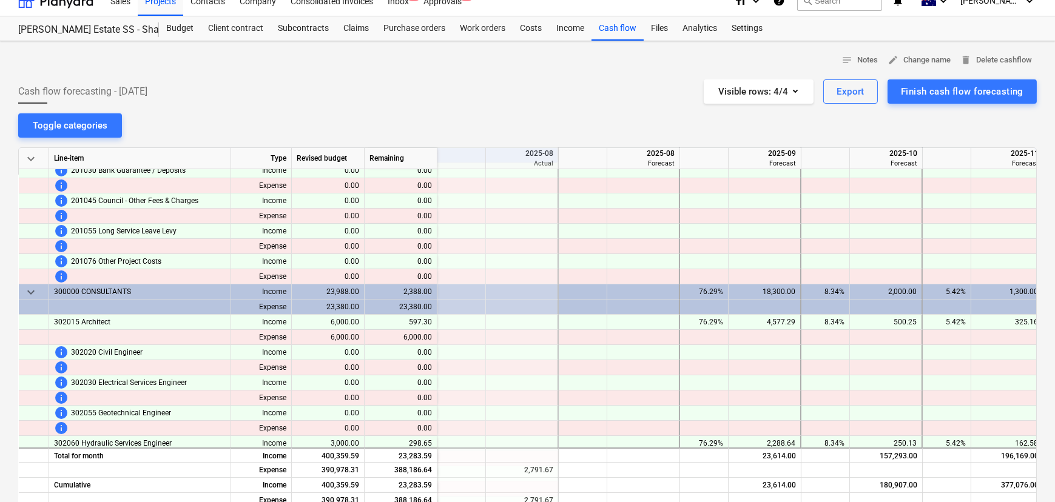
scroll to position [0, 0]
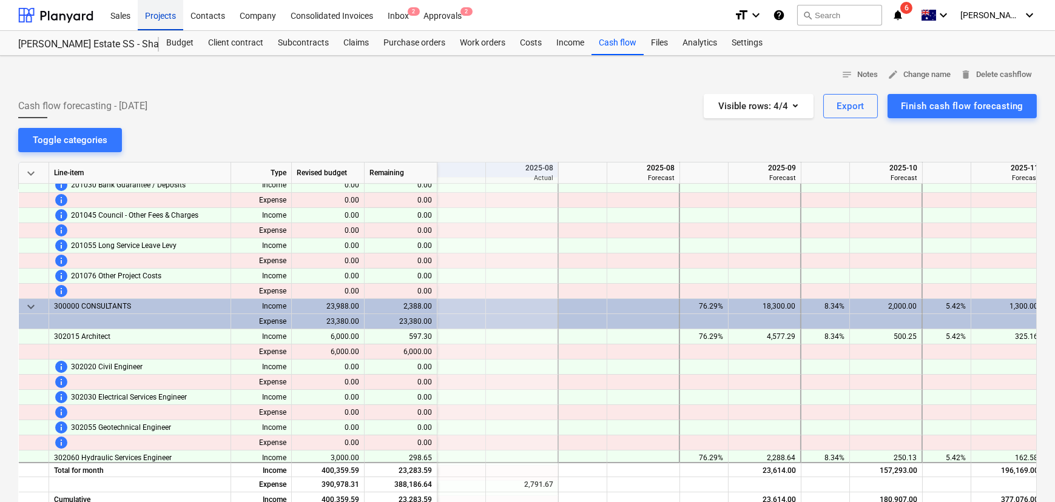
click at [173, 19] on div "Projects" at bounding box center [160, 14] width 45 height 31
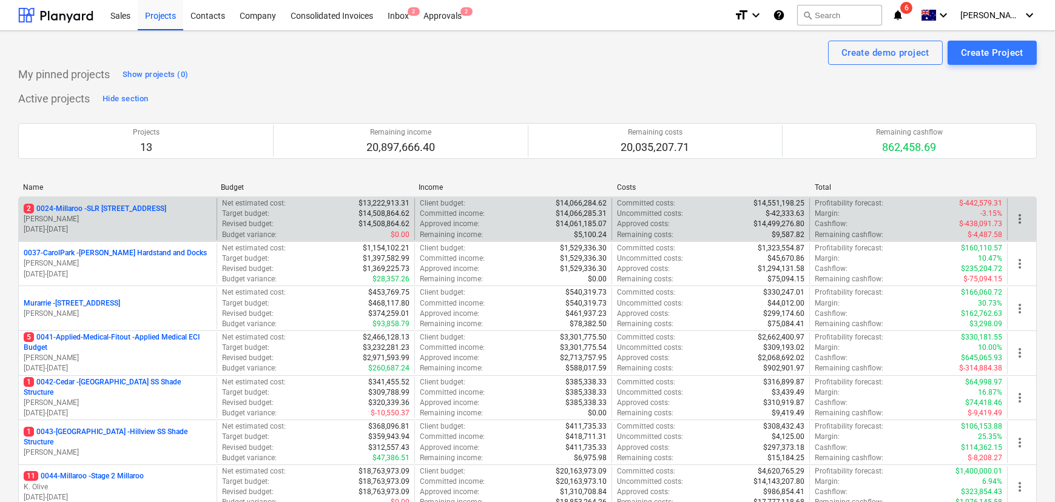
click at [132, 206] on p "2 0024-Millaroo - SLR 2 Millaroo Drive" at bounding box center [95, 209] width 143 height 10
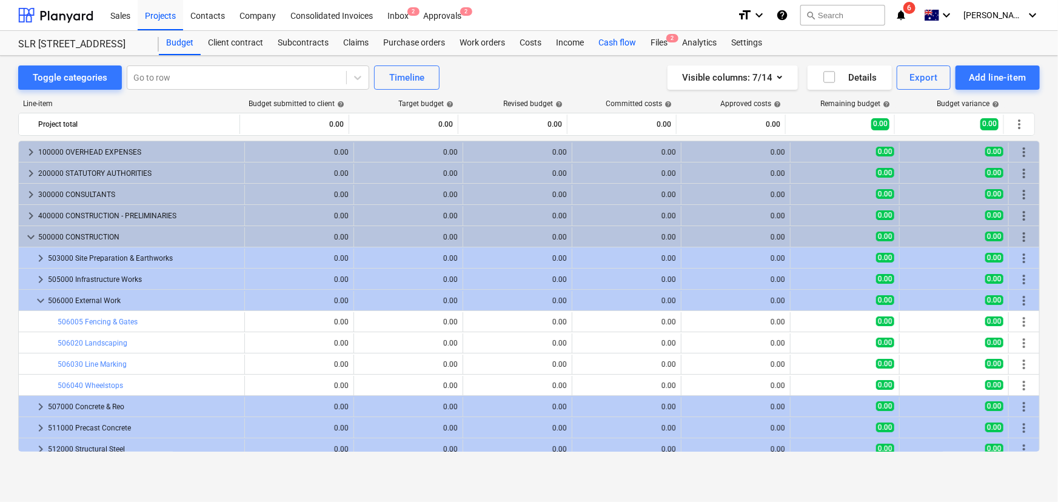
click at [624, 47] on div "Cash flow" at bounding box center [617, 43] width 52 height 24
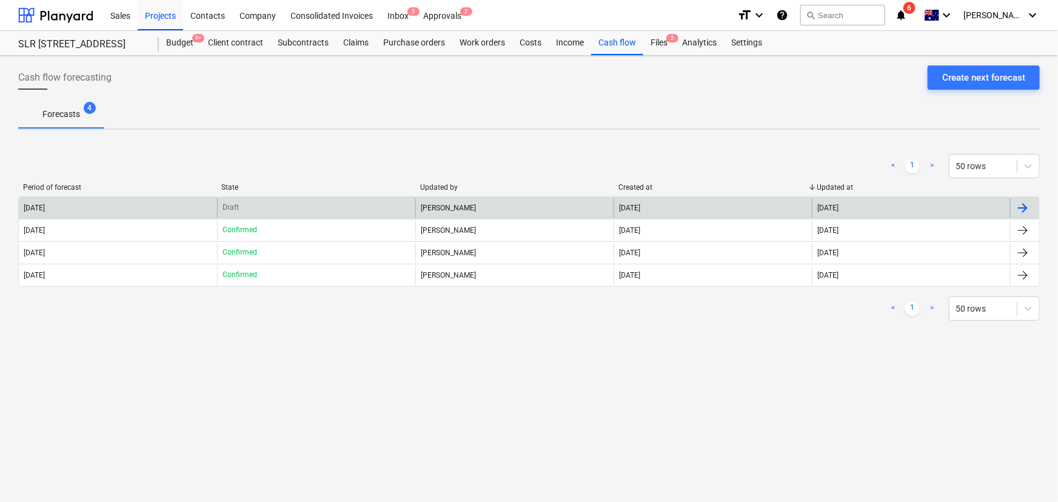
click at [451, 208] on div "Jason Escobar" at bounding box center [514, 207] width 198 height 19
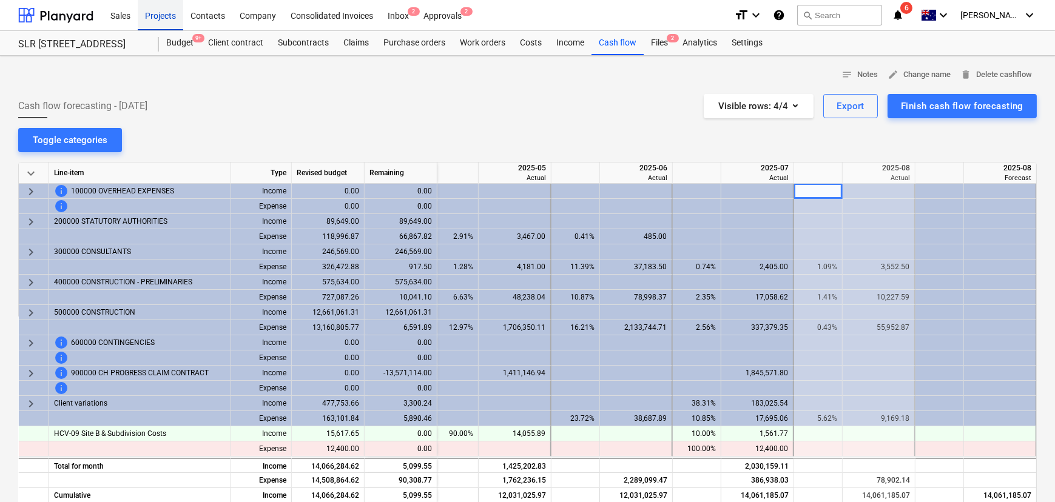
click at [158, 13] on div "Projects" at bounding box center [160, 14] width 45 height 31
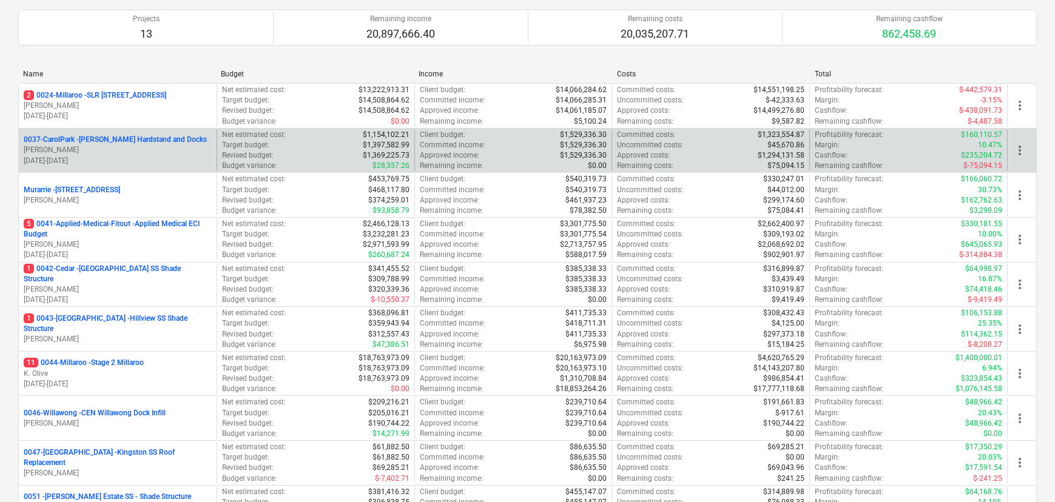
scroll to position [275, 0]
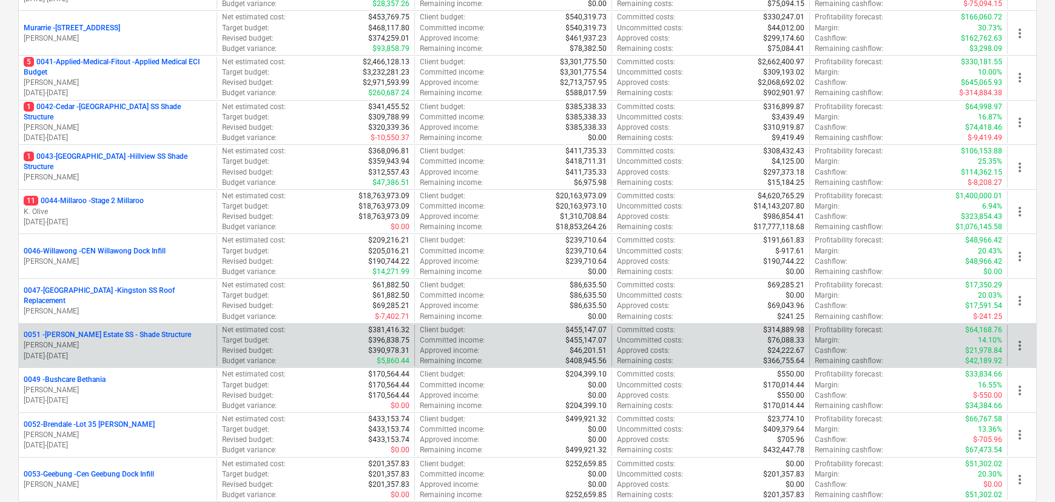
click at [99, 335] on p "0051 - [PERSON_NAME] Estate SS - Shade Structure" at bounding box center [107, 335] width 167 height 10
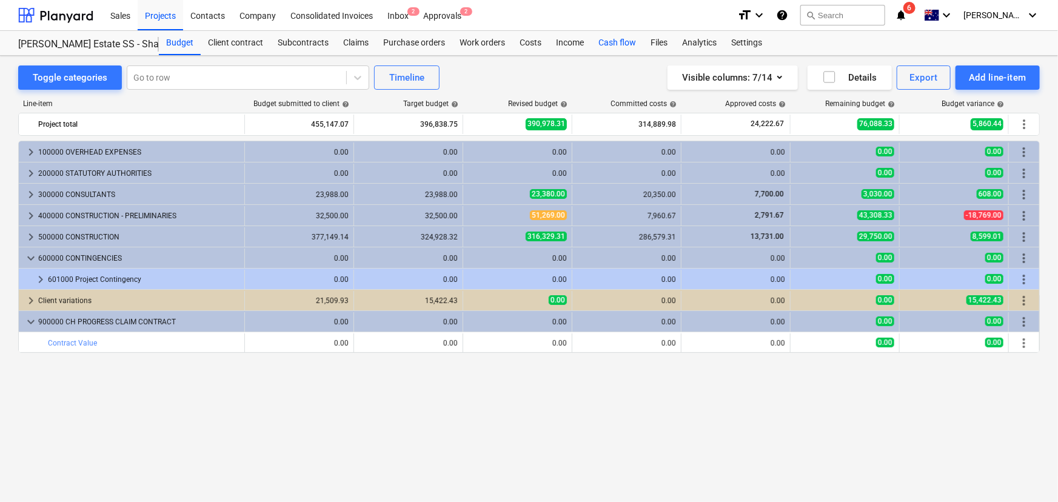
click at [620, 45] on div "Cash flow" at bounding box center [617, 43] width 52 height 24
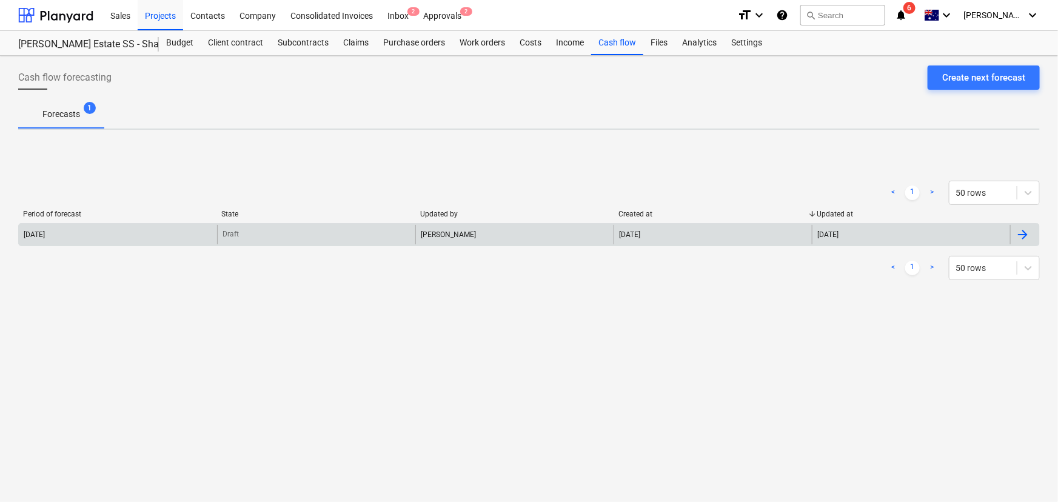
click at [45, 233] on div "[DATE]" at bounding box center [34, 234] width 21 height 8
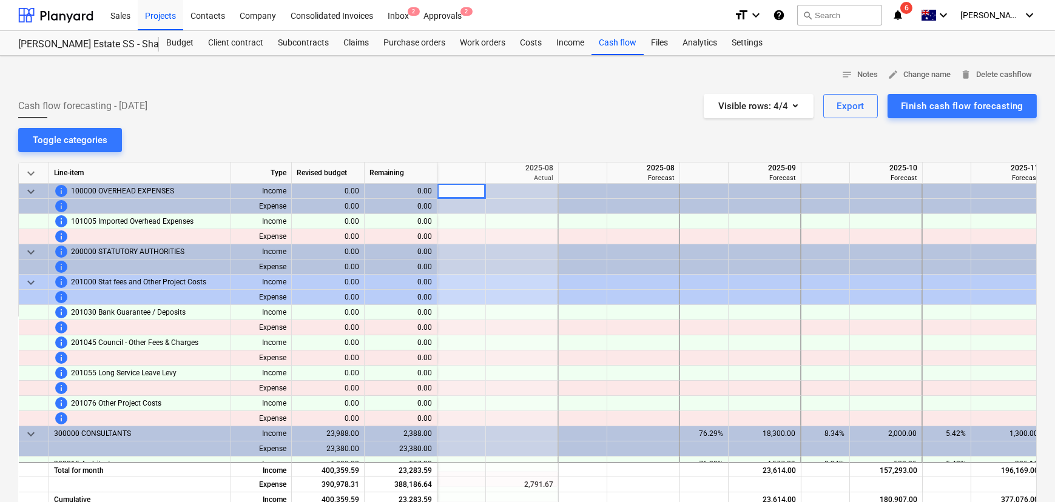
click at [37, 172] on span "keyboard_arrow_down" at bounding box center [31, 173] width 15 height 15
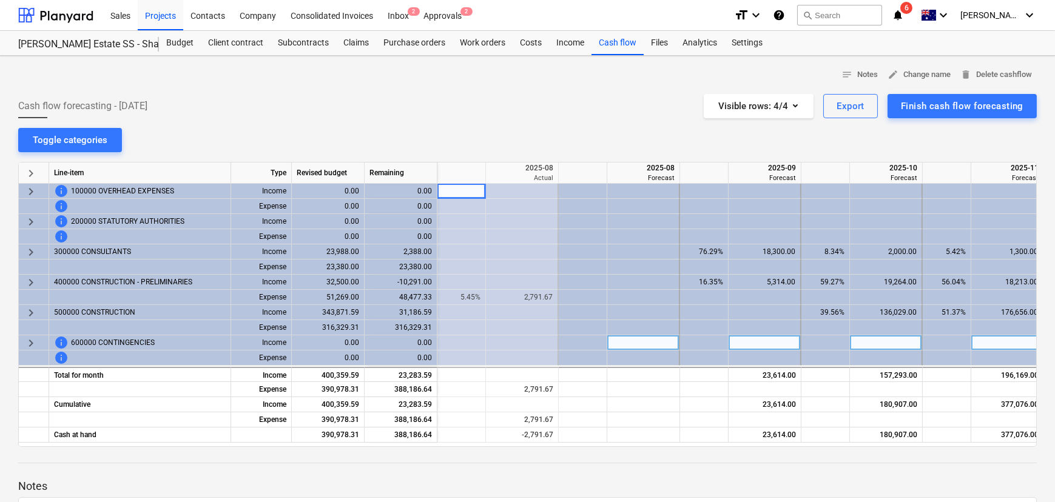
click at [34, 346] on span "keyboard_arrow_right" at bounding box center [31, 343] width 15 height 15
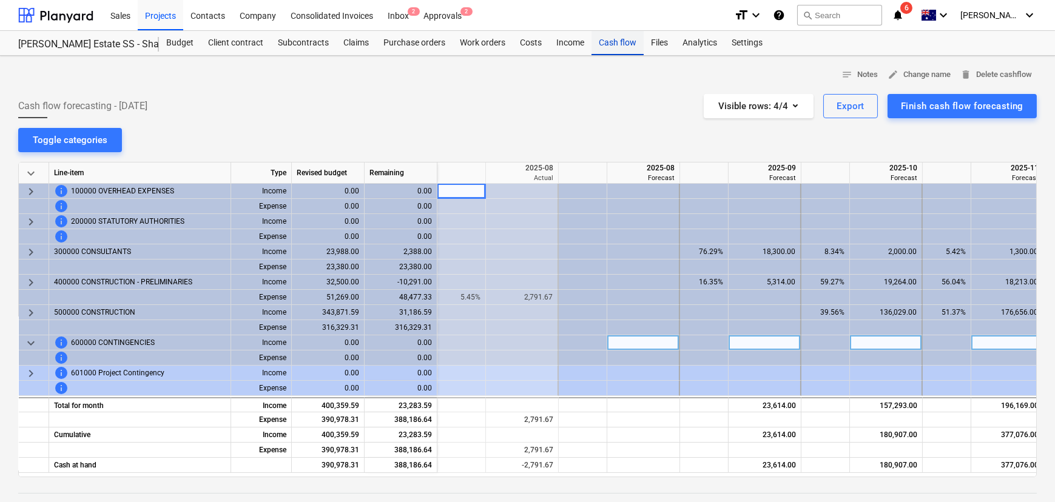
click at [623, 45] on div "Cash flow" at bounding box center [617, 43] width 52 height 24
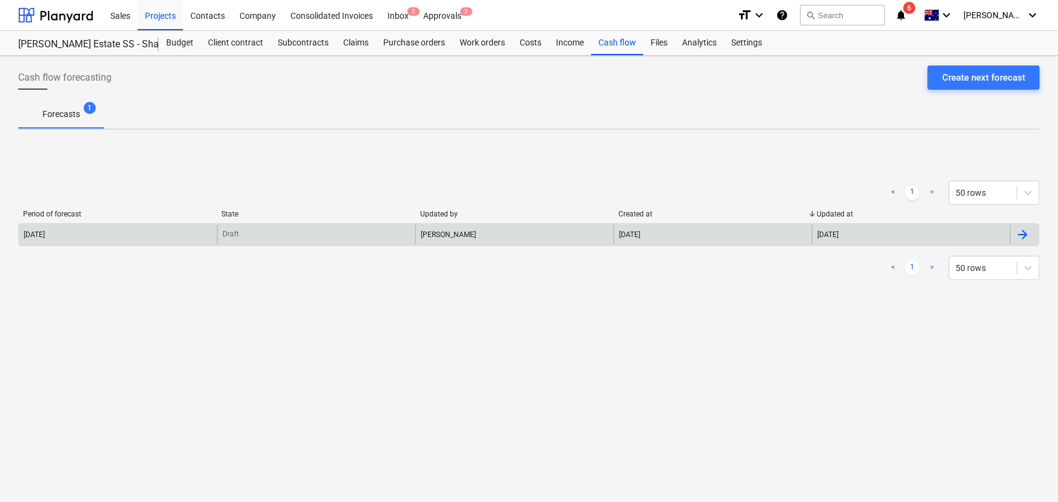
click at [66, 233] on div "[DATE]" at bounding box center [118, 234] width 198 height 19
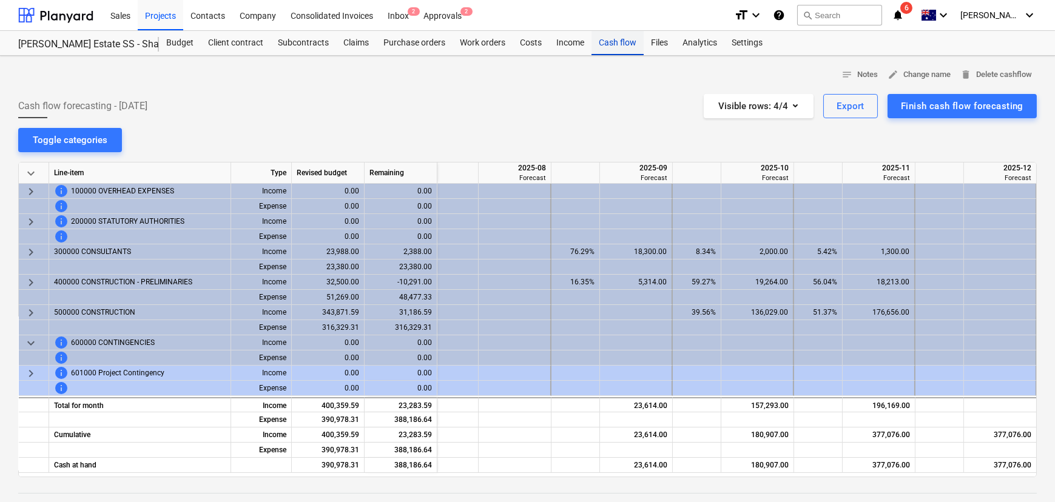
click at [597, 52] on div "Cash flow" at bounding box center [617, 43] width 52 height 24
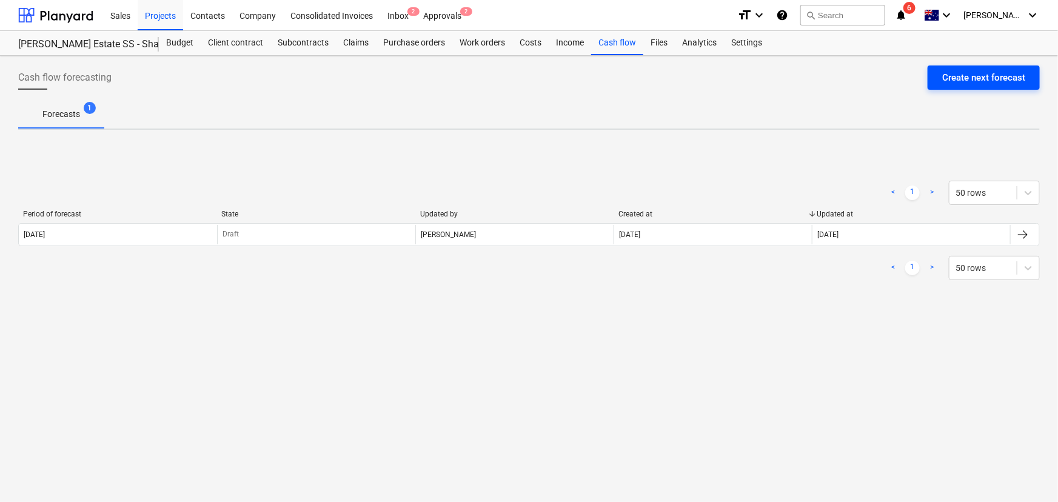
click at [965, 73] on div "Create next forecast" at bounding box center [983, 78] width 83 height 16
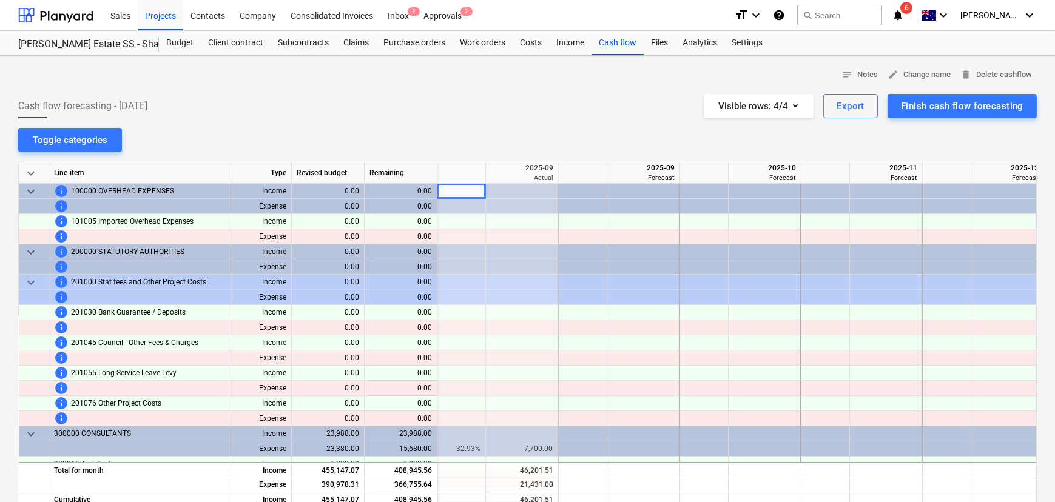
drag, startPoint x: 55, startPoint y: 142, endPoint x: 122, endPoint y: 154, distance: 68.4
click at [55, 141] on div "Toggle categories" at bounding box center [70, 140] width 75 height 16
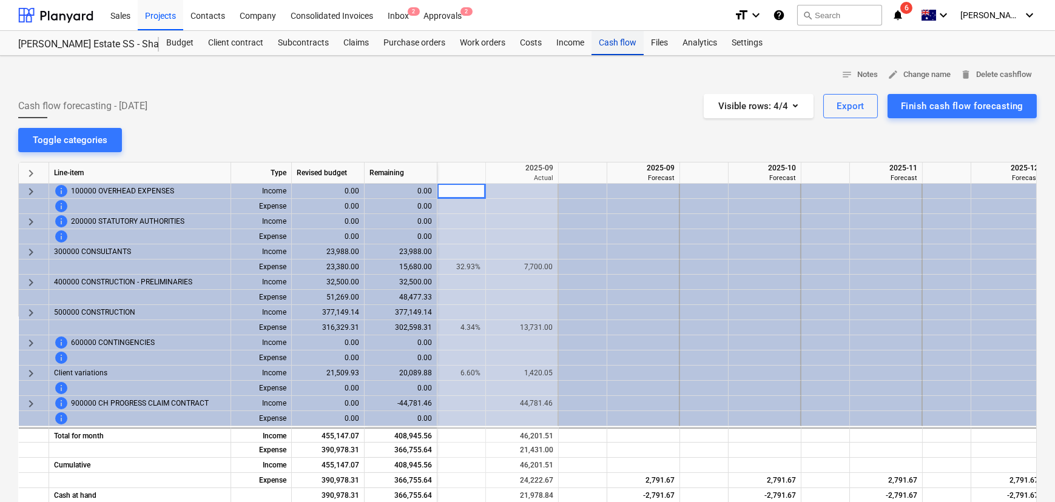
click at [611, 39] on div "Cash flow" at bounding box center [617, 43] width 52 height 24
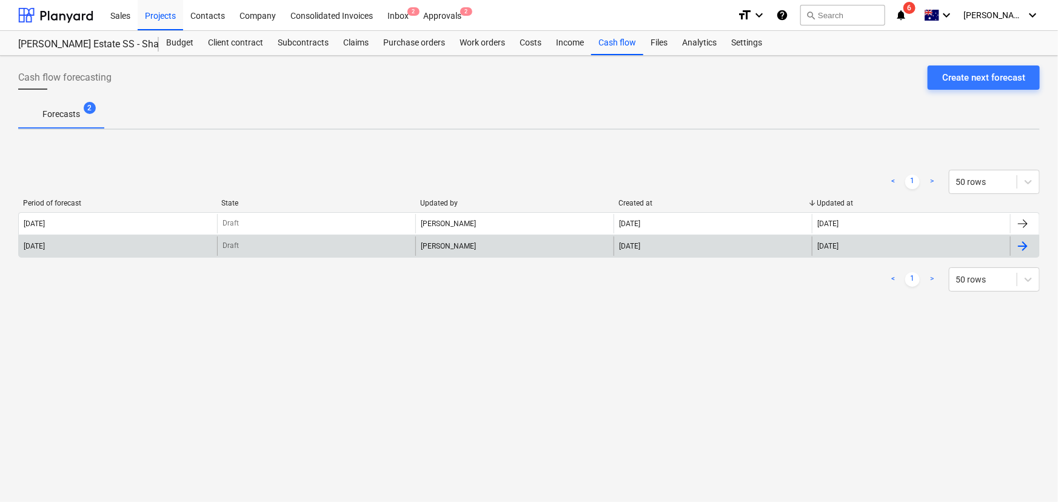
click at [458, 243] on div "Jason Escobar" at bounding box center [514, 245] width 198 height 19
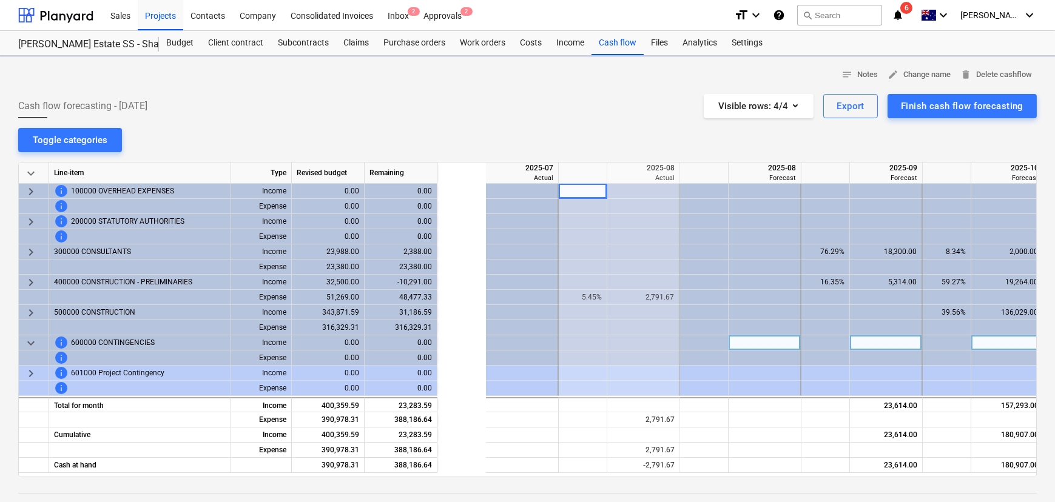
scroll to position [0, 121]
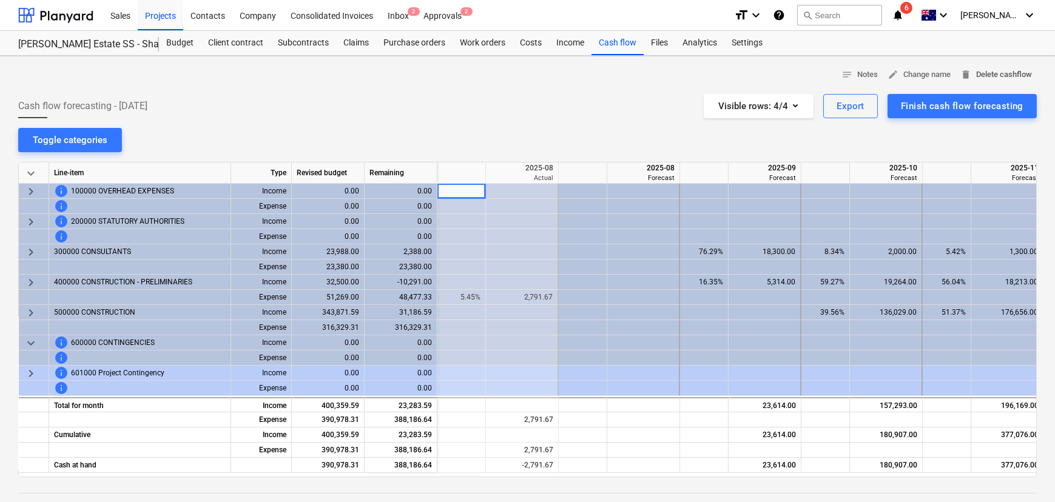
click at [1015, 75] on span "delete Delete cashflow" at bounding box center [996, 75] width 72 height 14
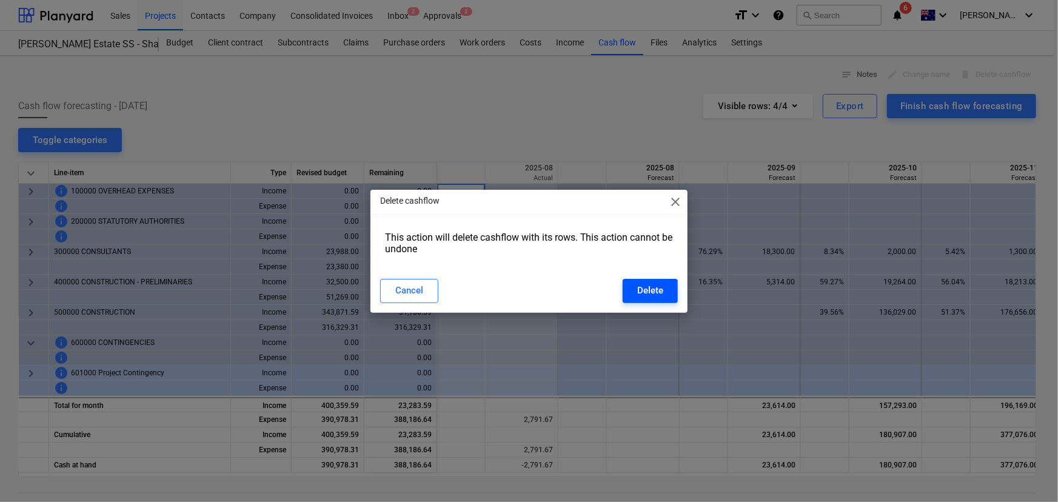
click at [640, 286] on div "Delete" at bounding box center [650, 291] width 26 height 16
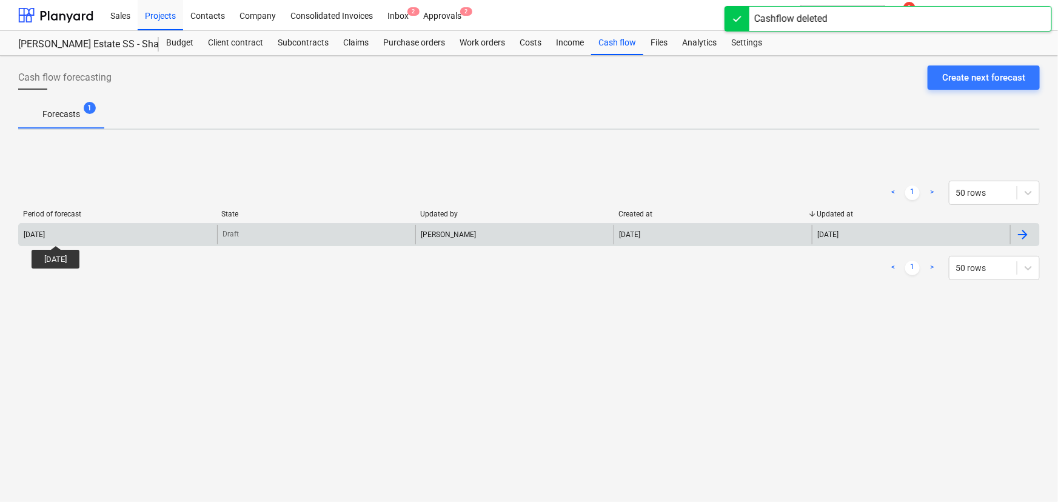
click at [45, 235] on div "2025 September" at bounding box center [34, 234] width 21 height 8
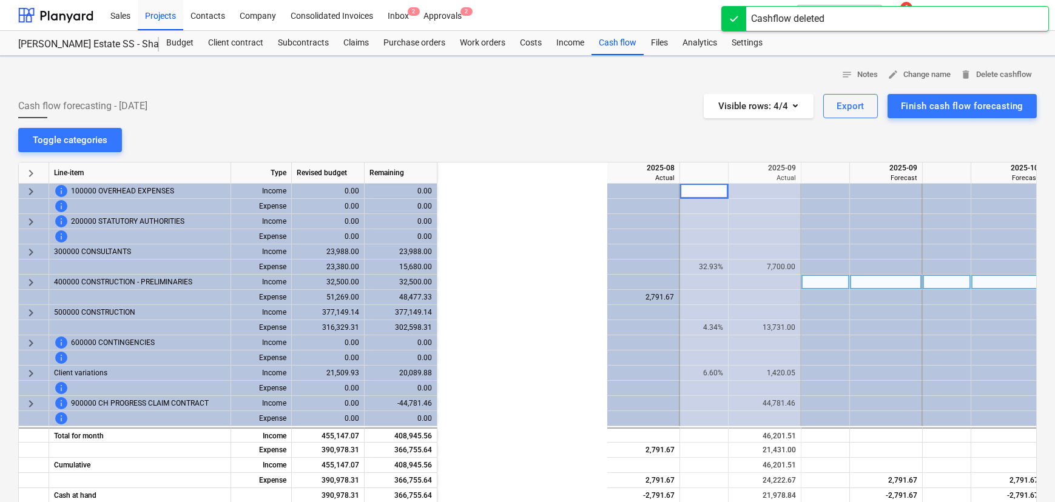
scroll to position [0, 243]
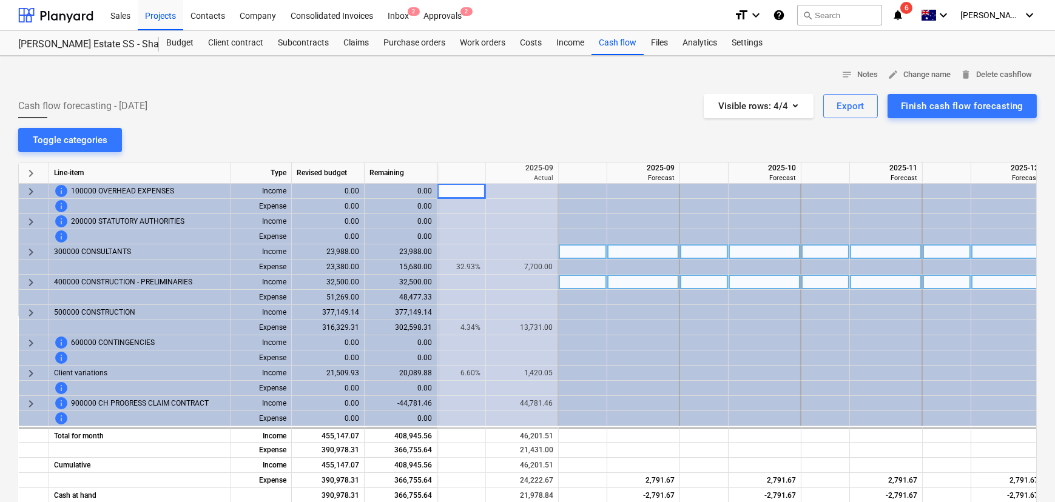
click at [643, 253] on div at bounding box center [643, 251] width 73 height 15
type input "18300"
click at [649, 285] on div at bounding box center [643, 282] width 73 height 15
click at [650, 283] on div at bounding box center [643, 282] width 73 height 15
type input "5314"
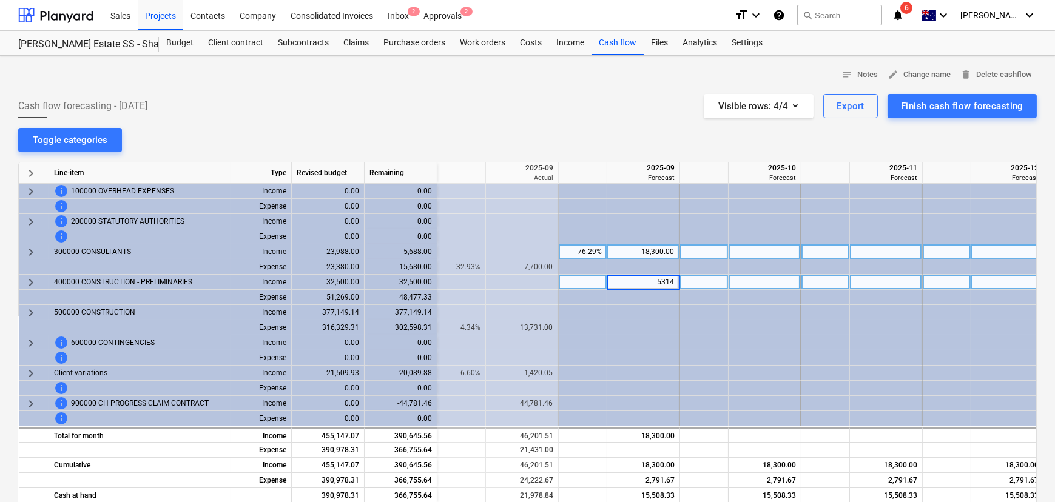
click at [776, 252] on div at bounding box center [764, 251] width 73 height 15
type input "2000"
click at [776, 278] on div at bounding box center [764, 282] width 73 height 15
click at [778, 283] on div at bounding box center [764, 282] width 73 height 15
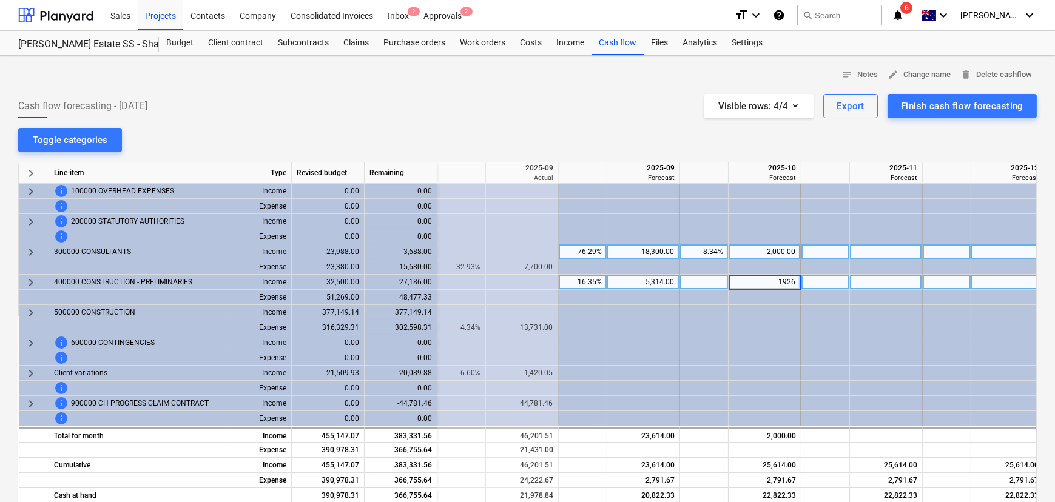
type input "19264"
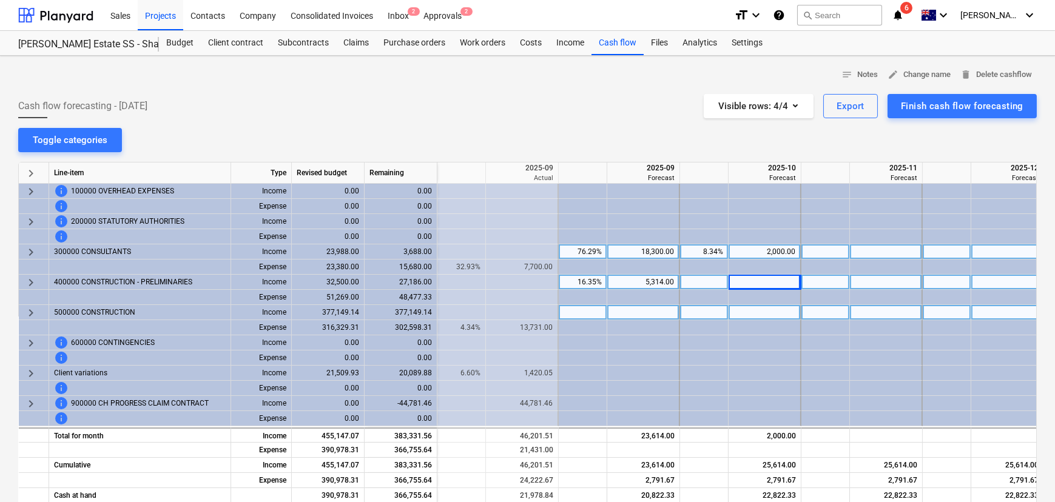
click at [771, 315] on div at bounding box center [764, 312] width 73 height 15
type input "136029"
click at [879, 249] on div at bounding box center [886, 251] width 73 height 15
click at [880, 252] on div at bounding box center [886, 251] width 73 height 15
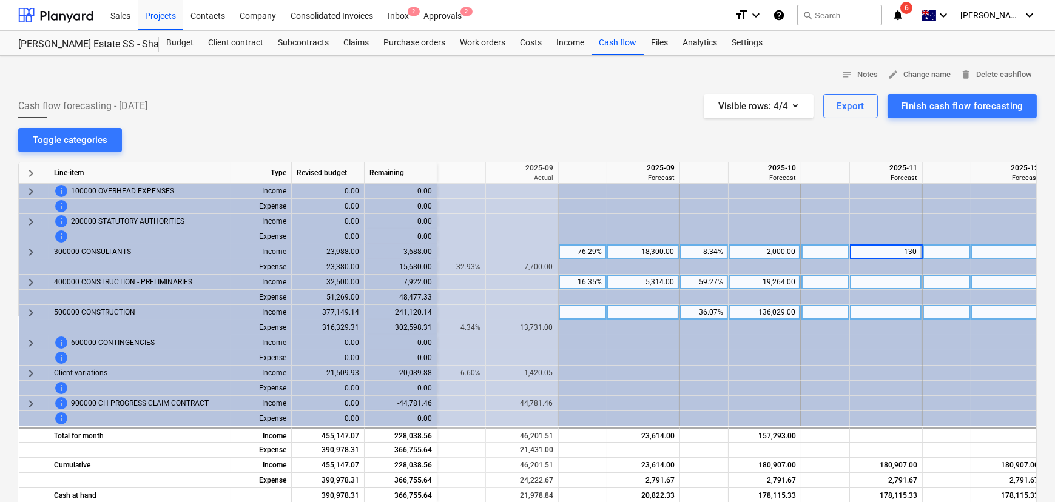
type input "1300"
click at [872, 283] on div at bounding box center [886, 282] width 73 height 15
type input "18213"
click at [885, 318] on div at bounding box center [886, 312] width 73 height 15
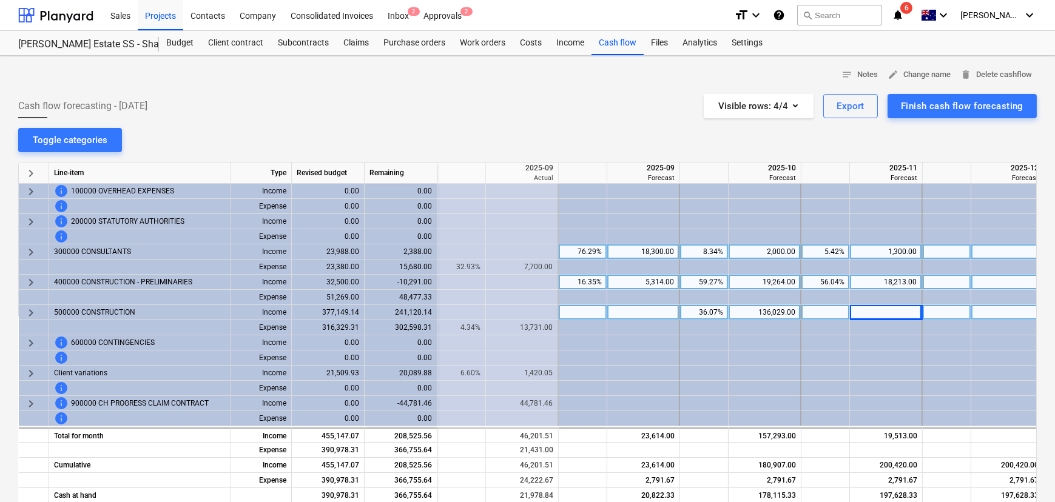
click at [884, 313] on div at bounding box center [886, 312] width 73 height 15
type input "176656"
click at [579, 133] on div "notes Notes edit Change name delete Delete cashflow Cash flow forecasting - 202…" at bounding box center [527, 367] width 1055 height 622
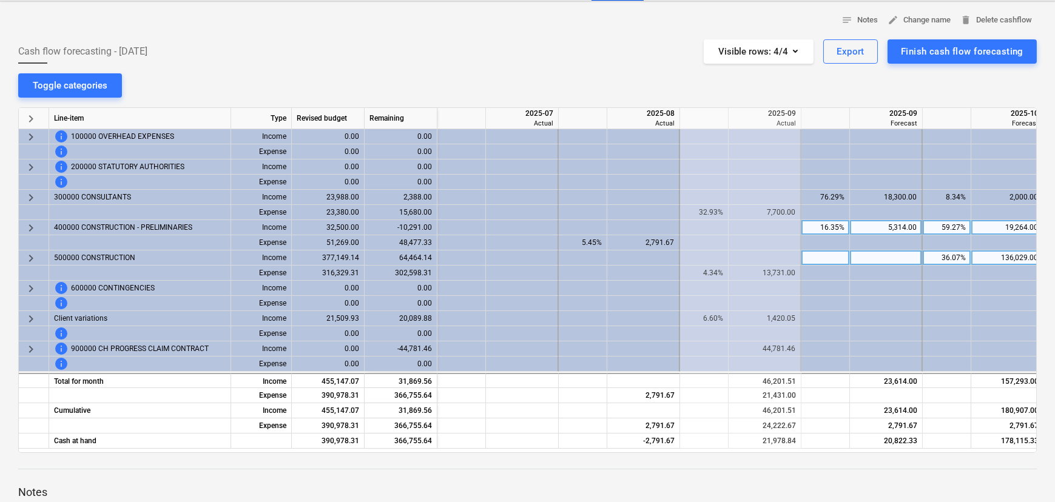
scroll to position [0, 0]
drag, startPoint x: 733, startPoint y: 448, endPoint x: 755, endPoint y: 449, distance: 22.4
click at [755, 449] on div "keyboard_arrow_right Line-item Type Revised budget Remaining 2025-07 Actual 202…" at bounding box center [527, 280] width 1018 height 346
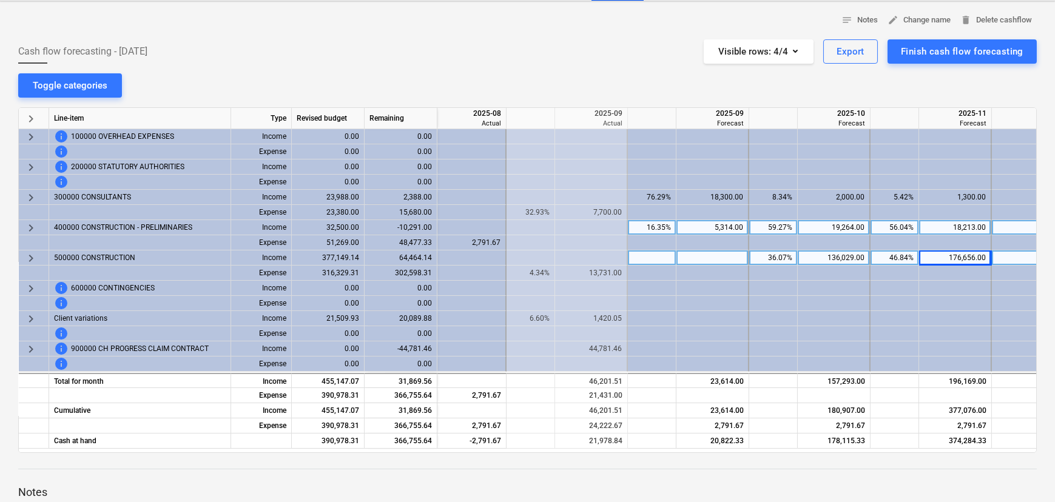
scroll to position [0, 181]
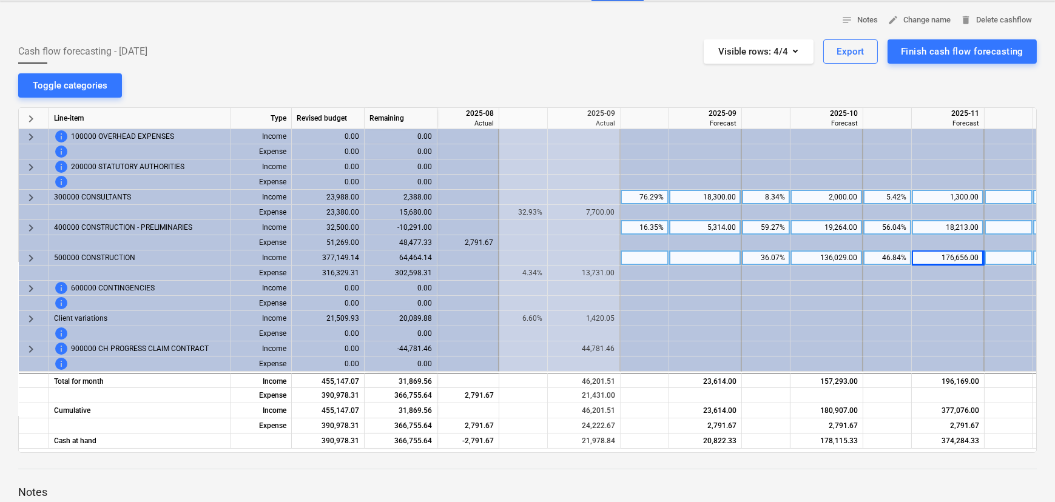
click at [728, 198] on div "18,300.00" at bounding box center [705, 197] width 62 height 15
click at [728, 198] on input "18300" at bounding box center [705, 197] width 72 height 15
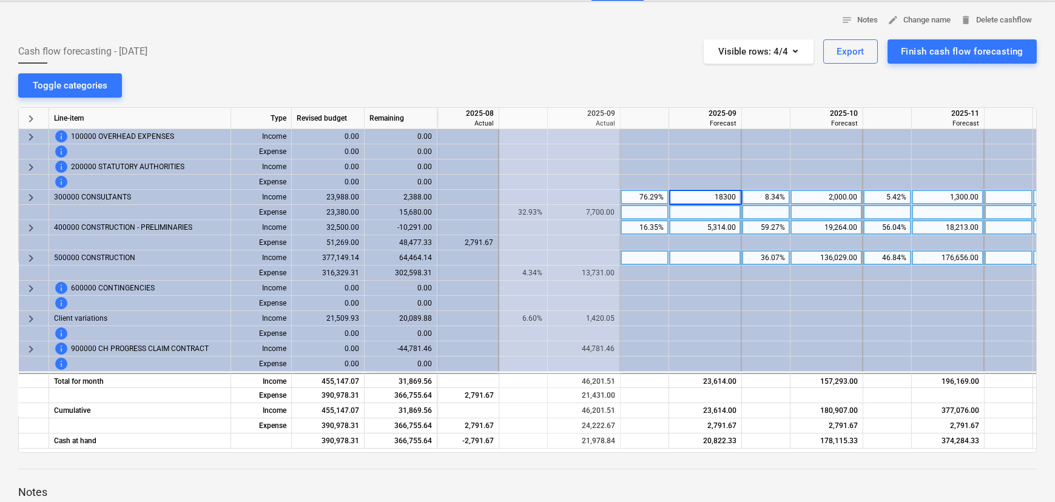
click at [726, 212] on div at bounding box center [705, 212] width 73 height 15
type input "18300"
click at [840, 193] on div "2,000.00" at bounding box center [826, 197] width 62 height 15
click at [840, 193] on input "2000" at bounding box center [826, 197] width 72 height 15
click at [847, 212] on div at bounding box center [826, 212] width 73 height 15
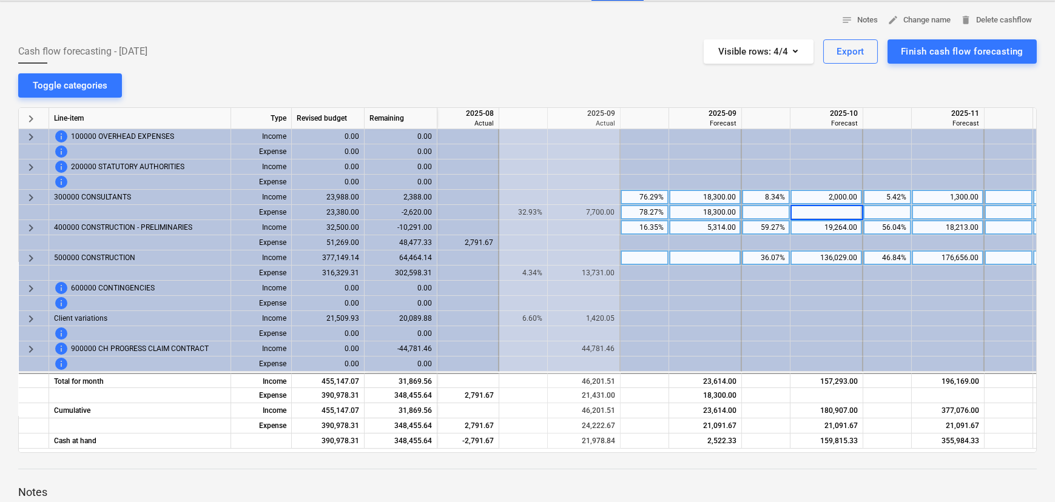
type input "18300"
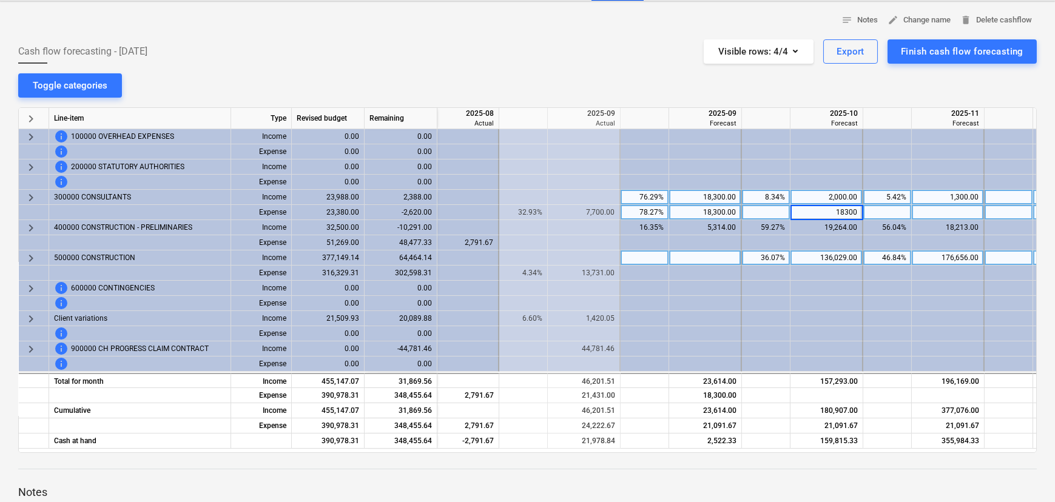
click at [848, 198] on div "2,000.00" at bounding box center [826, 197] width 62 height 15
click at [848, 198] on input "2000" at bounding box center [826, 197] width 72 height 15
click at [844, 209] on div "18,300.00" at bounding box center [826, 212] width 62 height 15
click at [850, 210] on input "18300300" at bounding box center [826, 212] width 72 height 15
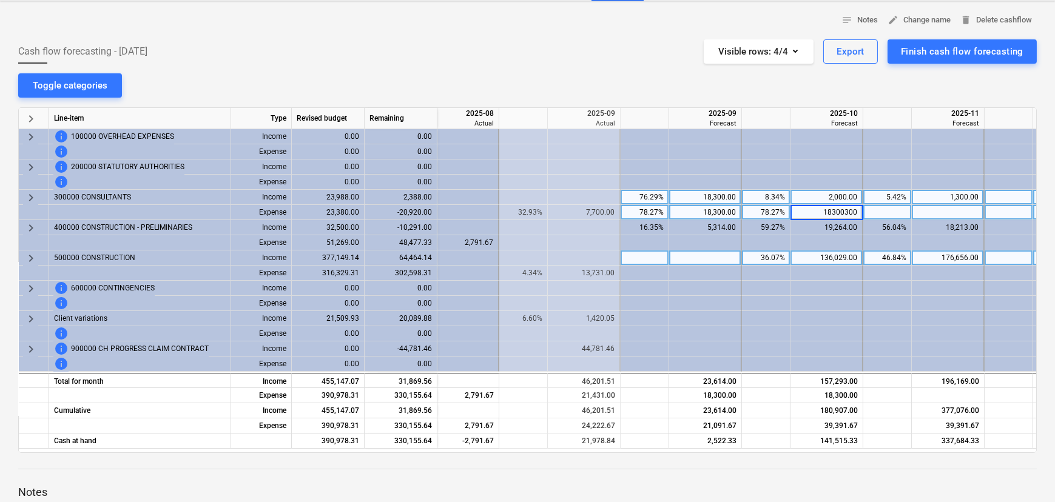
click at [850, 210] on input "18300300" at bounding box center [826, 212] width 72 height 15
type input "18300"
click at [843, 195] on div "2,000.00" at bounding box center [826, 197] width 62 height 15
click at [836, 196] on div "2,000.00" at bounding box center [826, 197] width 62 height 15
click at [836, 196] on input "2000" at bounding box center [826, 197] width 72 height 15
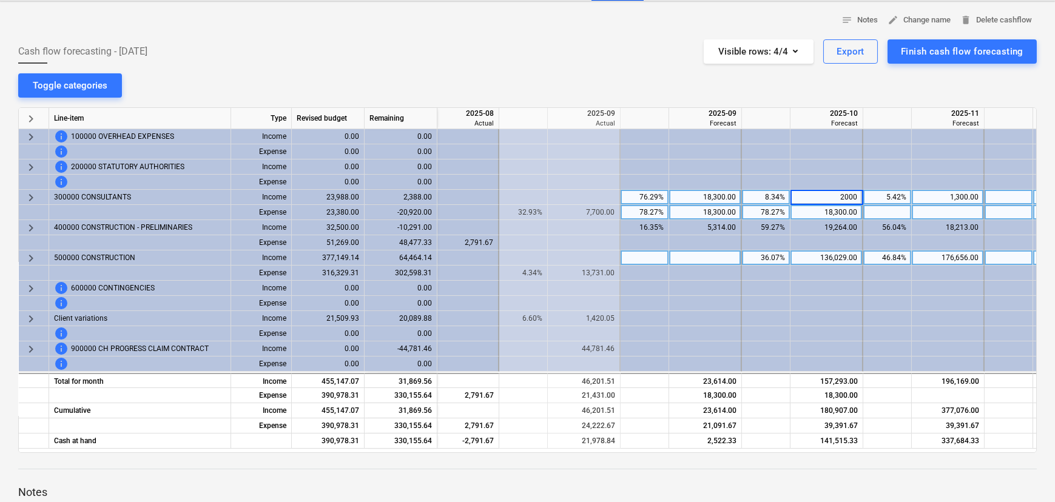
click at [839, 210] on div "18,300.00" at bounding box center [826, 212] width 62 height 15
click at [839, 210] on input "18300" at bounding box center [826, 212] width 72 height 15
type input "2000"
click at [954, 200] on div "1,300.00" at bounding box center [947, 197] width 62 height 15
click at [954, 195] on div "1,300.00" at bounding box center [947, 197] width 62 height 15
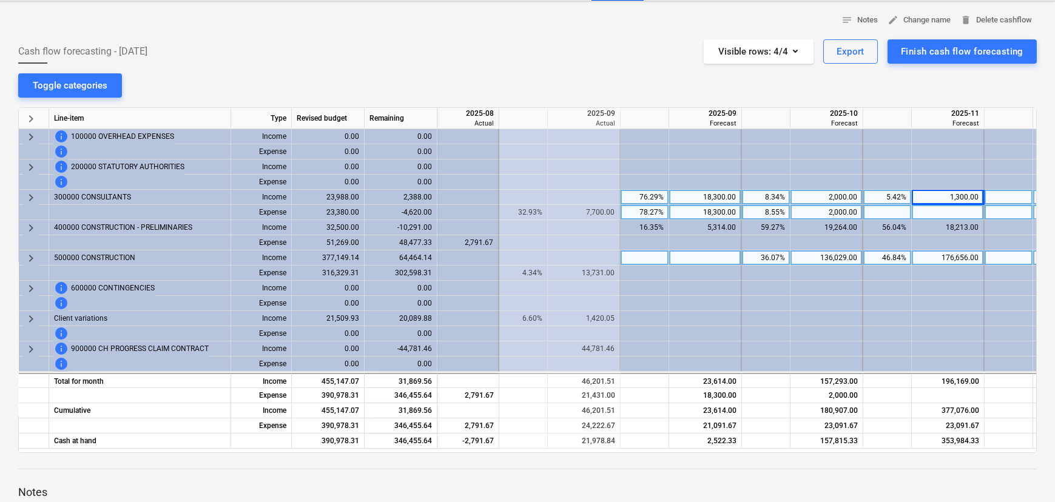
click at [956, 207] on div at bounding box center [947, 212] width 73 height 15
type input "1300"
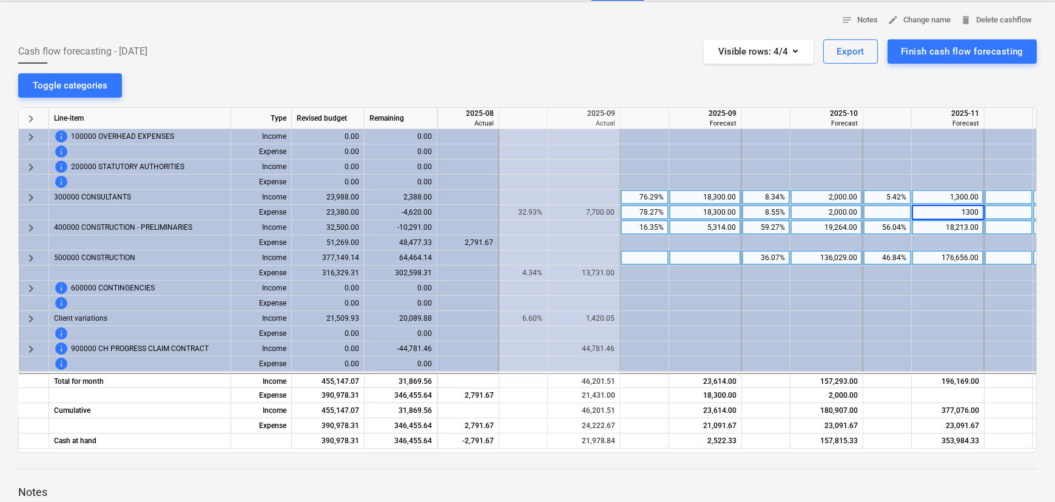
click at [717, 230] on div "5,314.00" at bounding box center [705, 227] width 62 height 15
click at [718, 227] on div "5,314.00" at bounding box center [705, 227] width 62 height 15
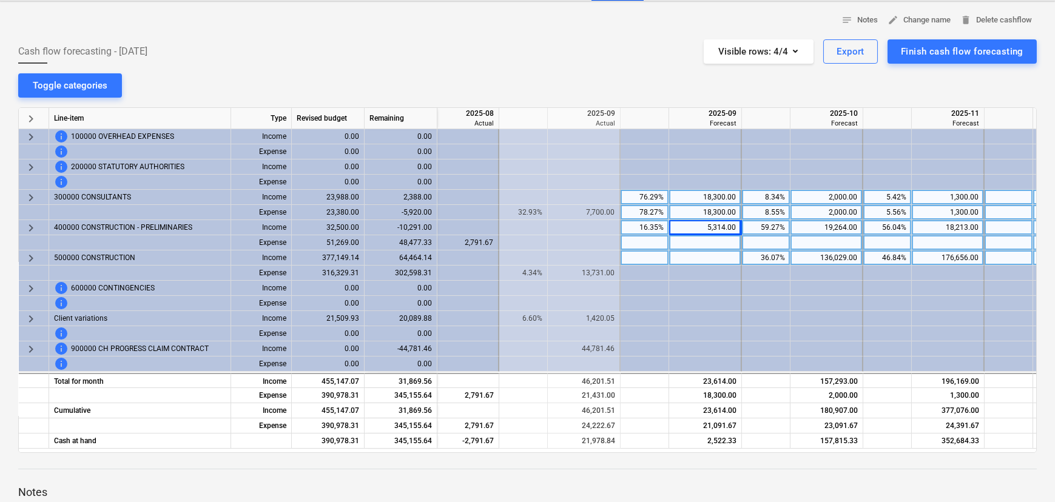
click at [720, 239] on div at bounding box center [705, 242] width 73 height 15
type input "5314"
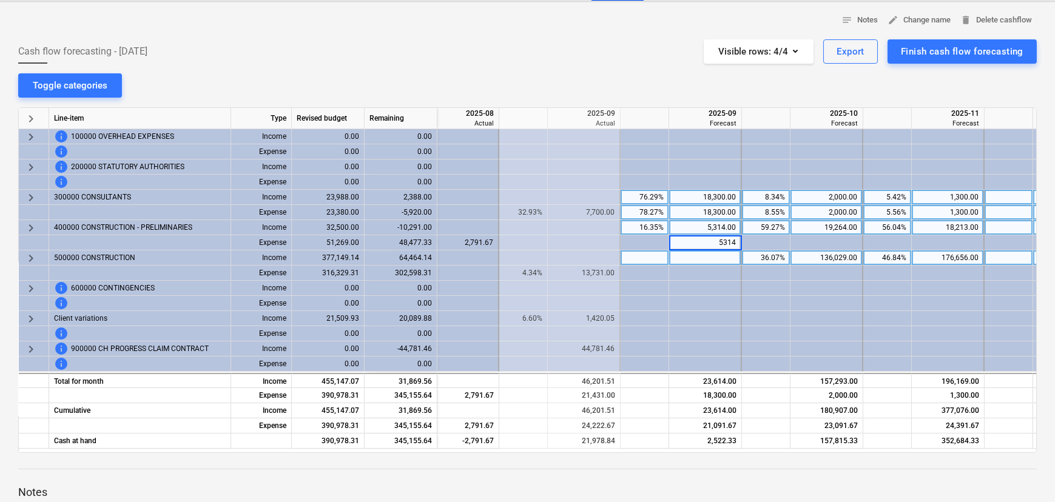
click at [826, 225] on div "19,264.00" at bounding box center [826, 227] width 62 height 15
click at [826, 225] on input "19264" at bounding box center [826, 227] width 72 height 15
click at [828, 226] on div "19,264.00" at bounding box center [826, 227] width 62 height 15
click at [828, 229] on div "19,264.00" at bounding box center [826, 227] width 62 height 15
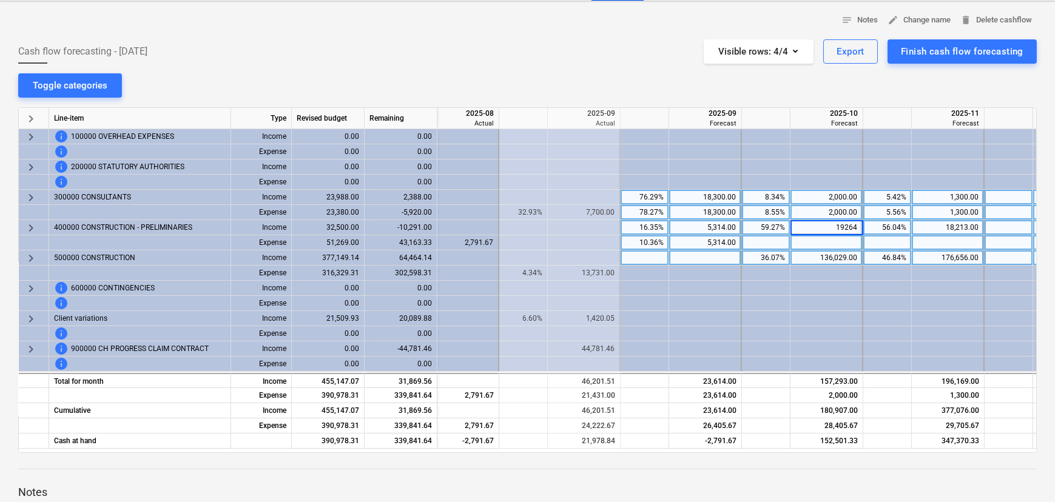
click at [836, 236] on div at bounding box center [826, 242] width 73 height 15
type input "19264"
click at [960, 224] on div "18,213.00" at bounding box center [947, 227] width 62 height 15
click at [948, 226] on input at bounding box center [947, 227] width 72 height 15
click at [948, 226] on div "18,213.00" at bounding box center [947, 227] width 62 height 15
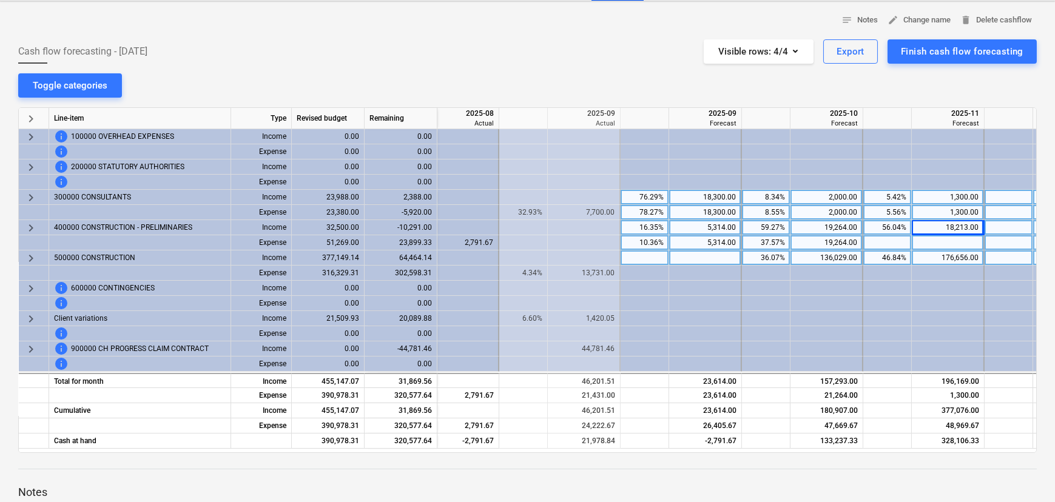
click at [956, 238] on div at bounding box center [947, 242] width 73 height 15
click at [957, 227] on div "18,213.00" at bounding box center [947, 227] width 62 height 15
click at [956, 235] on div at bounding box center [947, 242] width 73 height 15
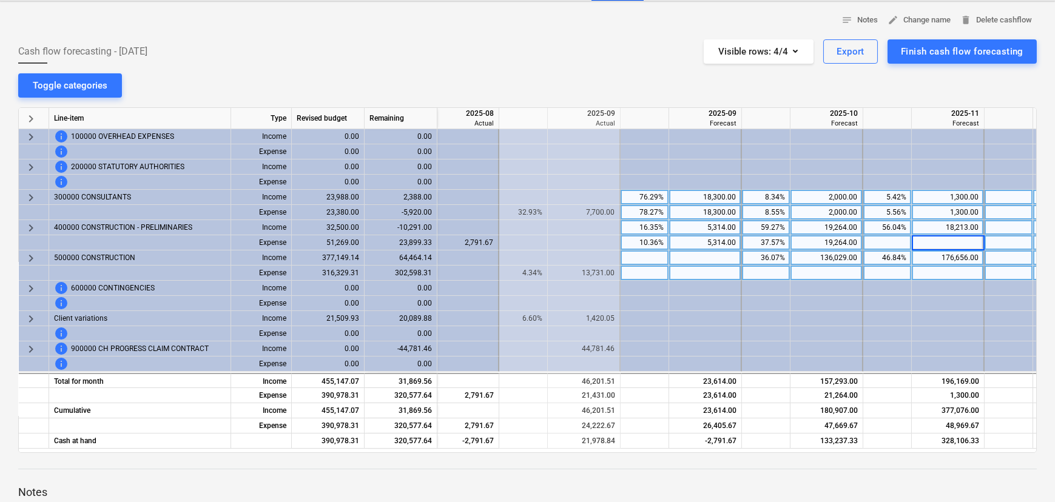
type input "18213"
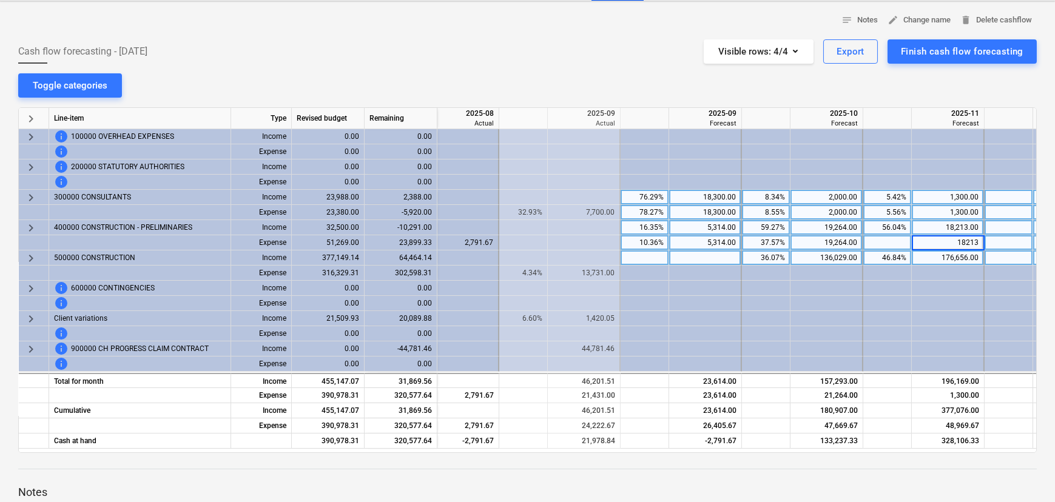
click at [897, 196] on div "5.42%" at bounding box center [887, 197] width 38 height 15
click at [764, 195] on div "8.34%" at bounding box center [765, 197] width 38 height 15
type input "0"
click at [896, 195] on div "5.42%" at bounding box center [887, 197] width 38 height 15
click at [758, 196] on div at bounding box center [766, 197] width 49 height 15
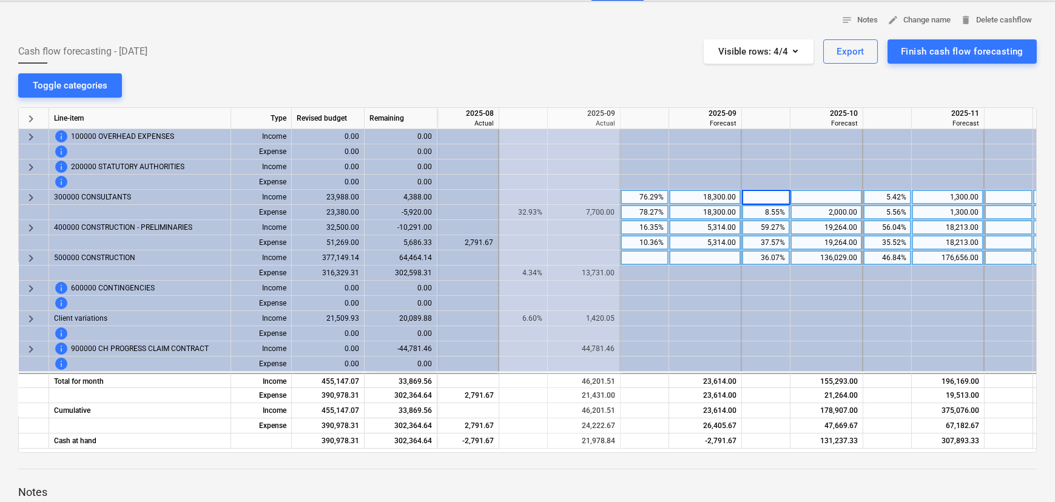
click at [899, 194] on div "5.42%" at bounding box center [887, 197] width 38 height 15
type input "0"
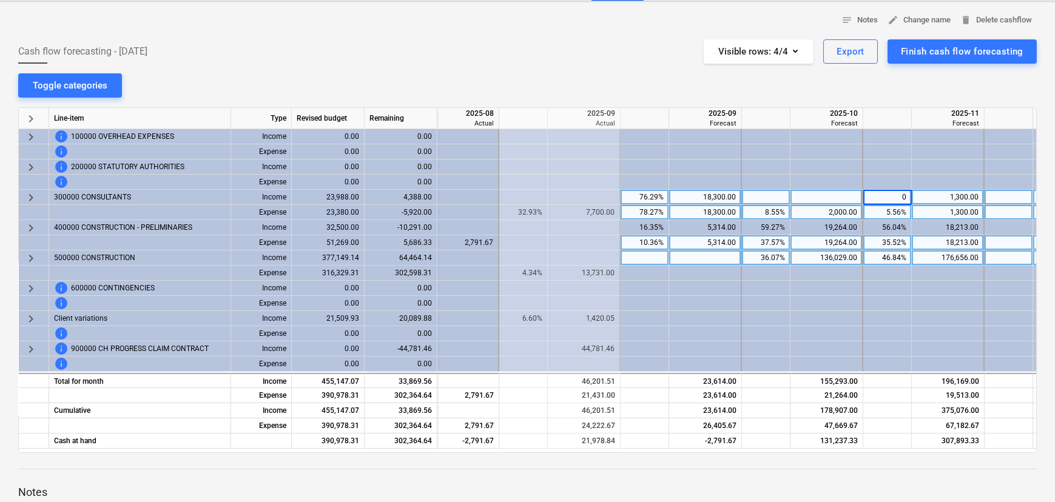
click at [652, 196] on div "76.29%" at bounding box center [644, 197] width 38 height 15
click at [879, 199] on div at bounding box center [887, 197] width 49 height 15
click at [656, 195] on div "76.29%" at bounding box center [644, 197] width 38 height 15
type input "0"
click at [660, 73] on div "notes Notes edit Change name delete Delete cashflow Cash flow forecasting - 202…" at bounding box center [527, 312] width 1055 height 622
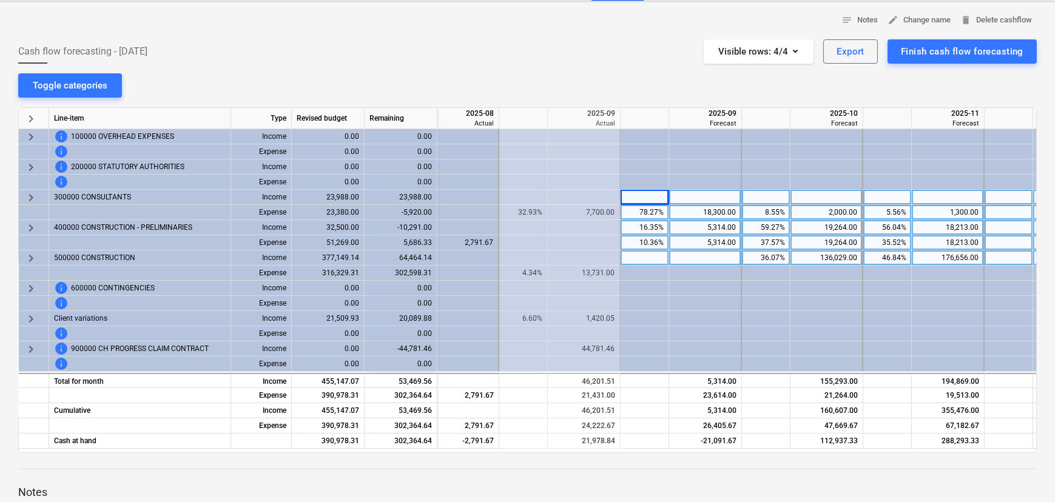
click at [885, 226] on div "56.04%" at bounding box center [887, 227] width 38 height 15
type input "0"
click at [788, 223] on div "59.27%" at bounding box center [766, 227] width 49 height 15
click at [773, 229] on input "0" at bounding box center [766, 227] width 48 height 15
click at [773, 229] on input "00" at bounding box center [766, 227] width 48 height 15
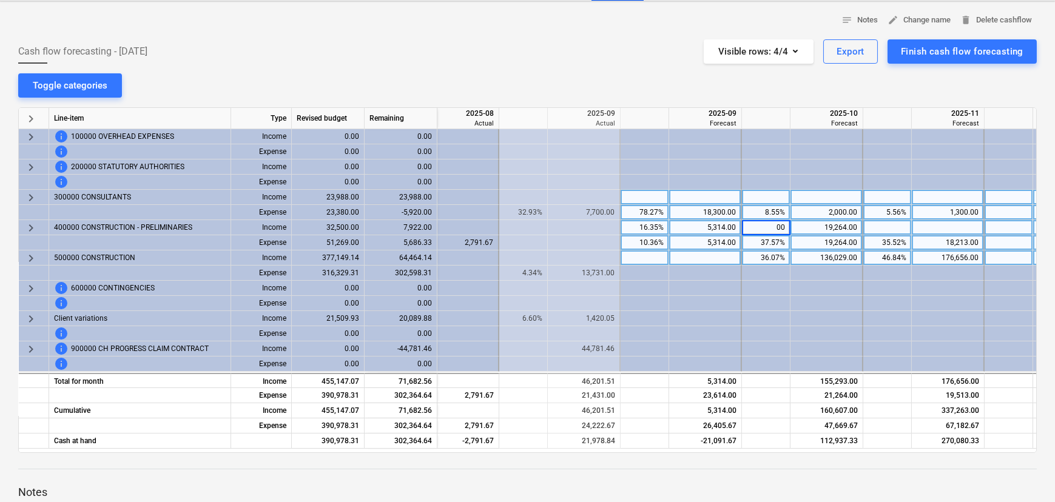
click at [773, 229] on input "00" at bounding box center [766, 227] width 48 height 15
type input "0"
click at [651, 224] on div "16.35%" at bounding box center [644, 227] width 38 height 15
click at [651, 224] on input "16.3508" at bounding box center [644, 227] width 48 height 15
click at [640, 45] on div "Cash flow forecasting - 2025 September Visible rows : 4/4 Export Finish cash fl…" at bounding box center [527, 51] width 1018 height 24
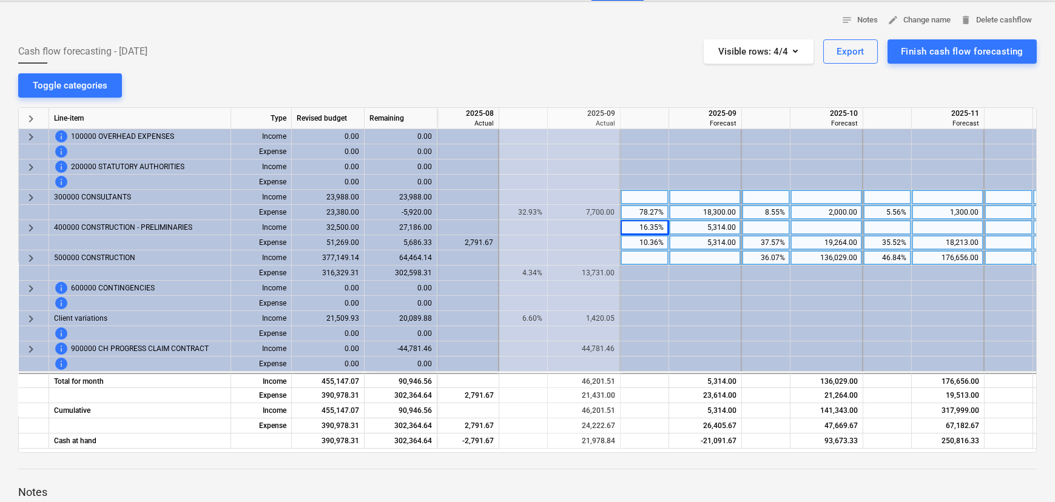
click at [649, 227] on div "16.35%" at bounding box center [644, 227] width 38 height 15
type input "0"
click at [637, 60] on div "Cash flow forecasting - 2025 September Visible rows : 4/4 Export Finish cash fl…" at bounding box center [527, 51] width 1018 height 24
click at [611, 74] on div "notes Notes edit Change name delete Delete cashflow Cash flow forecasting - 202…" at bounding box center [527, 312] width 1055 height 622
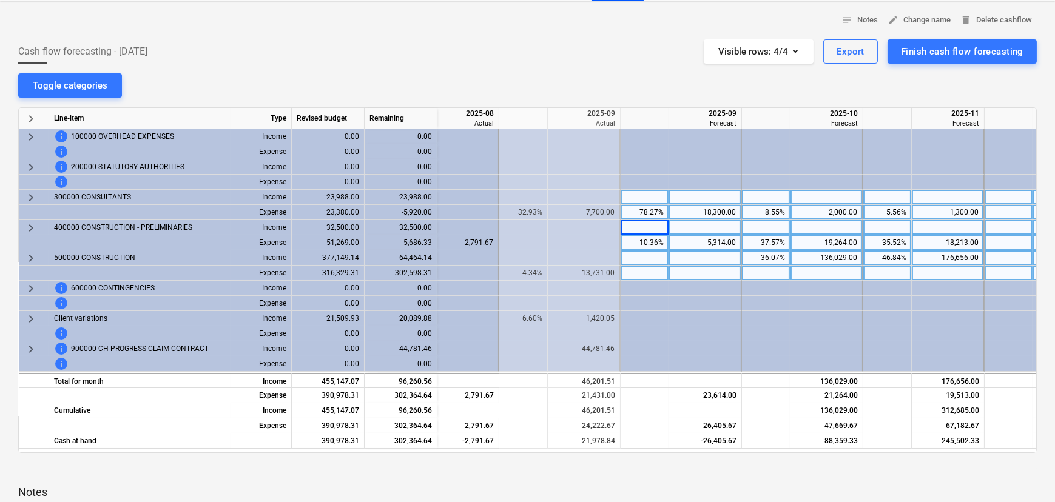
click at [773, 273] on div at bounding box center [766, 273] width 49 height 15
click at [751, 91] on div "notes Notes edit Change name delete Delete cashflow Cash flow forecasting - 202…" at bounding box center [527, 312] width 1055 height 622
click at [572, 72] on div "notes Notes edit Change name delete Delete cashflow Cash flow forecasting - 202…" at bounding box center [527, 312] width 1055 height 622
click at [580, 55] on div "Cash flow forecasting - 2025 September Visible rows : 4/4 Export Finish cash fl…" at bounding box center [527, 51] width 1018 height 24
click at [831, 255] on div "136,029.00" at bounding box center [826, 257] width 62 height 15
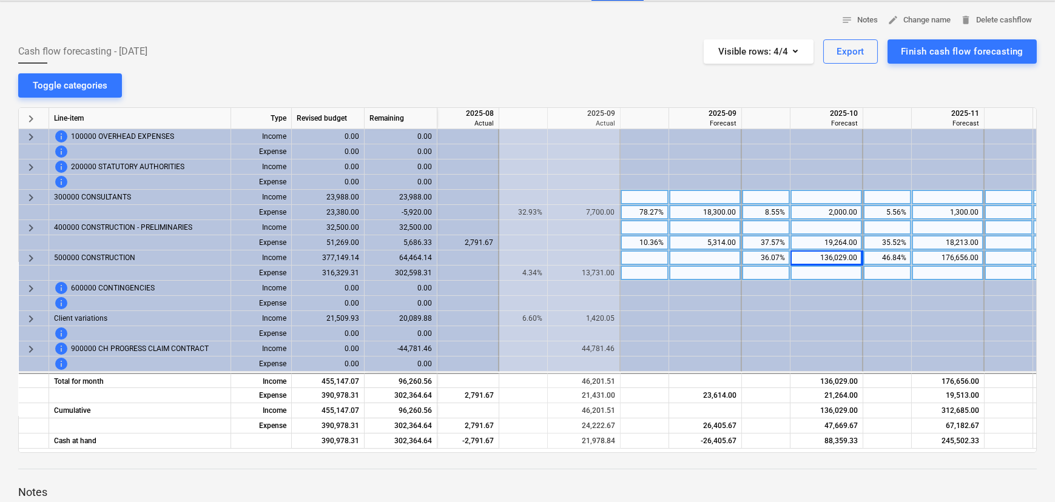
click at [831, 276] on div at bounding box center [826, 273] width 73 height 15
type input "136029"
click at [959, 259] on div "176,656.00" at bounding box center [947, 257] width 62 height 15
click at [944, 261] on div "176,656.00" at bounding box center [947, 257] width 62 height 15
click at [958, 275] on div at bounding box center [947, 273] width 73 height 15
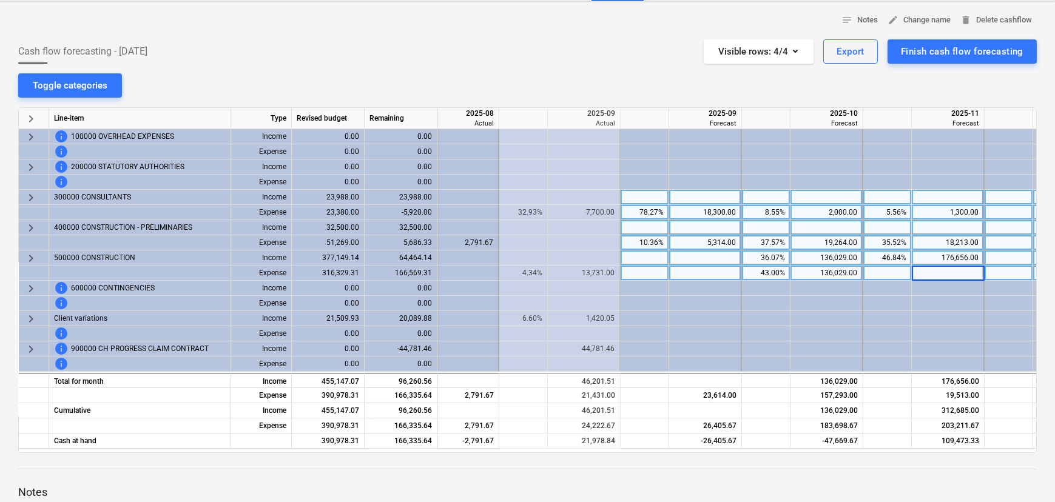
type input "176656"
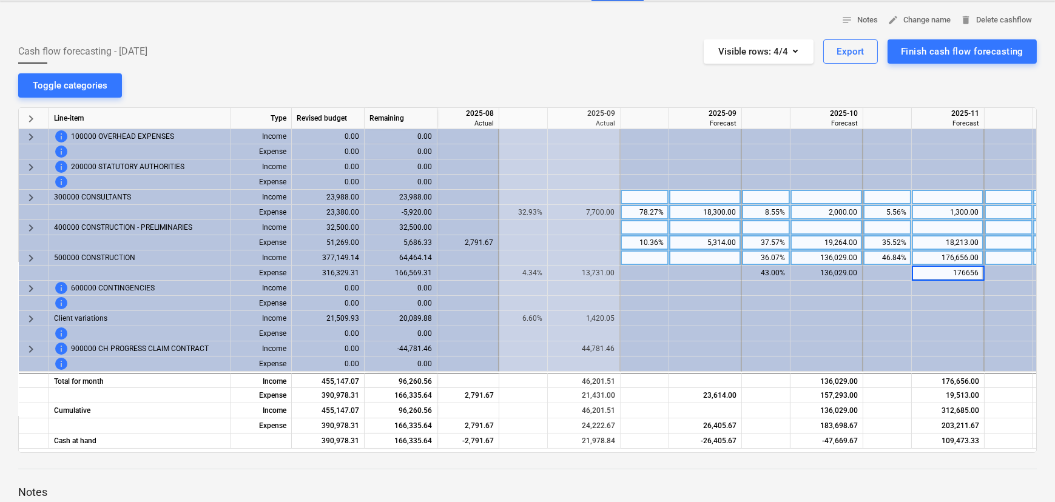
click at [710, 77] on div "notes Notes edit Change name delete Delete cashflow Cash flow forecasting - 202…" at bounding box center [527, 312] width 1055 height 622
click at [895, 254] on div "46.84%" at bounding box center [887, 257] width 38 height 15
type input "0"
click at [765, 250] on div "36.07%" at bounding box center [765, 257] width 38 height 15
click at [613, 78] on div "notes Notes edit Change name delete Delete cashflow Cash flow forecasting - 202…" at bounding box center [527, 312] width 1055 height 622
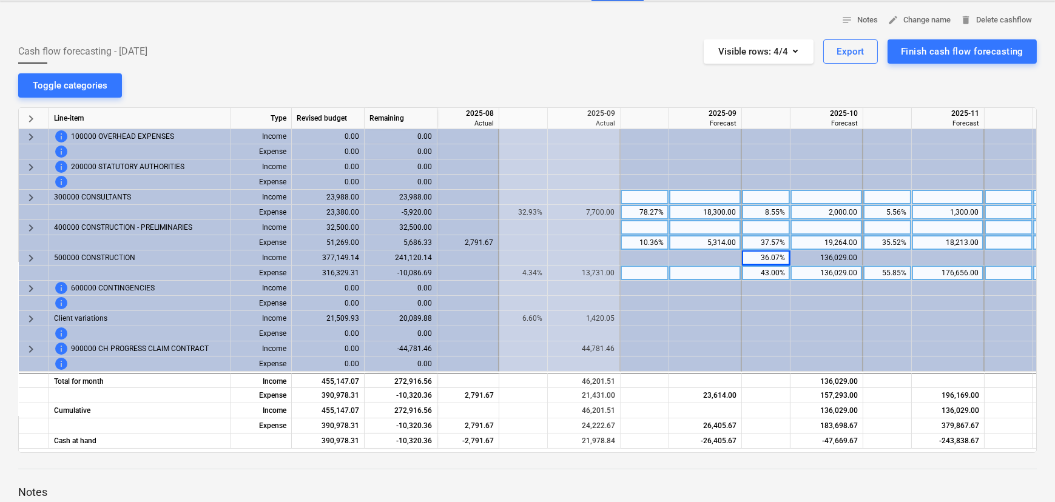
drag, startPoint x: 779, startPoint y: 260, endPoint x: 784, endPoint y: 268, distance: 9.8
click at [779, 259] on div "36.07%" at bounding box center [765, 257] width 38 height 15
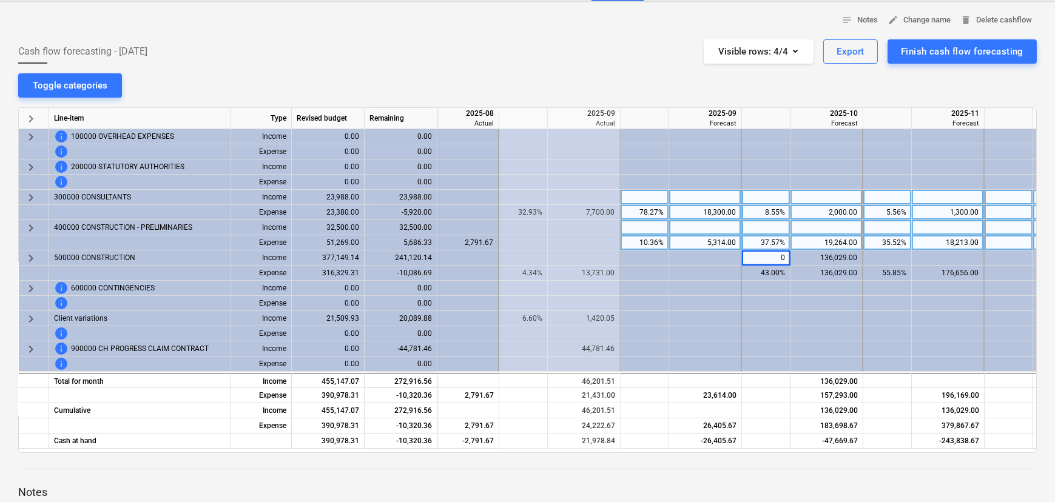
click at [634, 59] on div "Cash flow forecasting - 2025 September Visible rows : 4/4 Export Finish cash fl…" at bounding box center [527, 51] width 1018 height 24
click at [603, 61] on div "Cash flow forecasting - 2025 September Visible rows : 4/4 Export Finish cash fl…" at bounding box center [527, 51] width 1018 height 24
click at [706, 346] on div at bounding box center [705, 348] width 73 height 15
type input "30000"
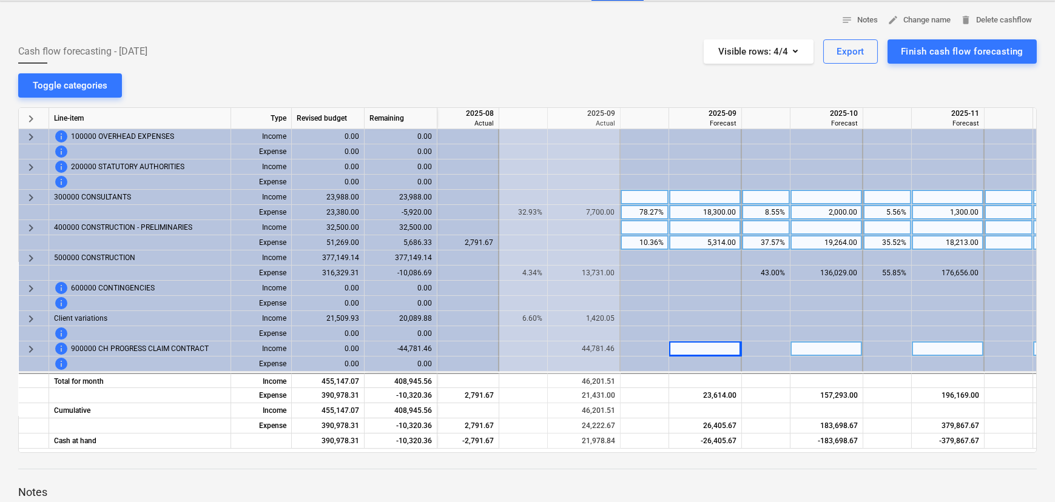
click at [804, 348] on div at bounding box center [826, 348] width 73 height 15
click at [827, 347] on div at bounding box center [826, 348] width 73 height 15
type input "188751"
click at [941, 345] on div at bounding box center [947, 348] width 73 height 15
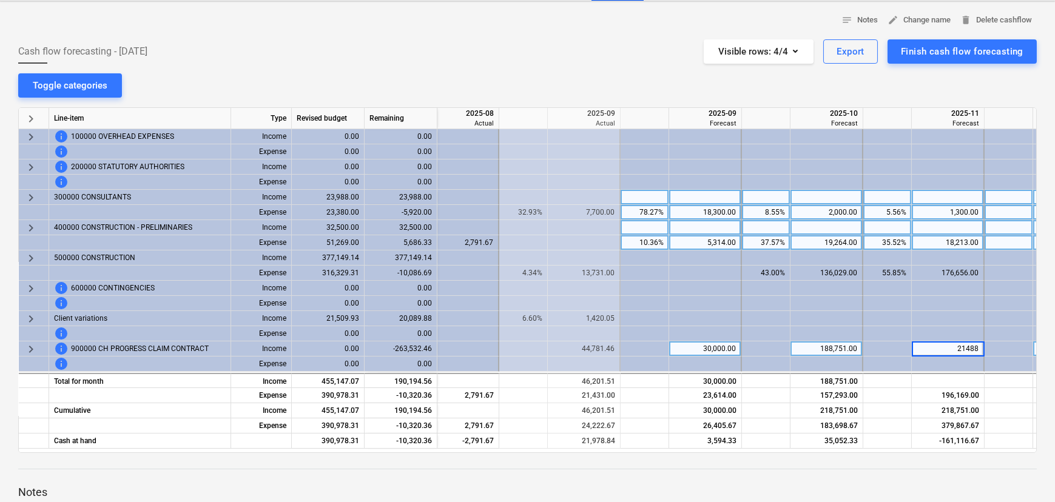
type input "214886"
click at [608, 59] on div "Cash flow forecasting - 2025 September Visible rows : 4/4 Export Finish cash fl…" at bounding box center [527, 51] width 1018 height 24
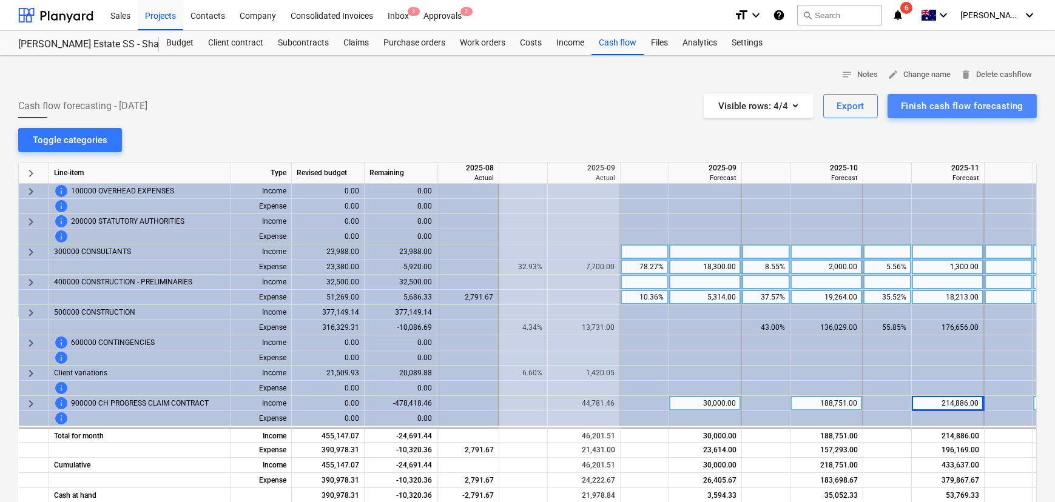
click at [992, 107] on div "Finish cash flow forecasting" at bounding box center [962, 106] width 122 height 16
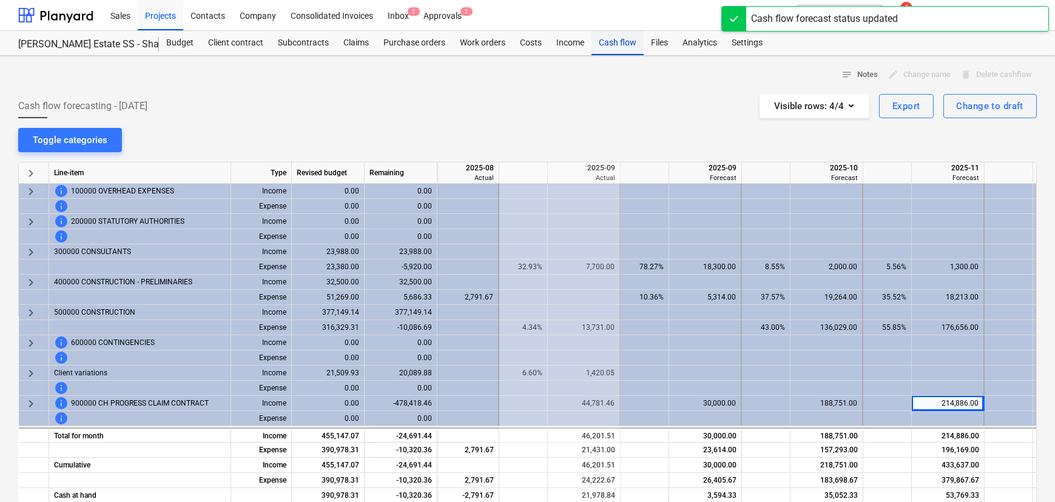
click at [618, 42] on div "Cash flow" at bounding box center [617, 43] width 52 height 24
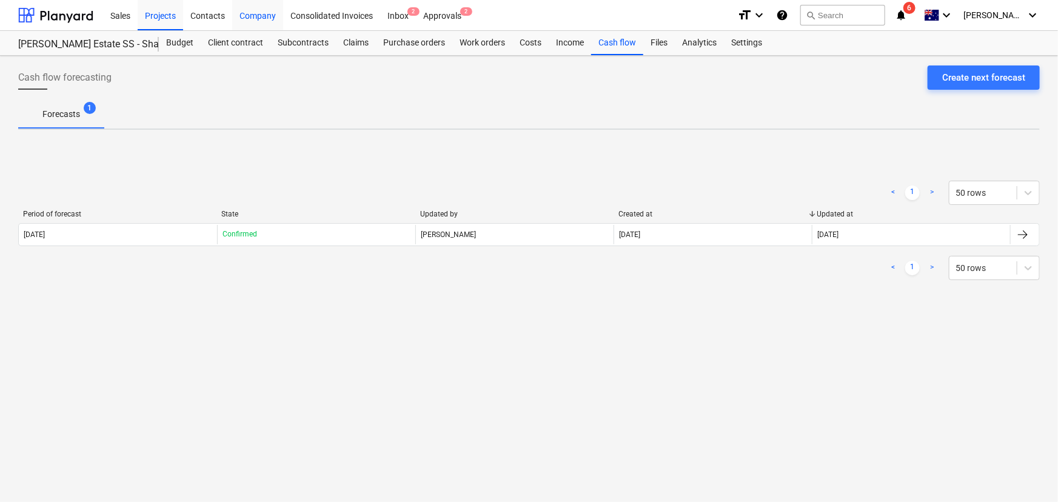
click at [250, 18] on div "Company" at bounding box center [257, 14] width 51 height 31
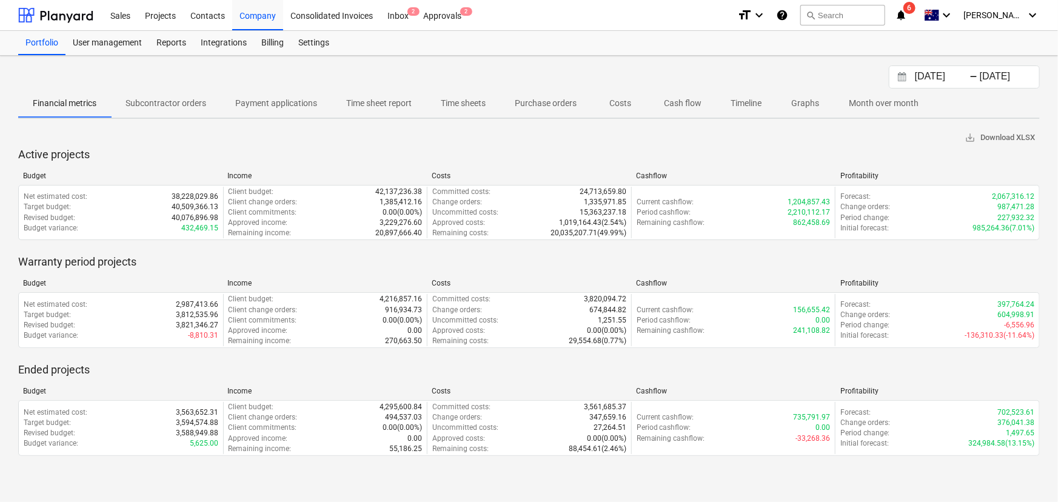
click at [692, 99] on p "Cash flow" at bounding box center [683, 103] width 38 height 13
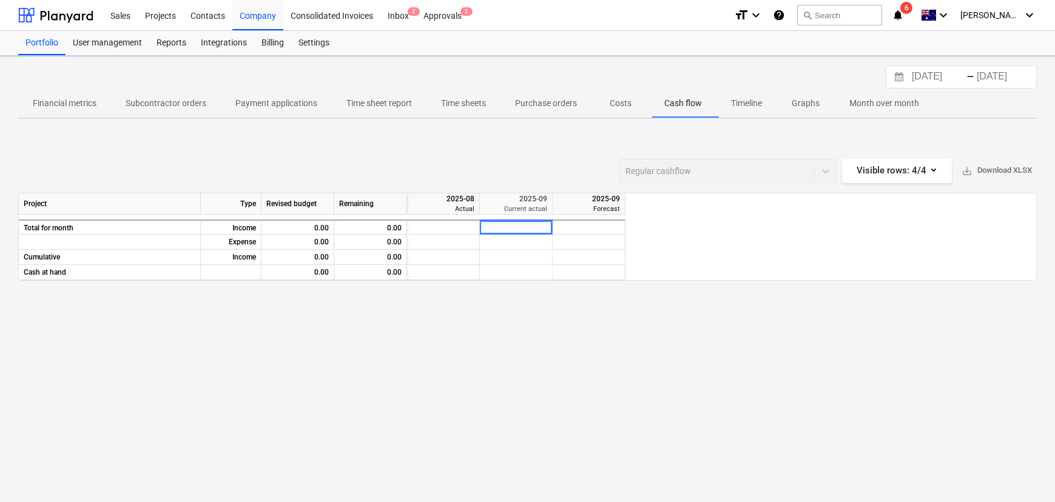
scroll to position [0, 1340]
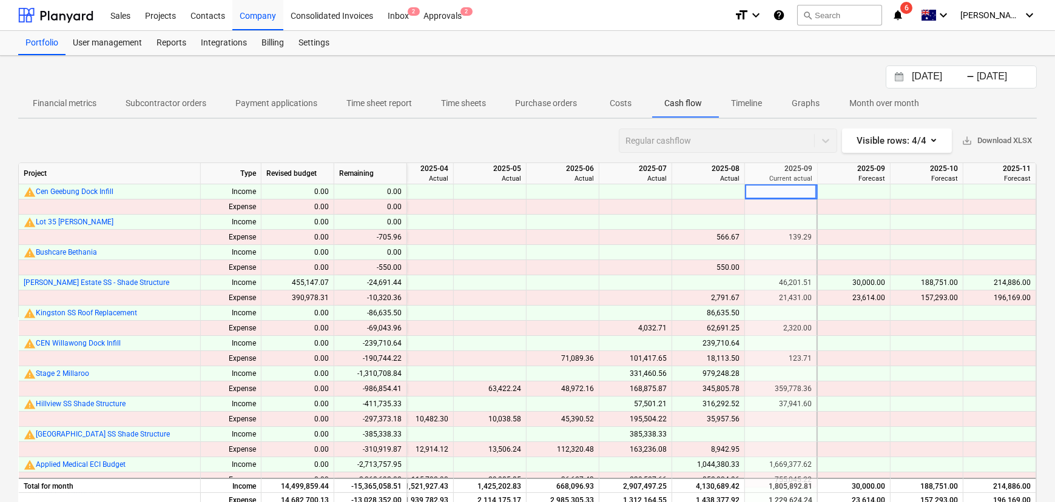
drag, startPoint x: 731, startPoint y: 44, endPoint x: 840, endPoint y: 156, distance: 156.5
click at [731, 44] on div "Portfolio User management Reports Integrations Billing Settings" at bounding box center [527, 43] width 1018 height 24
click at [257, 22] on div "Company" at bounding box center [257, 14] width 51 height 31
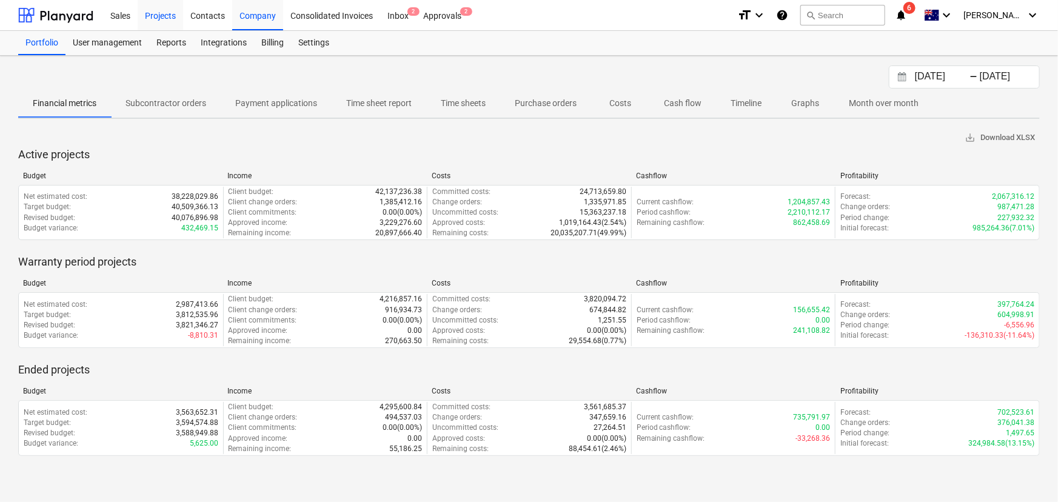
click at [149, 15] on div "Projects" at bounding box center [160, 14] width 45 height 31
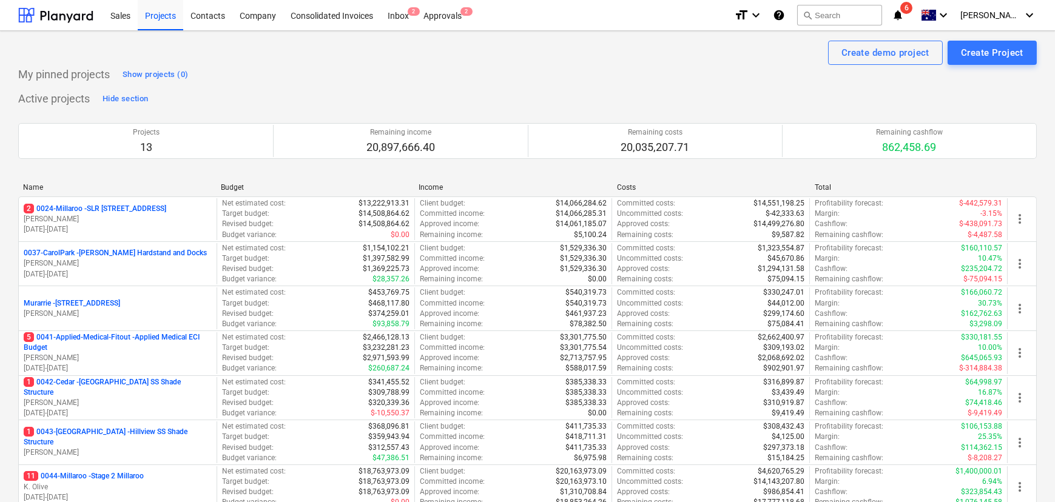
scroll to position [220, 0]
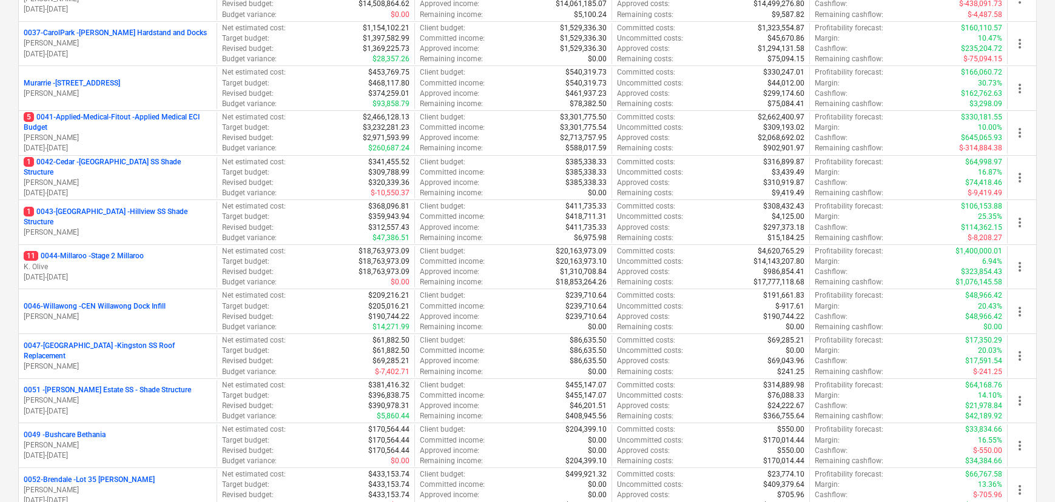
click at [141, 386] on p "0051 - [PERSON_NAME] Estate SS - Shade Structure" at bounding box center [107, 390] width 167 height 10
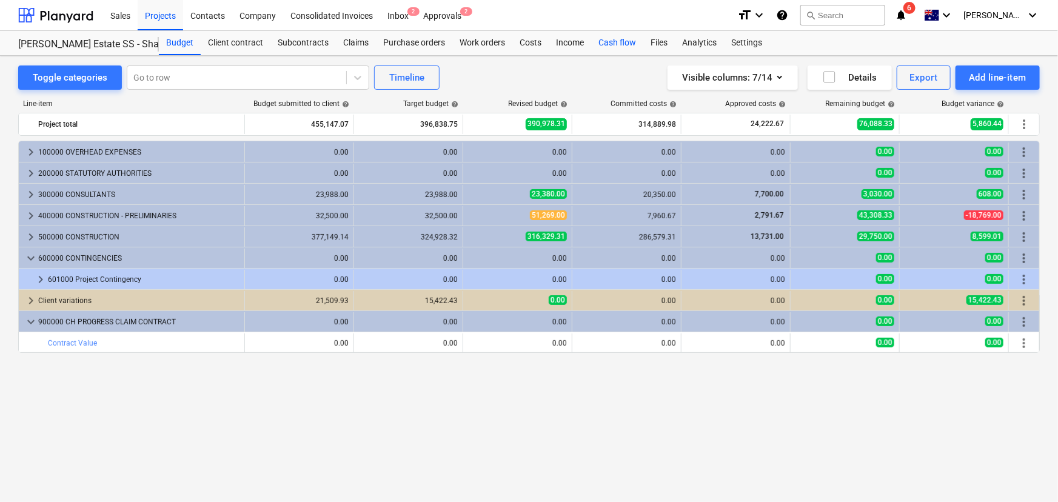
click at [623, 41] on div "Cash flow" at bounding box center [617, 43] width 52 height 24
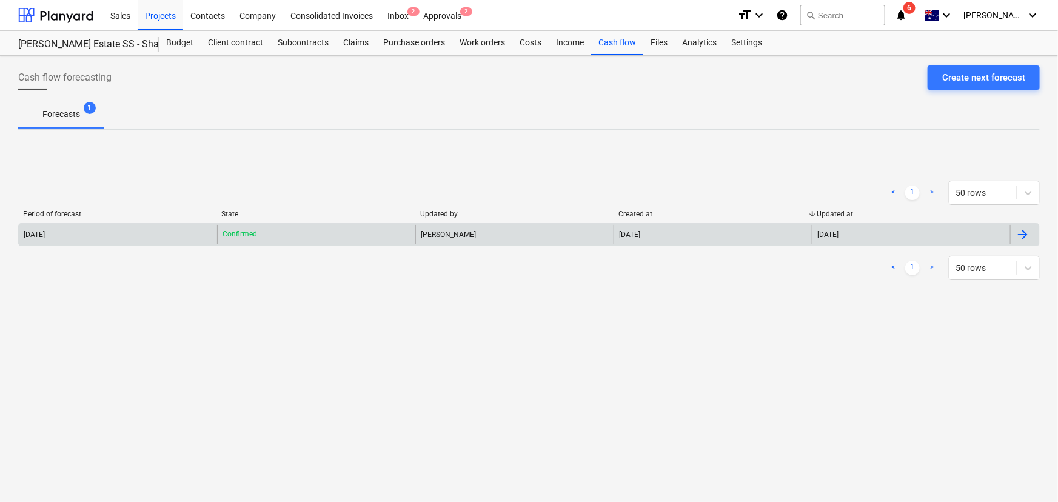
click at [447, 236] on div "Jason Escobar" at bounding box center [514, 234] width 198 height 19
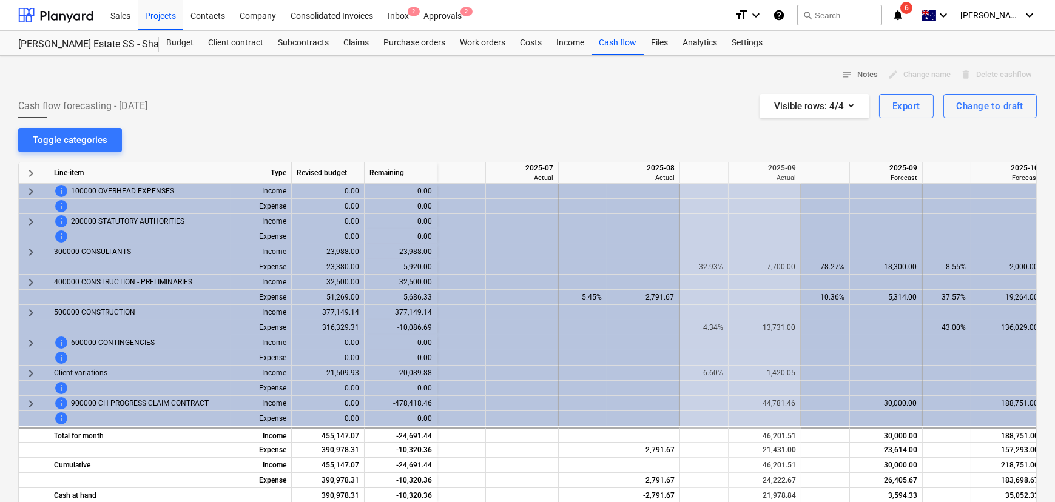
scroll to position [0, 243]
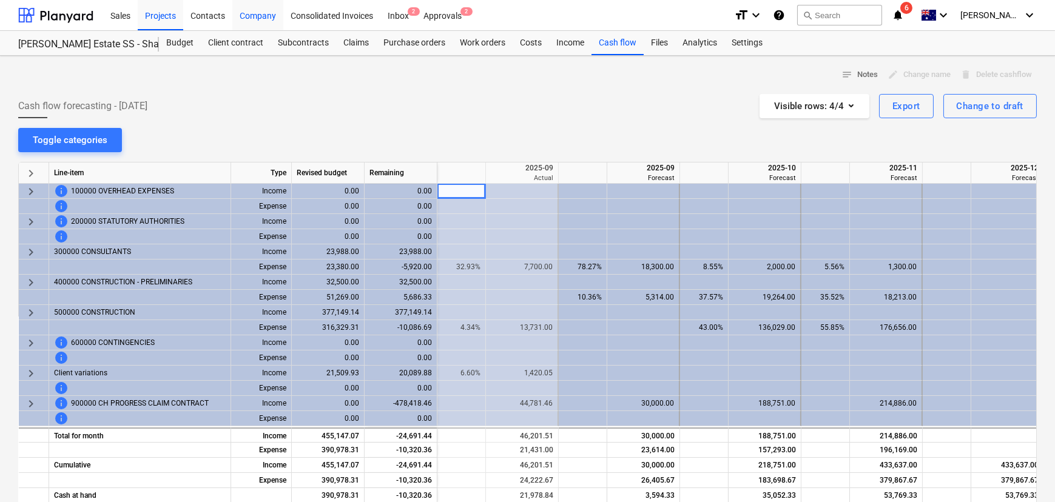
click at [270, 12] on div "Company" at bounding box center [257, 14] width 51 height 31
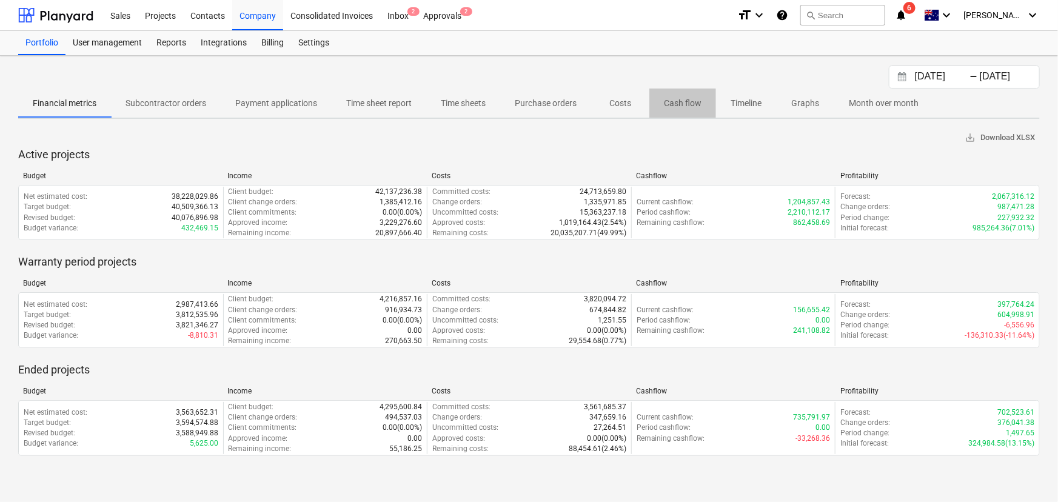
click at [702, 110] on span "Cash flow" at bounding box center [682, 103] width 67 height 20
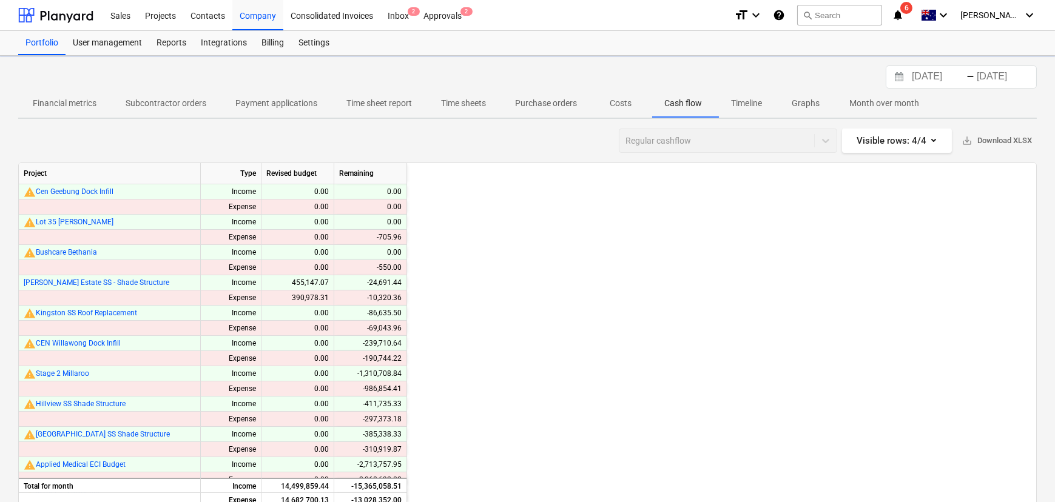
scroll to position [0, 1340]
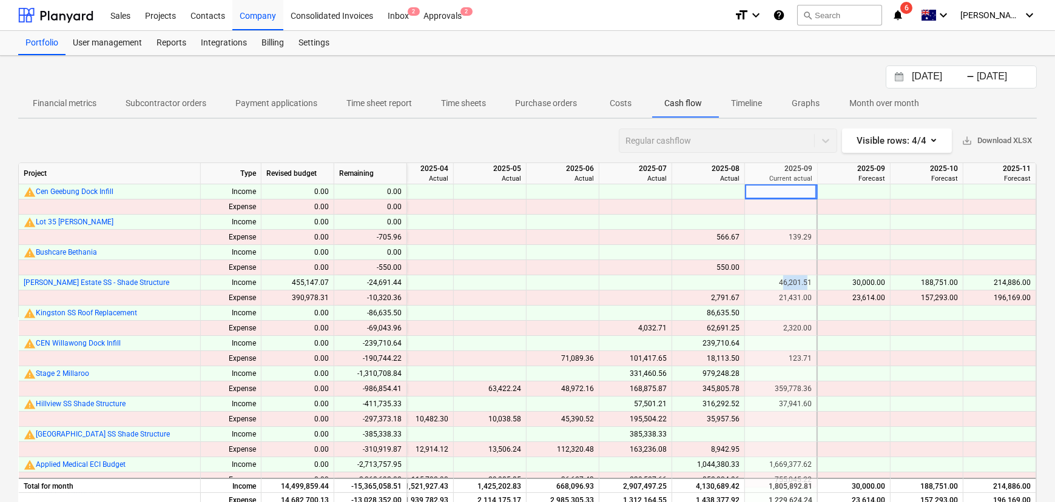
drag, startPoint x: 777, startPoint y: 282, endPoint x: 805, endPoint y: 284, distance: 28.0
click at [805, 284] on div "46,201.51" at bounding box center [781, 282] width 62 height 15
click at [796, 287] on div "46,201.51" at bounding box center [781, 282] width 62 height 15
click at [785, 299] on div "21,431.00" at bounding box center [781, 297] width 62 height 15
click at [923, 138] on div "Visible rows : 4/4" at bounding box center [896, 141] width 81 height 16
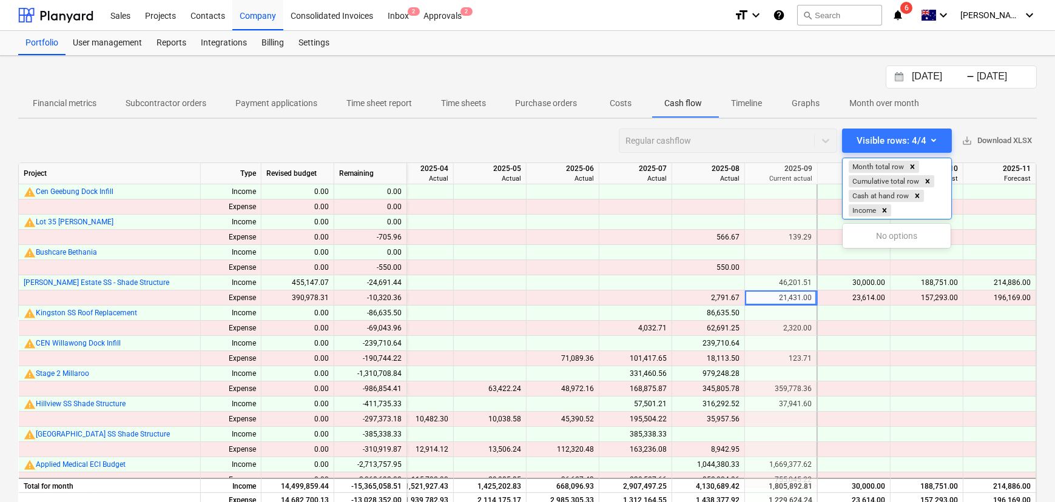
click at [480, 121] on div at bounding box center [527, 251] width 1055 height 502
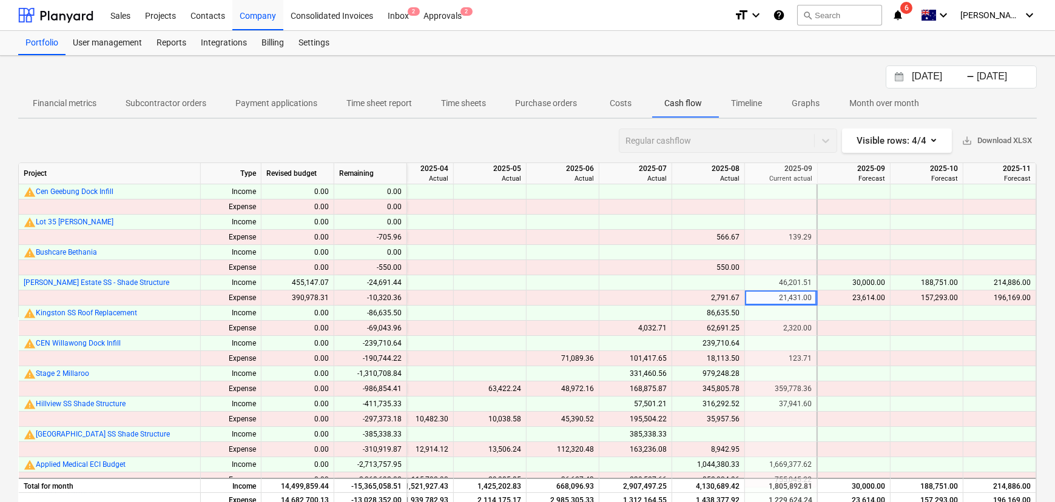
click at [677, 133] on div "Regular cashflow" at bounding box center [728, 141] width 218 height 24
click at [307, 47] on div "Settings" at bounding box center [313, 43] width 45 height 24
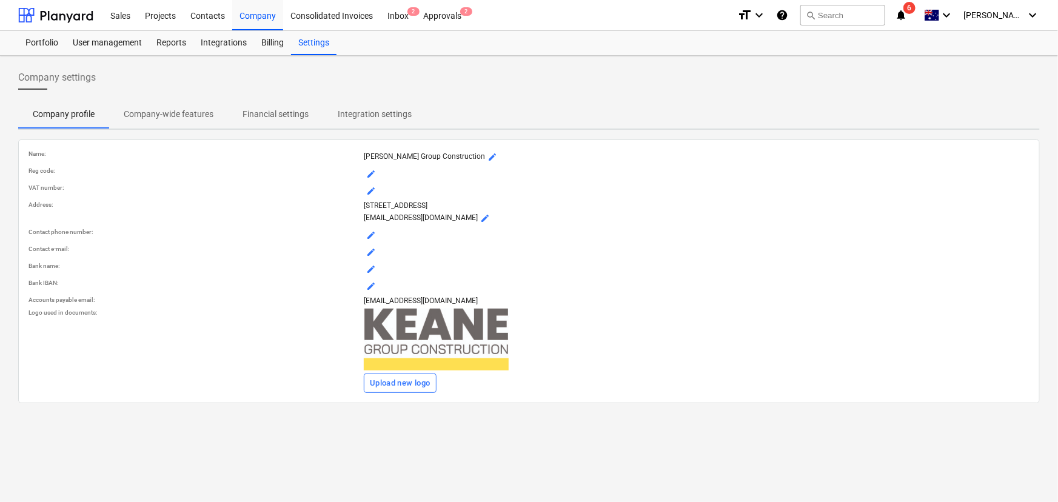
click at [109, 110] on span "Company-wide features" at bounding box center [168, 114] width 119 height 20
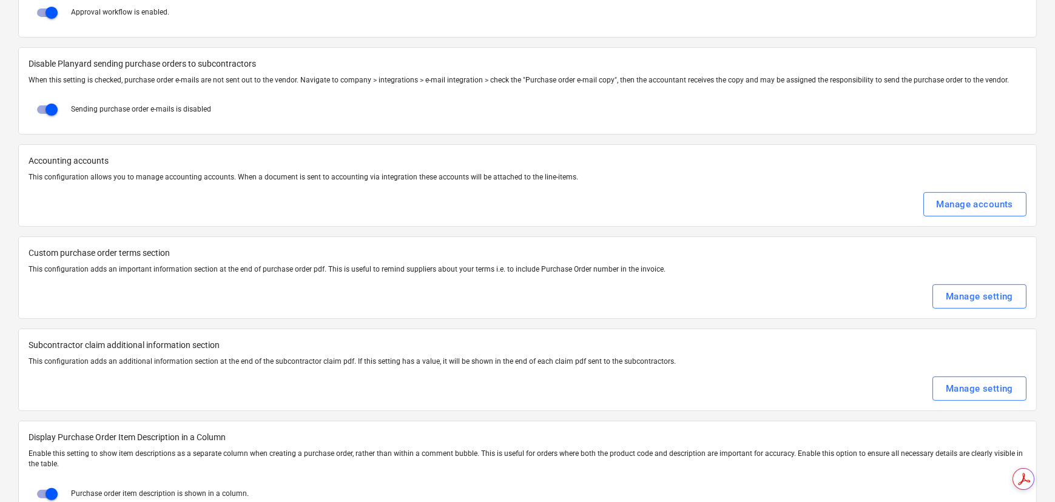
scroll to position [1488, 0]
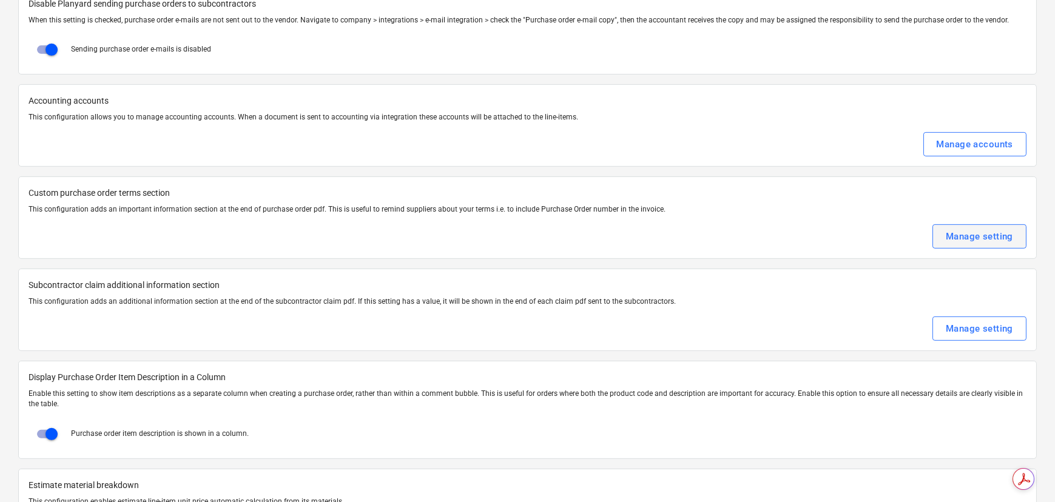
click at [993, 238] on div "Manage setting" at bounding box center [978, 237] width 67 height 16
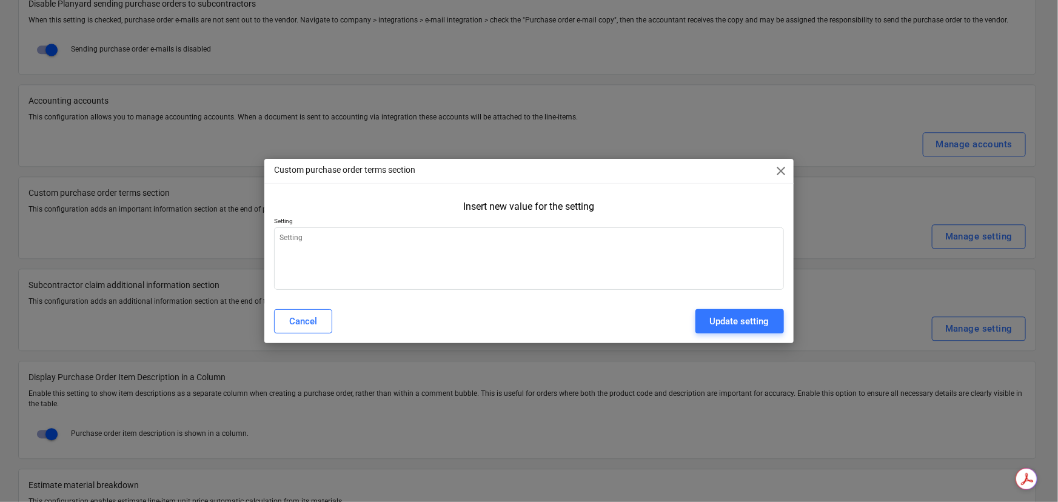
click at [772, 170] on div "Custom purchase order terms section close" at bounding box center [528, 171] width 529 height 24
click at [778, 167] on span "close" at bounding box center [781, 171] width 15 height 15
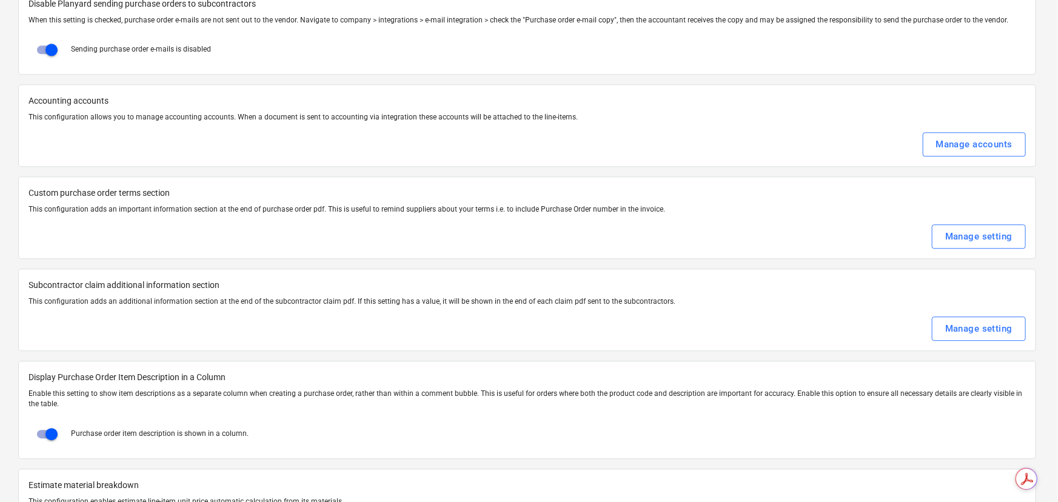
type textarea "x"
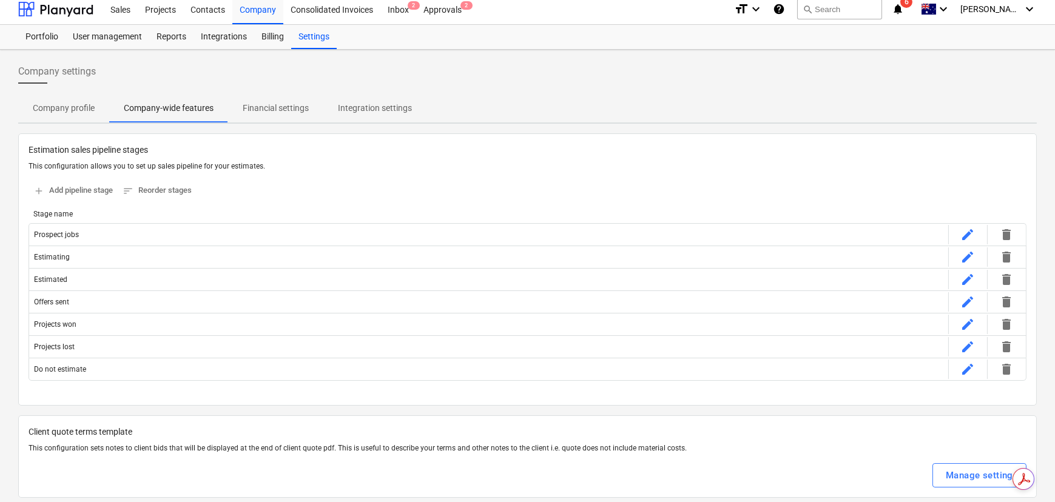
scroll to position [0, 0]
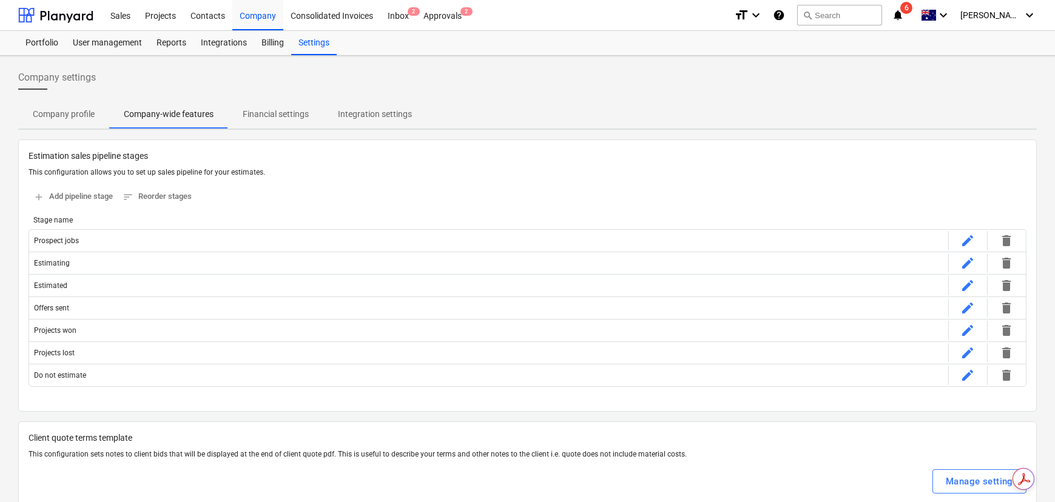
click at [281, 120] on span "Financial settings" at bounding box center [275, 114] width 95 height 20
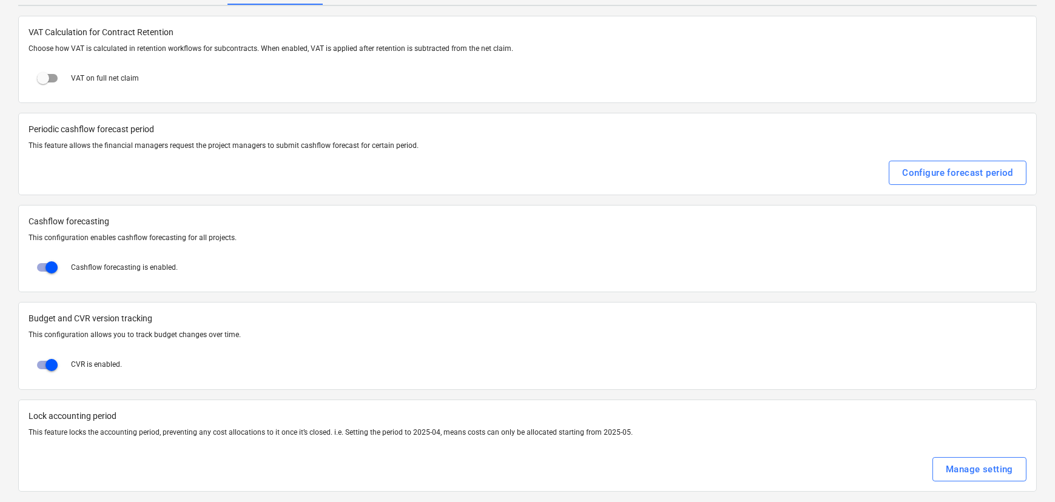
scroll to position [132, 0]
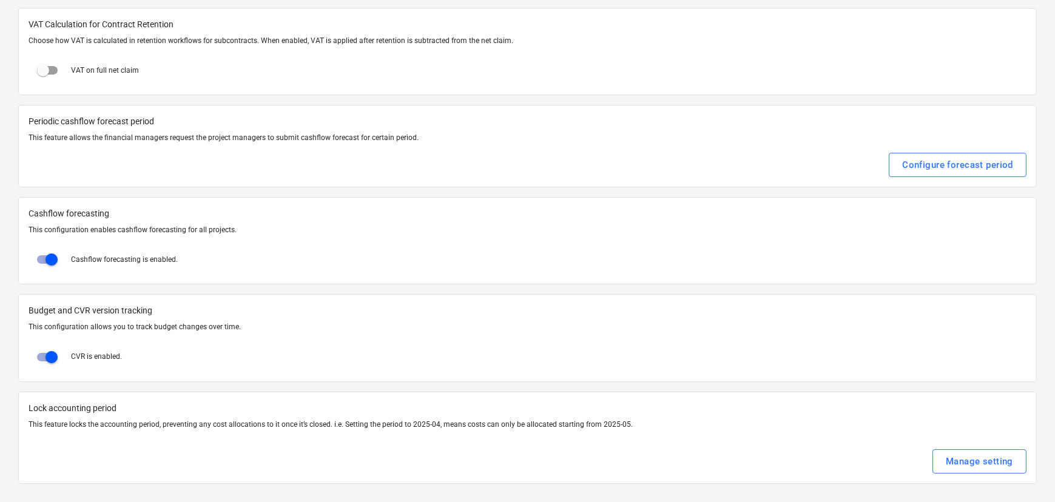
click at [1010, 447] on div at bounding box center [528, 445] width 998 height 10
click at [1005, 454] on div "Manage setting" at bounding box center [978, 462] width 67 height 16
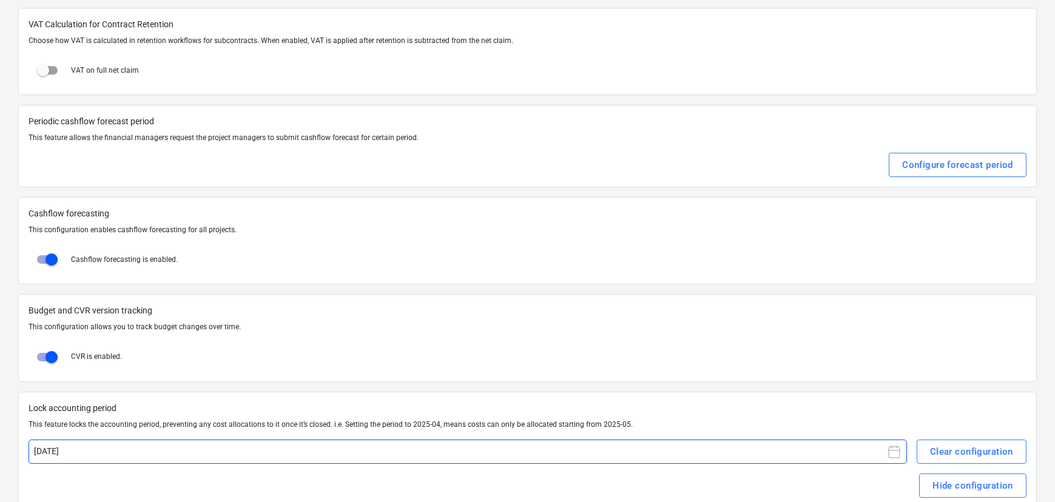
click at [894, 451] on icon at bounding box center [894, 451] width 15 height 15
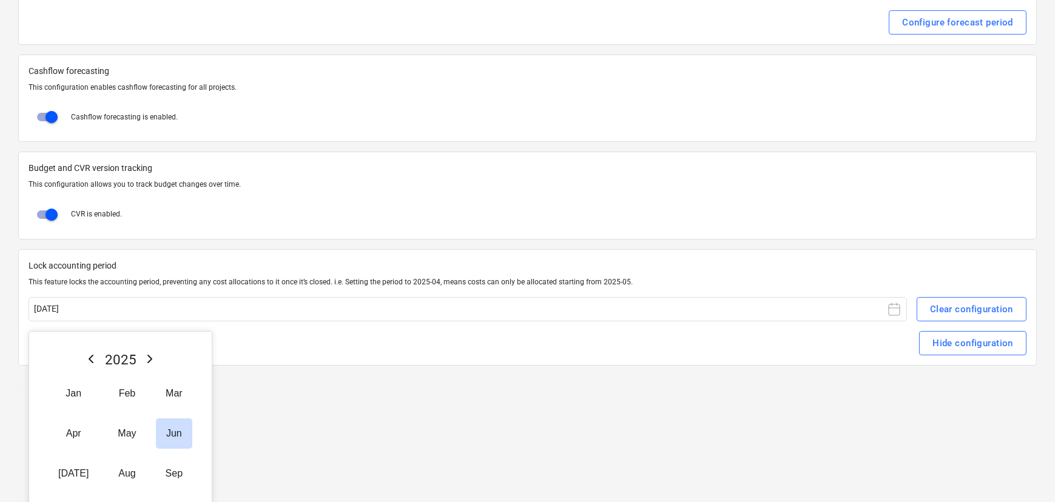
scroll to position [297, 0]
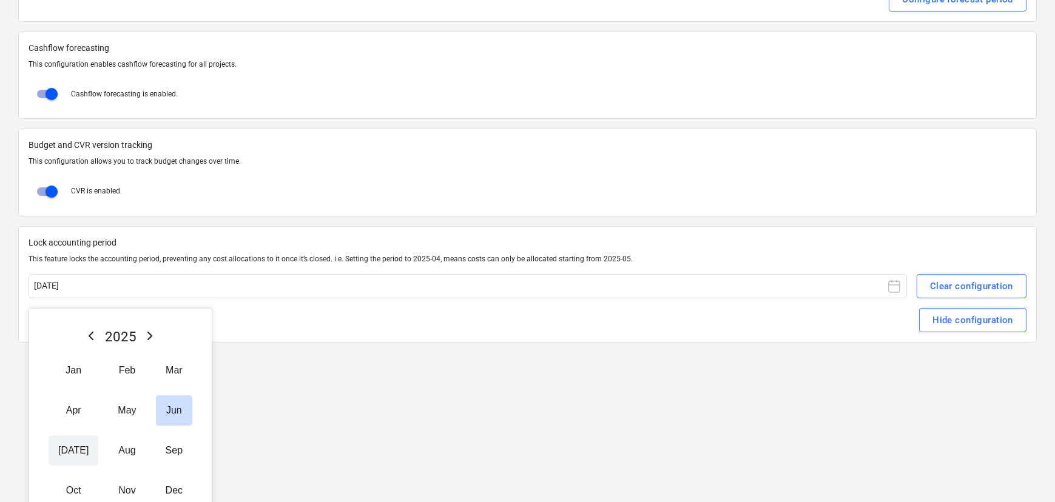
click at [58, 454] on button "[DATE]" at bounding box center [74, 450] width 50 height 30
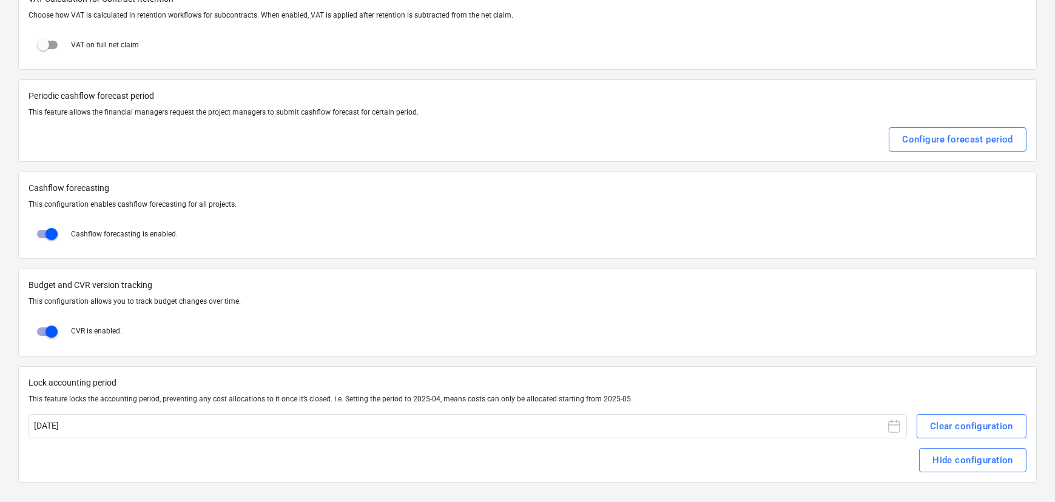
scroll to position [156, 0]
click at [605, 463] on div "Hide configuration" at bounding box center [528, 461] width 998 height 24
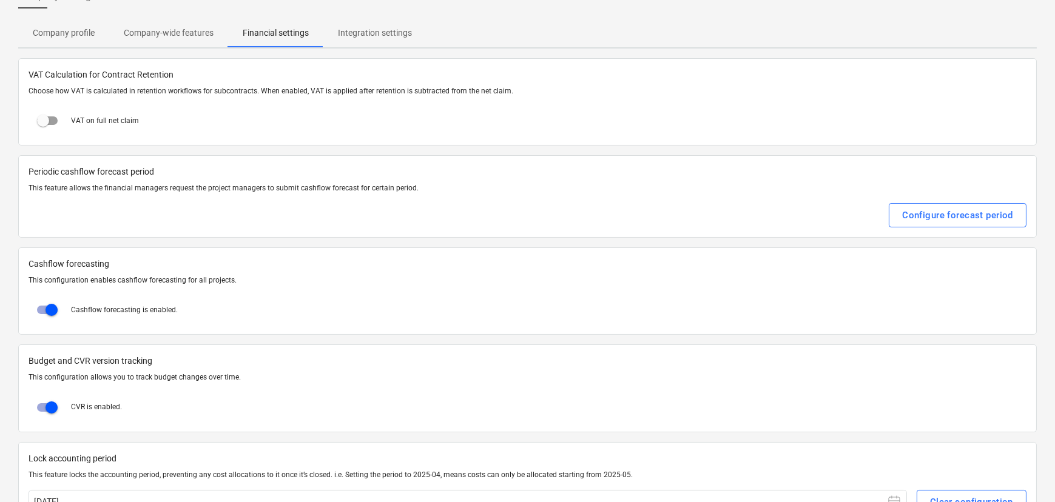
scroll to position [0, 0]
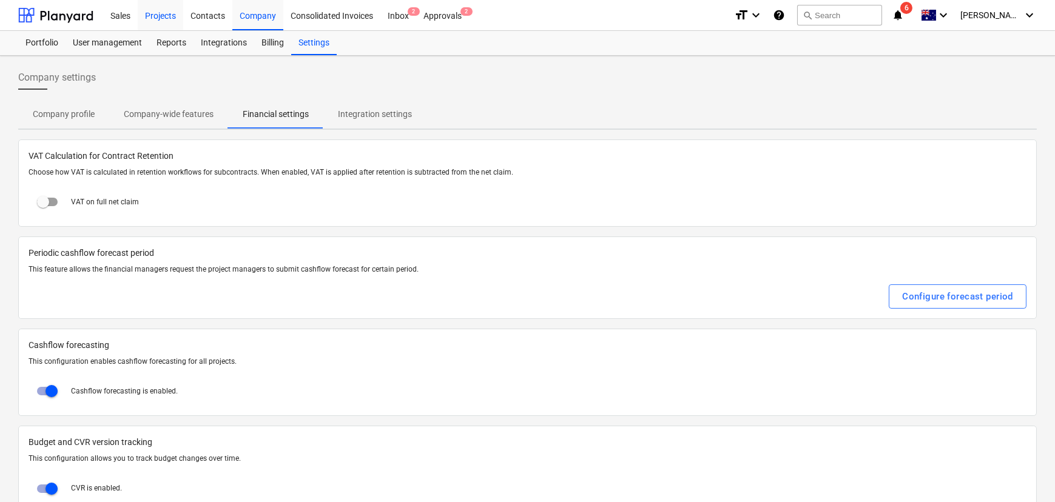
click at [176, 18] on div "Projects" at bounding box center [160, 14] width 45 height 31
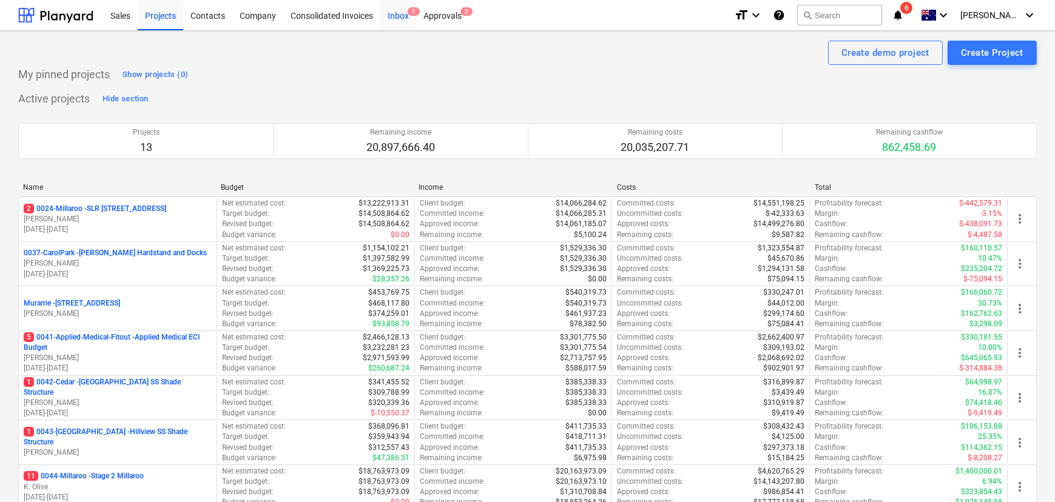
click at [393, 15] on div "Inbox 2" at bounding box center [398, 14] width 36 height 31
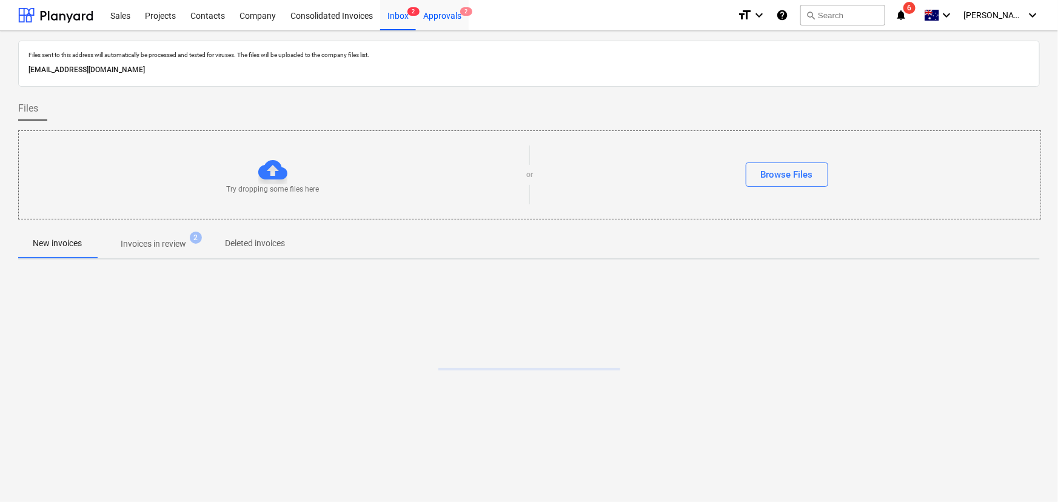
click at [454, 16] on div "Approvals 2" at bounding box center [442, 14] width 53 height 31
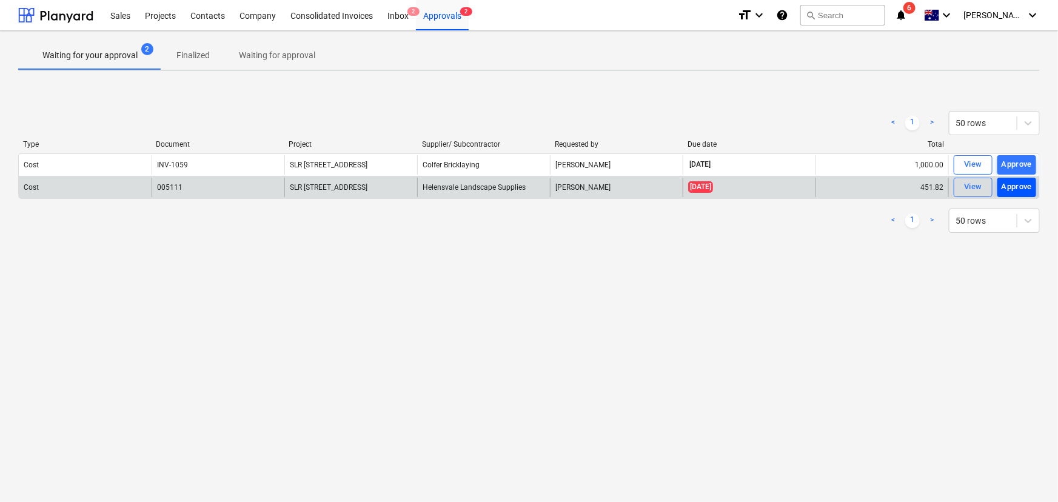
click at [1022, 186] on div "Approve" at bounding box center [1017, 187] width 31 height 14
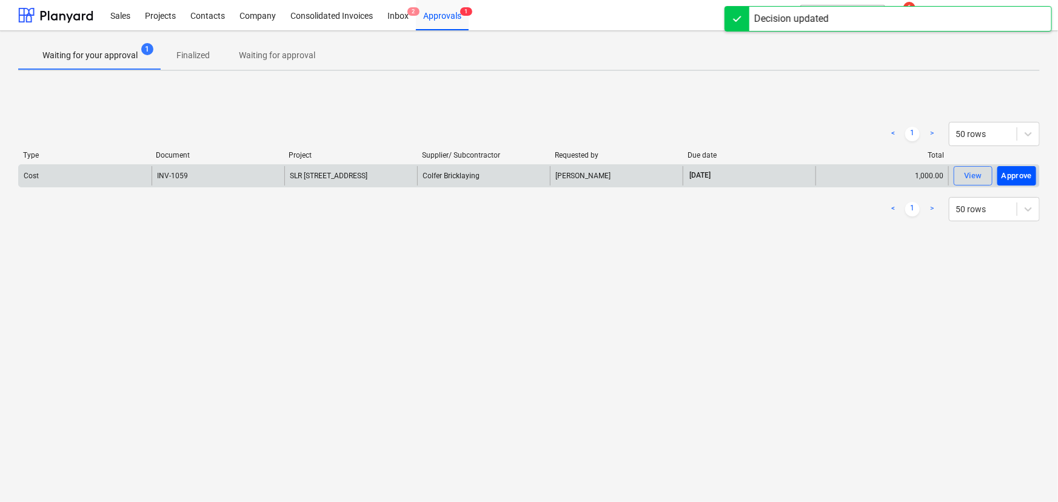
click at [1012, 175] on div "Approve" at bounding box center [1017, 176] width 31 height 14
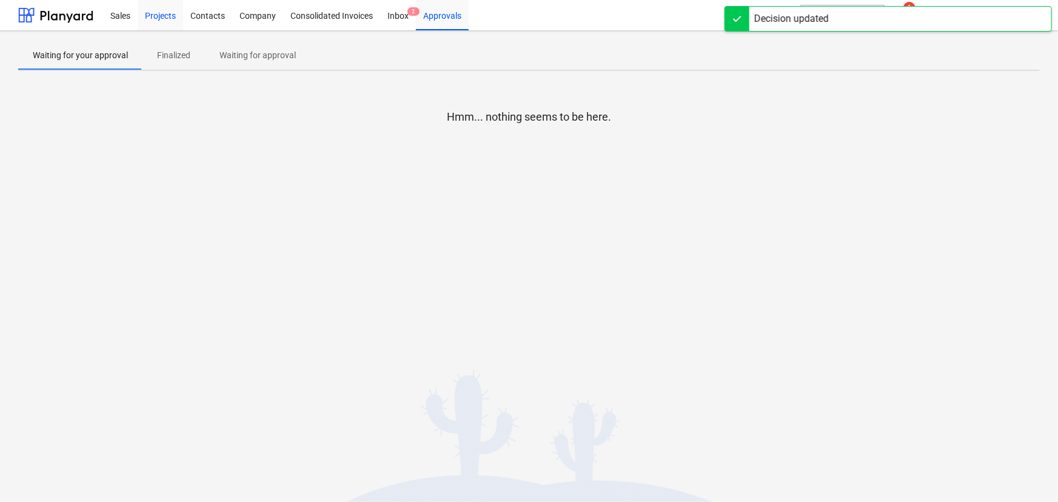
click at [148, 13] on div "Projects" at bounding box center [160, 14] width 45 height 31
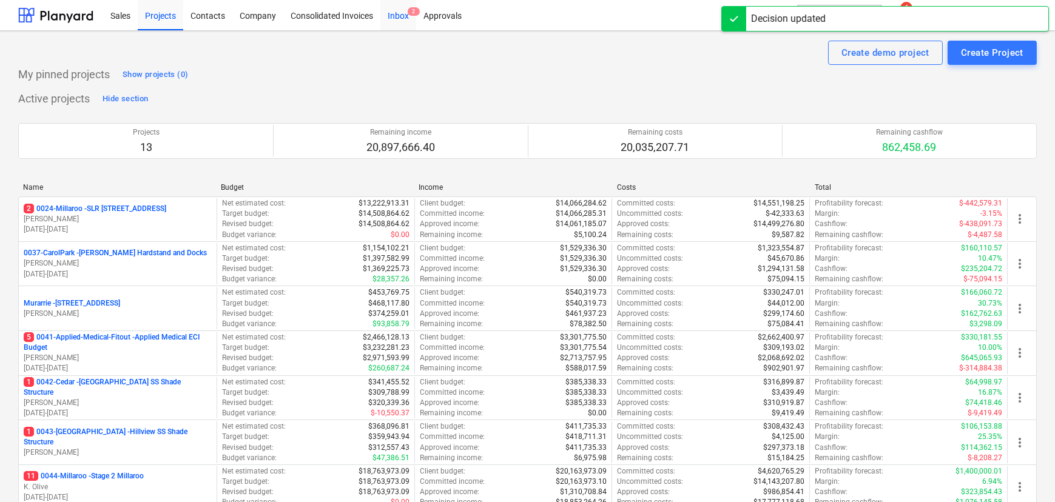
click at [402, 18] on div "Inbox 2" at bounding box center [398, 14] width 36 height 31
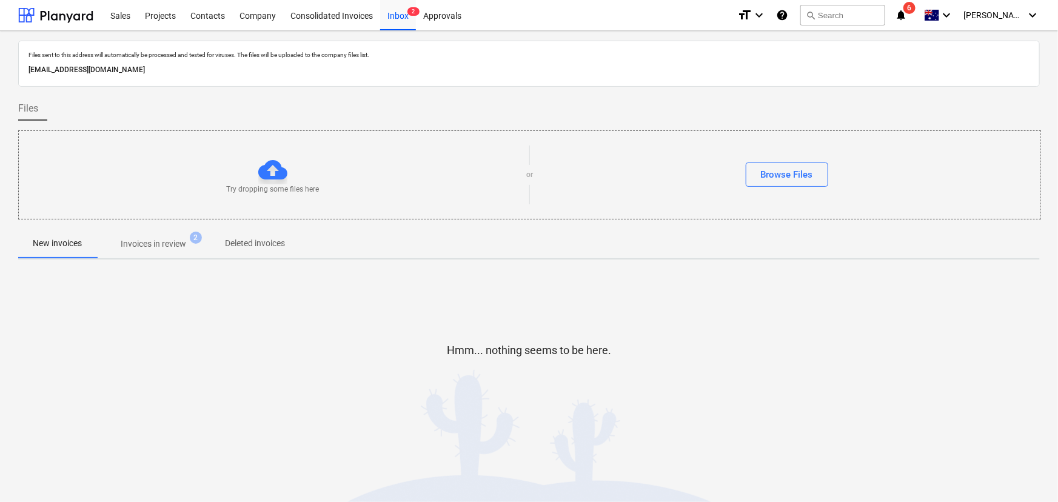
click at [176, 247] on p "Invoices in review" at bounding box center [153, 244] width 65 height 13
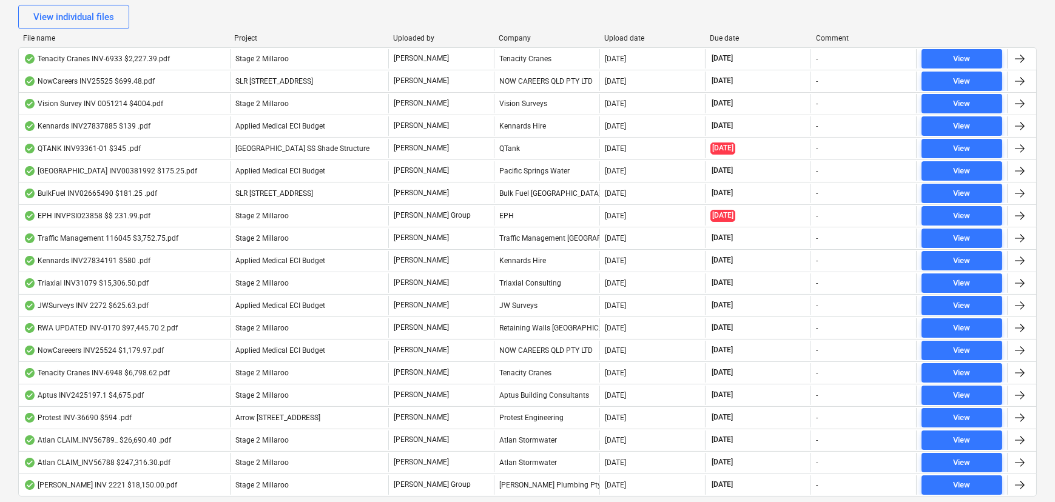
scroll to position [260, 0]
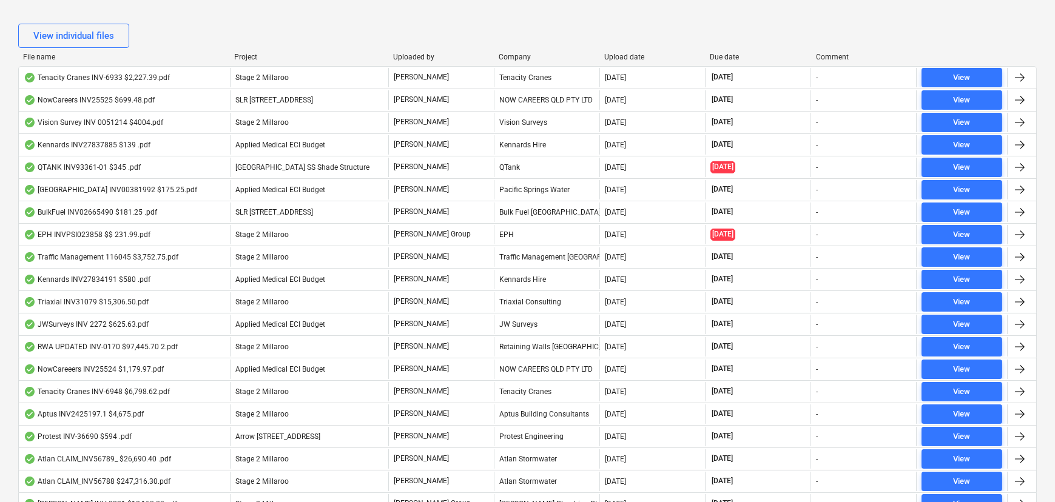
click at [745, 55] on div "Due date" at bounding box center [758, 57] width 96 height 8
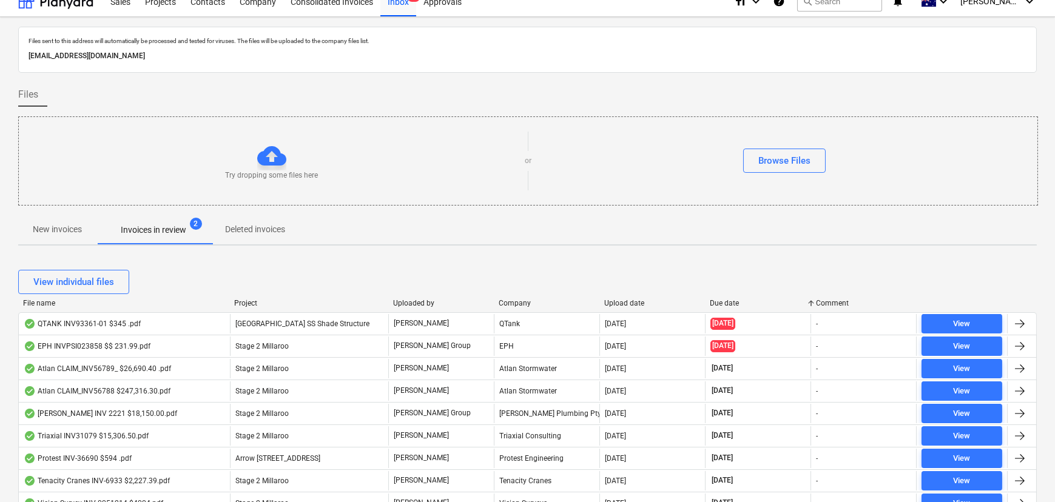
scroll to position [0, 0]
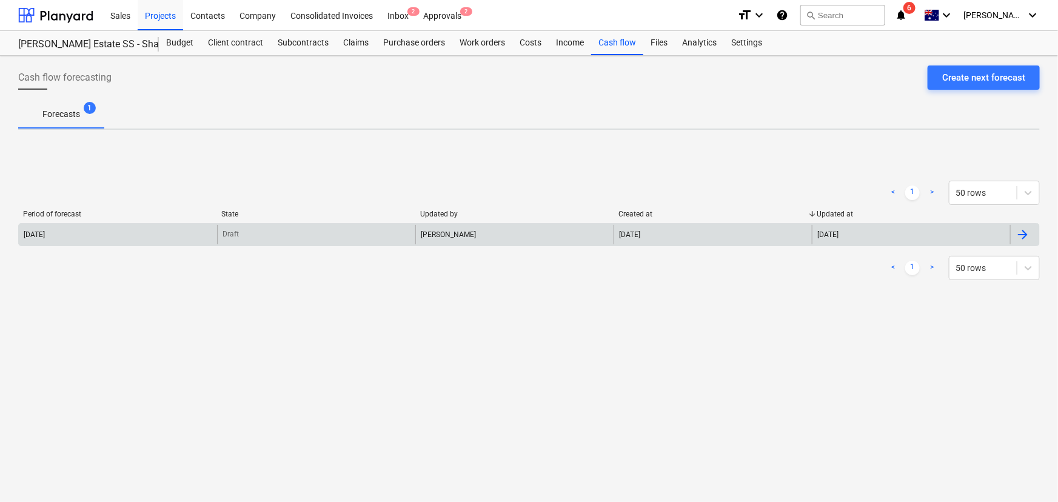
click at [419, 243] on div "[PERSON_NAME]" at bounding box center [514, 234] width 198 height 19
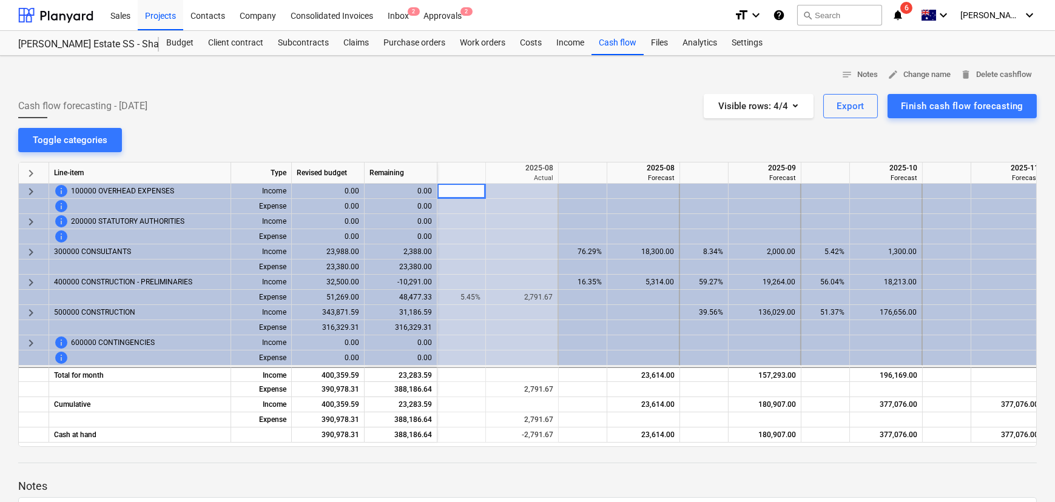
scroll to position [0, 89]
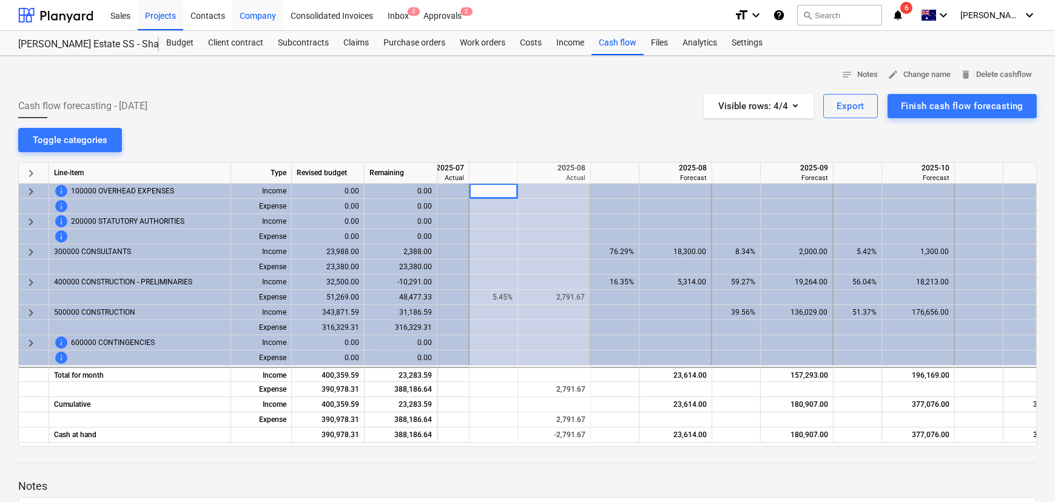
click at [255, 17] on div "Company" at bounding box center [257, 14] width 51 height 31
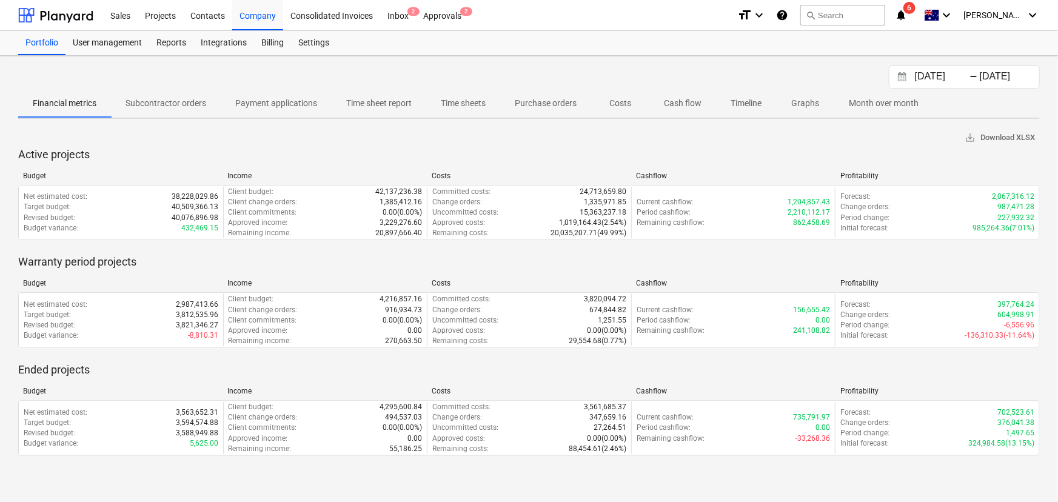
click at [748, 107] on p "Timeline" at bounding box center [746, 103] width 31 height 13
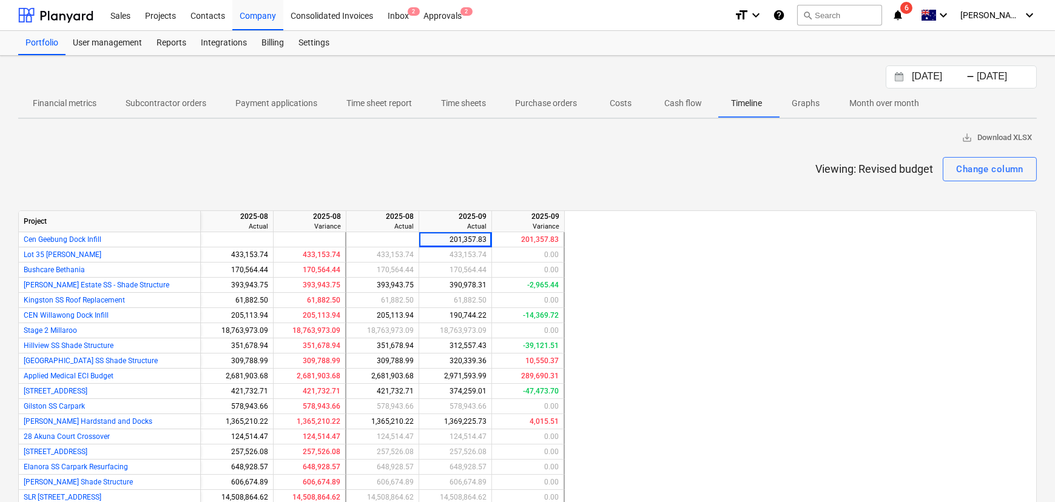
click at [683, 108] on p "Cash flow" at bounding box center [683, 103] width 38 height 13
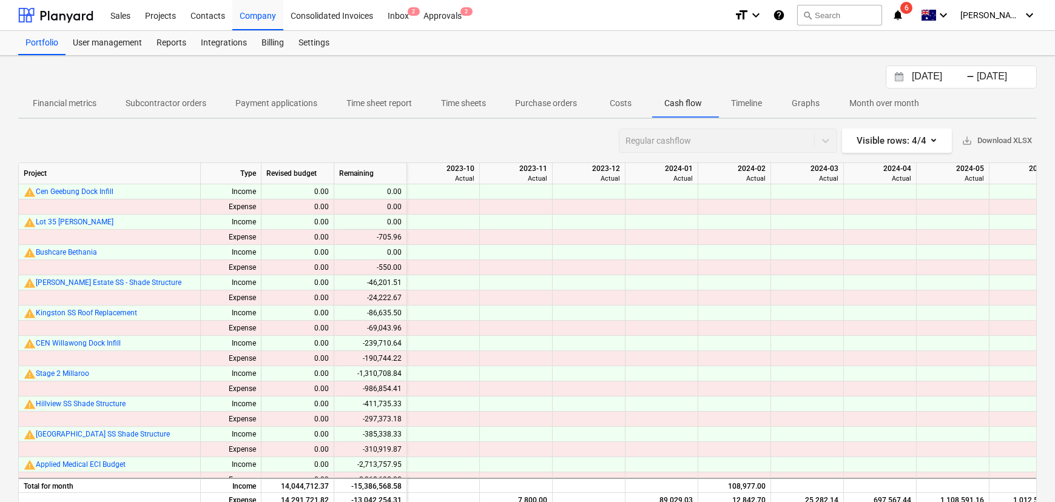
scroll to position [0, 1267]
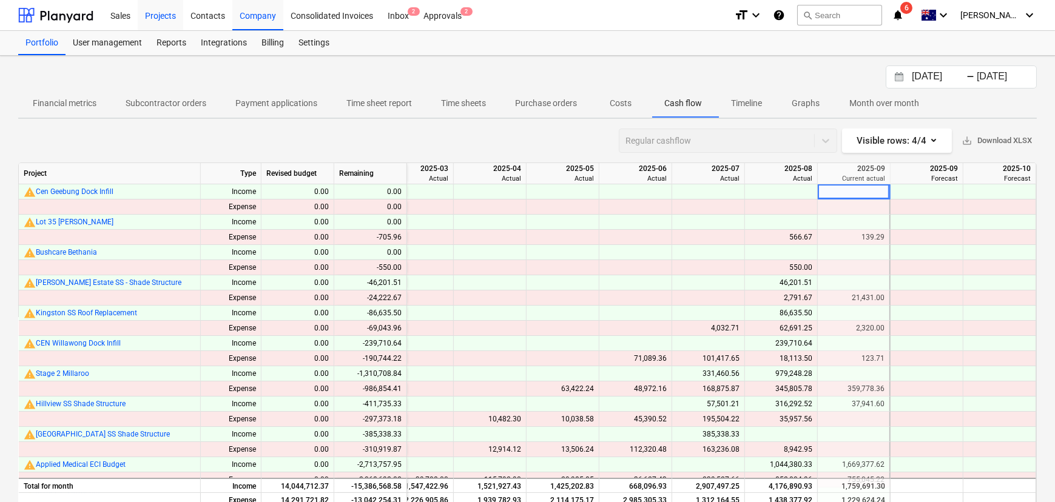
click at [160, 18] on div "Projects" at bounding box center [160, 14] width 45 height 31
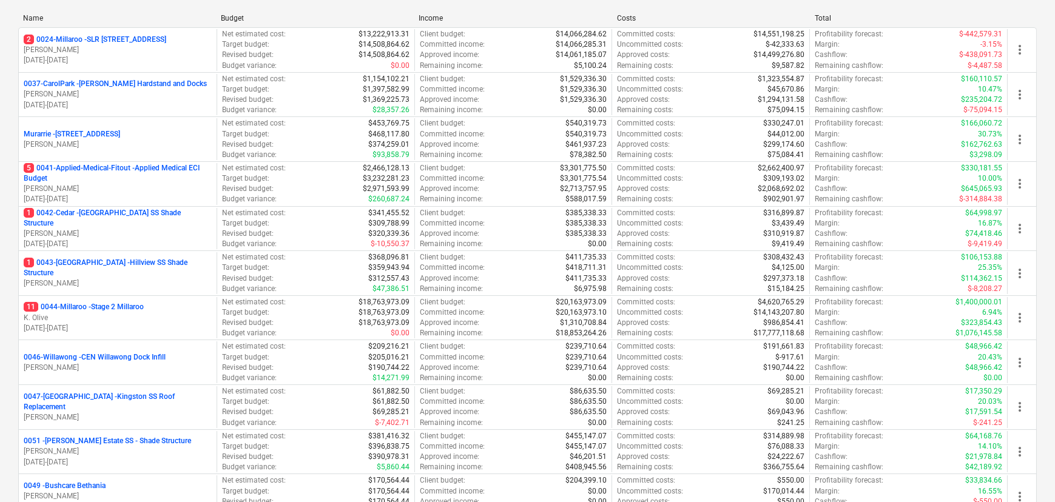
scroll to position [386, 0]
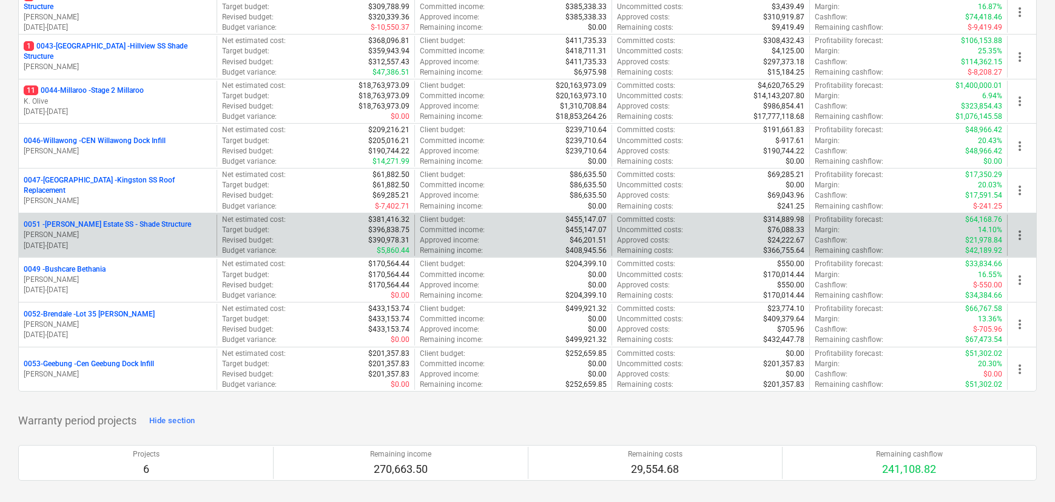
click at [87, 226] on p "0051 - [PERSON_NAME] Estate SS - Shade Structure" at bounding box center [107, 225] width 167 height 10
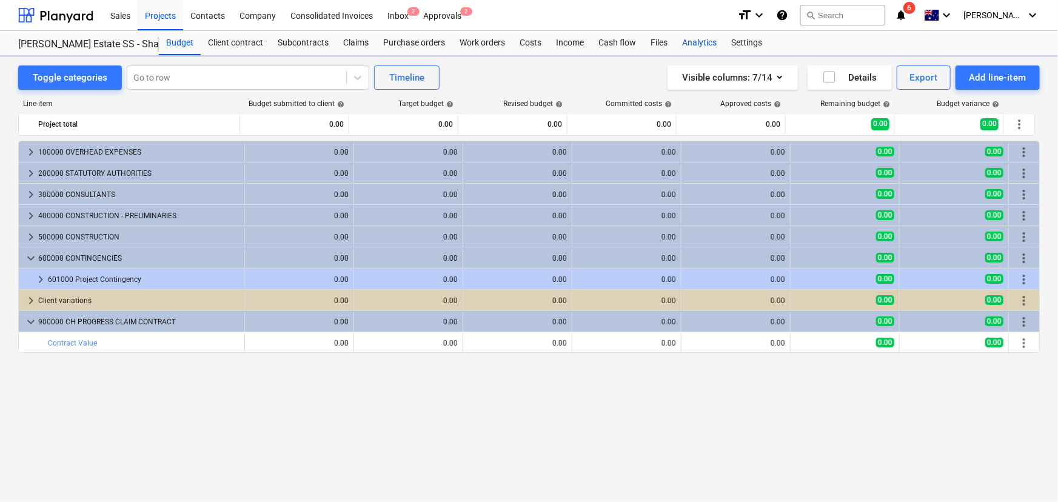
click at [710, 44] on div "Analytics" at bounding box center [699, 43] width 49 height 24
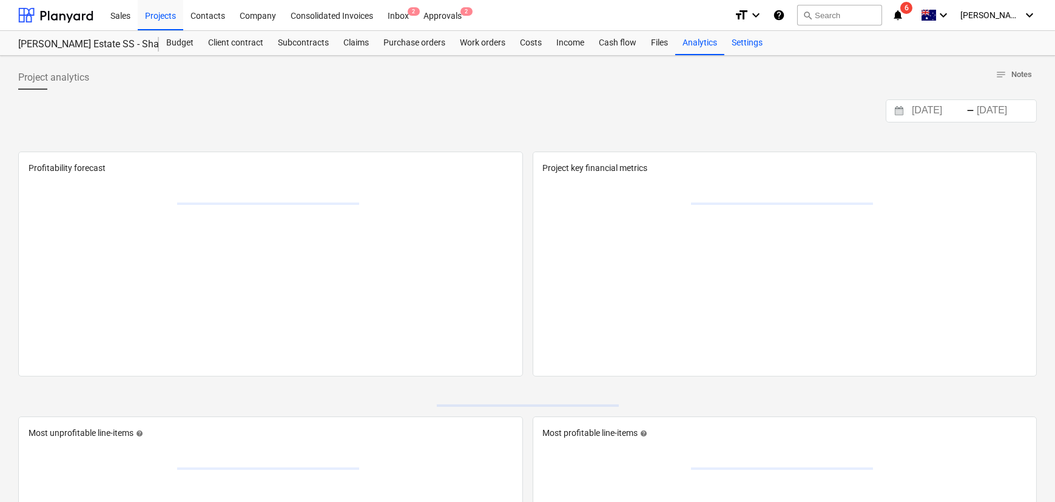
click at [741, 45] on div "Settings" at bounding box center [746, 43] width 45 height 24
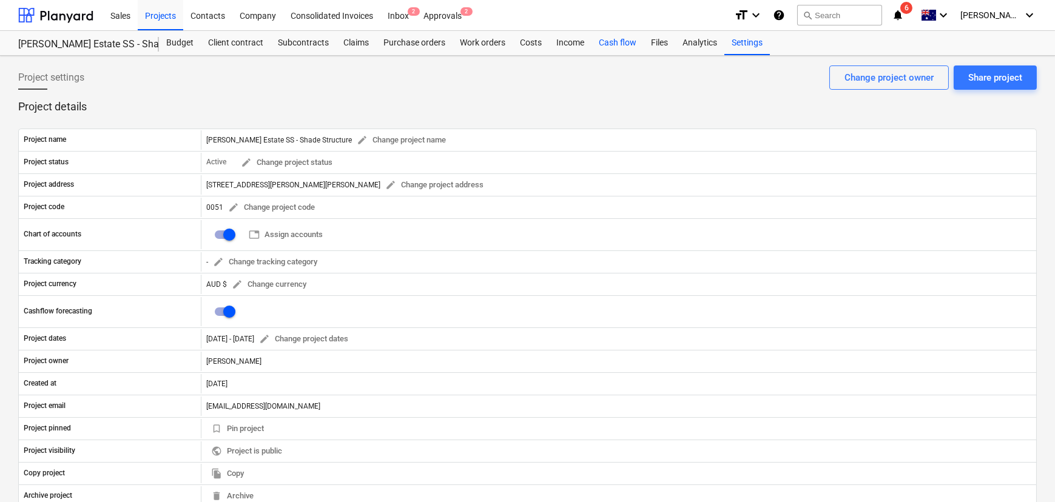
click at [612, 39] on div "Cash flow" at bounding box center [617, 43] width 52 height 24
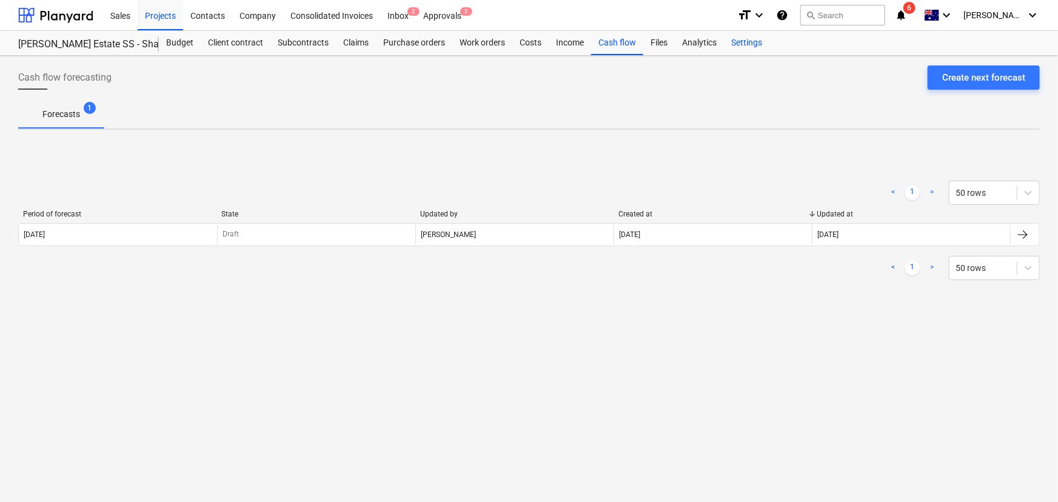
click at [743, 48] on div "Settings" at bounding box center [746, 43] width 45 height 24
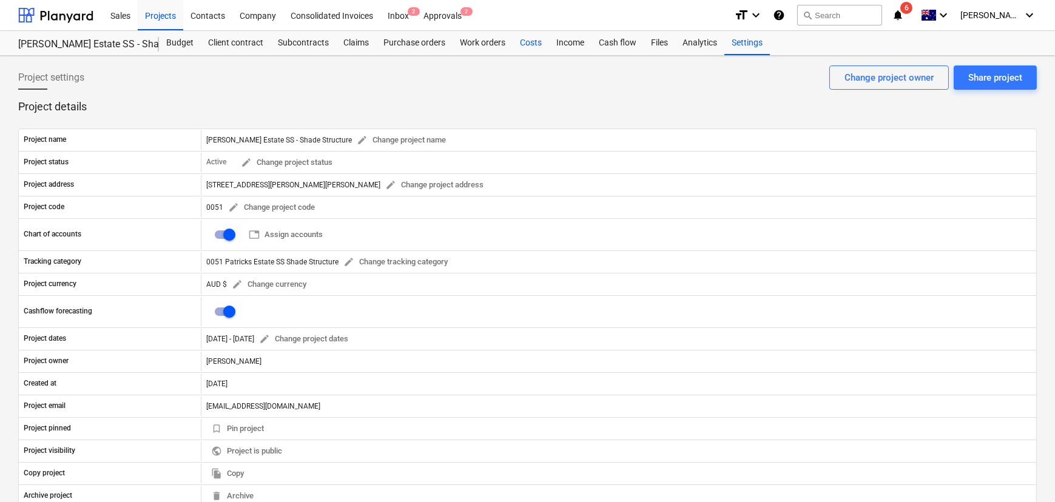
click at [518, 41] on div "Costs" at bounding box center [530, 43] width 36 height 24
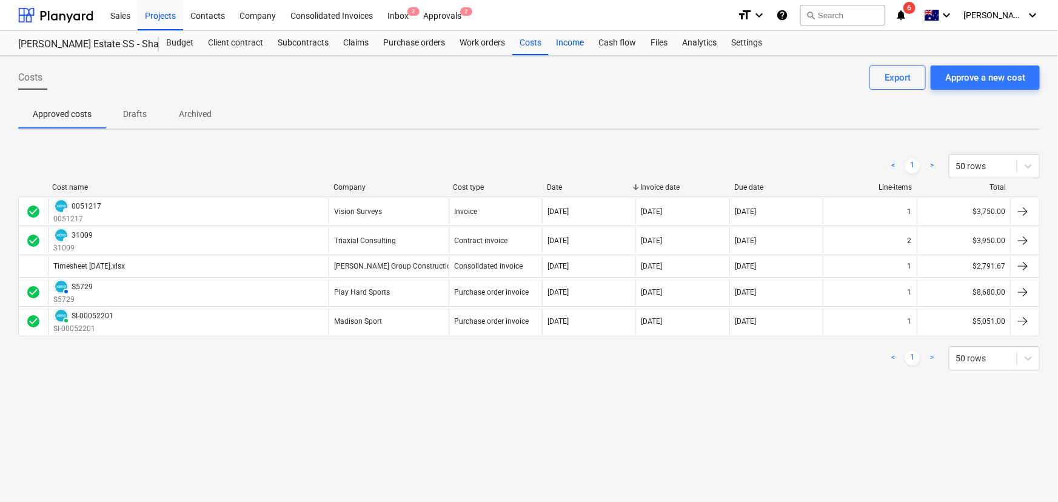
click at [569, 44] on div "Income" at bounding box center [570, 43] width 42 height 24
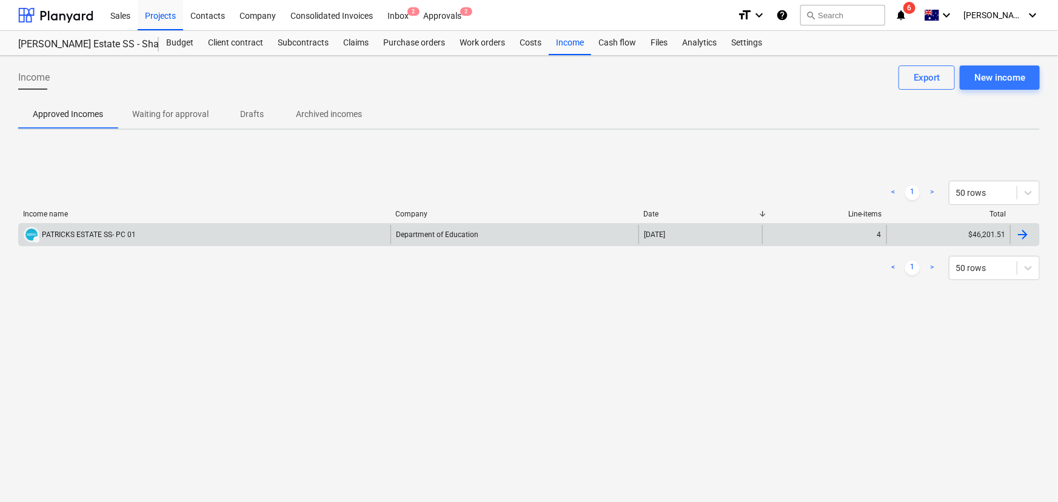
click at [121, 232] on div "PATRICKS ESTATE SS- PC 01" at bounding box center [89, 234] width 94 height 8
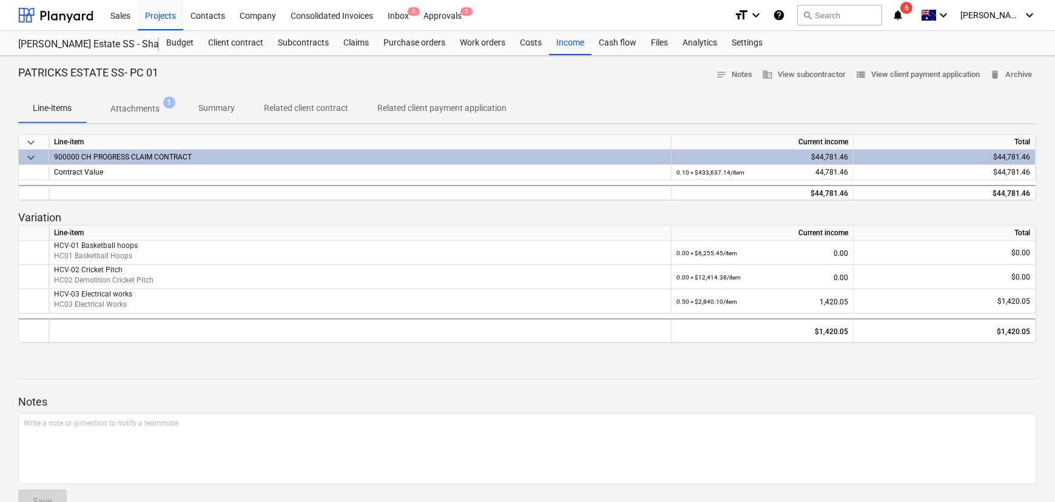
click at [132, 109] on p "Attachments" at bounding box center [134, 108] width 49 height 13
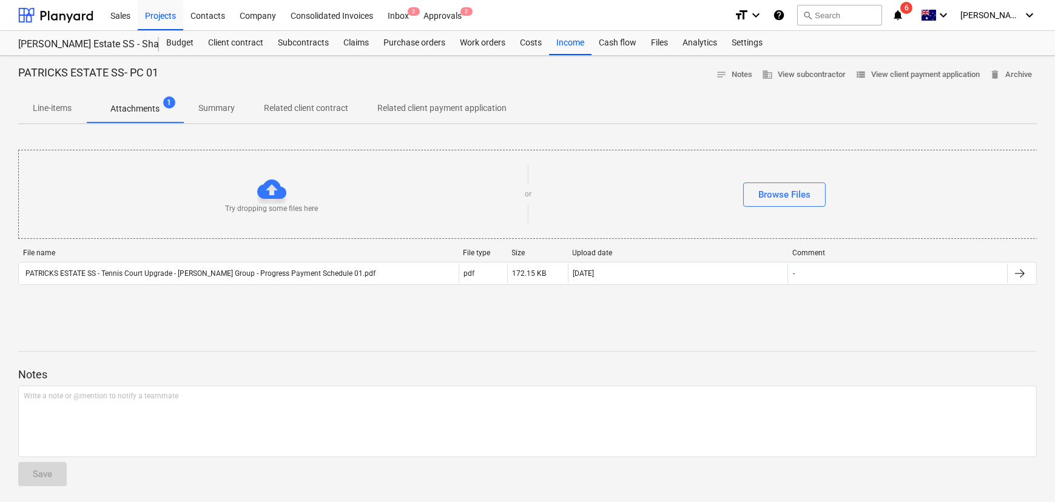
click at [220, 104] on p "Summary" at bounding box center [216, 108] width 36 height 13
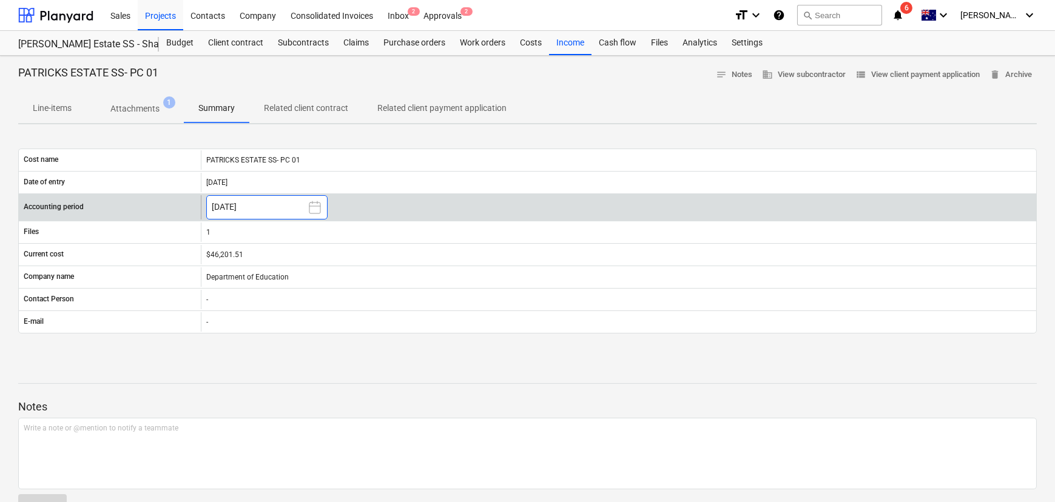
click at [321, 206] on icon at bounding box center [314, 207] width 15 height 15
click at [320, 255] on icon "Next Year" at bounding box center [327, 257] width 15 height 15
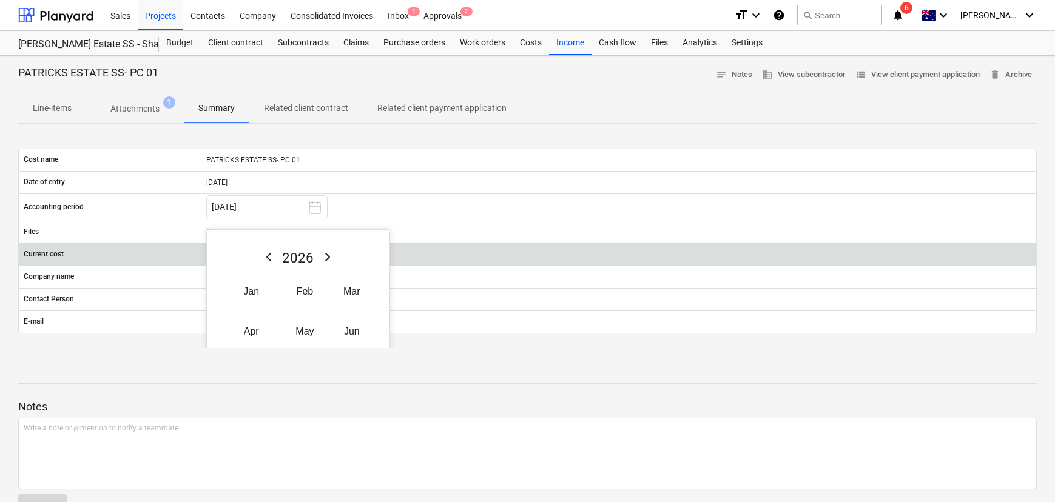
scroll to position [55, 0]
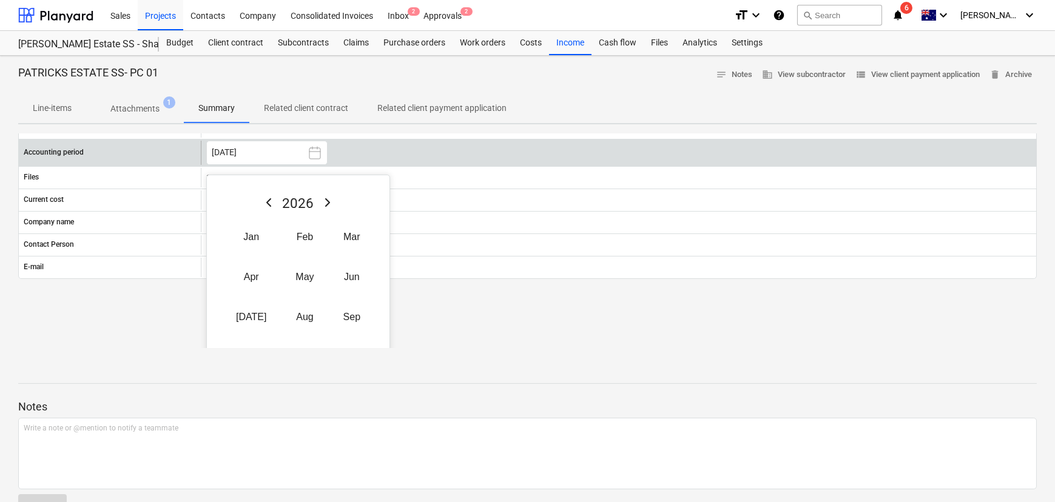
click at [261, 204] on icon "Previous Year" at bounding box center [268, 202] width 15 height 15
click at [342, 315] on button "Sep" at bounding box center [352, 317] width 36 height 30
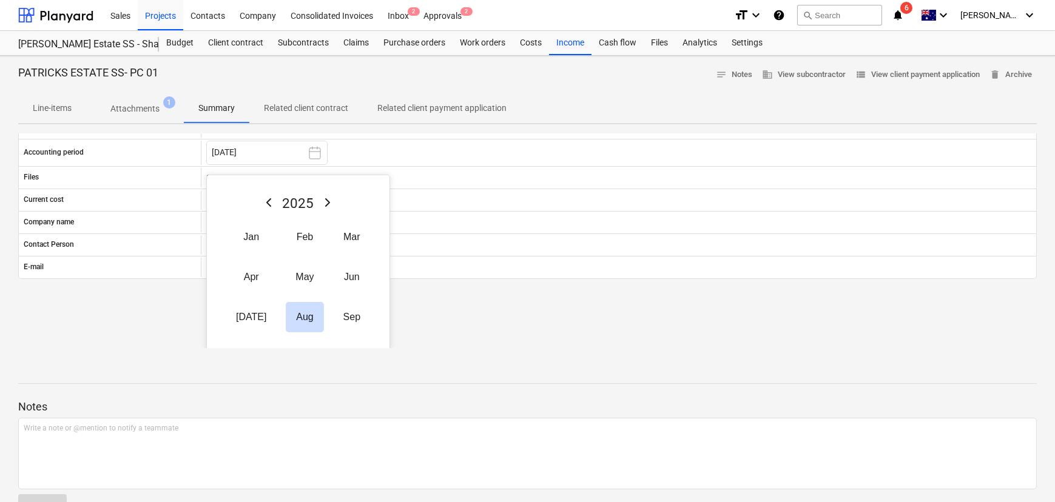
scroll to position [0, 0]
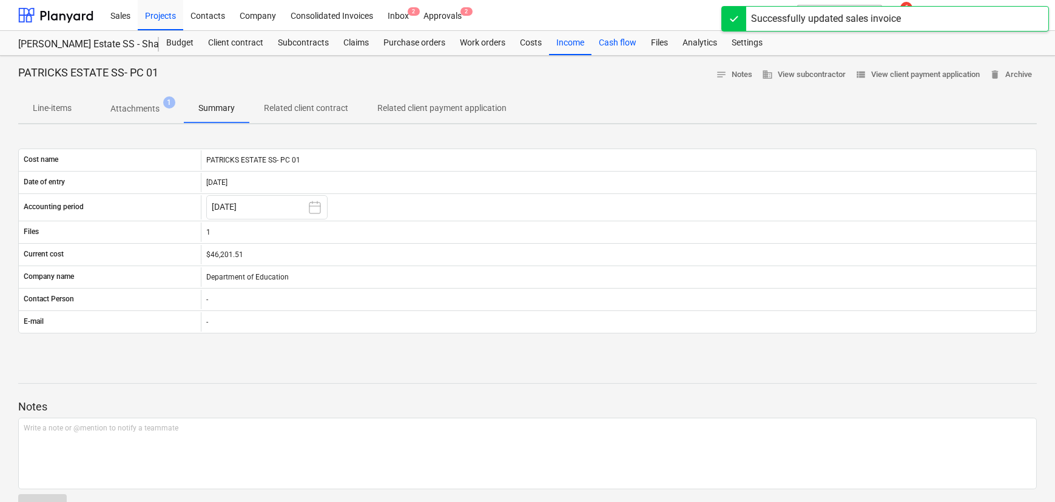
click at [612, 41] on div "Cash flow" at bounding box center [617, 43] width 52 height 24
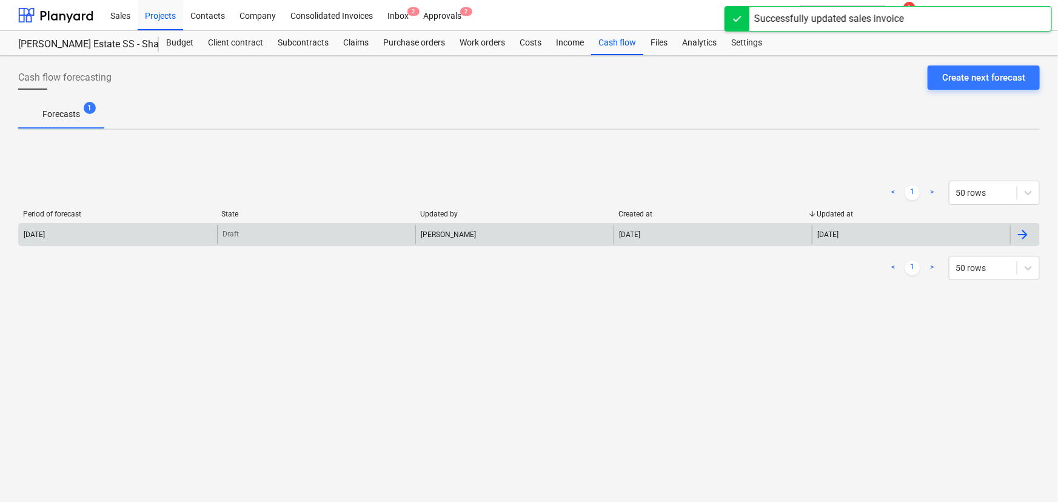
click at [50, 227] on div "[DATE]" at bounding box center [118, 234] width 198 height 19
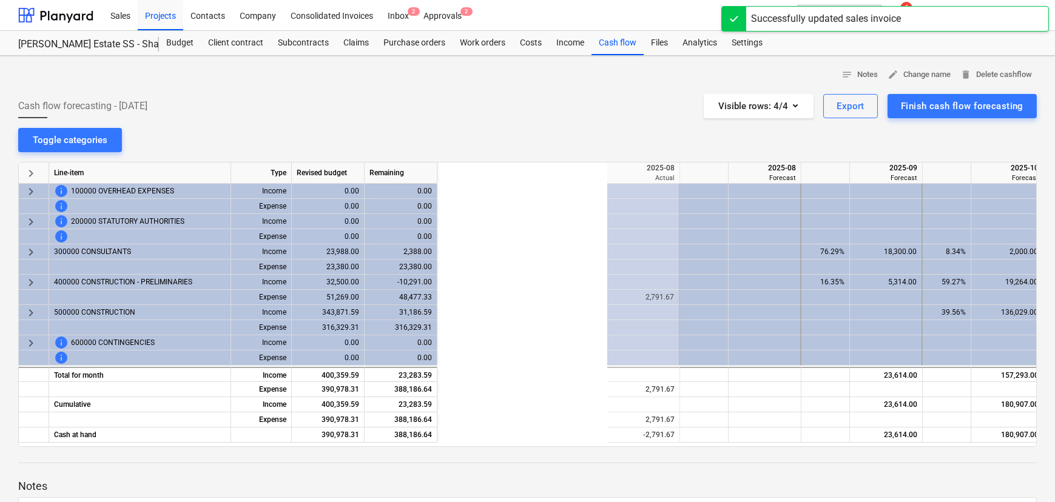
scroll to position [0, 121]
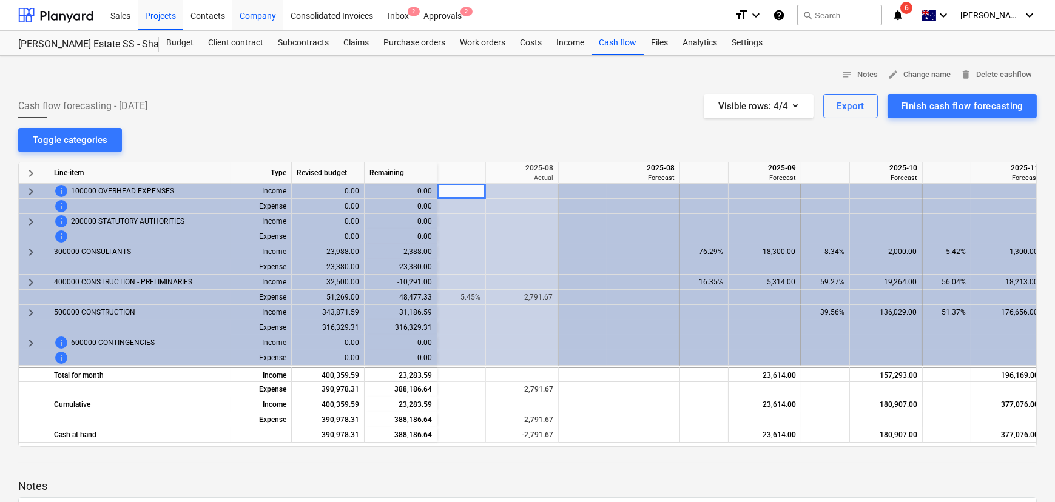
click at [270, 13] on div "Company" at bounding box center [257, 14] width 51 height 31
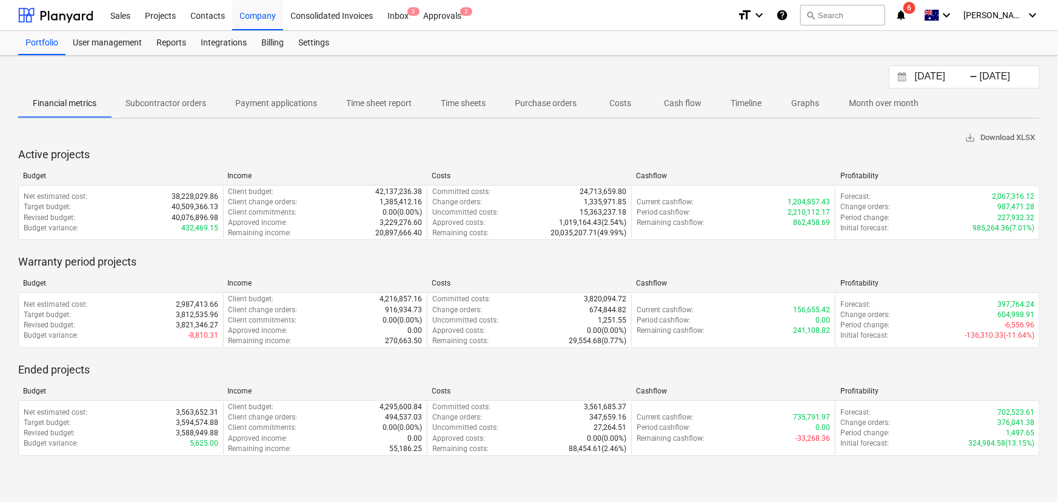
click at [691, 101] on p "Cash flow" at bounding box center [683, 103] width 38 height 13
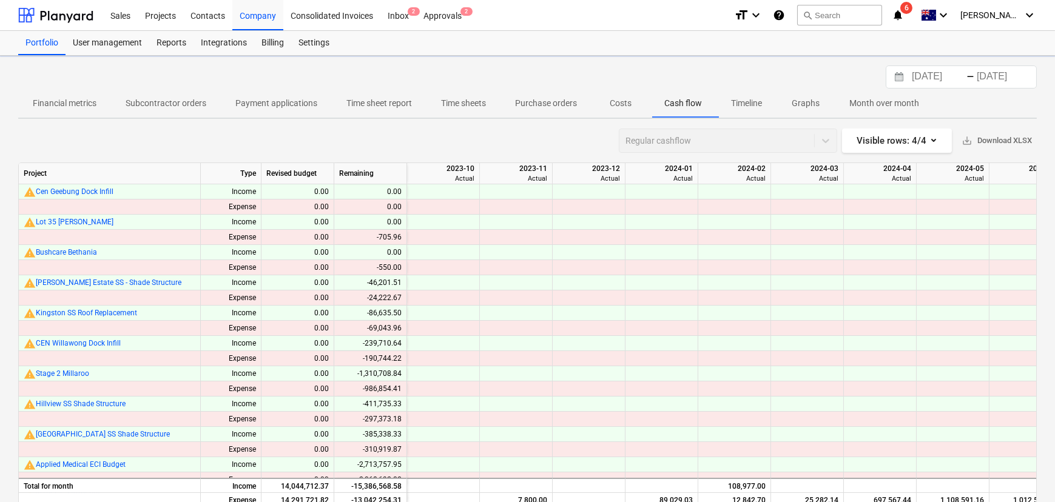
scroll to position [0, 1267]
